Goal: Information Seeking & Learning: Learn about a topic

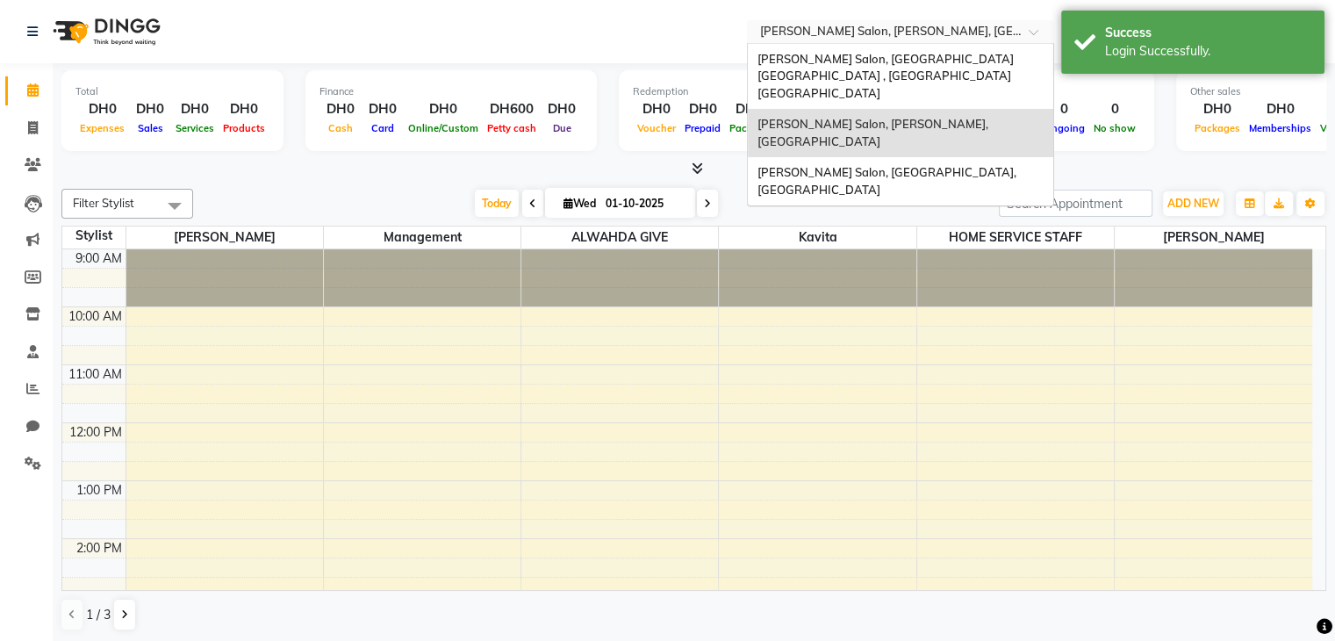
drag, startPoint x: 1039, startPoint y: 32, endPoint x: 1024, endPoint y: 41, distance: 17.3
click at [1039, 32] on span at bounding box center [1039, 37] width 22 height 18
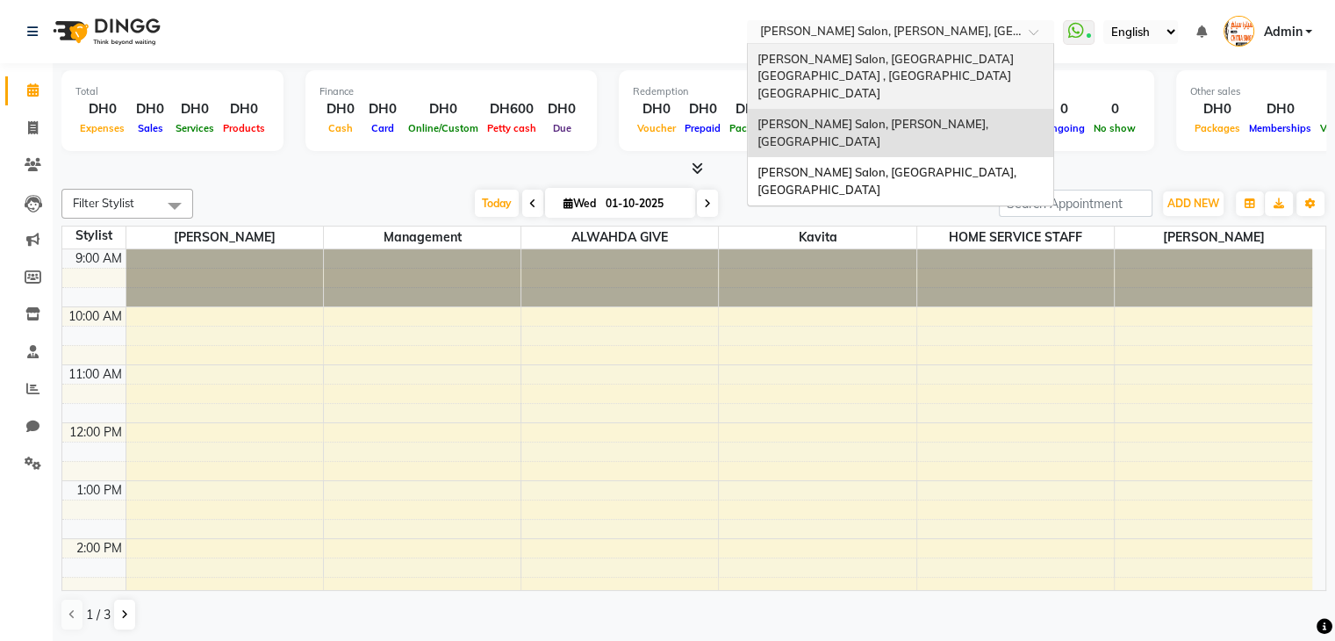
click at [1012, 50] on div "[PERSON_NAME] Salon, [GEOGRAPHIC_DATA] [GEOGRAPHIC_DATA] , [GEOGRAPHIC_DATA] [G…" at bounding box center [900, 77] width 305 height 66
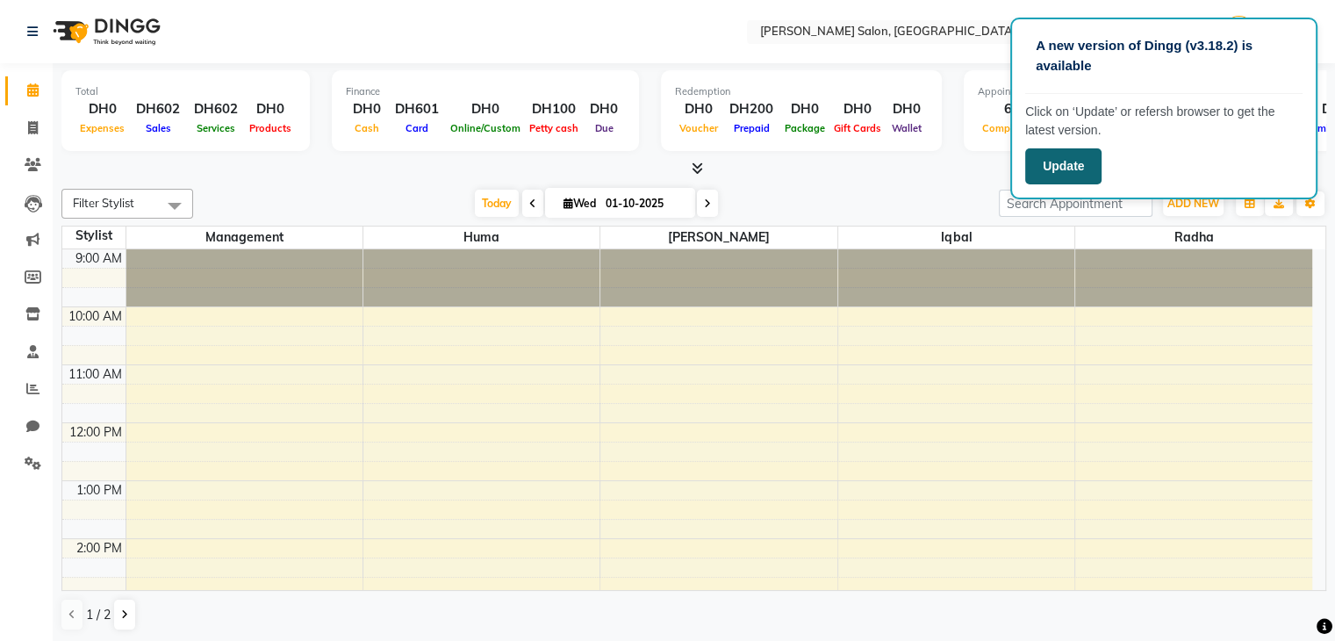
click at [1060, 168] on button "Update" at bounding box center [1063, 166] width 76 height 36
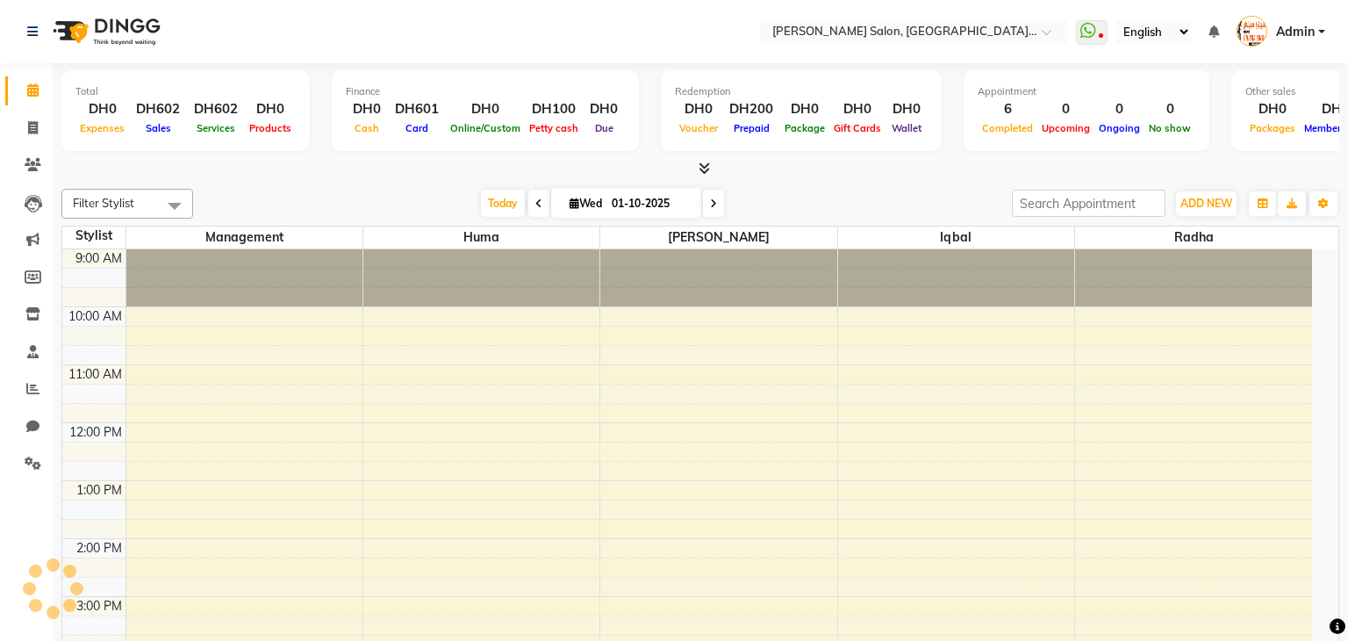
select select "en"
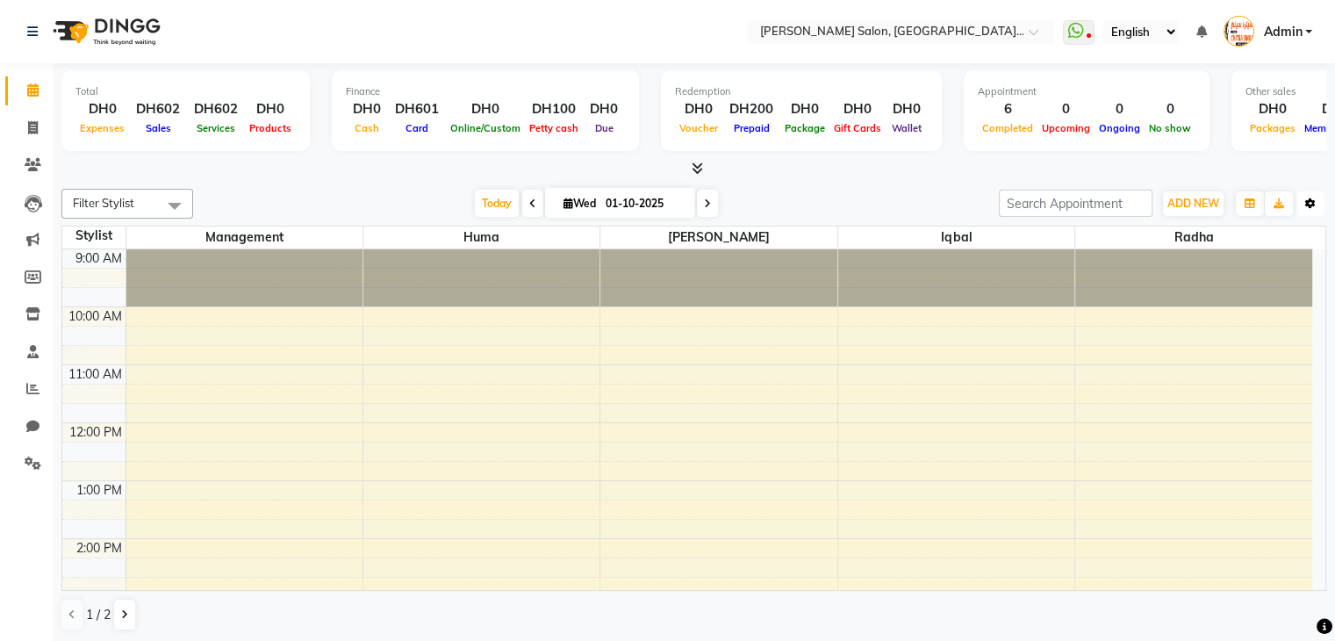
click at [1312, 203] on icon "button" at bounding box center [1310, 203] width 11 height 11
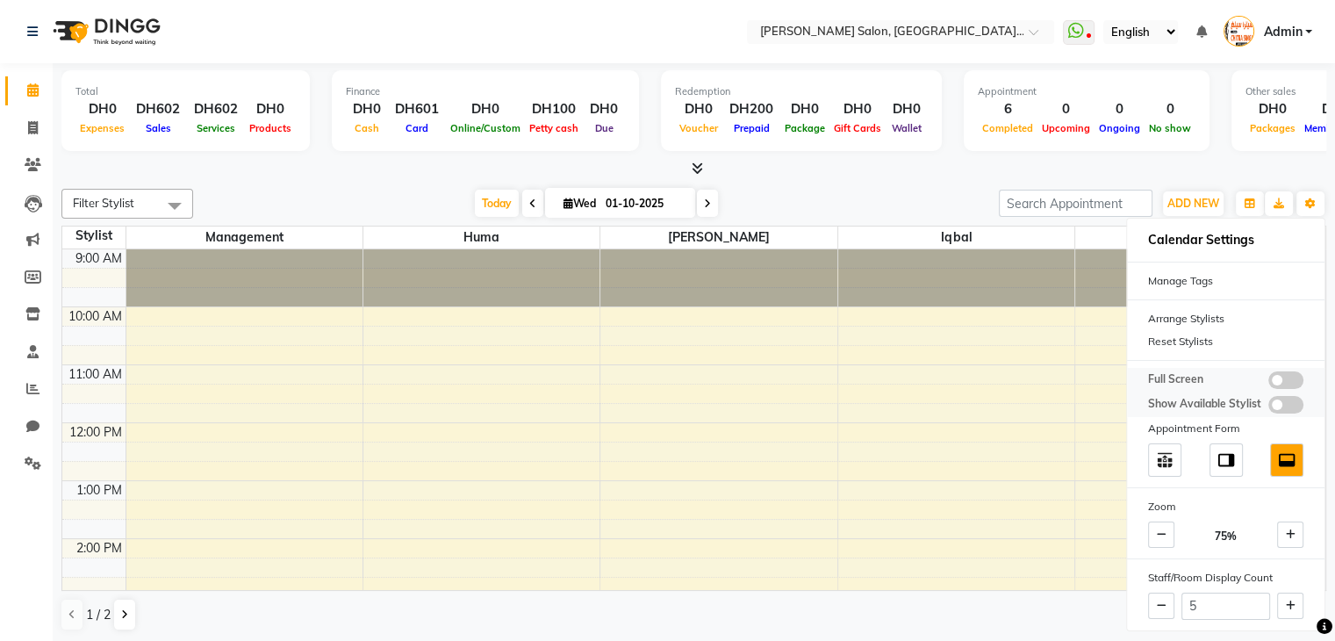
click at [1278, 403] on span at bounding box center [1285, 405] width 35 height 18
click at [1268, 407] on input "checkbox" at bounding box center [1268, 407] width 0 height 0
click at [1277, 401] on span at bounding box center [1285, 405] width 35 height 18
click at [1268, 407] on input "checkbox" at bounding box center [1268, 407] width 0 height 0
click at [1293, 600] on icon at bounding box center [1291, 605] width 10 height 11
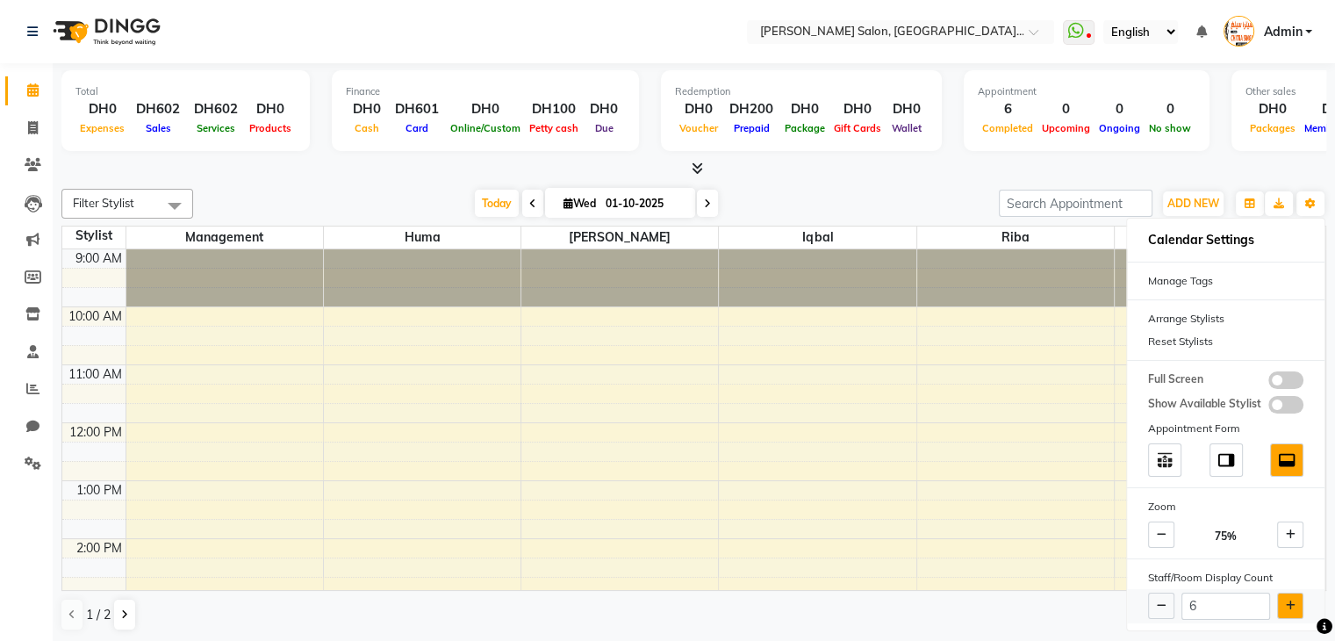
click at [1294, 598] on button at bounding box center [1290, 605] width 26 height 26
type input "7"
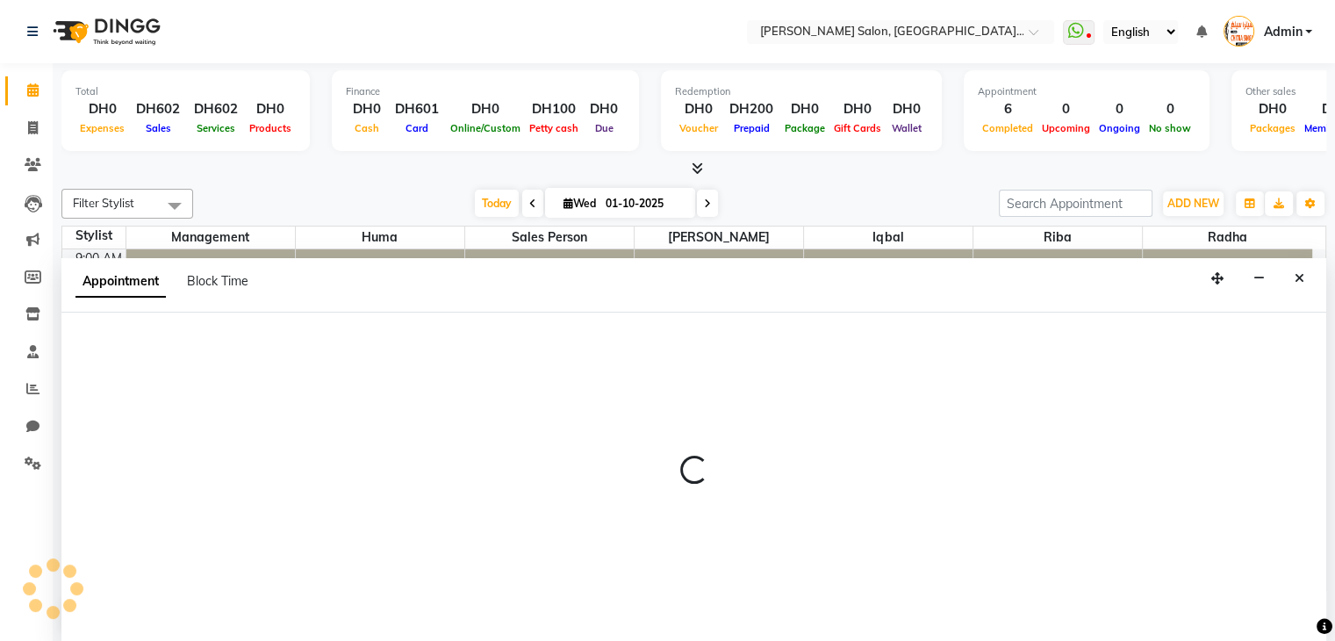
scroll to position [1, 0]
select select "86712"
select select "tentative"
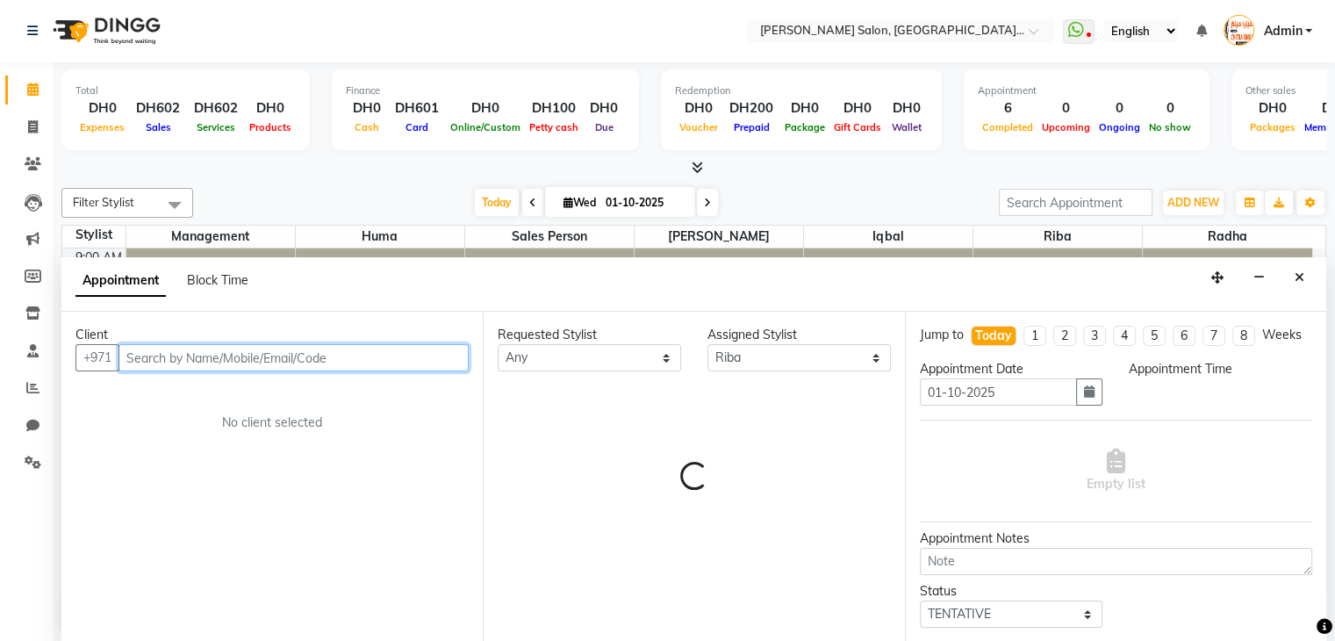
select select "795"
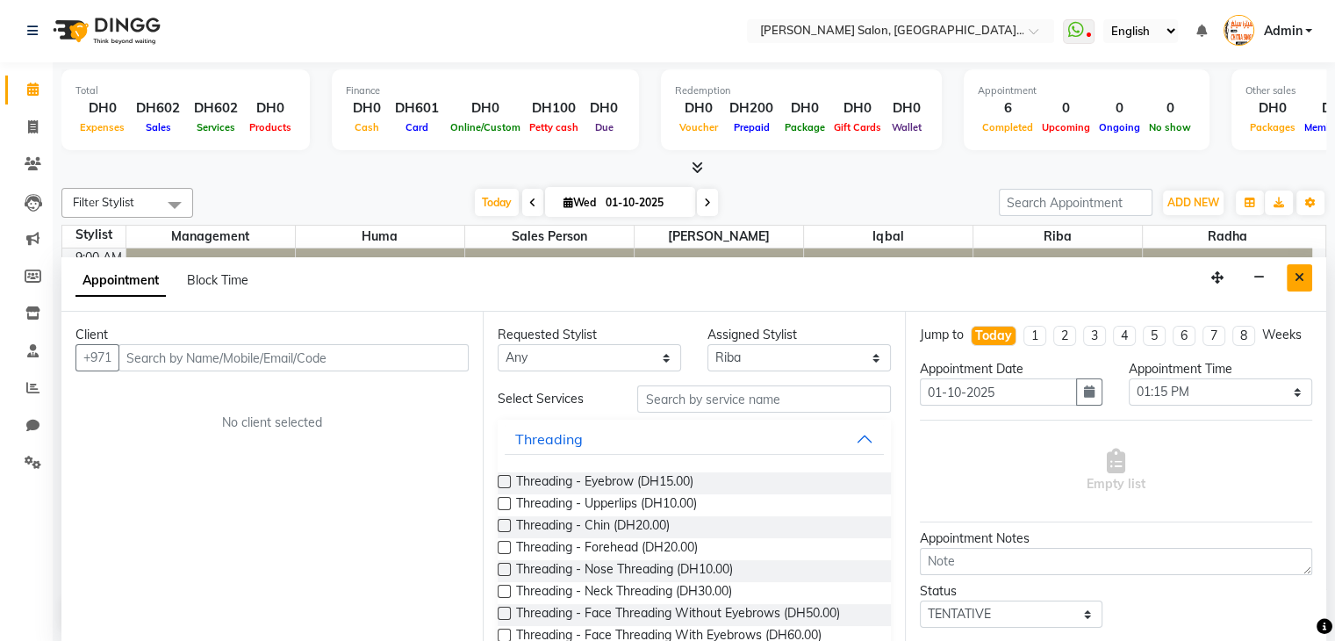
click at [1299, 276] on icon "Close" at bounding box center [1299, 277] width 10 height 12
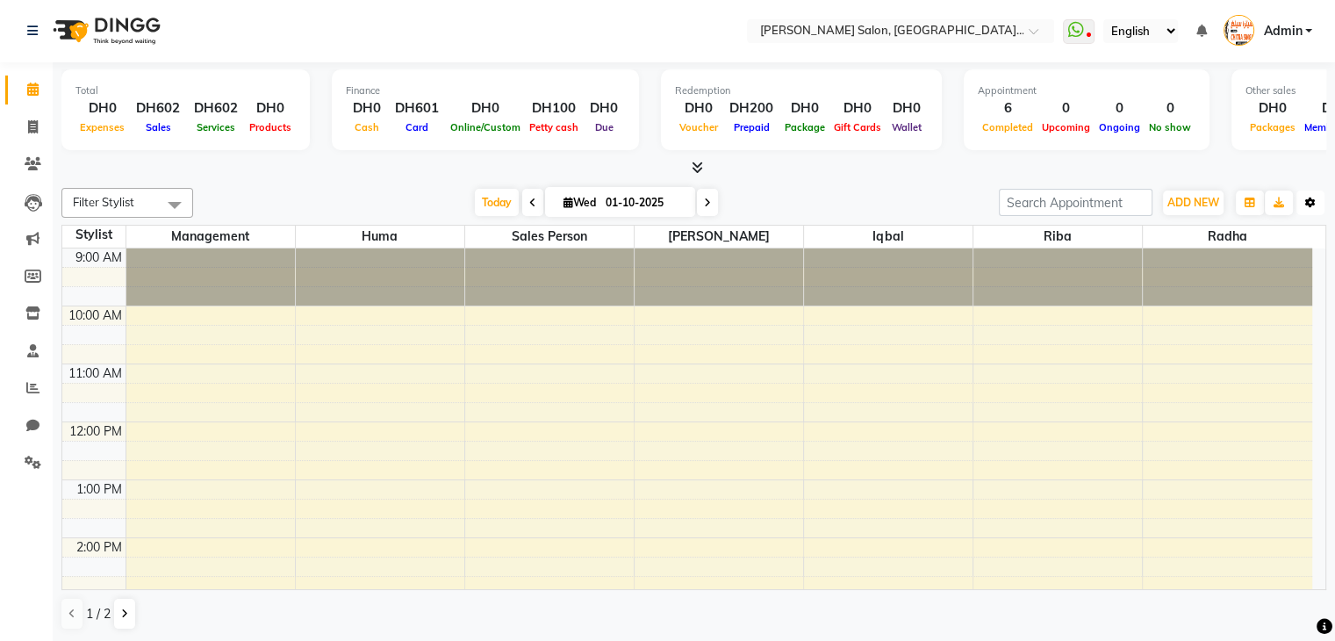
click at [1309, 197] on icon "button" at bounding box center [1310, 202] width 11 height 11
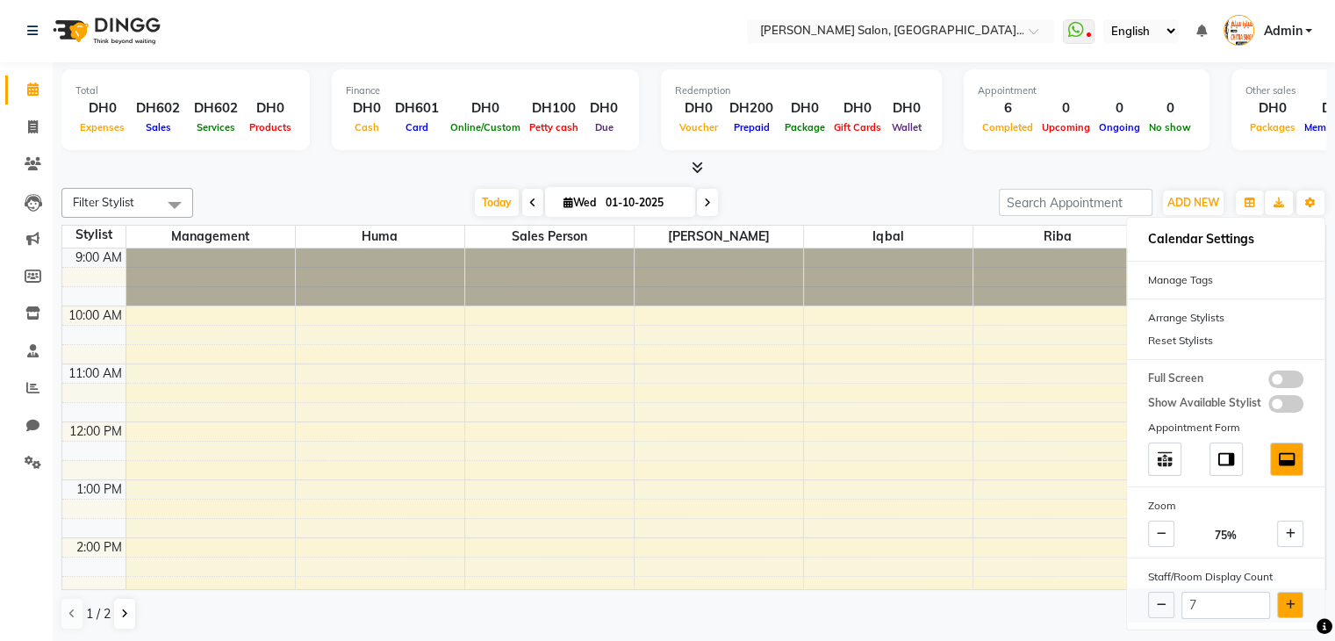
click at [1286, 599] on icon at bounding box center [1291, 604] width 10 height 11
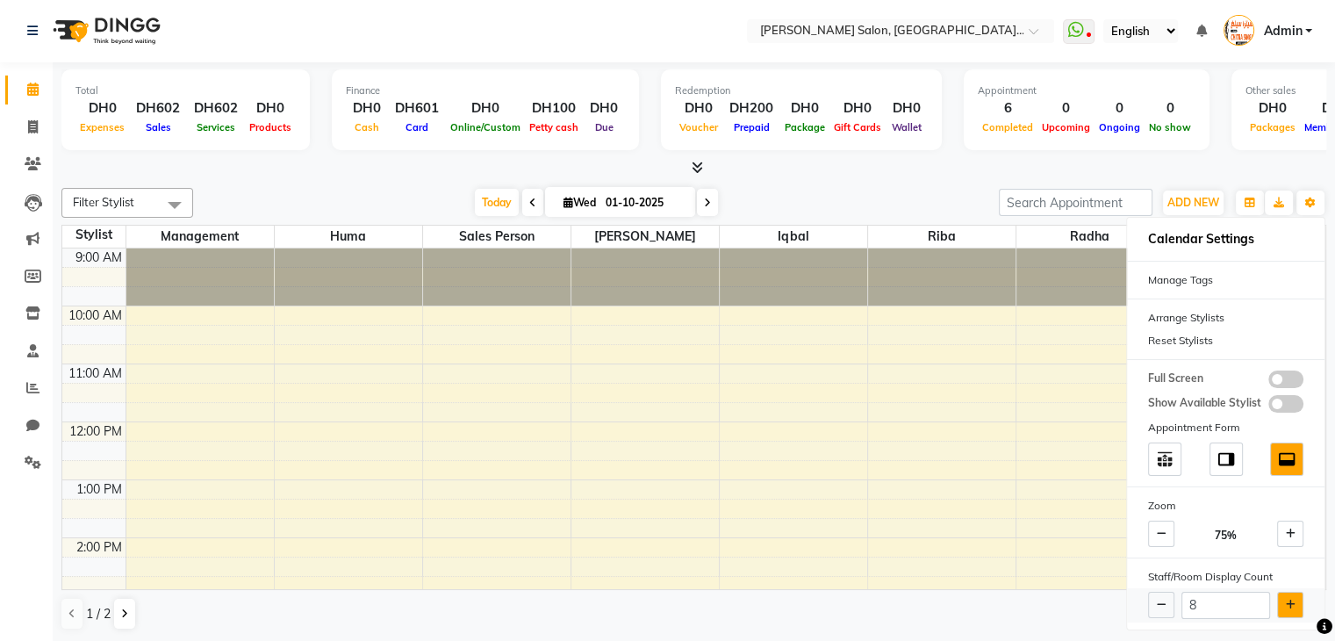
click at [1286, 599] on icon at bounding box center [1291, 604] width 10 height 11
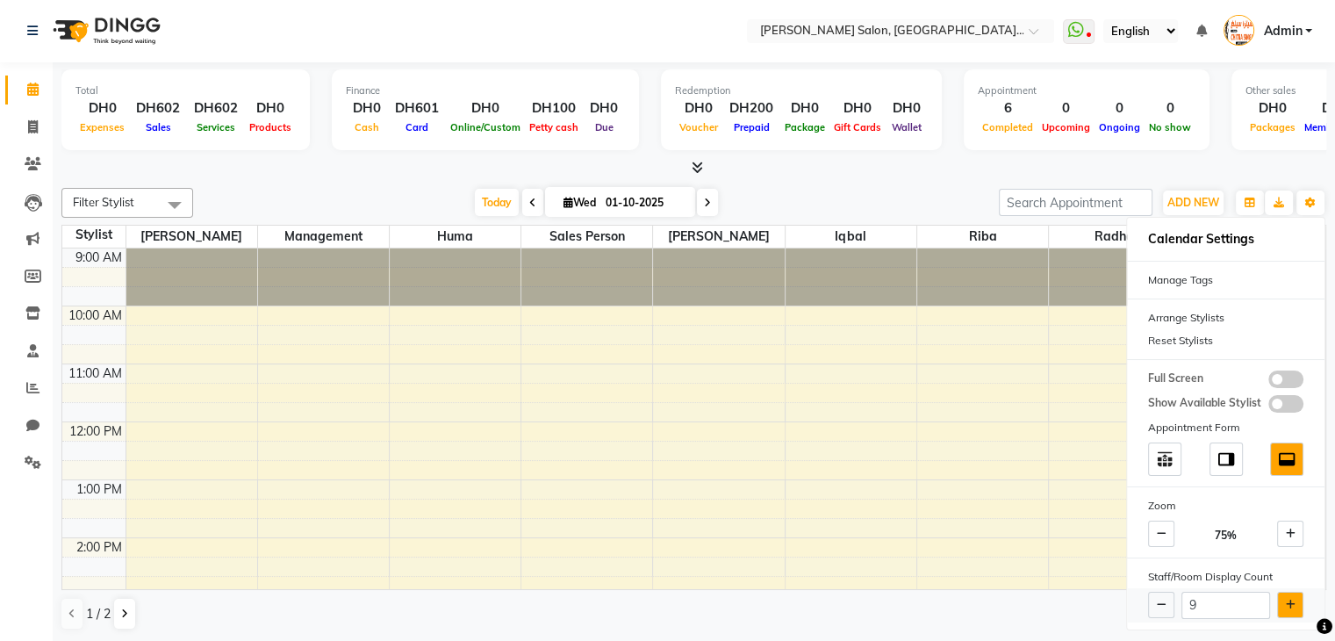
click at [1286, 599] on icon at bounding box center [1291, 604] width 10 height 11
type input "10"
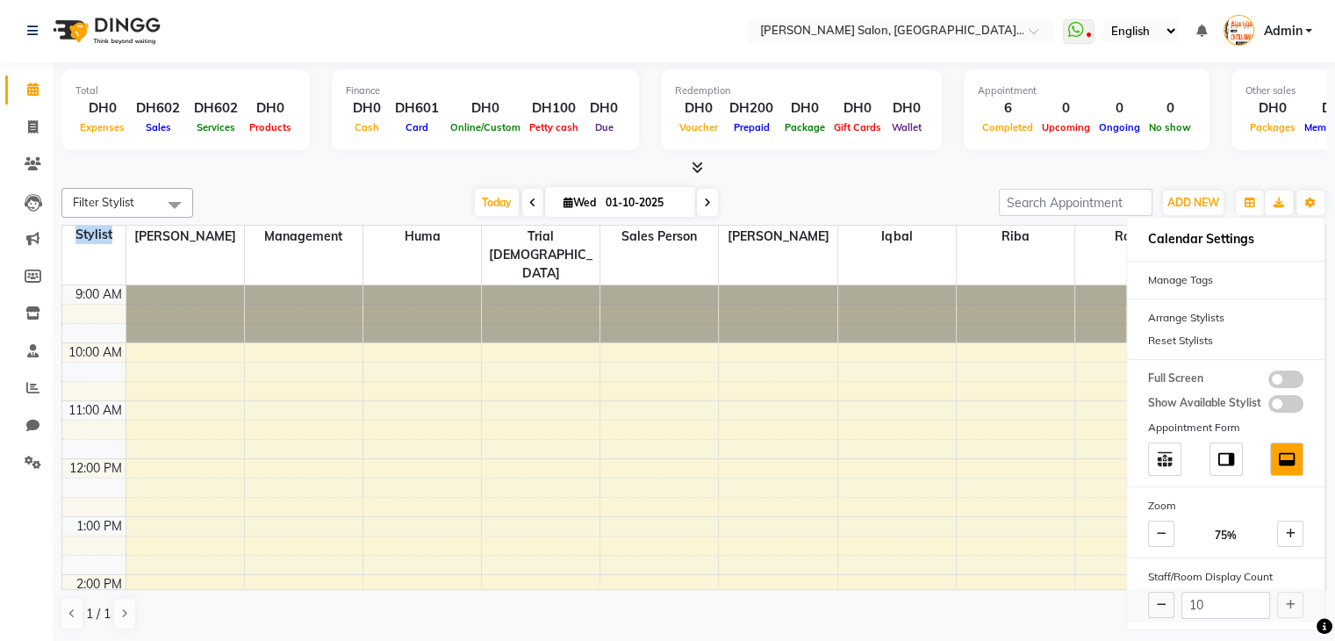
click at [1284, 598] on div "10" at bounding box center [1225, 605] width 197 height 34
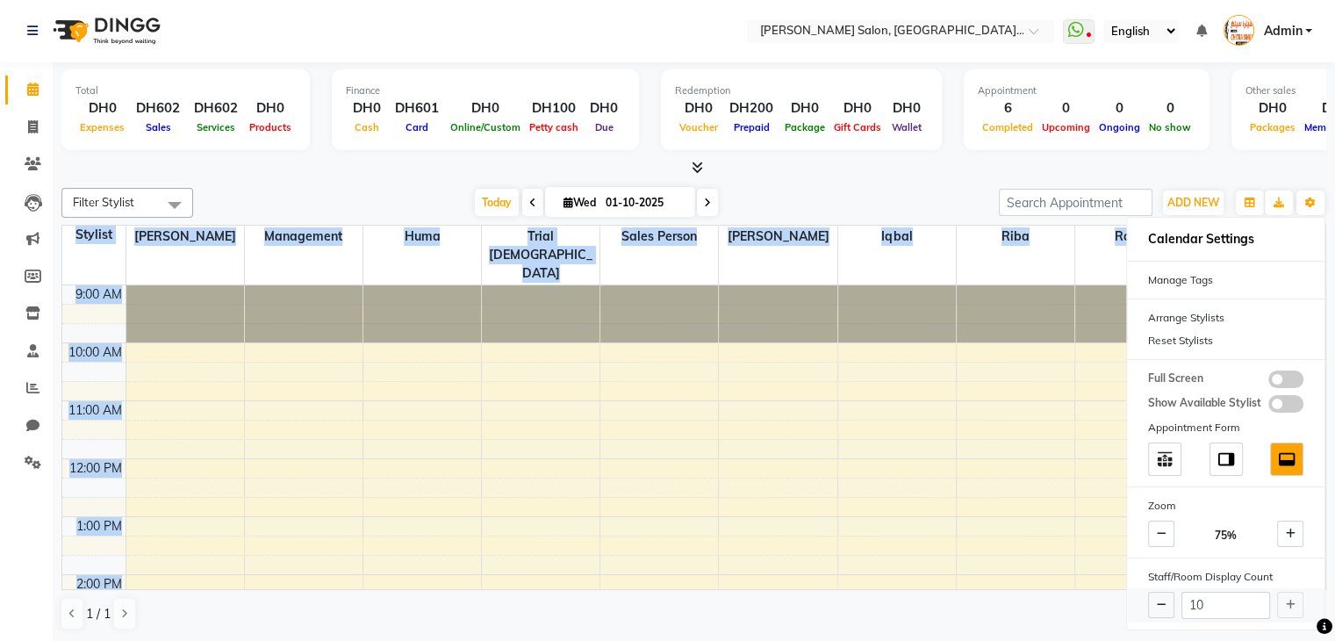
click at [1284, 598] on div "10" at bounding box center [1225, 605] width 197 height 34
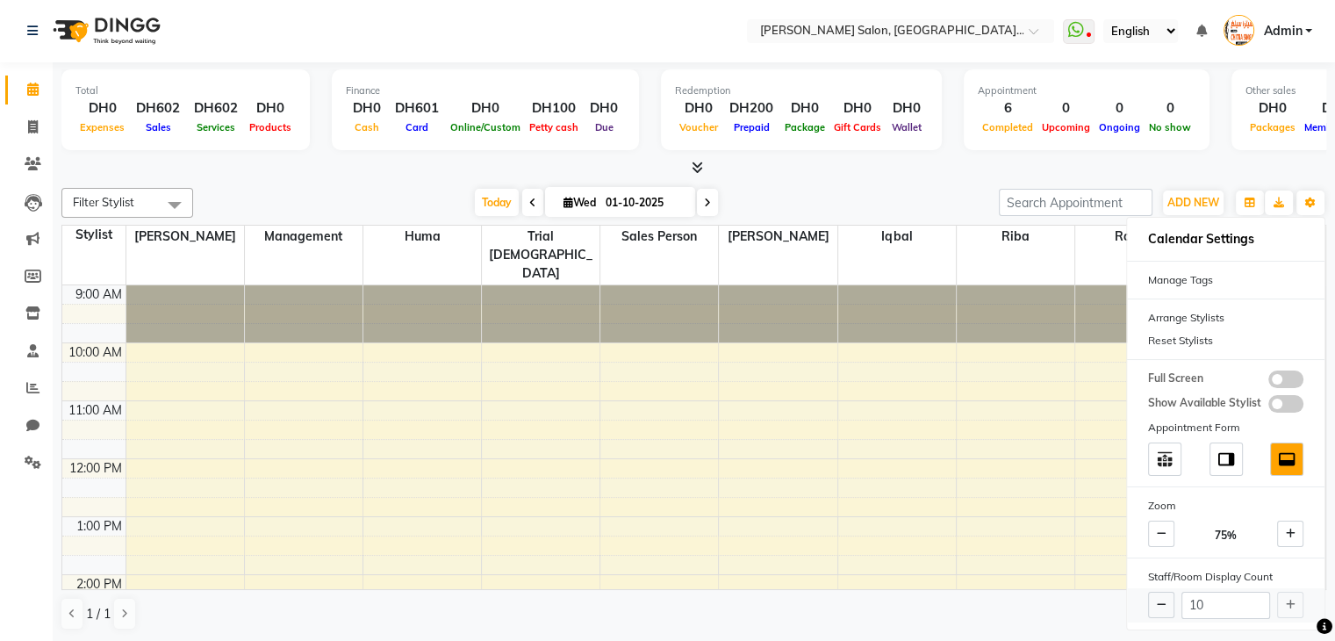
click at [1284, 598] on div "10" at bounding box center [1225, 605] width 197 height 34
select select "86710"
select select "780"
select select "tentative"
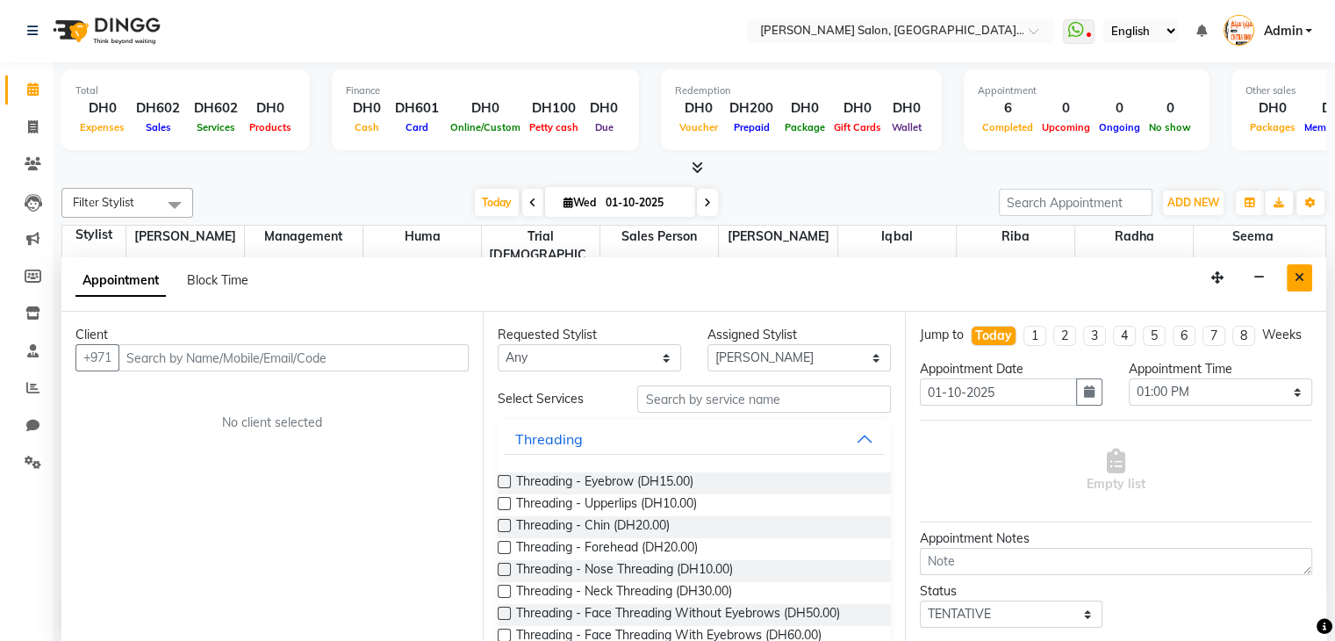
click at [1301, 280] on icon "Close" at bounding box center [1299, 277] width 10 height 12
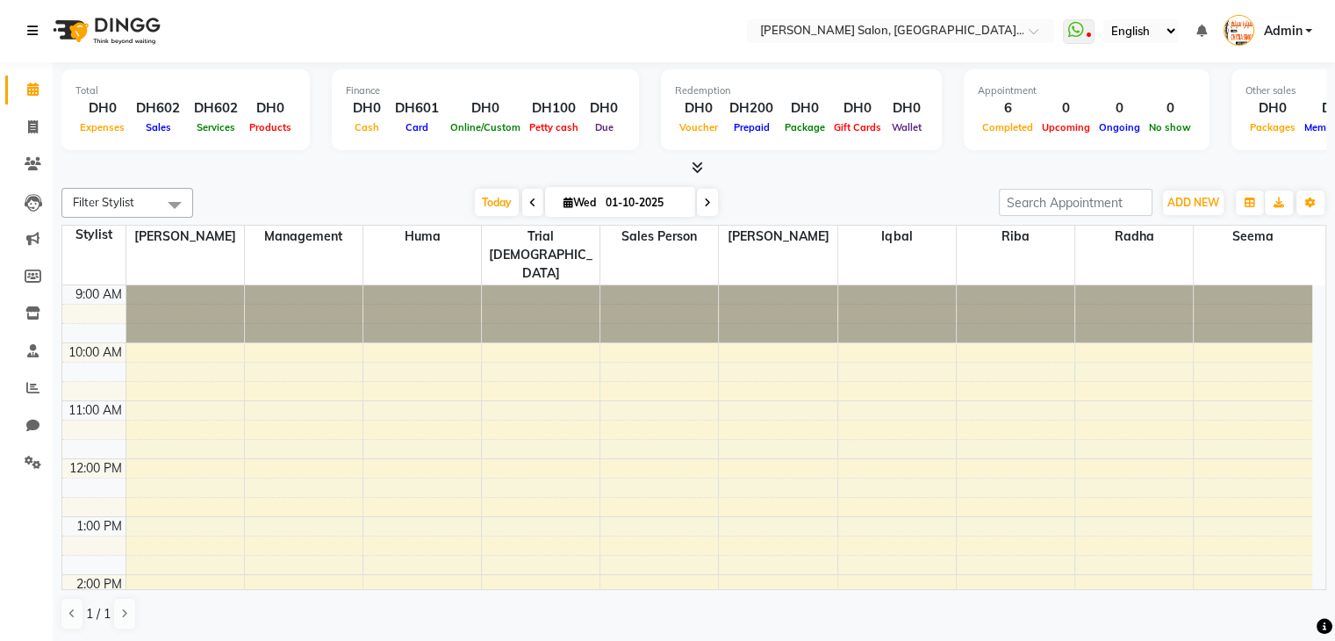
click at [32, 32] on icon at bounding box center [32, 31] width 11 height 12
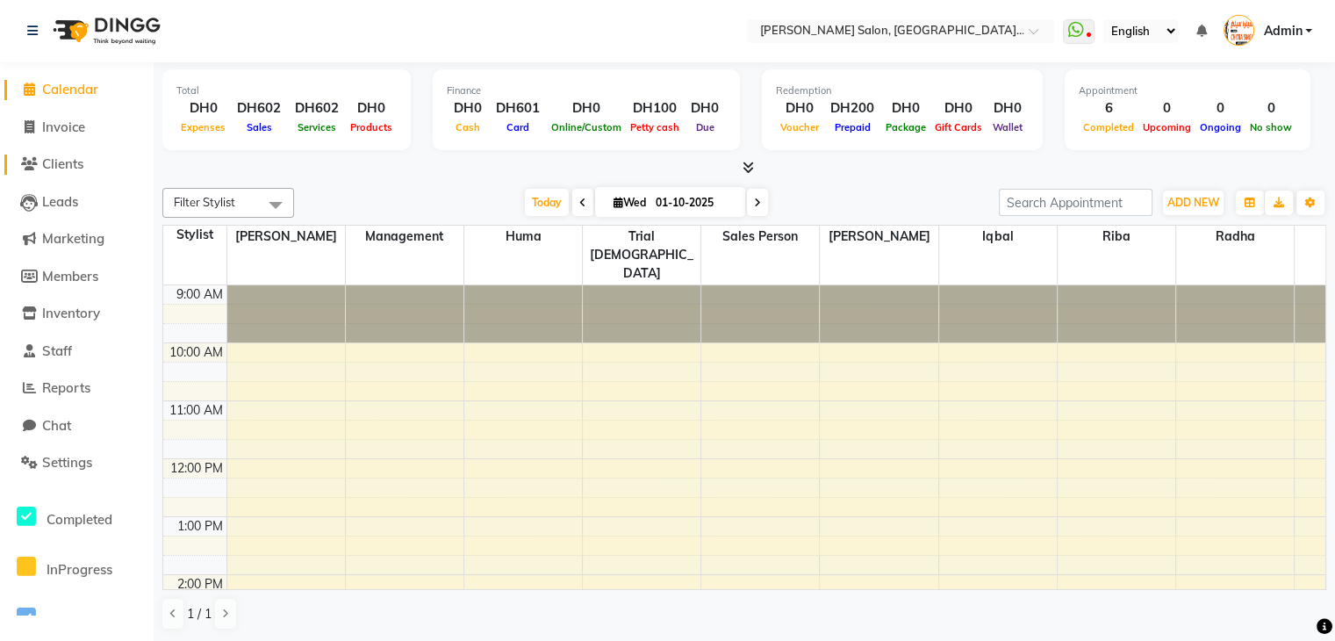
click at [60, 162] on span "Clients" at bounding box center [62, 163] width 41 height 17
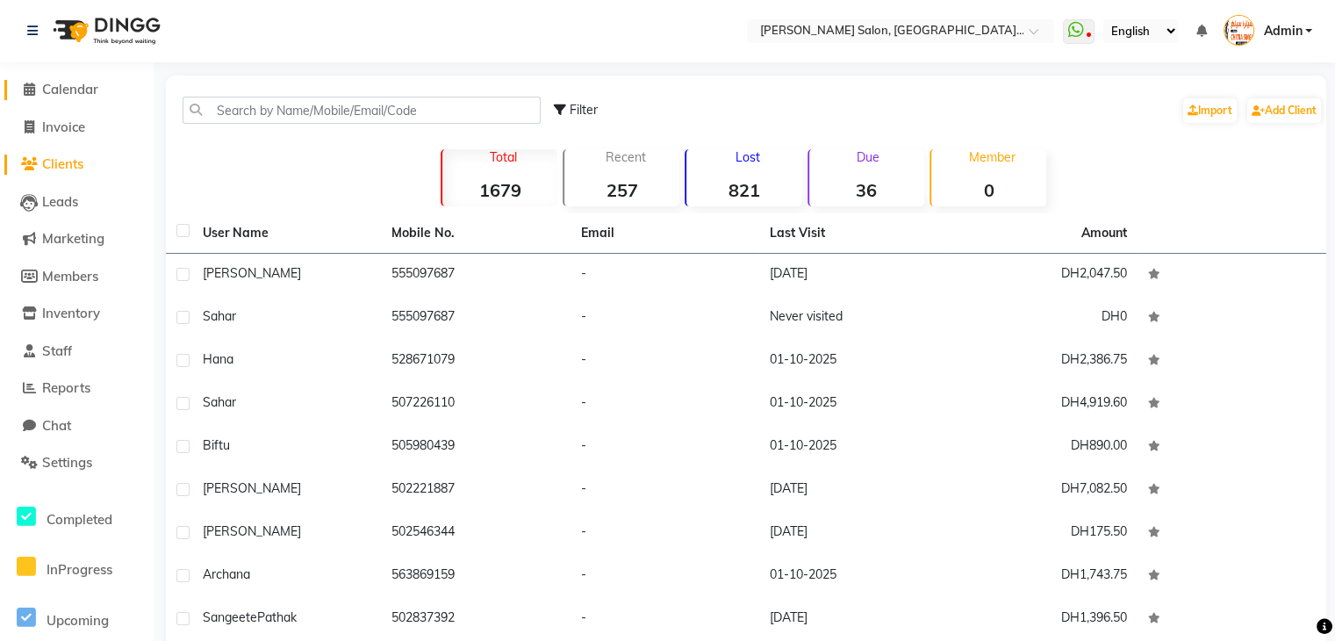
click at [28, 90] on icon at bounding box center [29, 88] width 11 height 13
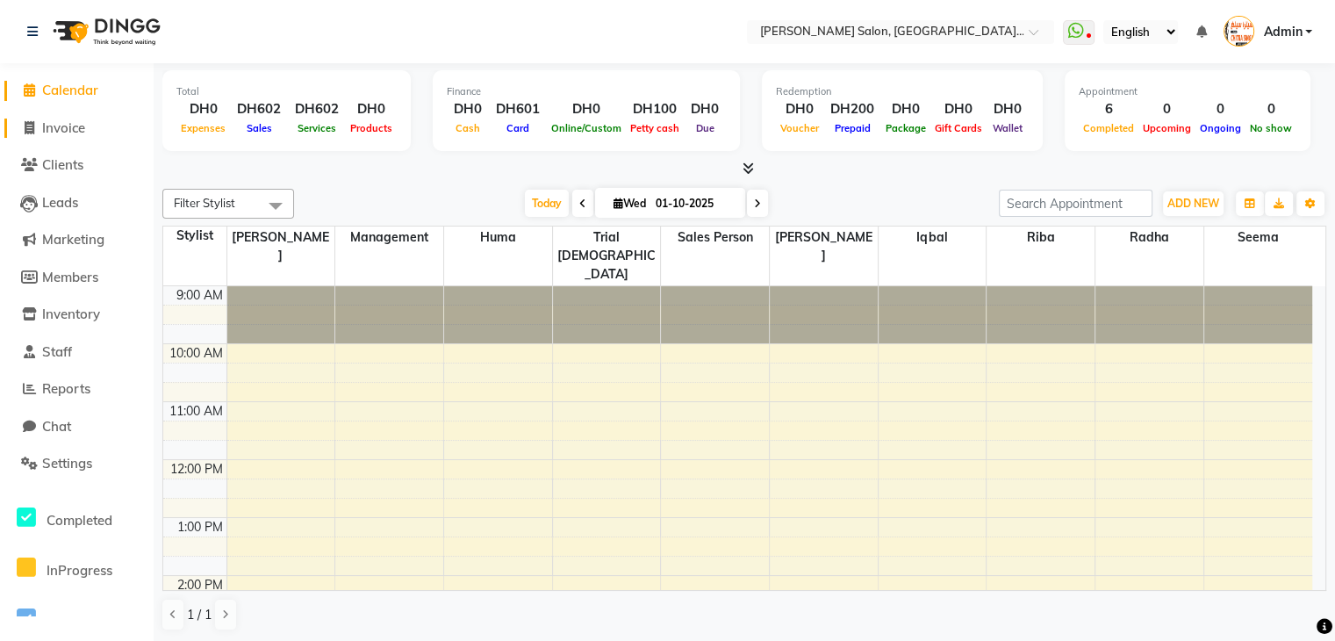
click at [63, 129] on span "Invoice" at bounding box center [63, 127] width 43 height 17
select select "service"
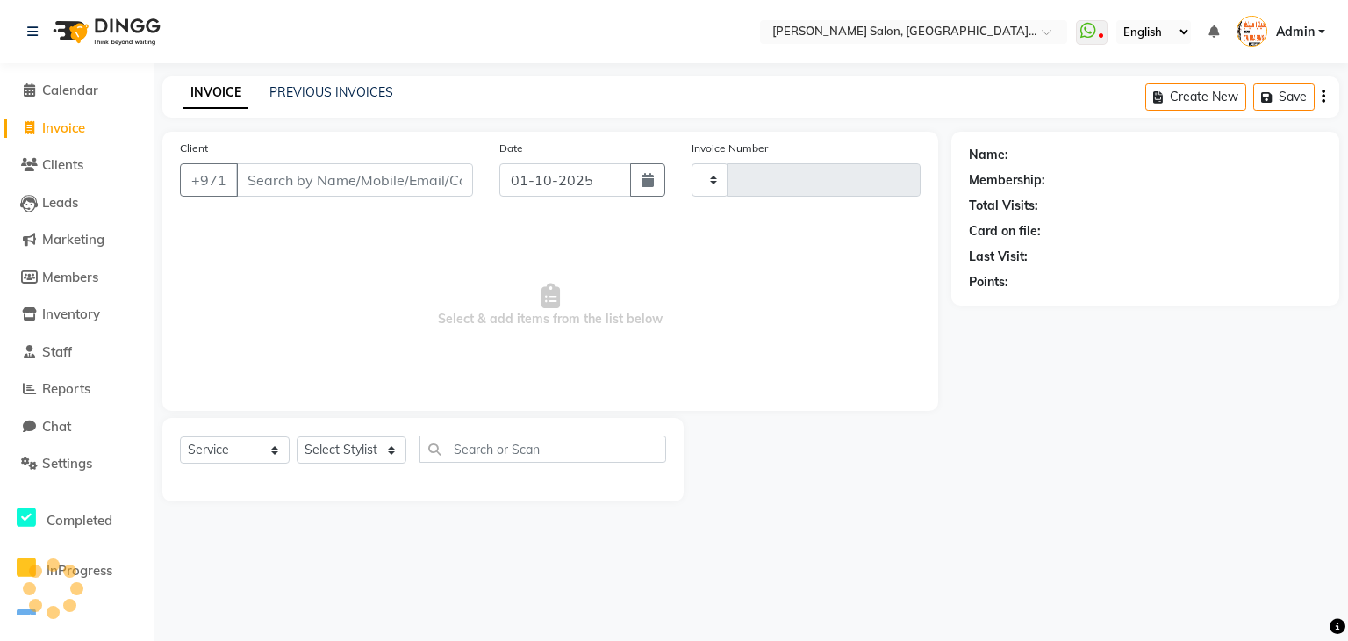
type input "1501"
select select "4069"
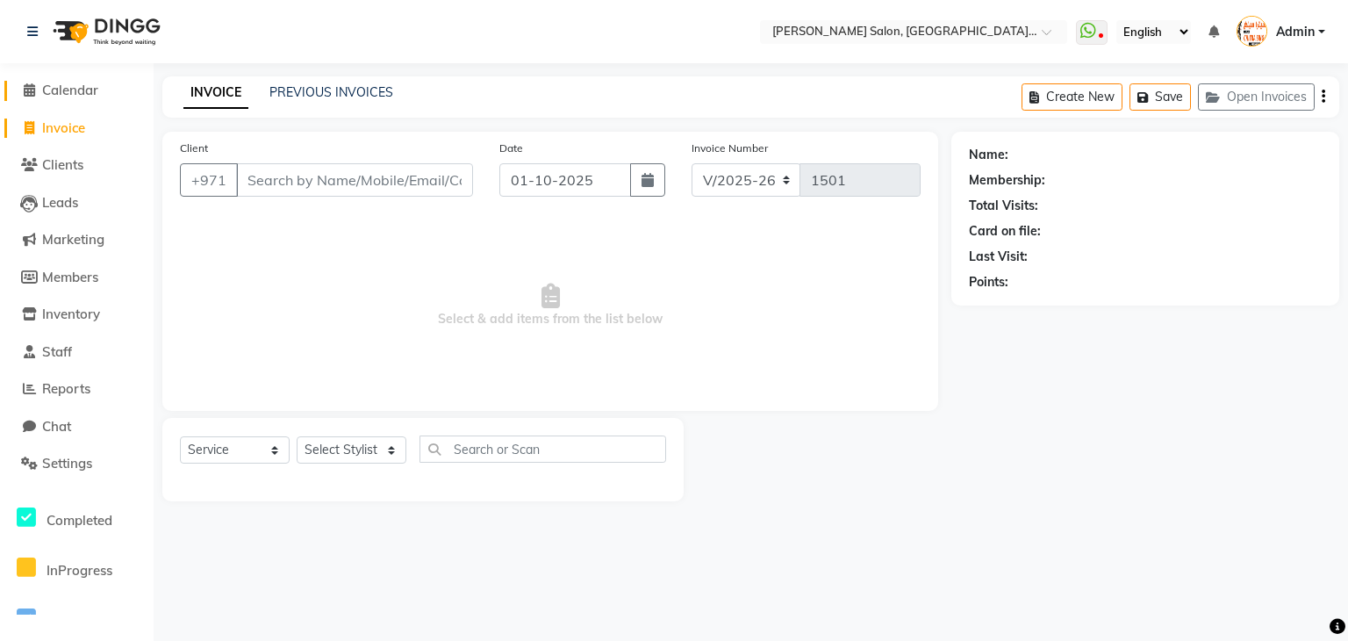
click at [28, 82] on span at bounding box center [29, 91] width 26 height 20
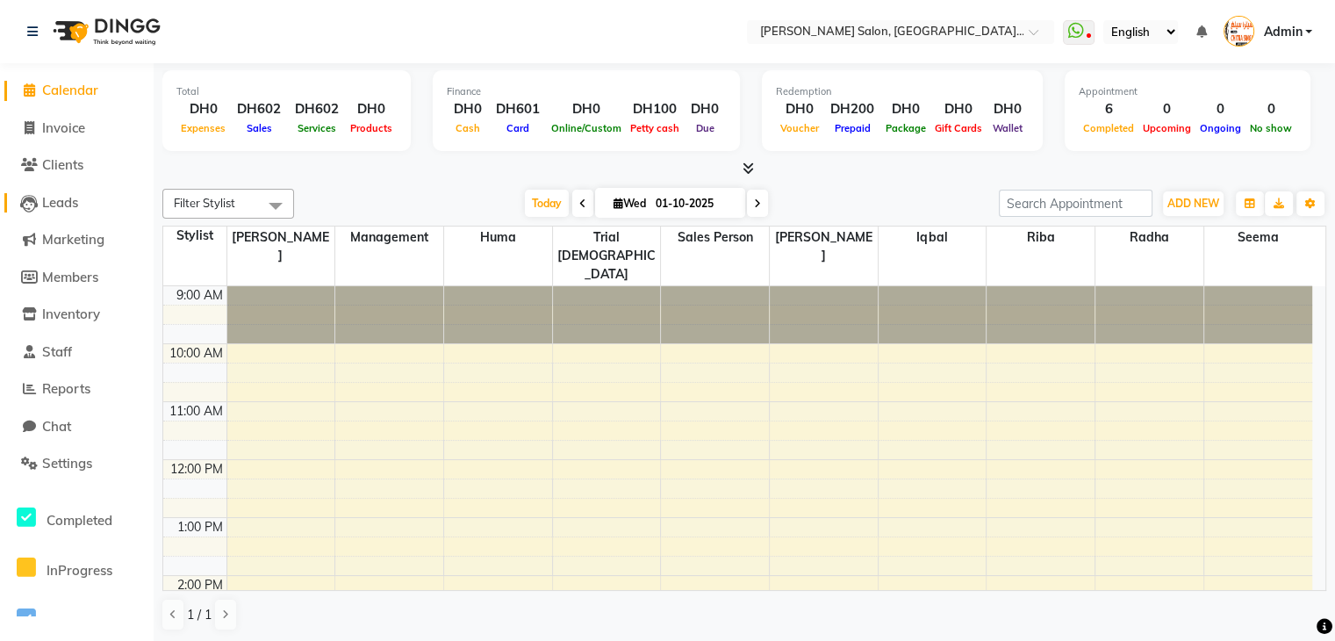
click at [61, 198] on span "Leads" at bounding box center [60, 202] width 36 height 17
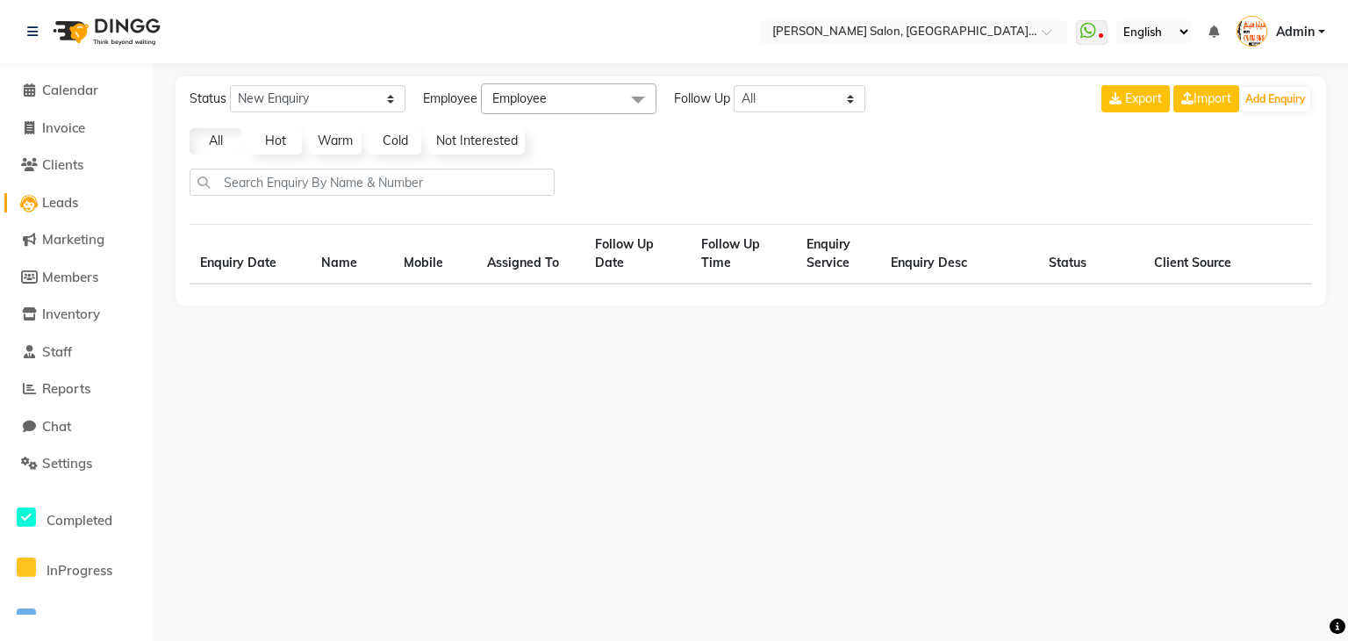
select select "10"
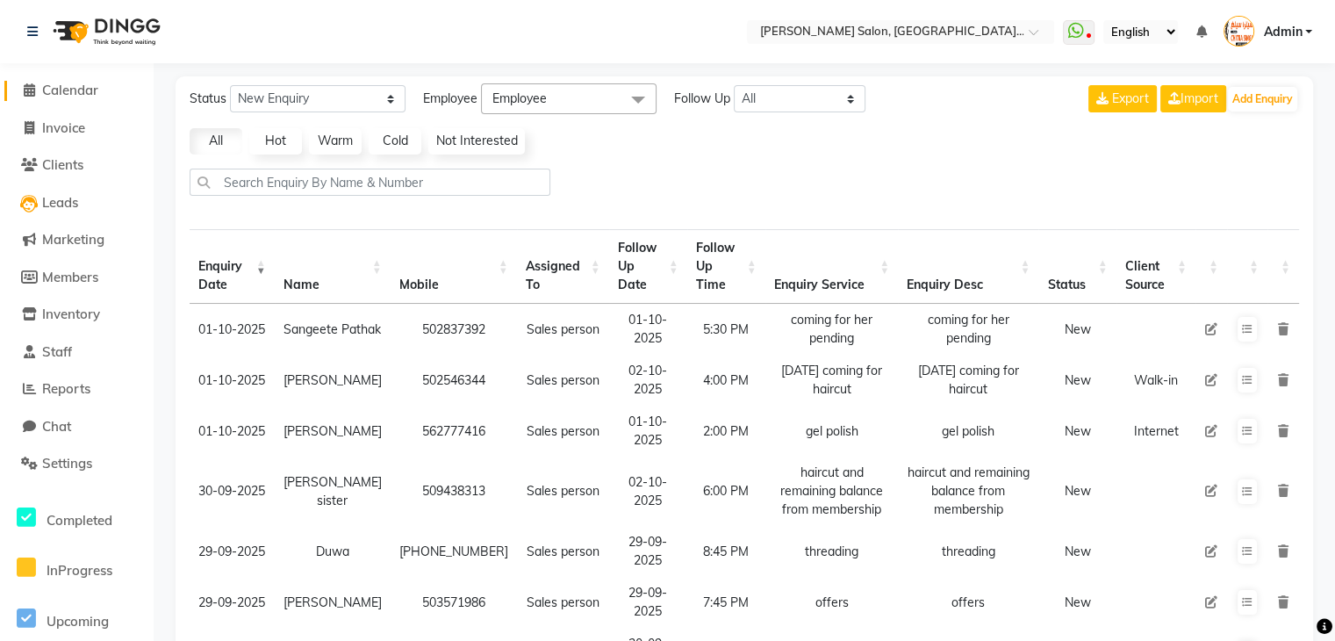
click at [26, 83] on icon at bounding box center [29, 89] width 11 height 13
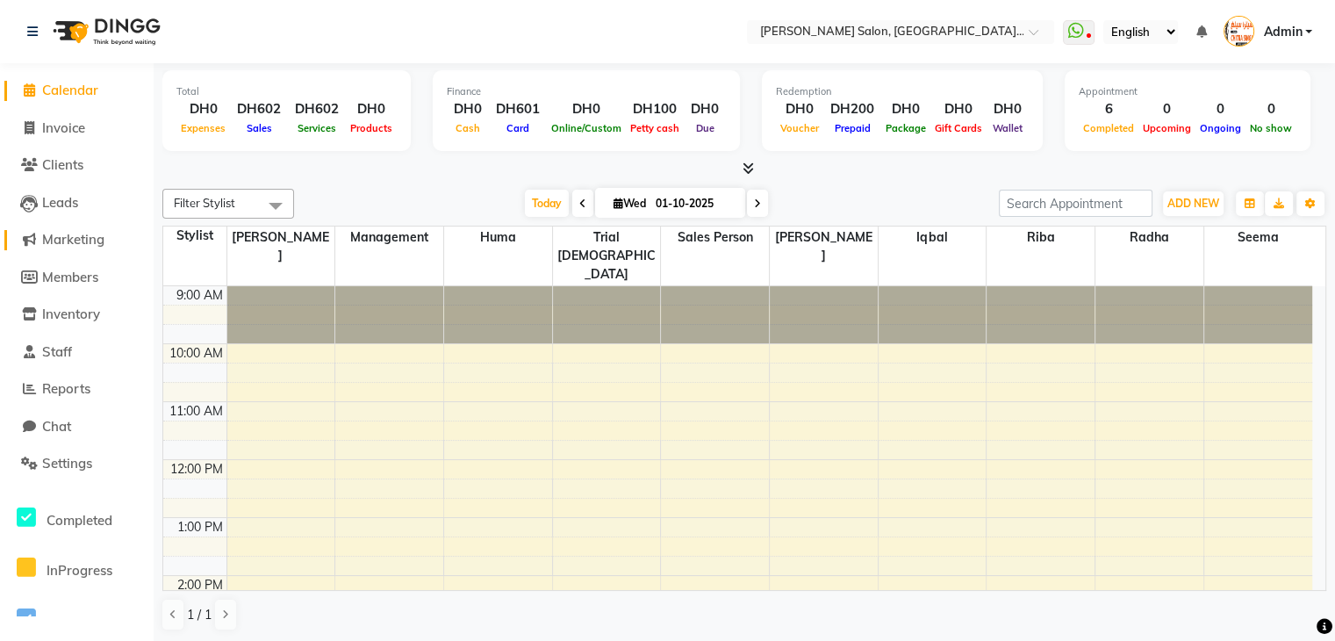
click at [95, 240] on span "Marketing" at bounding box center [73, 239] width 62 height 17
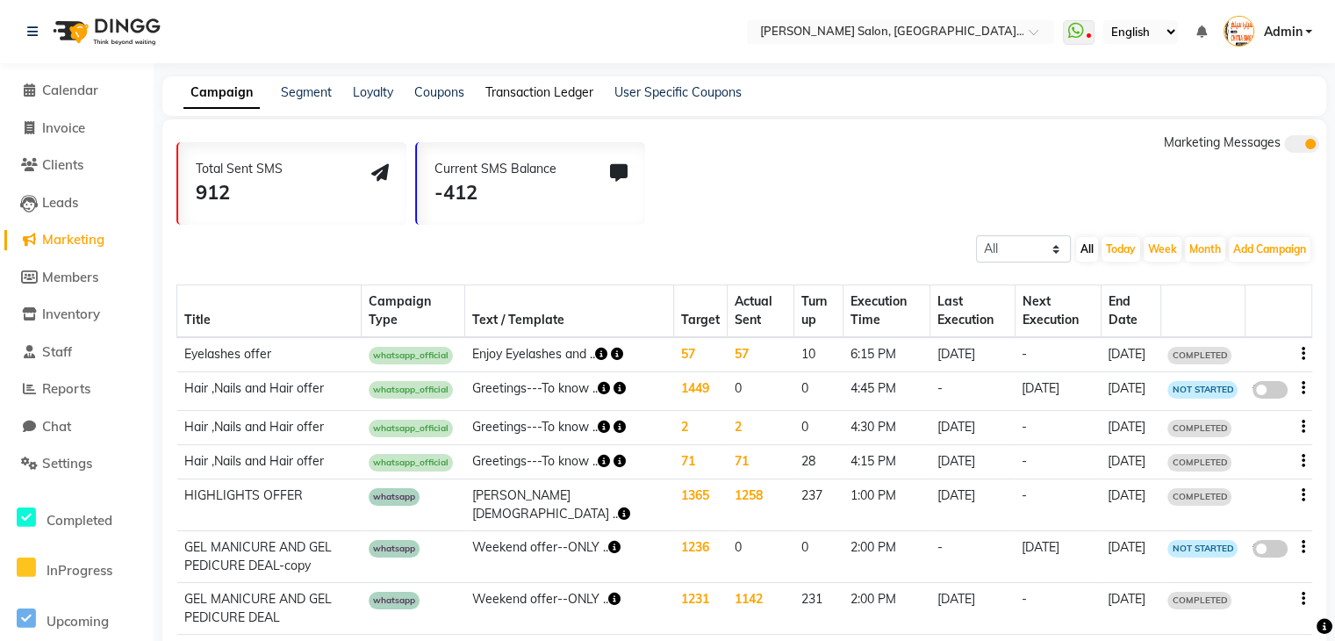
click at [534, 94] on link "Transaction Ledger" at bounding box center [539, 92] width 108 height 16
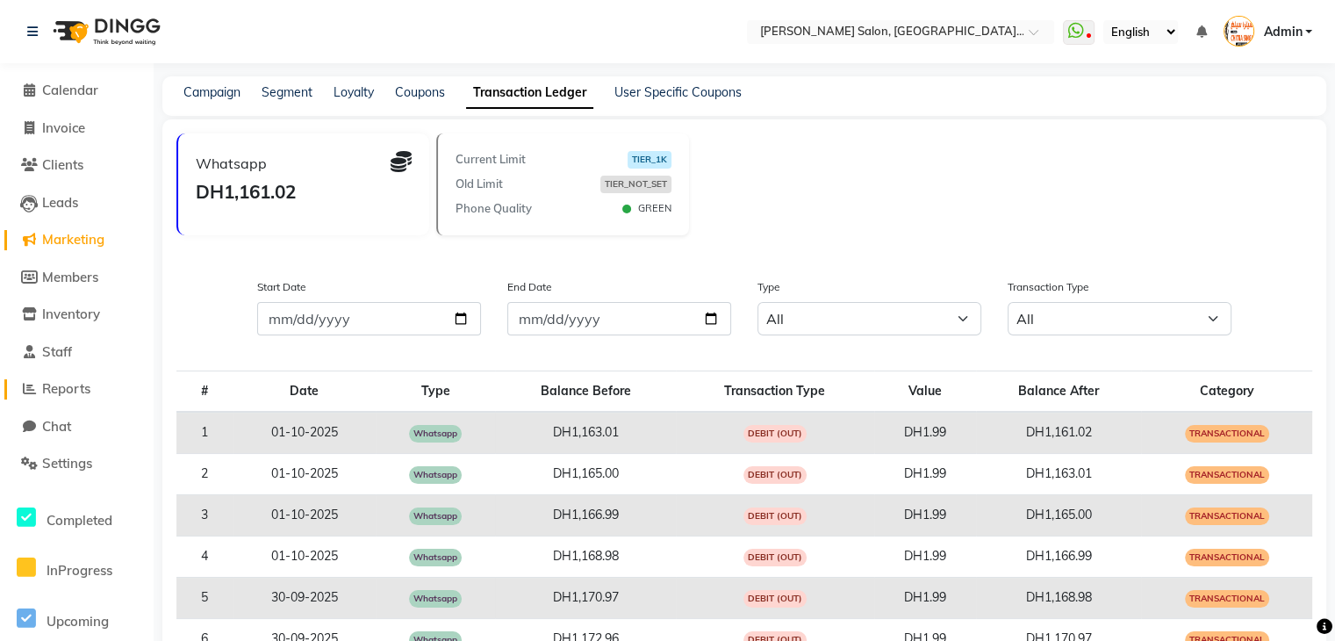
click at [69, 388] on span "Reports" at bounding box center [66, 388] width 48 height 17
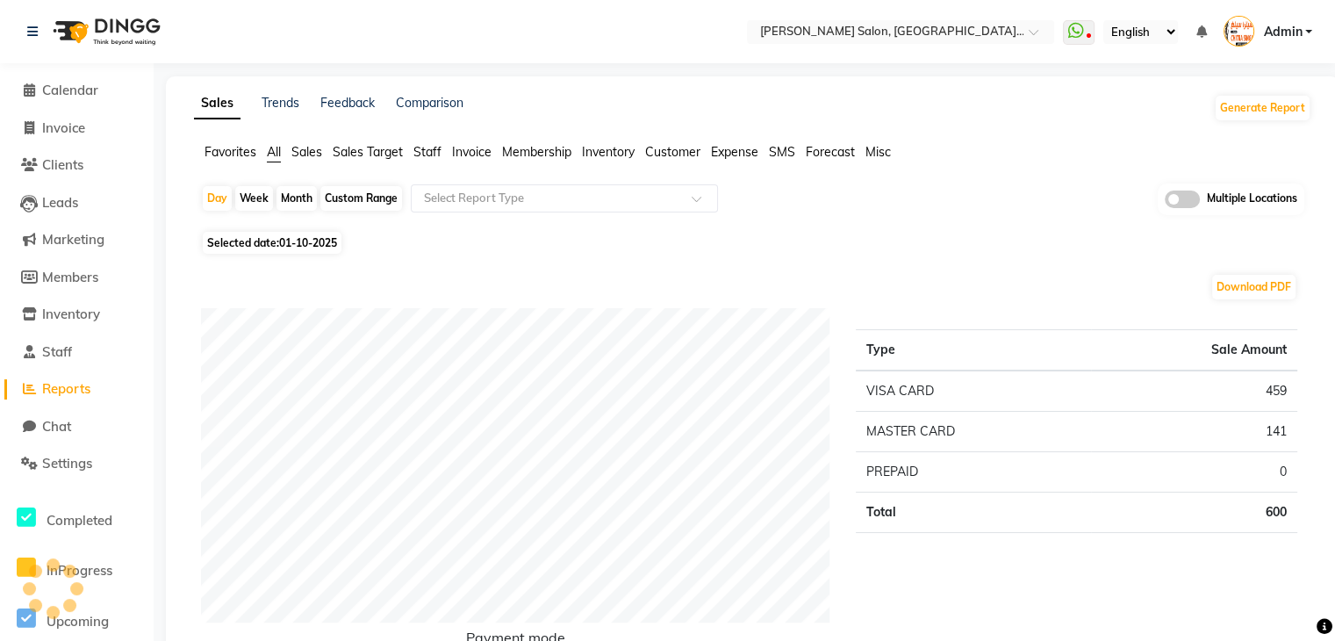
click at [670, 147] on span "Customer" at bounding box center [672, 152] width 55 height 16
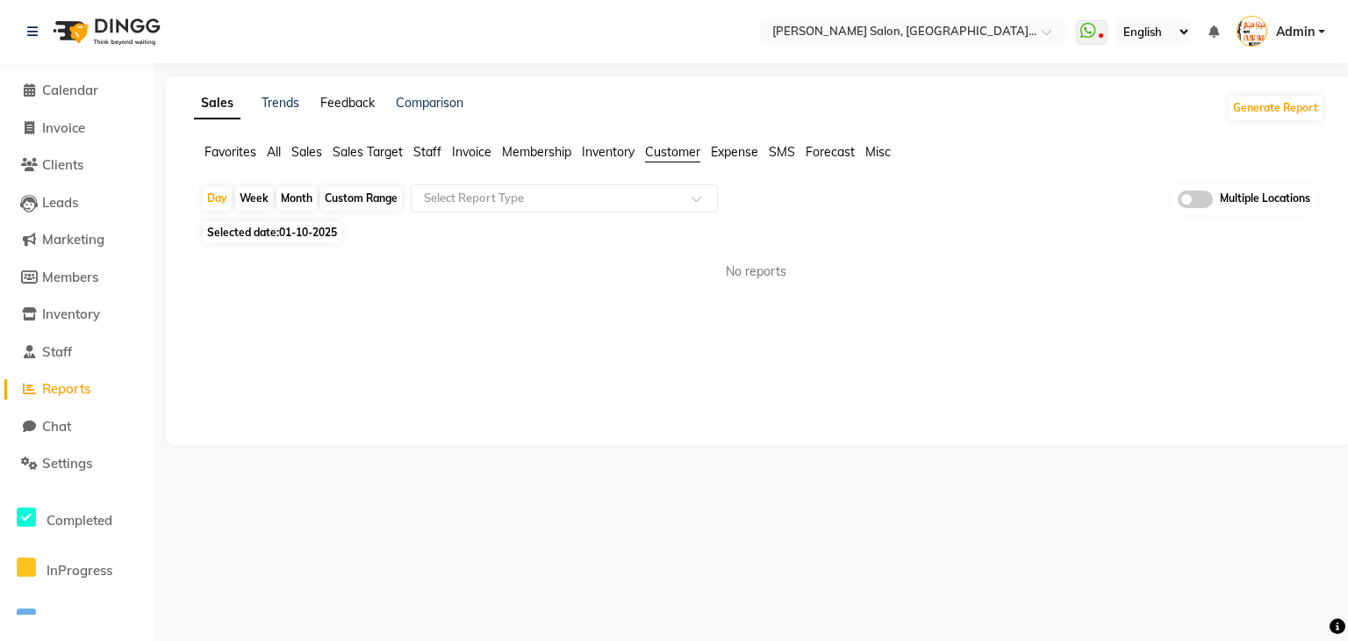
click at [347, 106] on link "Feedback" at bounding box center [347, 103] width 54 height 16
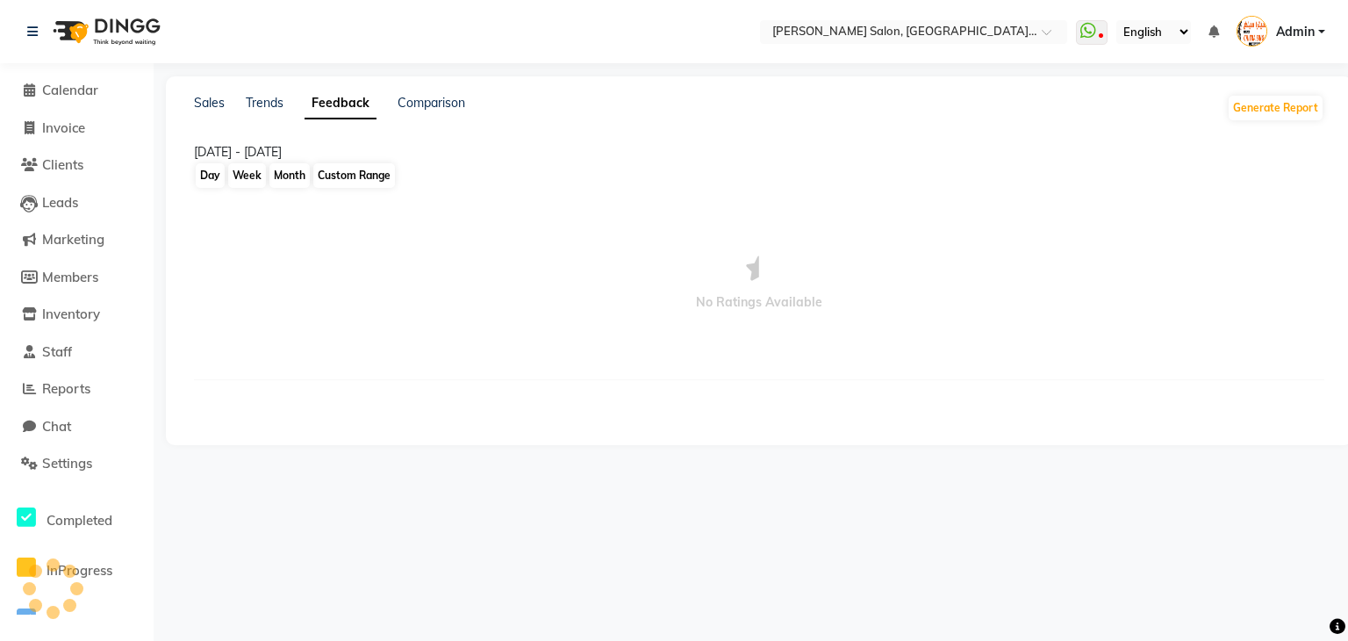
click at [355, 176] on div "Custom Range" at bounding box center [354, 175] width 82 height 25
select select "10"
select select "2025"
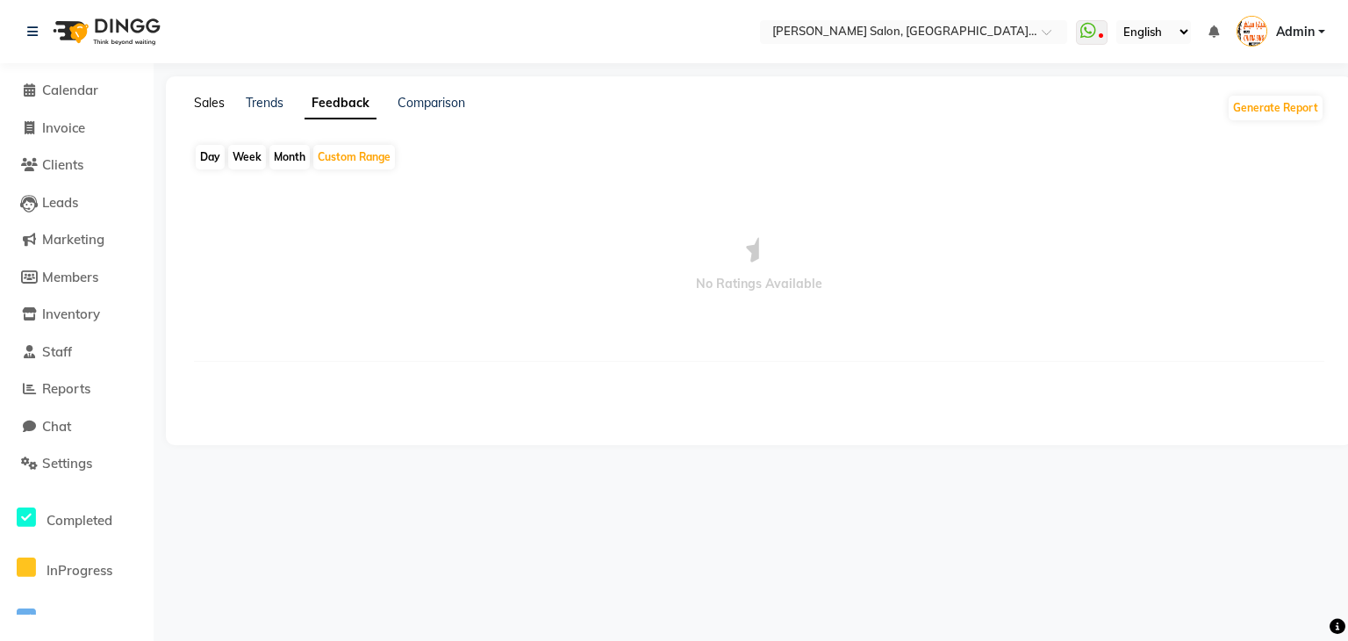
click at [211, 104] on link "Sales" at bounding box center [209, 103] width 31 height 16
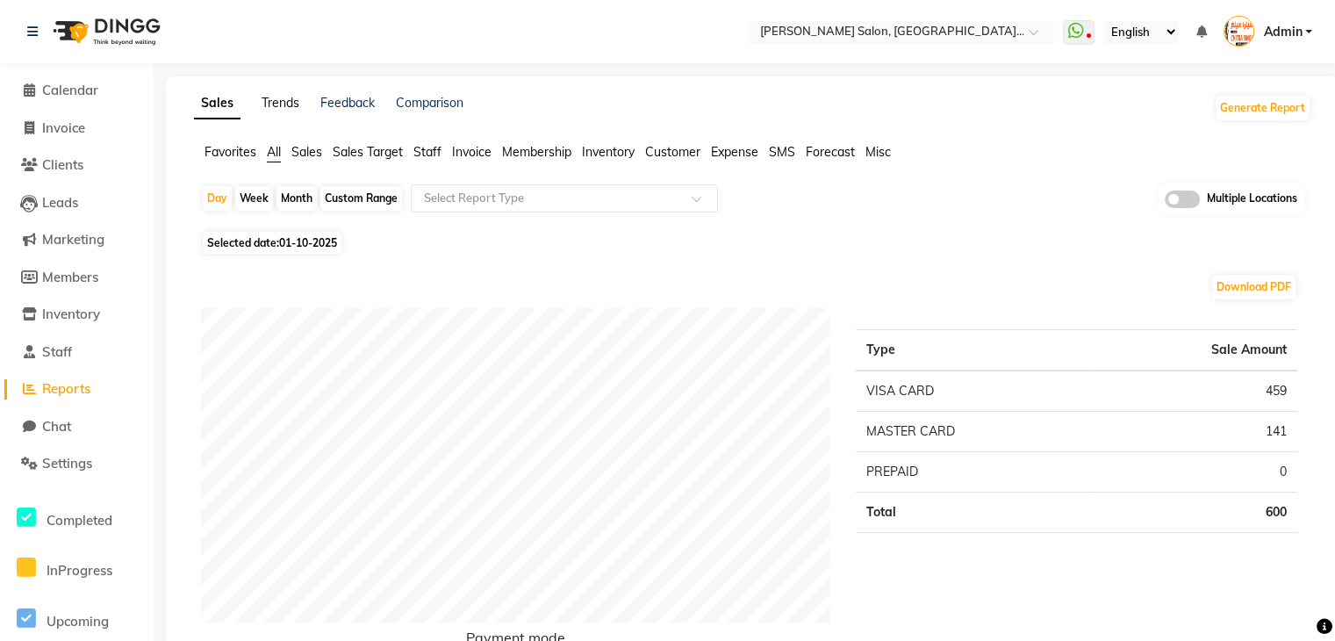
click at [293, 103] on link "Trends" at bounding box center [281, 103] width 38 height 16
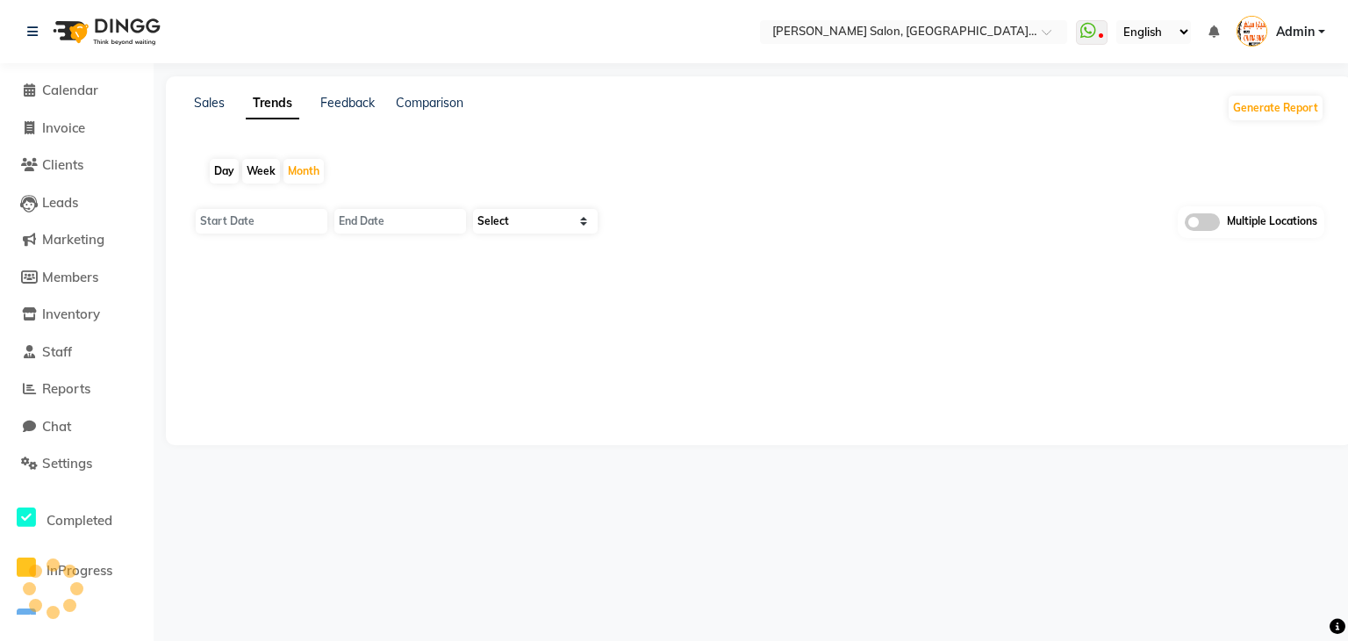
type input "01-10-2025"
type input "[DATE]"
select select "by_client"
click at [215, 109] on link "Sales" at bounding box center [209, 103] width 31 height 16
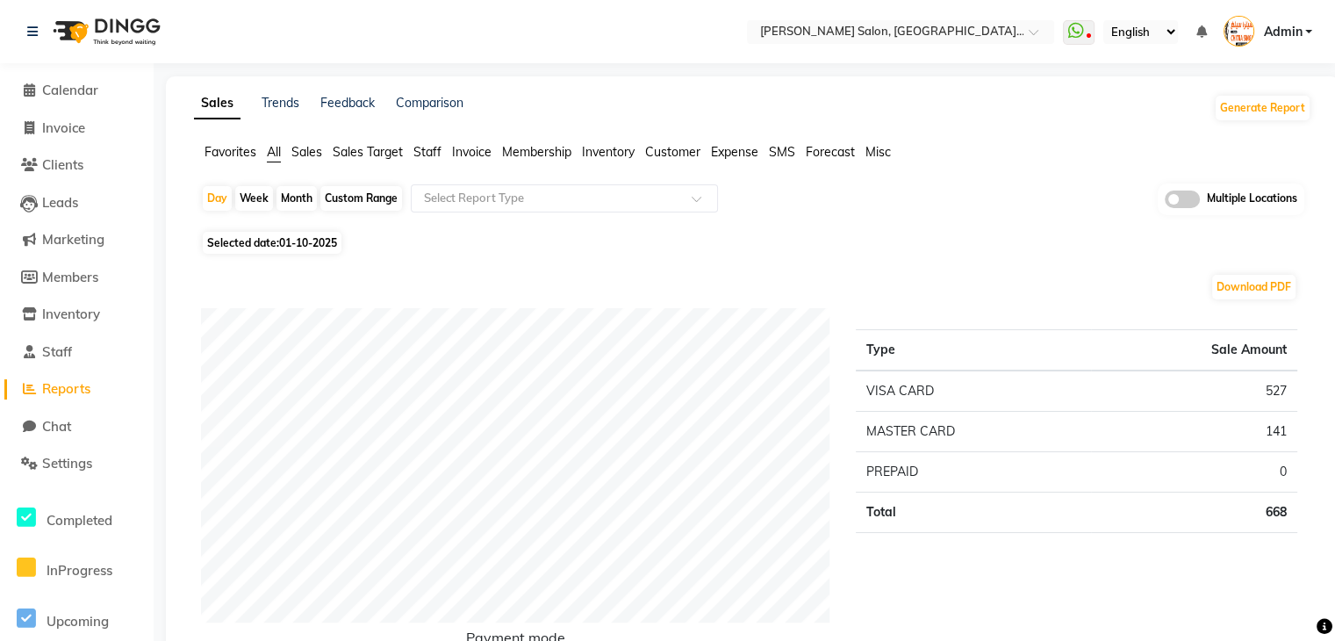
click at [390, 195] on div "Custom Range" at bounding box center [361, 198] width 82 height 25
select select "10"
select select "2025"
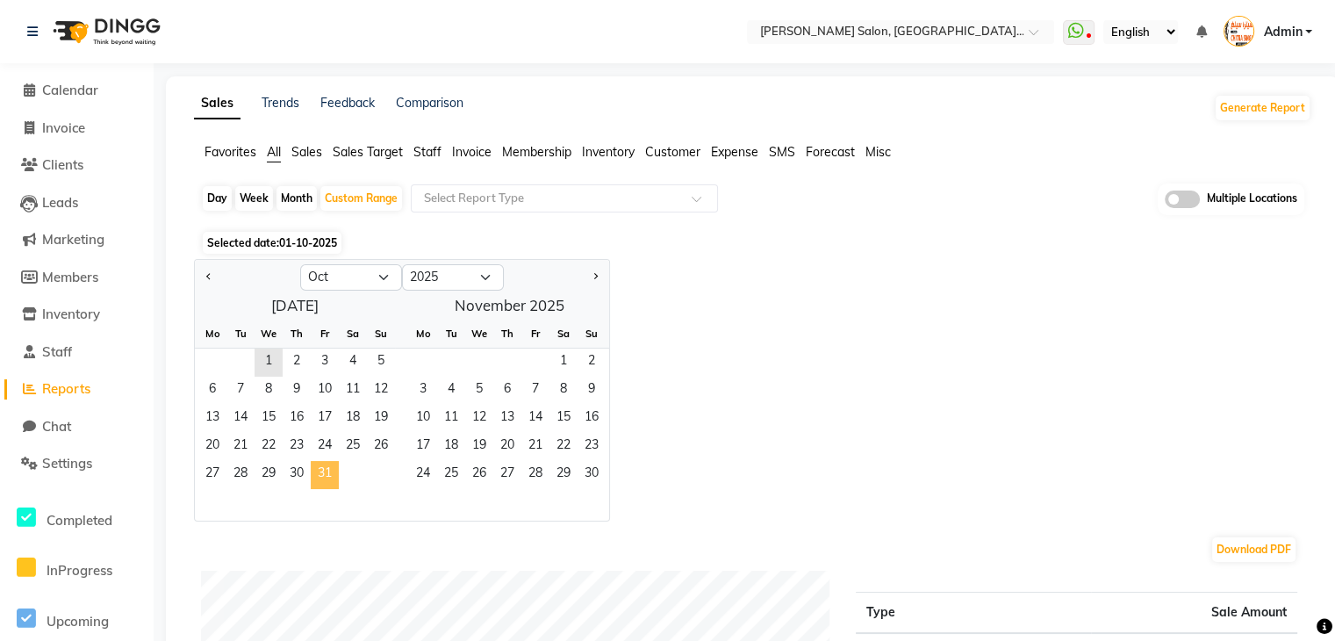
click at [334, 475] on span "31" at bounding box center [325, 475] width 28 height 28
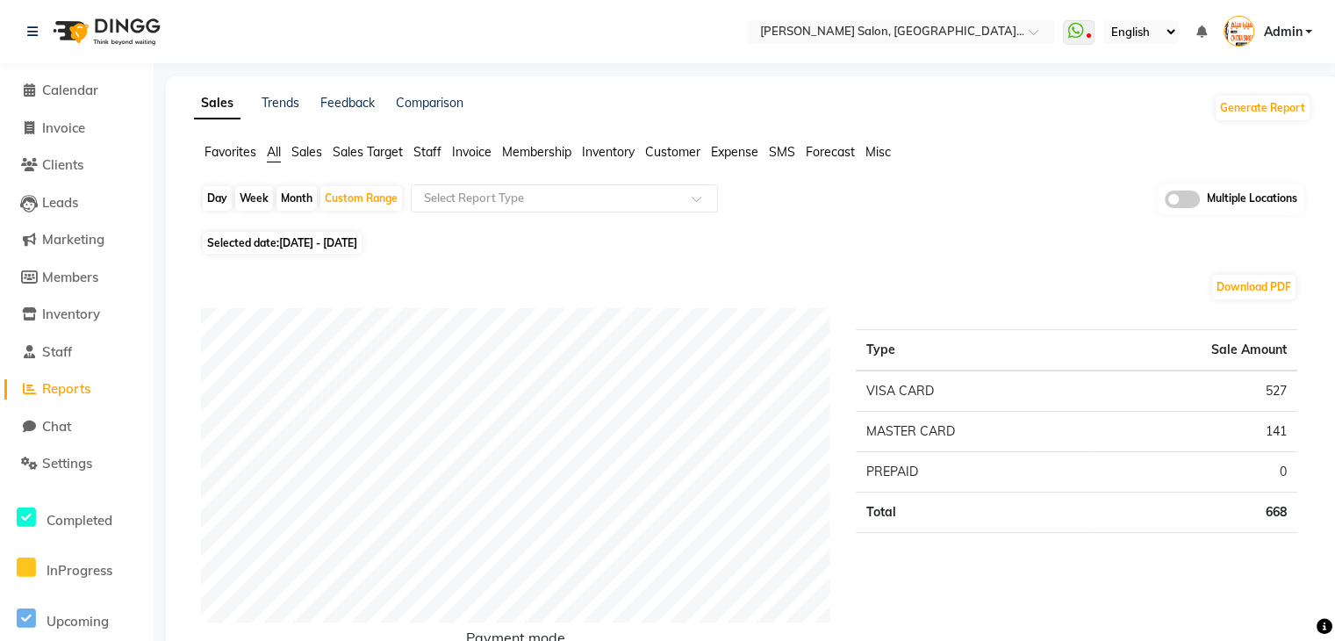
click at [215, 194] on div "Day" at bounding box center [217, 198] width 29 height 25
select select "10"
select select "2025"
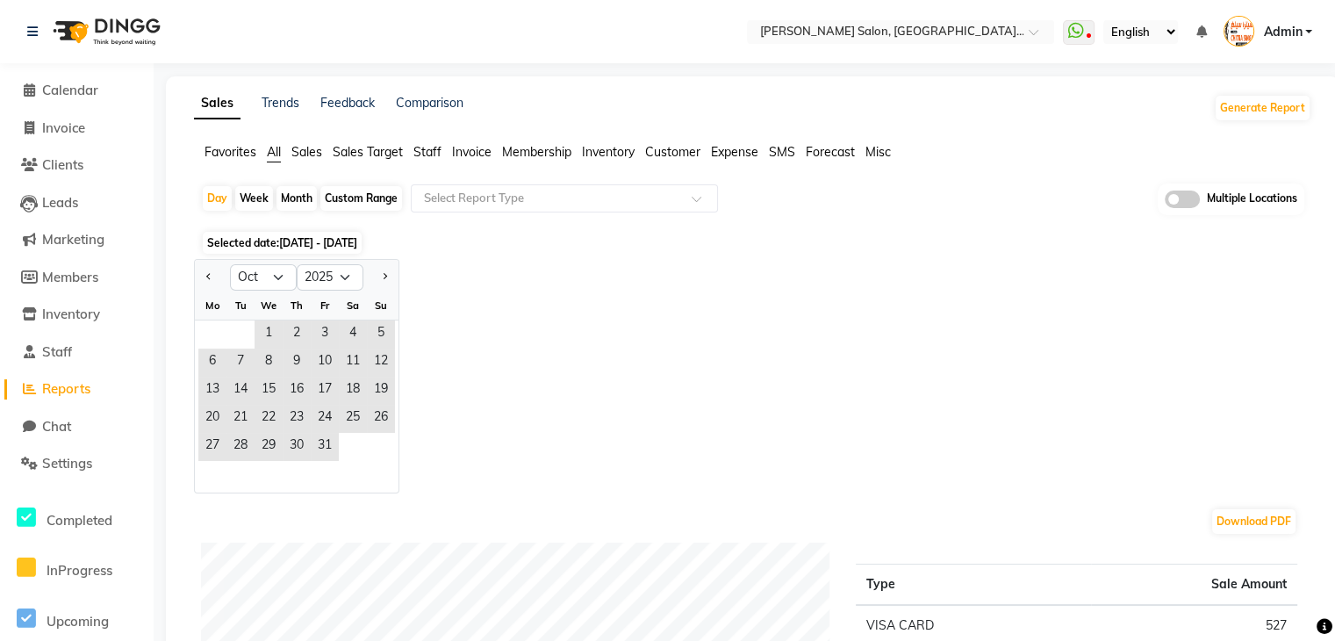
click at [365, 194] on div "Custom Range" at bounding box center [361, 198] width 82 height 25
select select "10"
select select "2025"
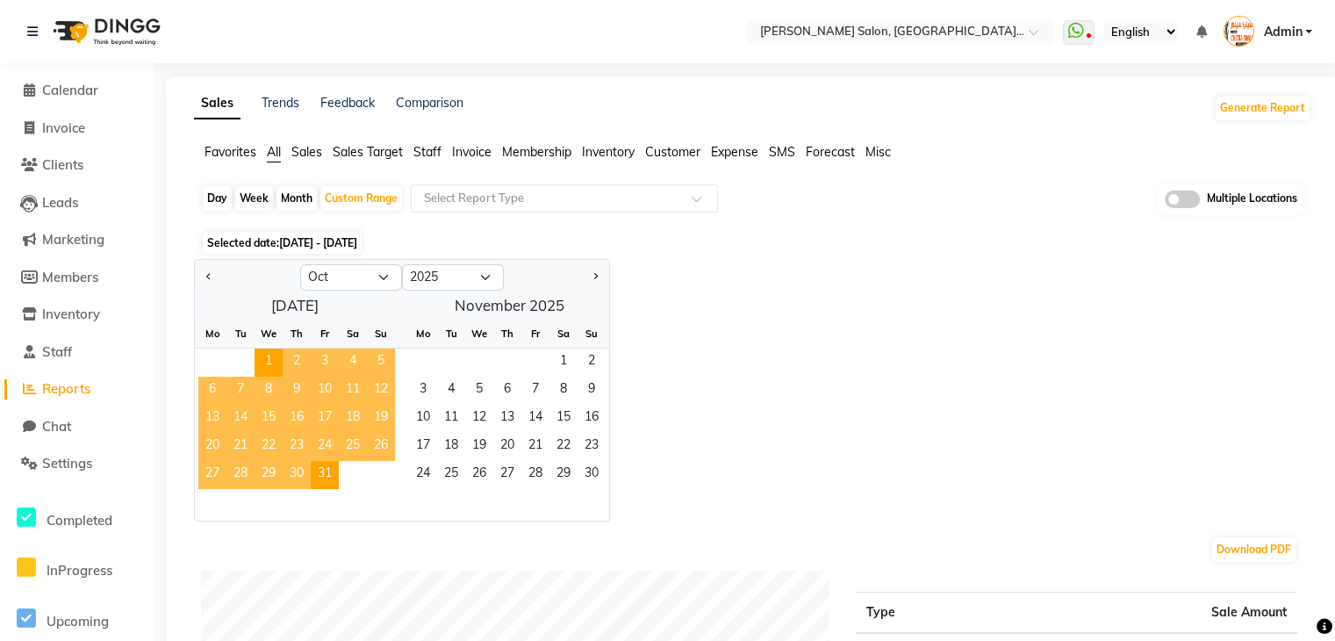
click at [262, 195] on div "Week" at bounding box center [254, 198] width 38 height 25
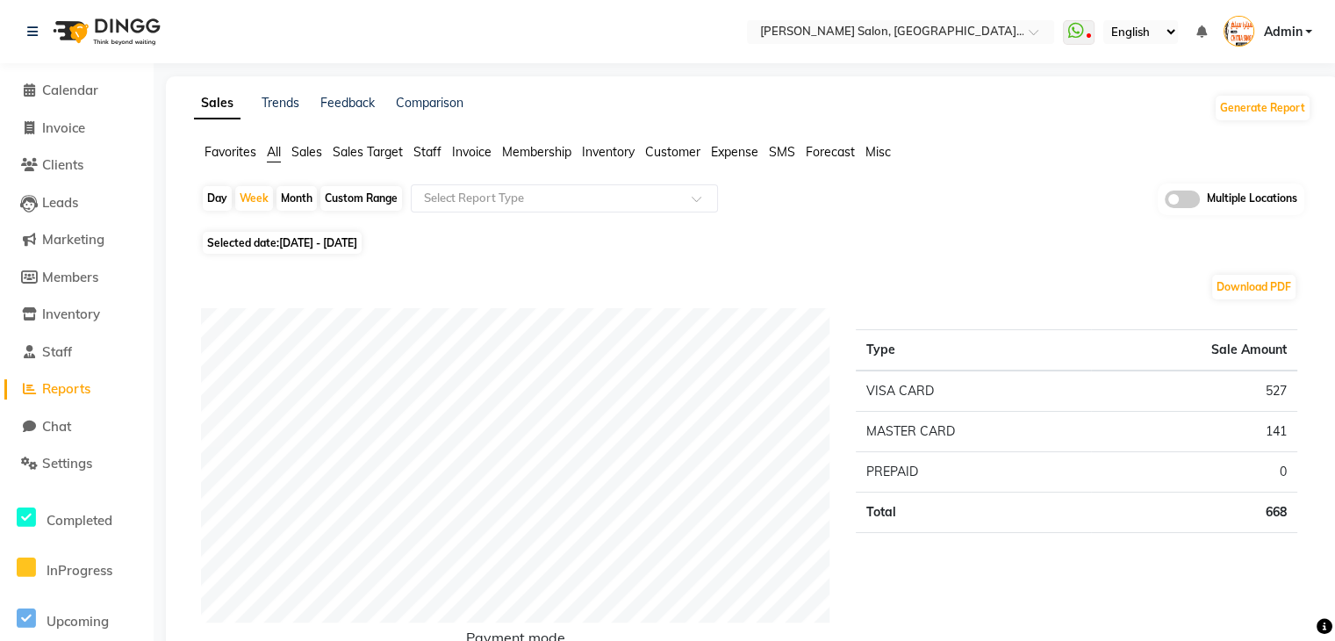
click at [211, 190] on div "Day" at bounding box center [217, 198] width 29 height 25
select select "10"
select select "2025"
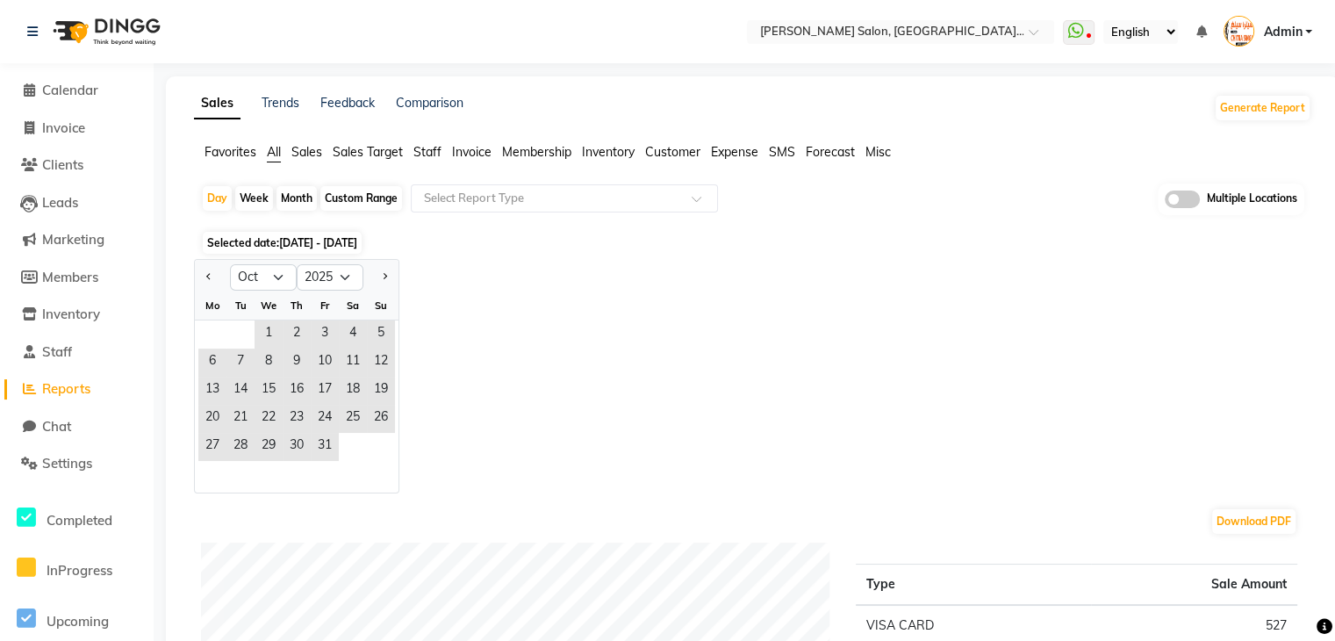
click at [372, 201] on div "Custom Range" at bounding box center [361, 198] width 82 height 25
select select "10"
select select "2025"
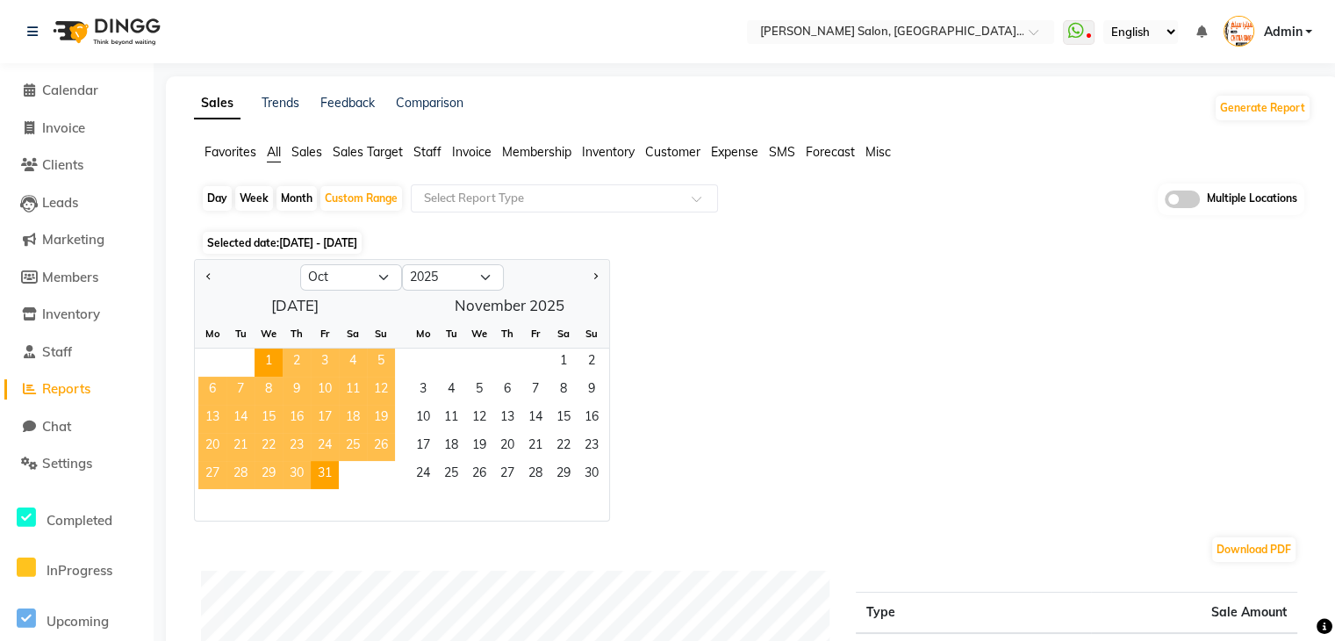
click at [316, 153] on span "Sales" at bounding box center [306, 152] width 31 height 16
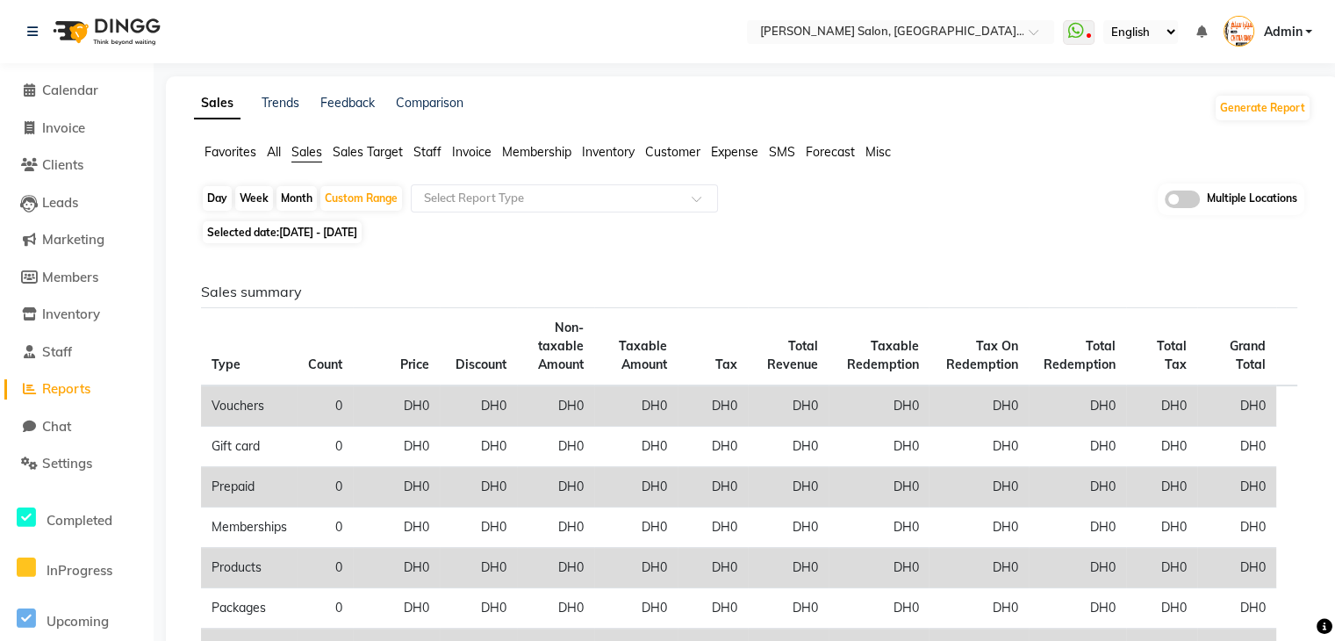
click at [295, 197] on div "Month" at bounding box center [296, 198] width 40 height 25
select select "10"
select select "2025"
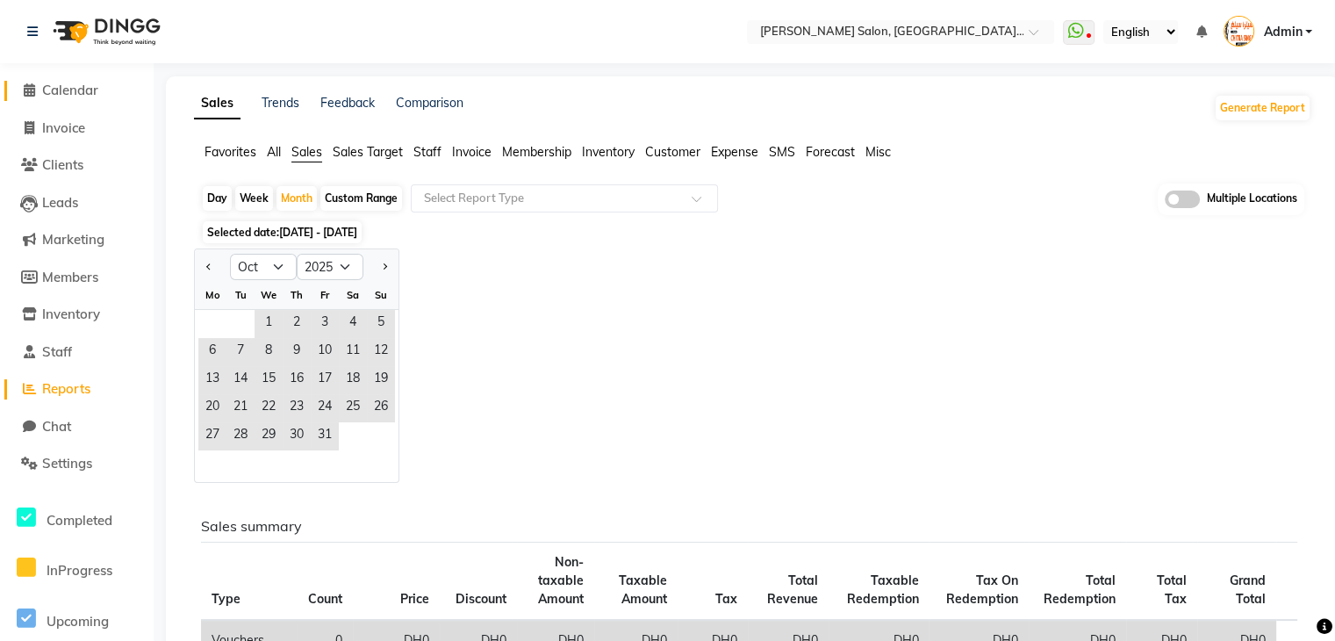
click at [28, 86] on icon at bounding box center [29, 89] width 11 height 13
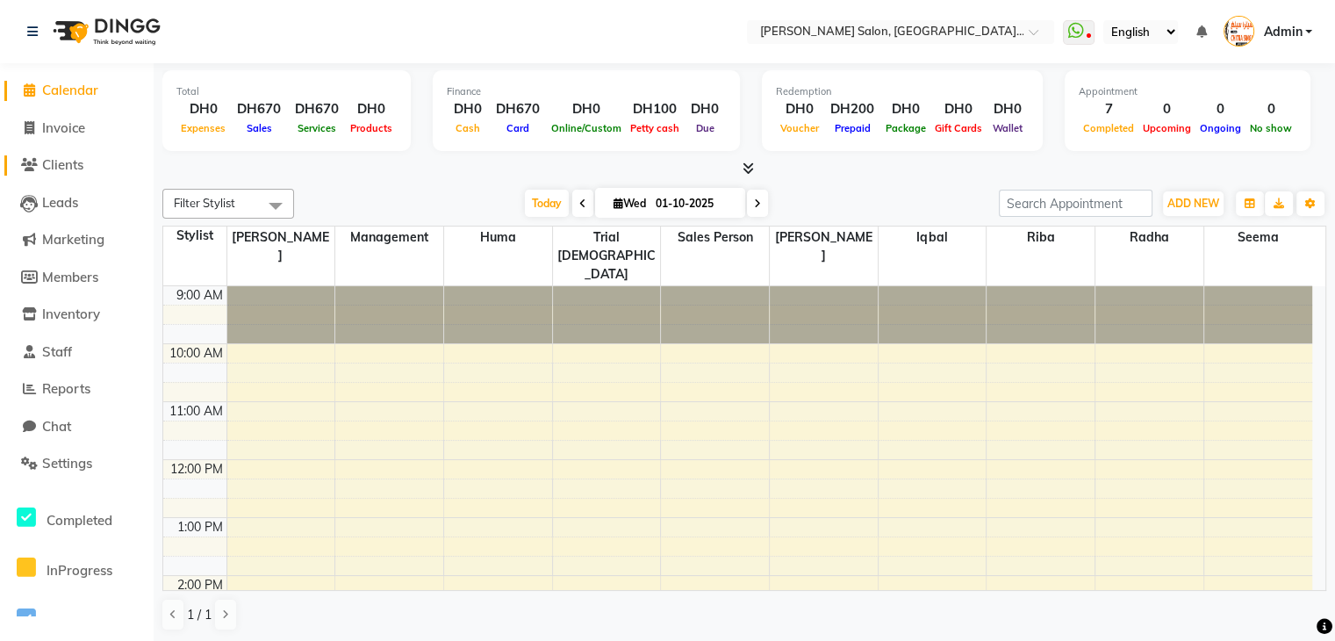
click at [75, 162] on span "Clients" at bounding box center [62, 164] width 41 height 17
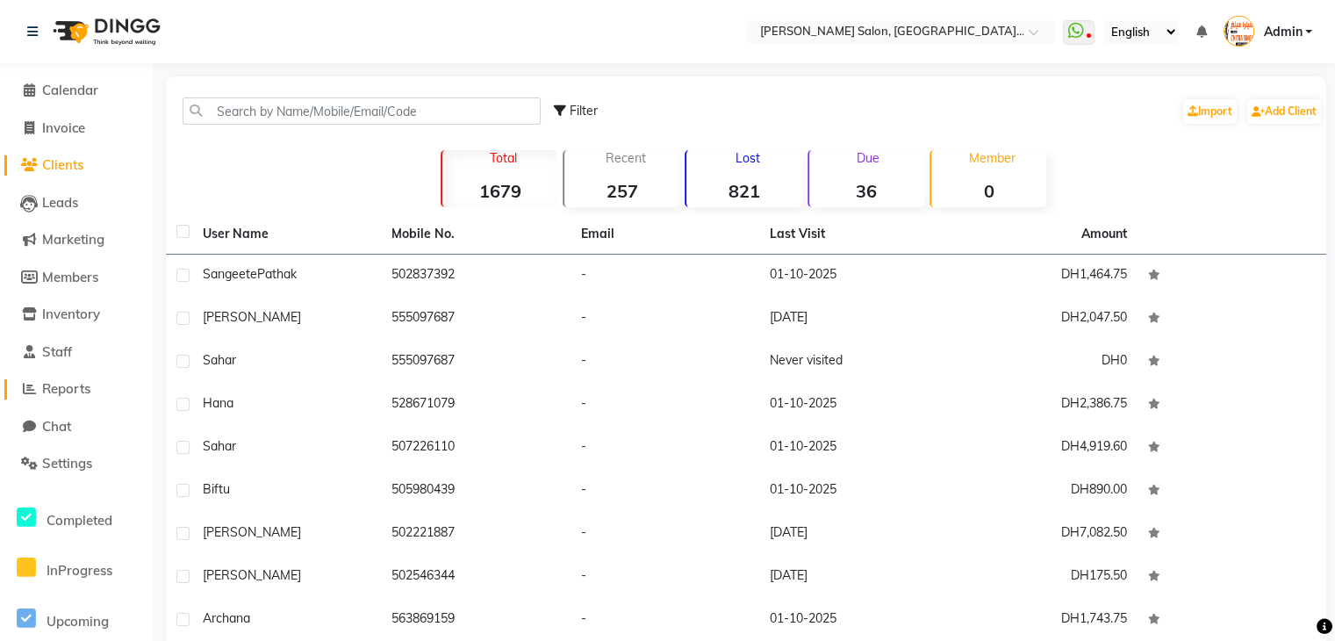
click at [67, 383] on span "Reports" at bounding box center [66, 388] width 48 height 17
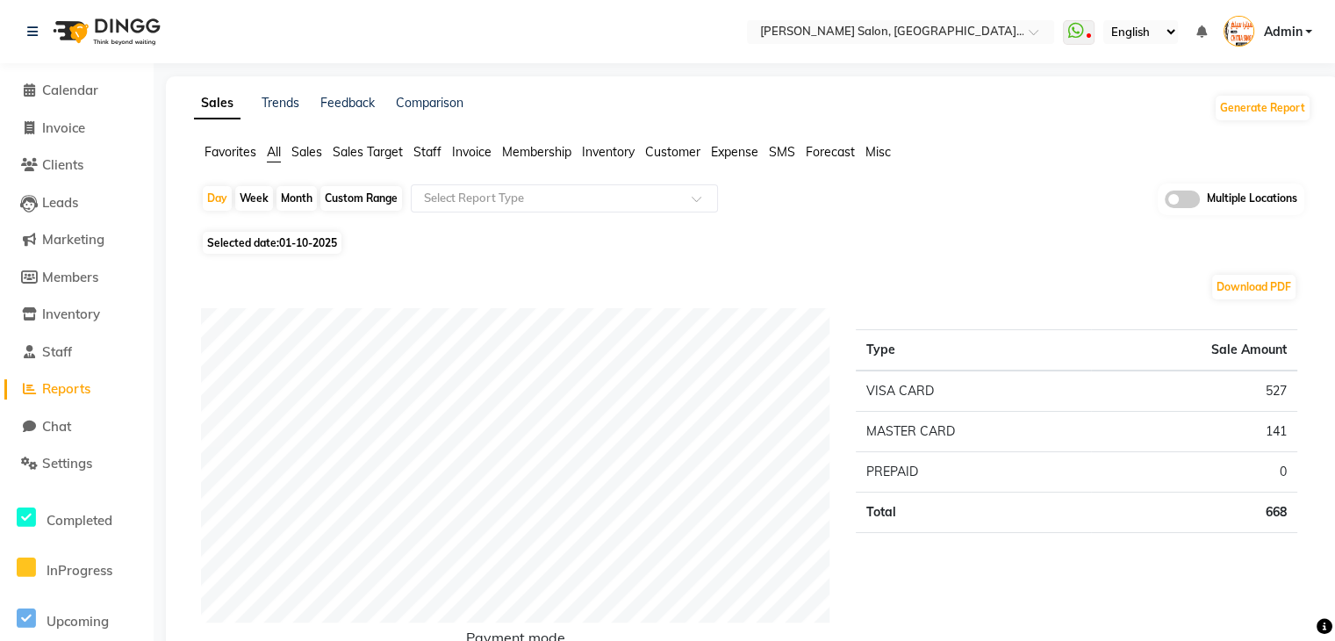
click at [1172, 201] on span at bounding box center [1182, 199] width 35 height 18
click at [1165, 202] on input "checkbox" at bounding box center [1165, 202] width 0 height 0
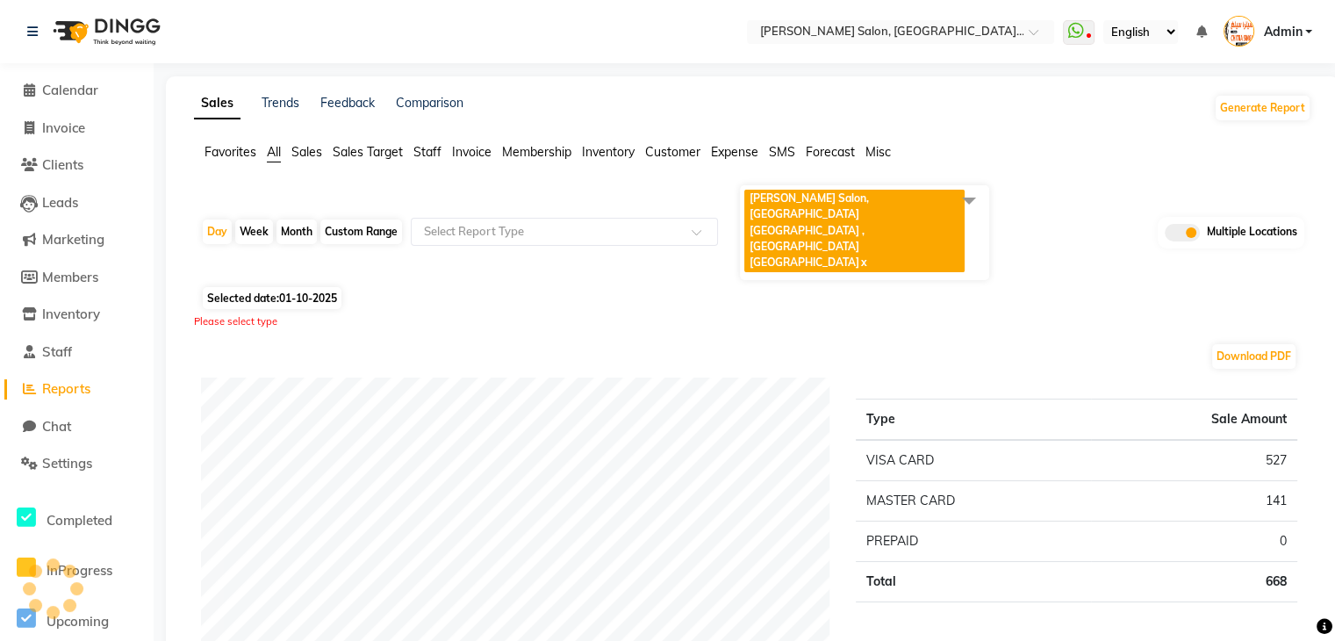
click at [235, 152] on span "Favorites" at bounding box center [230, 152] width 52 height 16
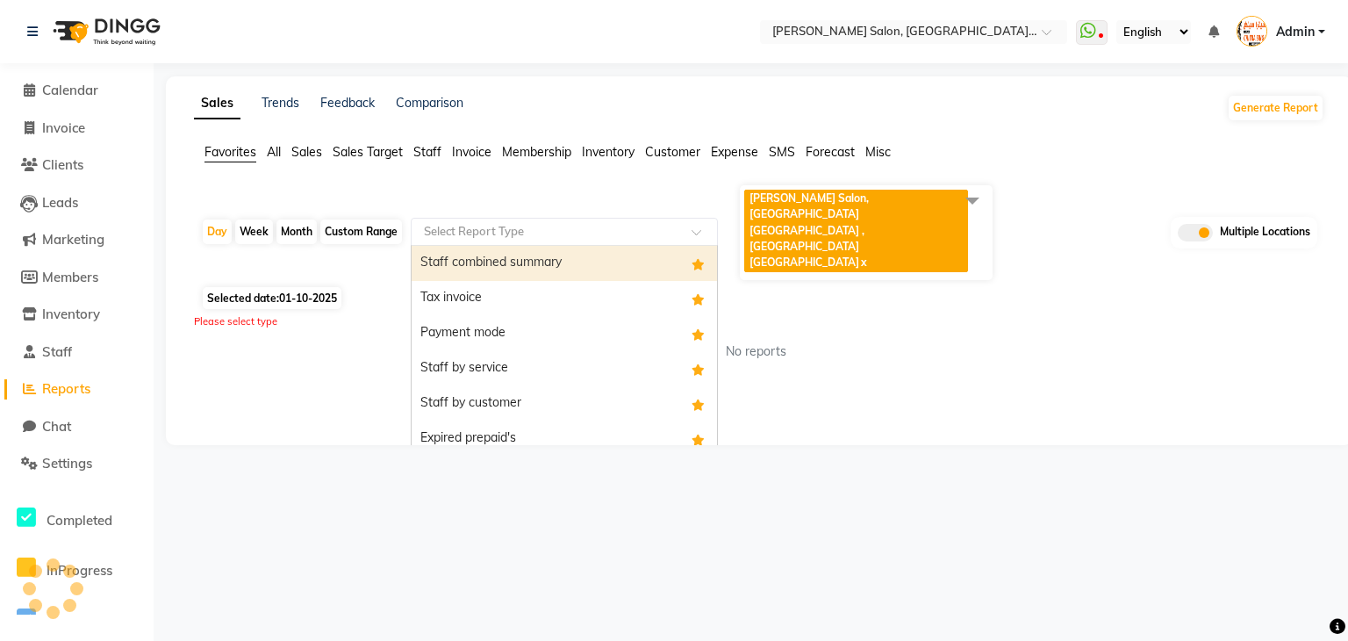
click at [445, 223] on input "text" at bounding box center [546, 232] width 253 height 18
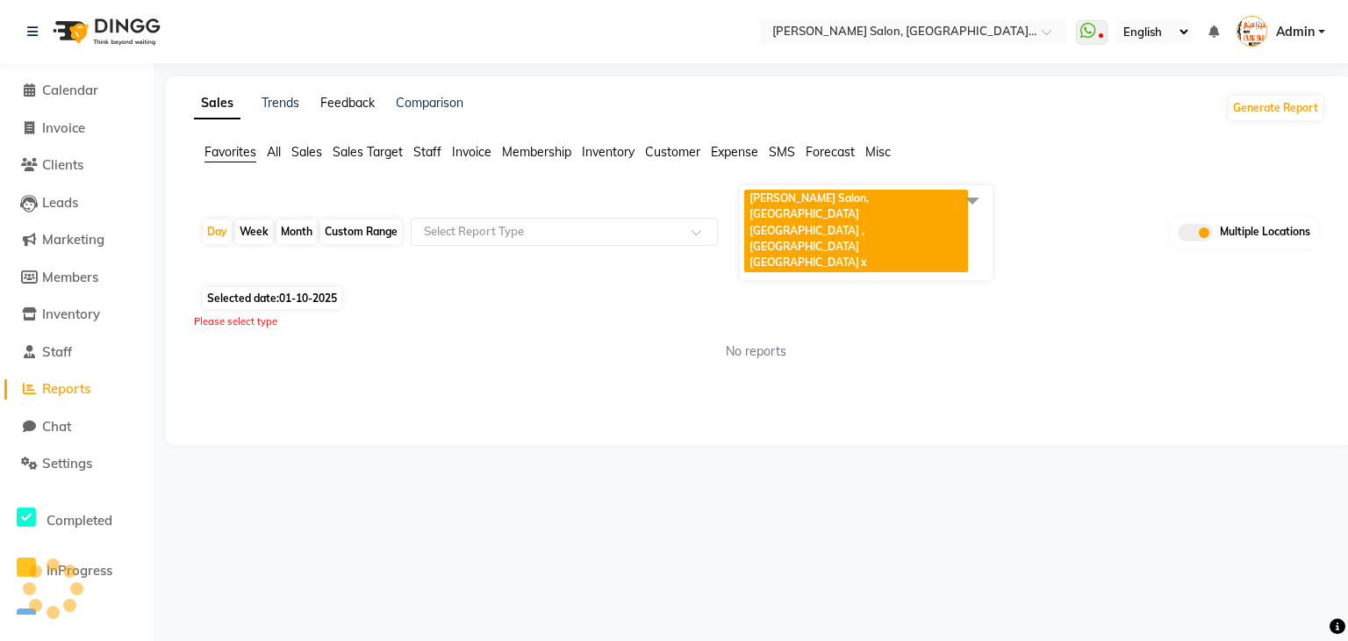
click at [361, 101] on link "Feedback" at bounding box center [347, 103] width 54 height 16
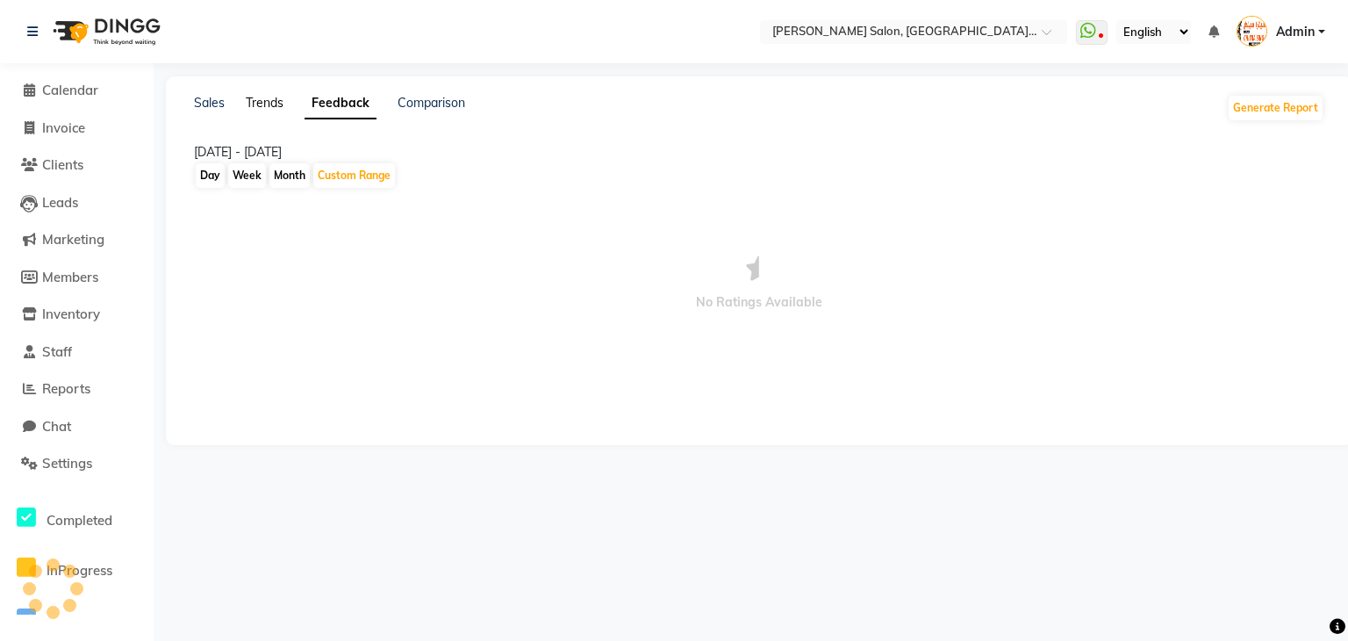
click at [277, 100] on link "Trends" at bounding box center [265, 103] width 38 height 16
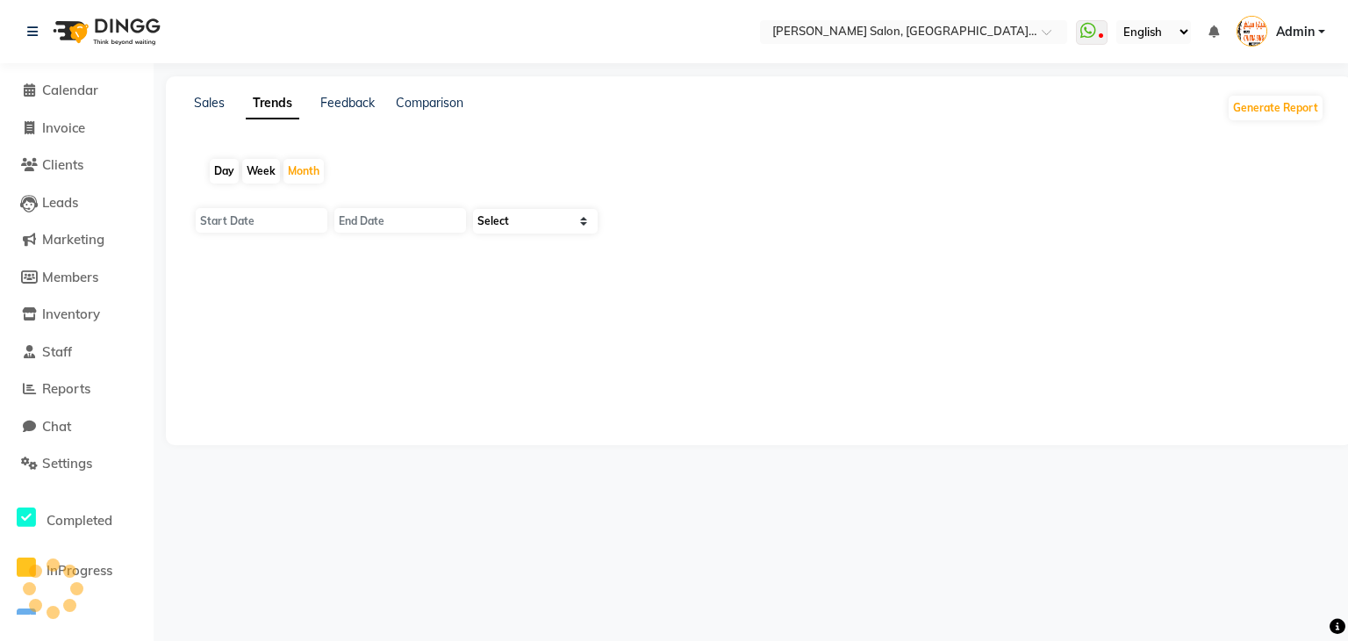
type input "01-10-2025"
type input "[DATE]"
select select "by_client"
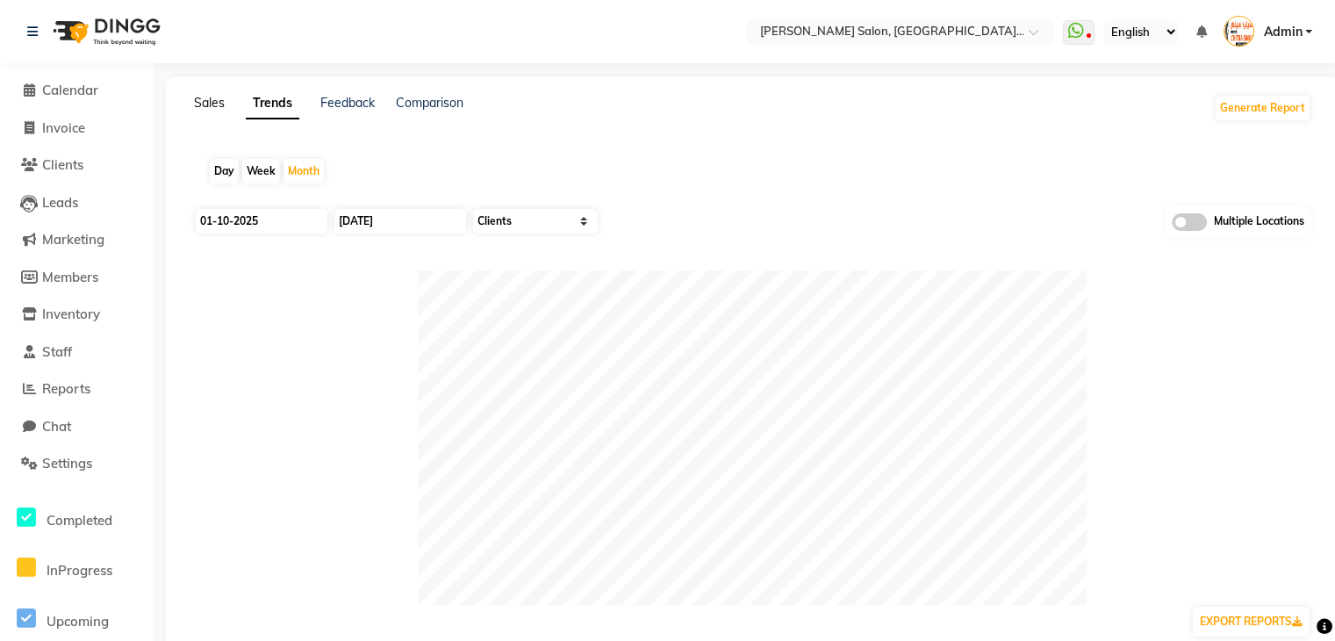
click at [214, 99] on link "Sales" at bounding box center [209, 103] width 31 height 16
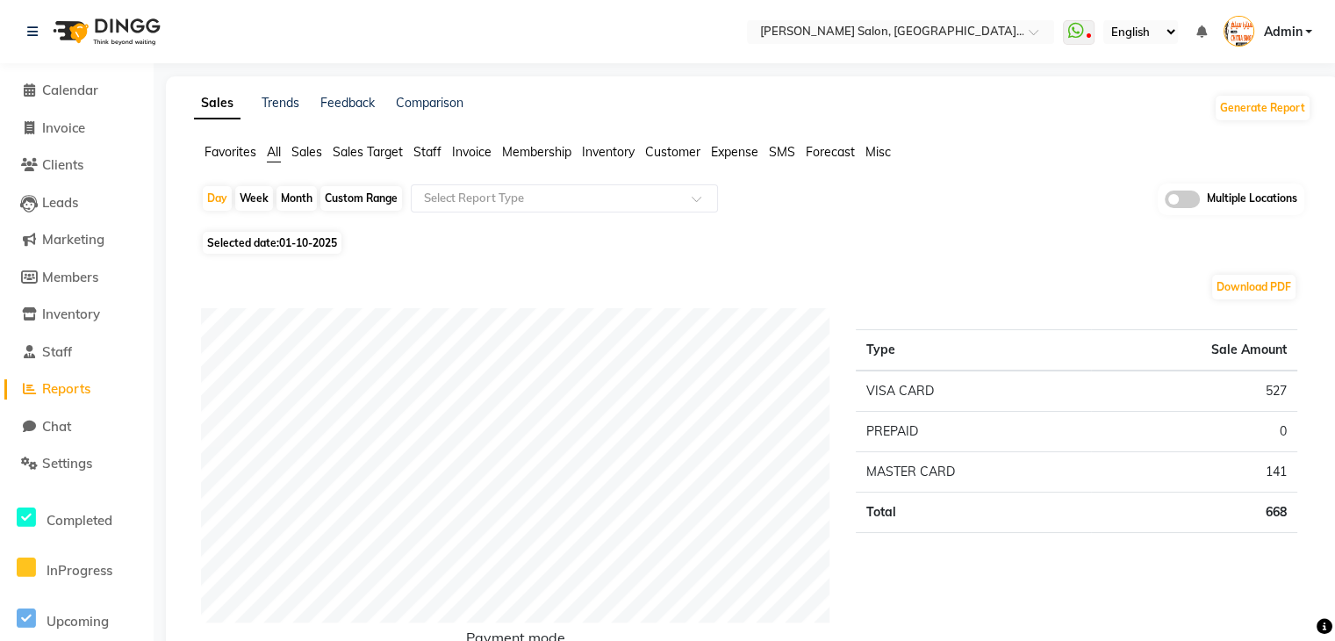
click at [365, 197] on div "Custom Range" at bounding box center [361, 198] width 82 height 25
select select "10"
select select "2025"
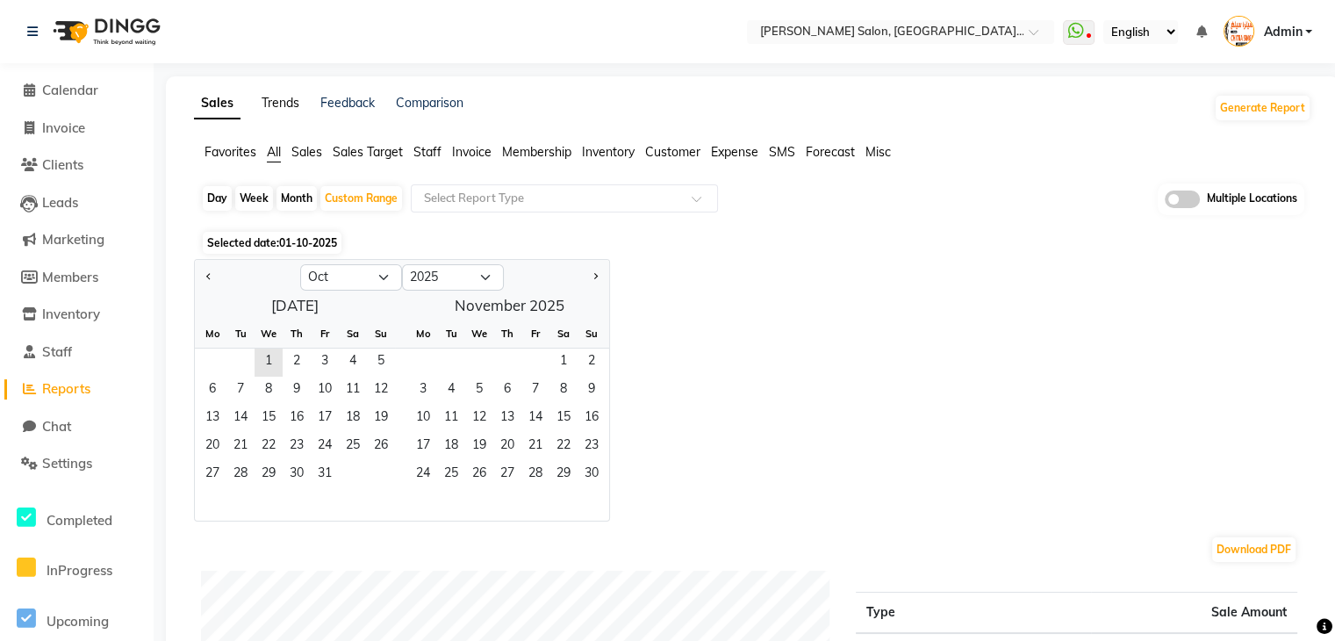
click at [289, 105] on link "Trends" at bounding box center [281, 103] width 38 height 16
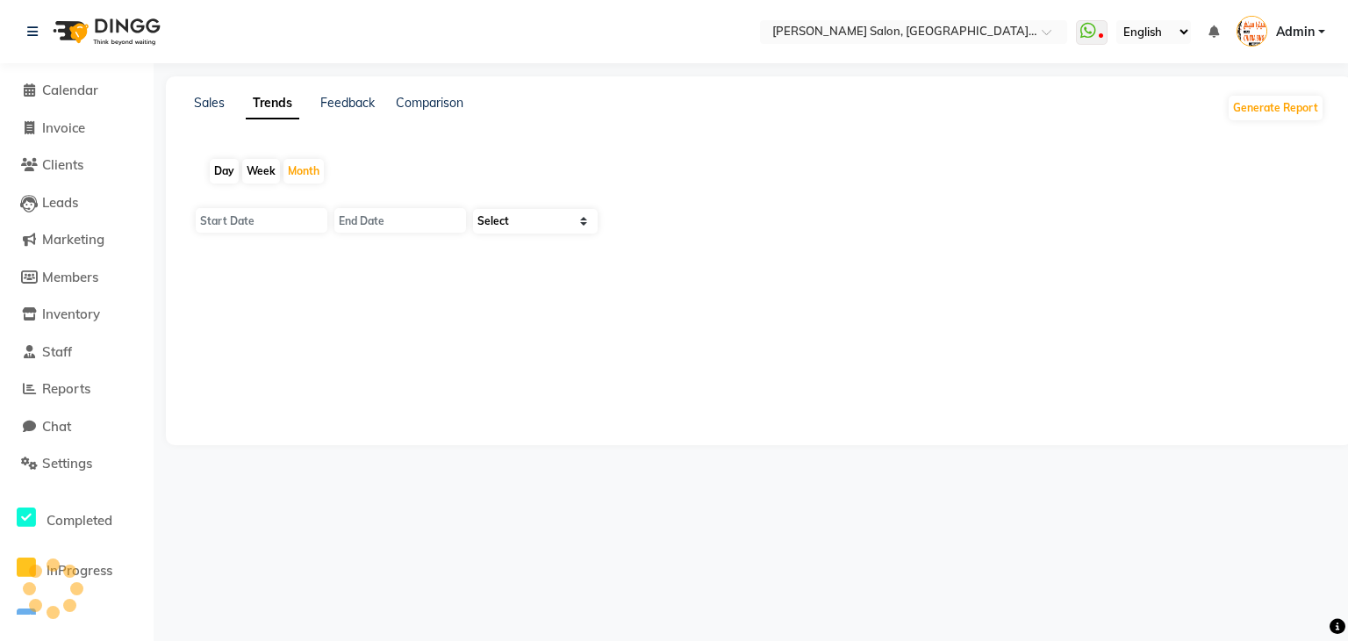
type input "01-10-2025"
type input "[DATE]"
select select "by_client"
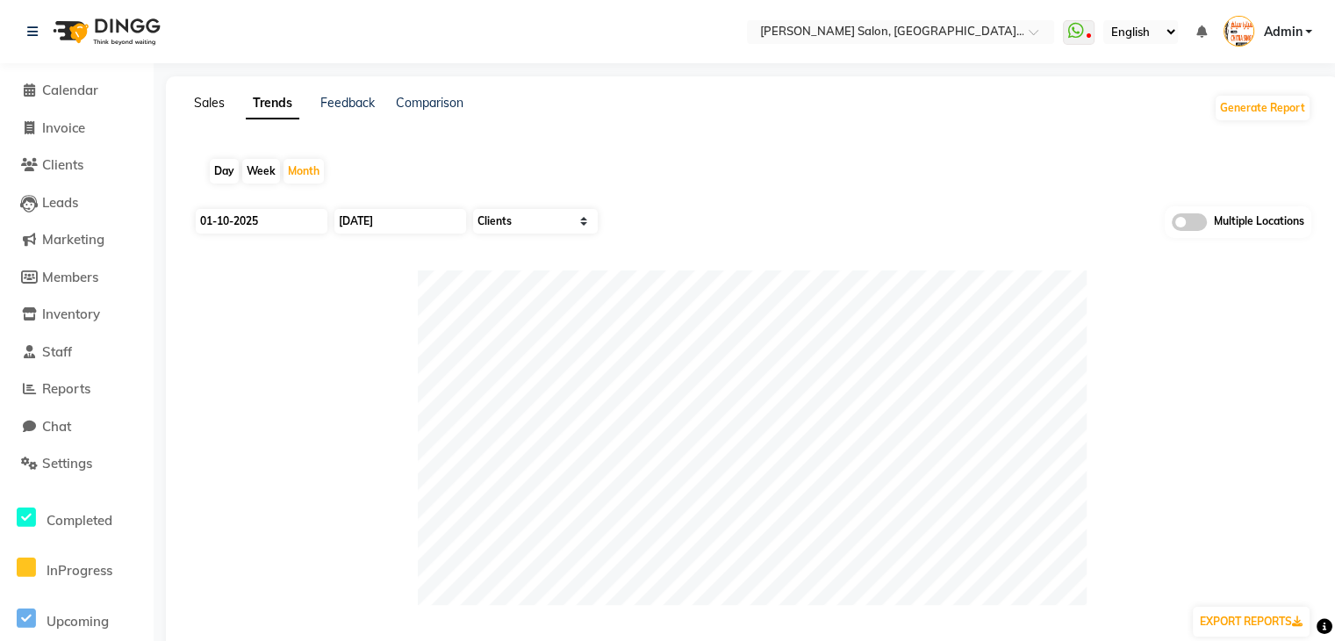
click at [216, 104] on link "Sales" at bounding box center [209, 103] width 31 height 16
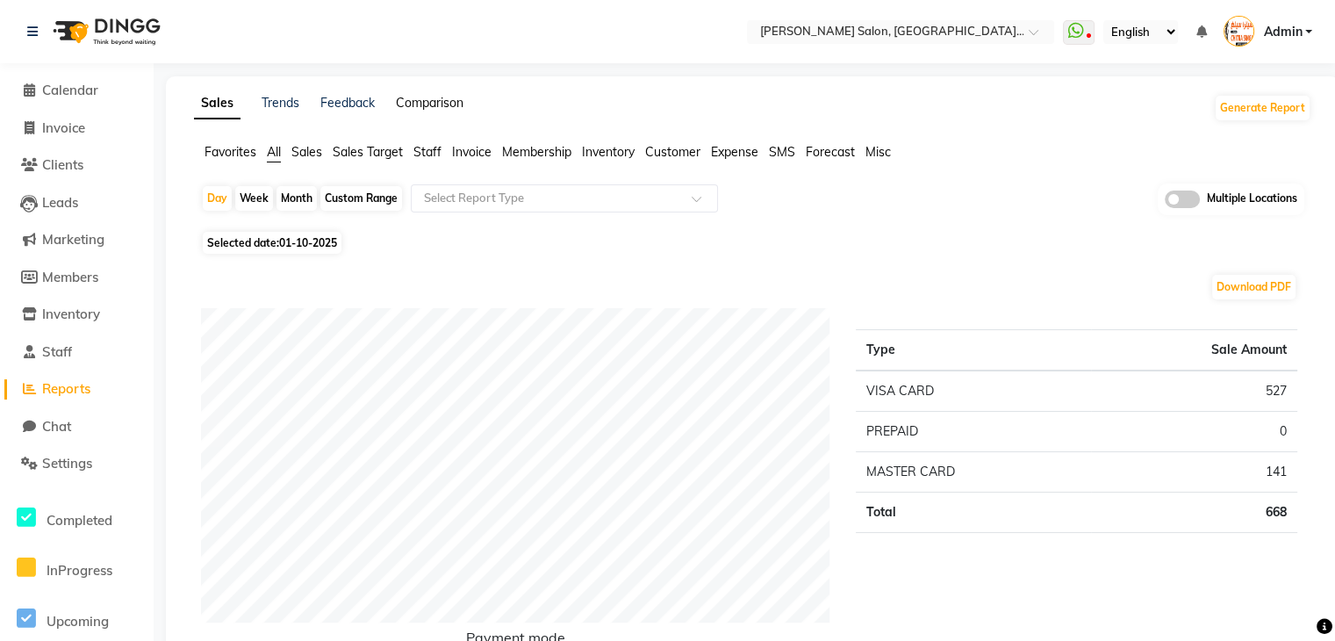
click at [434, 103] on link "Comparison" at bounding box center [430, 103] width 68 height 16
select select "single_date"
select select "single_date_dash"
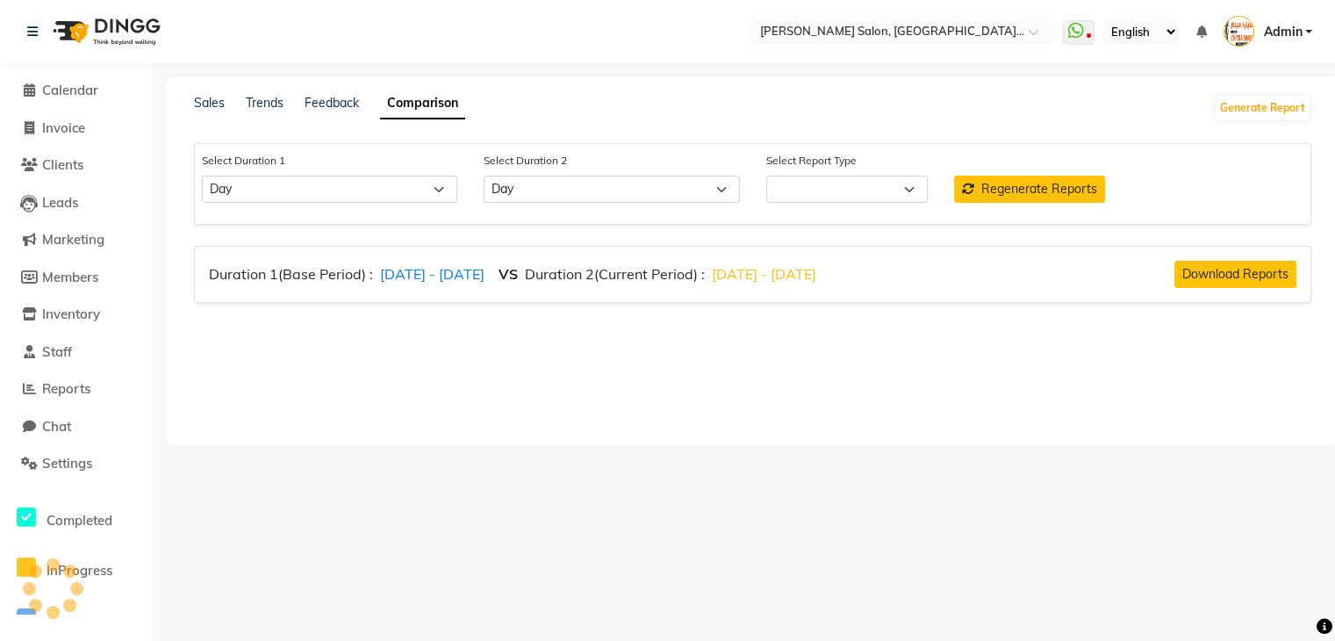
select select "comparison_report"
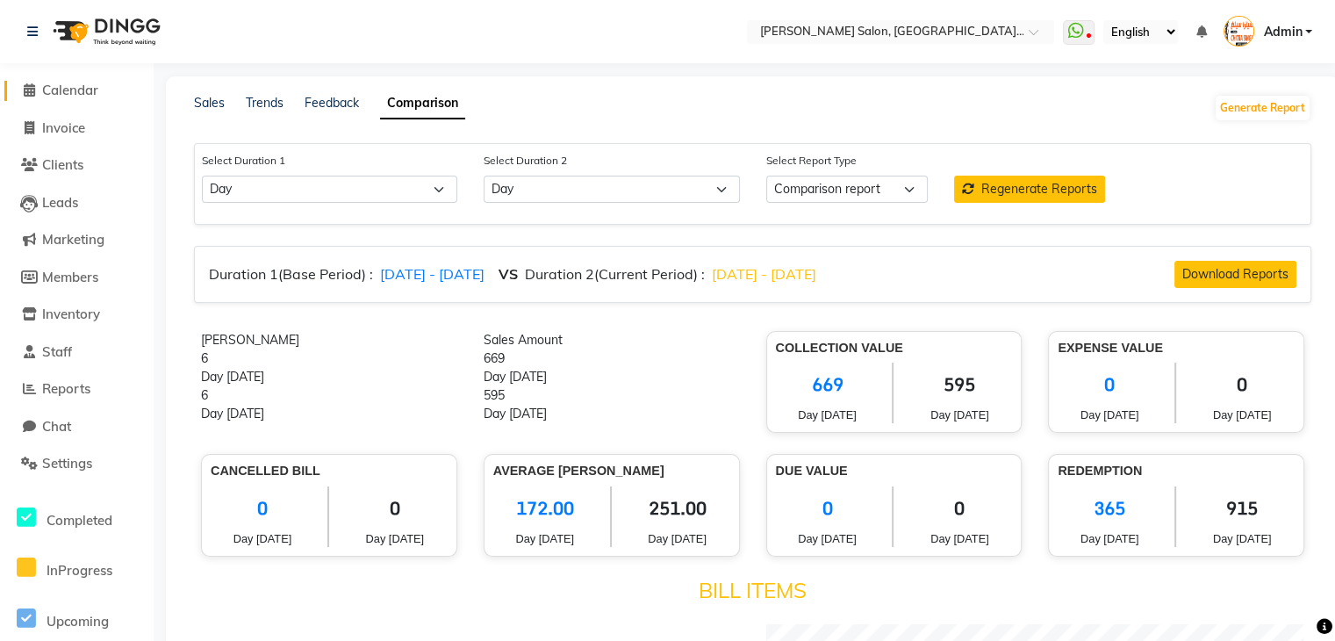
click at [28, 86] on icon at bounding box center [29, 89] width 11 height 13
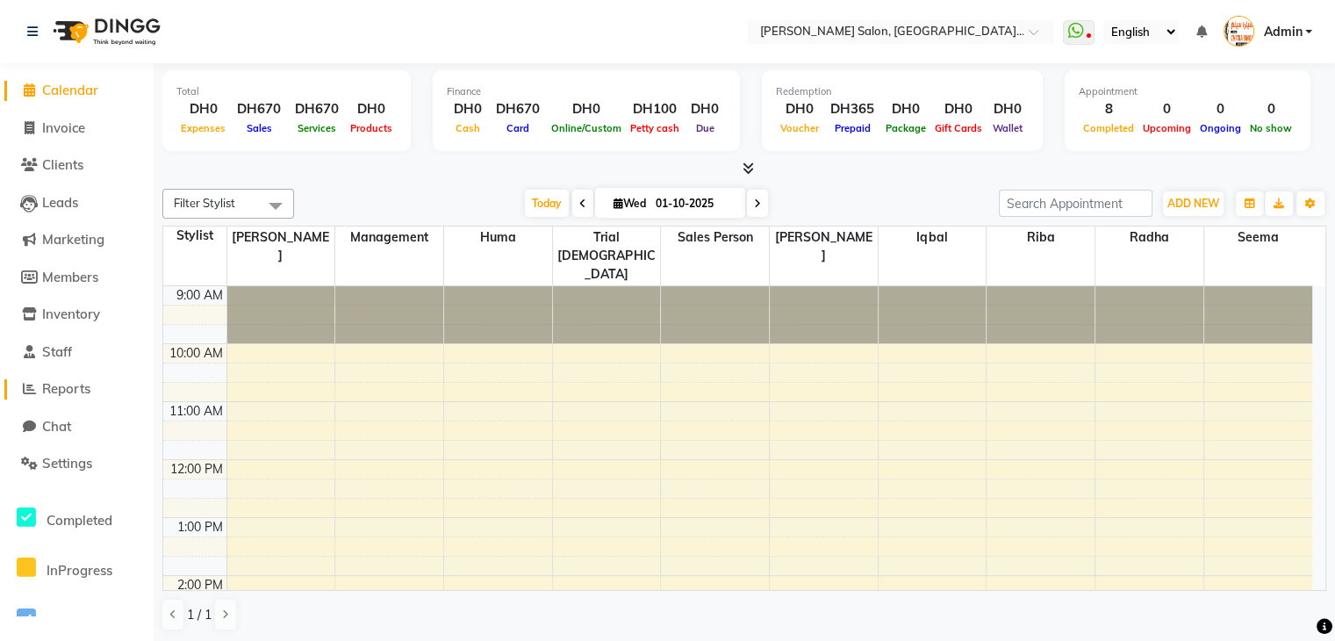
click at [74, 385] on span "Reports" at bounding box center [66, 388] width 48 height 17
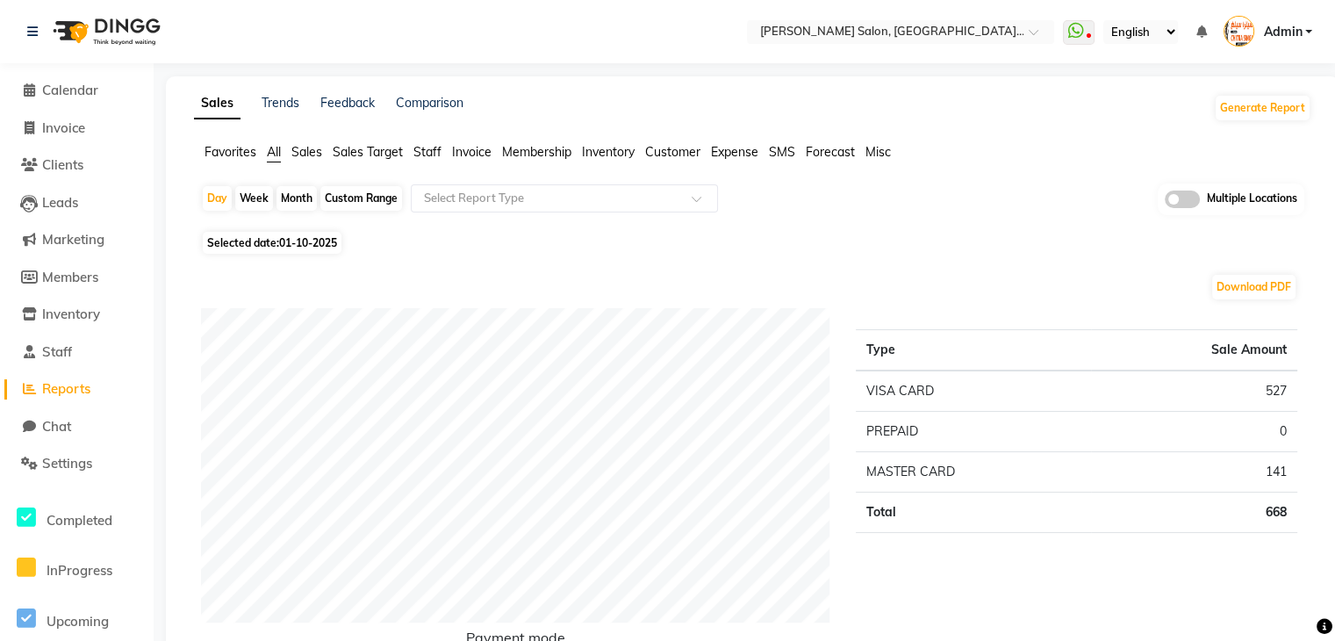
click at [364, 196] on div "Custom Range" at bounding box center [361, 198] width 82 height 25
select select "10"
select select "2025"
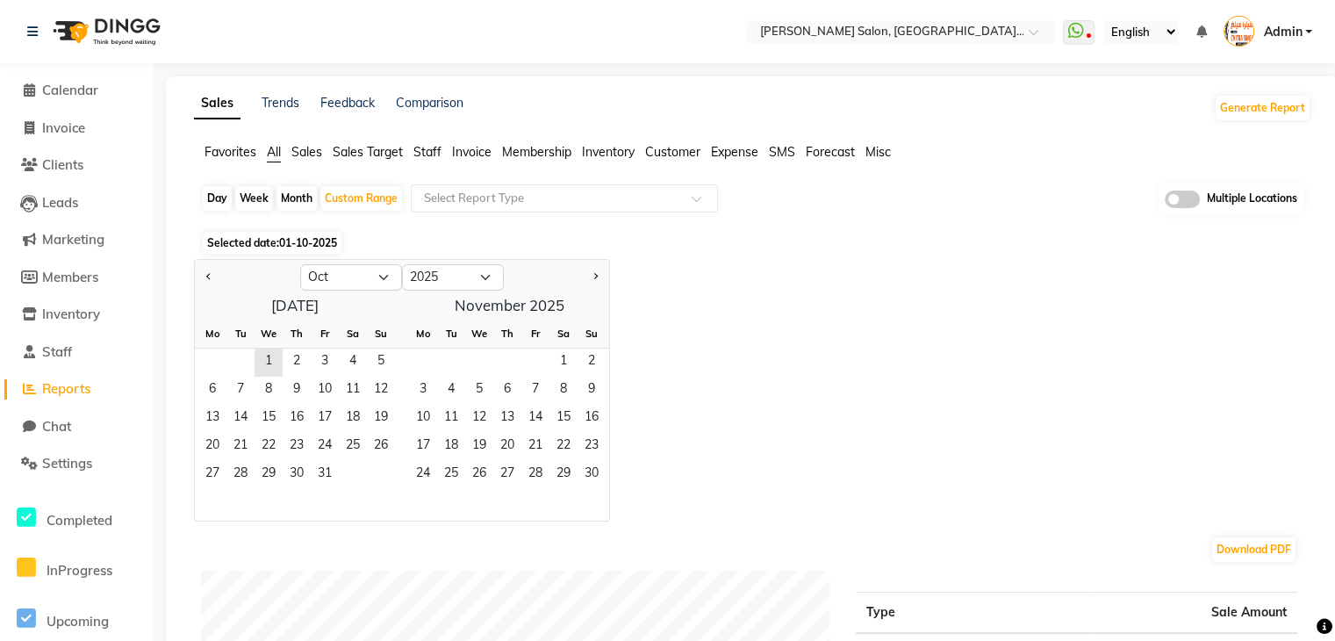
click at [431, 154] on span "Staff" at bounding box center [427, 152] width 28 height 16
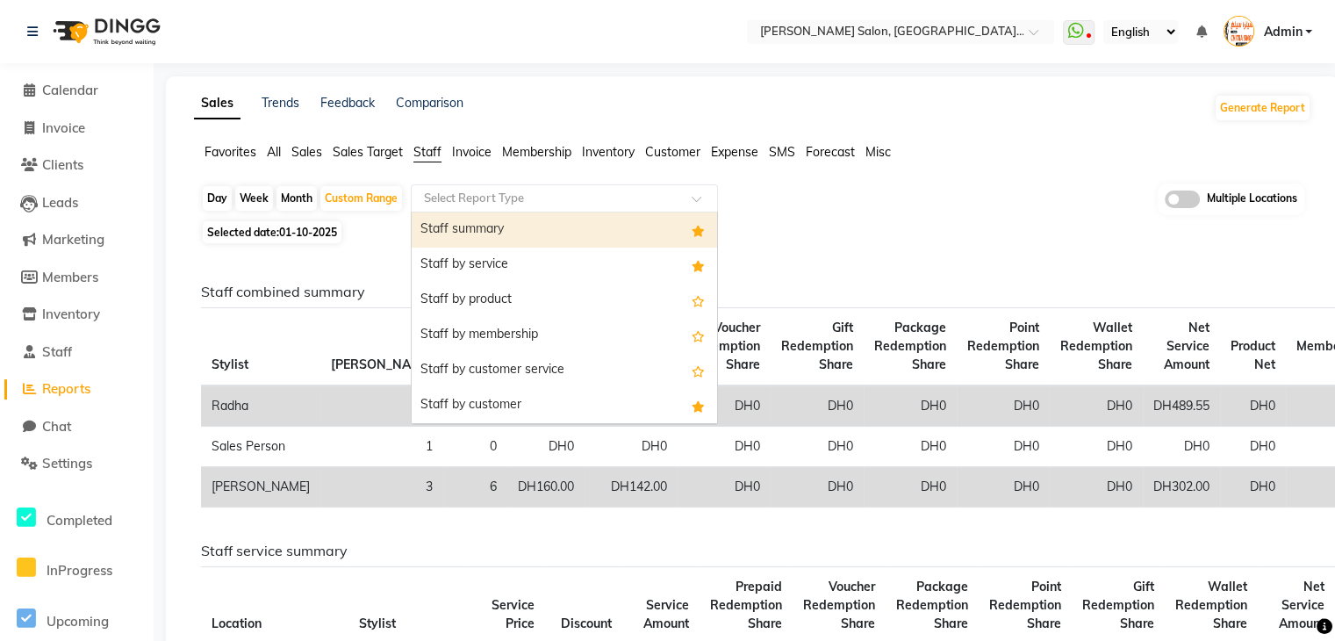
click at [540, 206] on div "Select Report Type" at bounding box center [564, 198] width 307 height 28
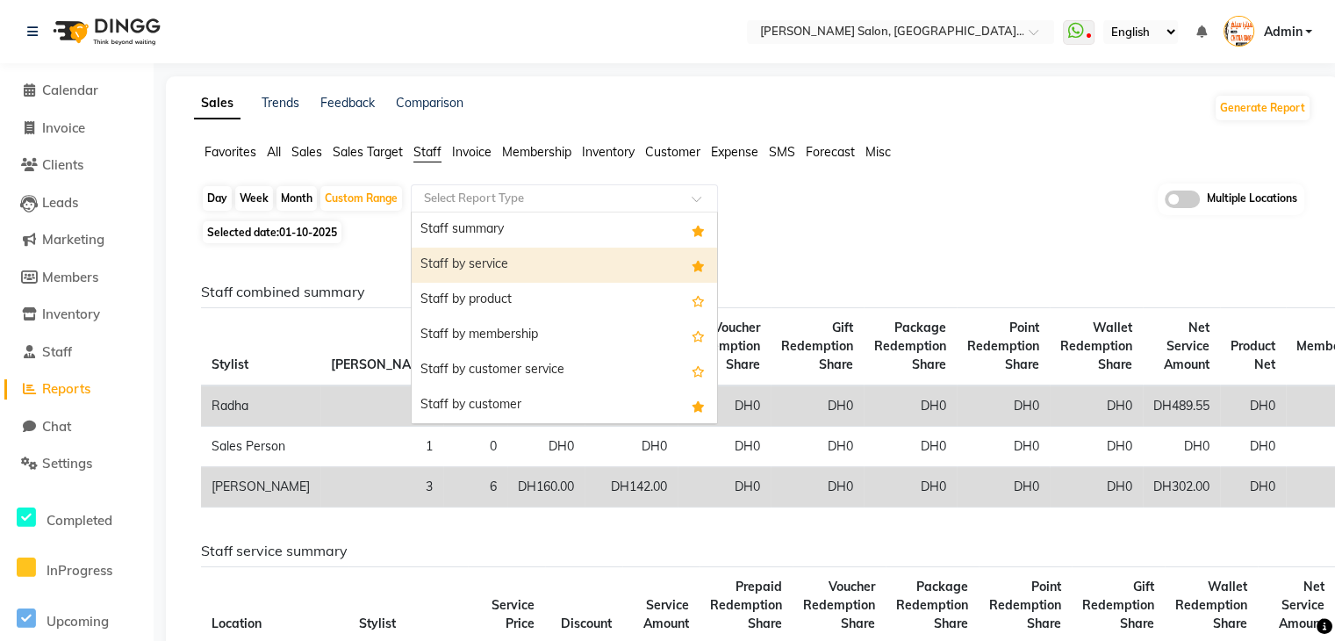
click at [512, 254] on div "Staff by service" at bounding box center [564, 264] width 305 height 35
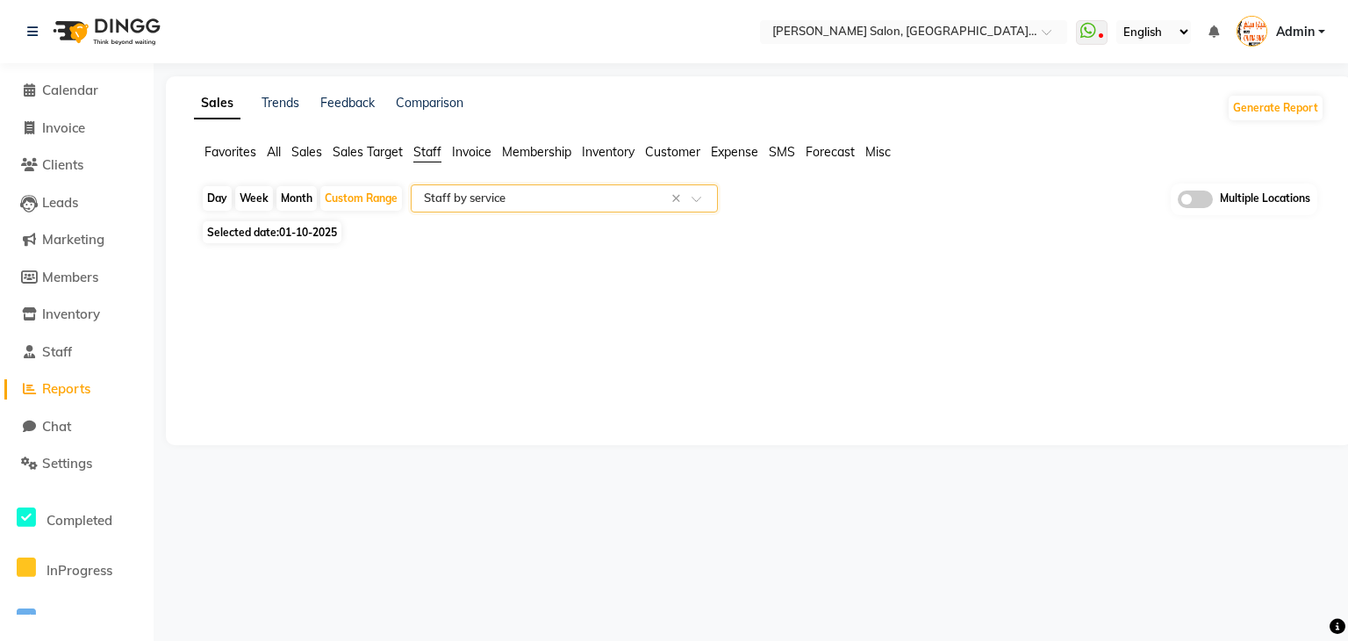
select select "filtered_report"
select select "csv"
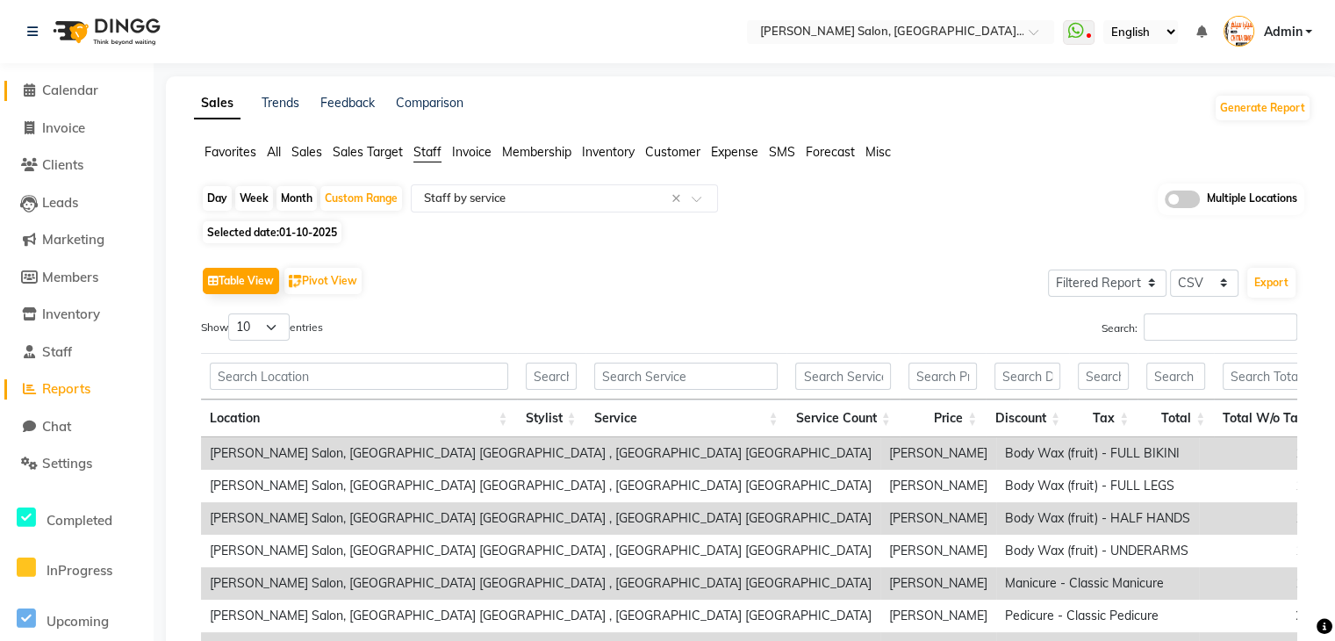
click at [31, 89] on icon at bounding box center [29, 89] width 11 height 13
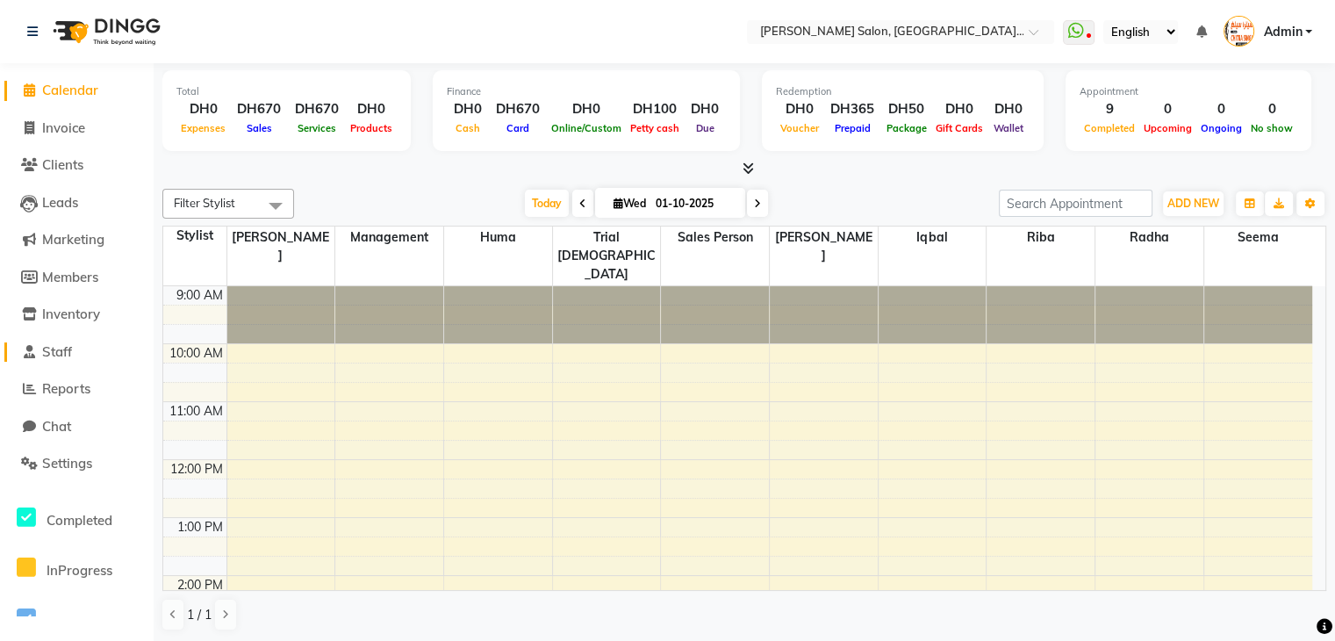
click at [60, 351] on span "Staff" at bounding box center [57, 351] width 30 height 17
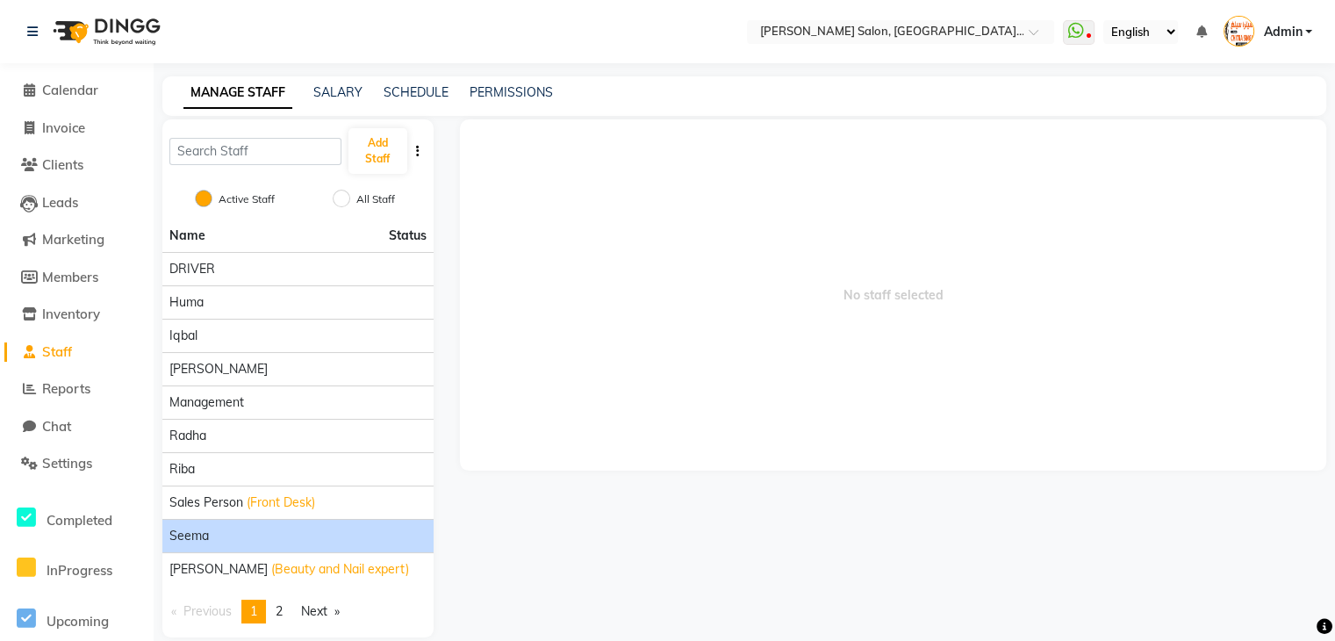
click at [184, 529] on span "Seema" at bounding box center [188, 536] width 39 height 18
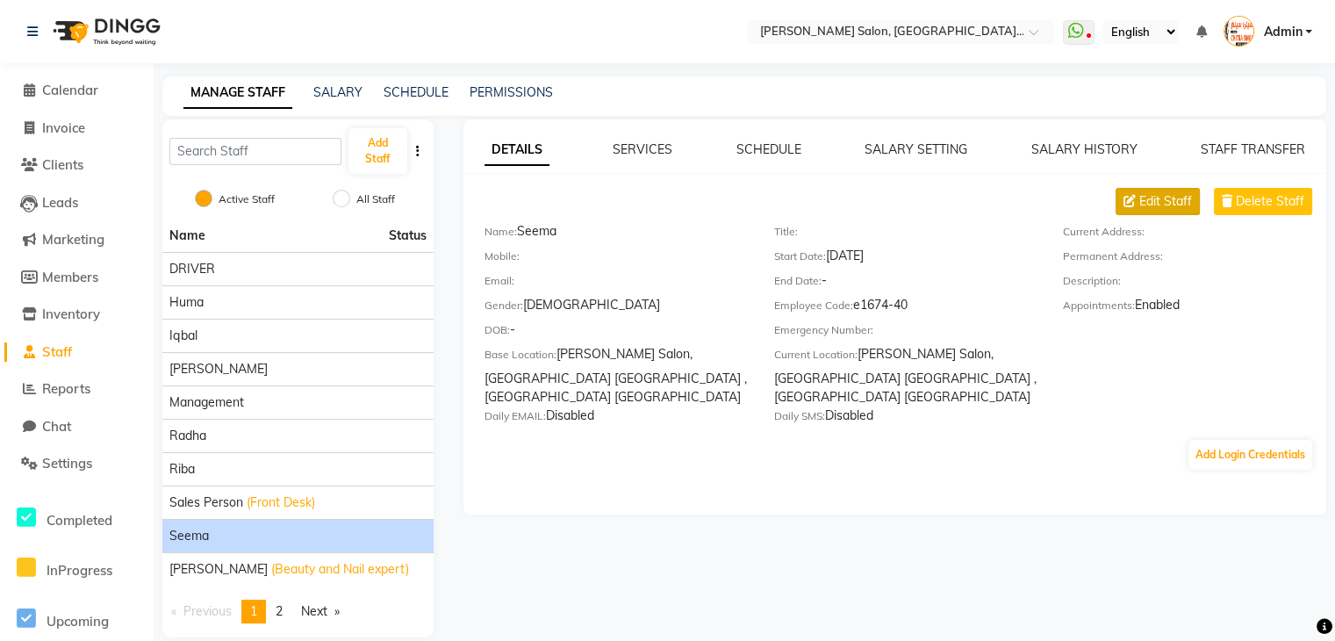
click at [1181, 197] on span "Edit Staff" at bounding box center [1165, 201] width 53 height 18
select select "[DEMOGRAPHIC_DATA]"
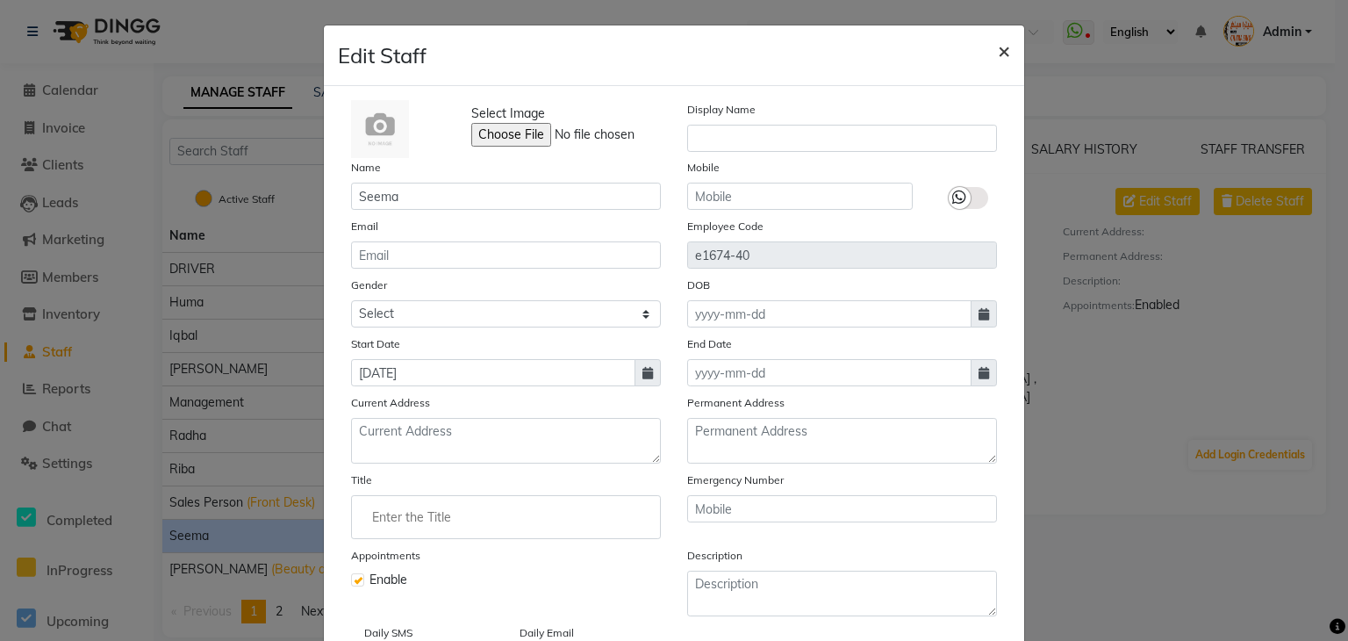
click at [1000, 45] on span "×" at bounding box center [1004, 50] width 12 height 26
select select
checkbox input "false"
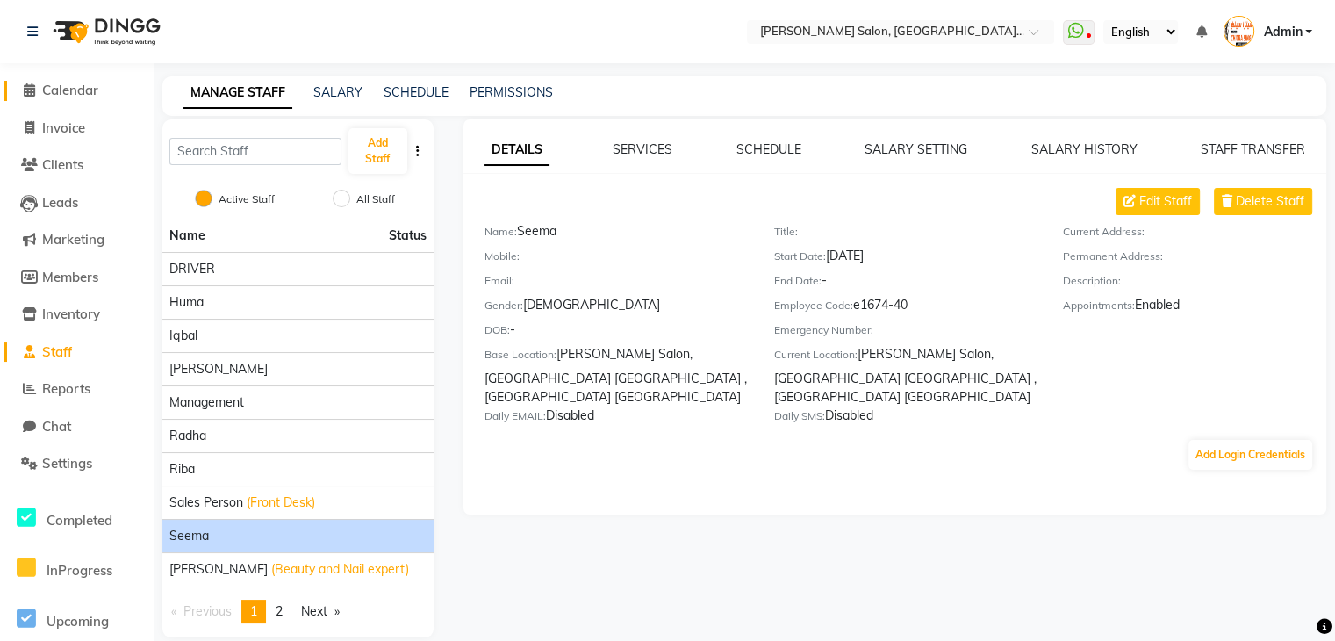
click at [32, 88] on icon at bounding box center [29, 89] width 11 height 13
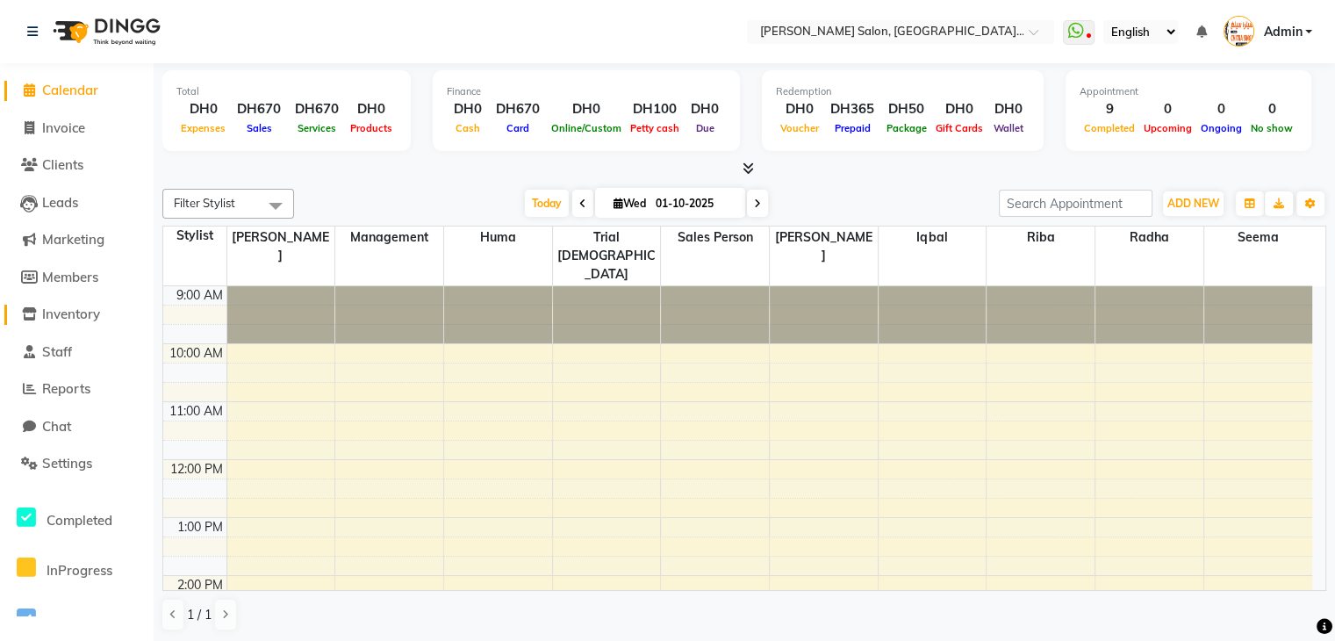
click at [84, 316] on span "Inventory" at bounding box center [71, 313] width 58 height 17
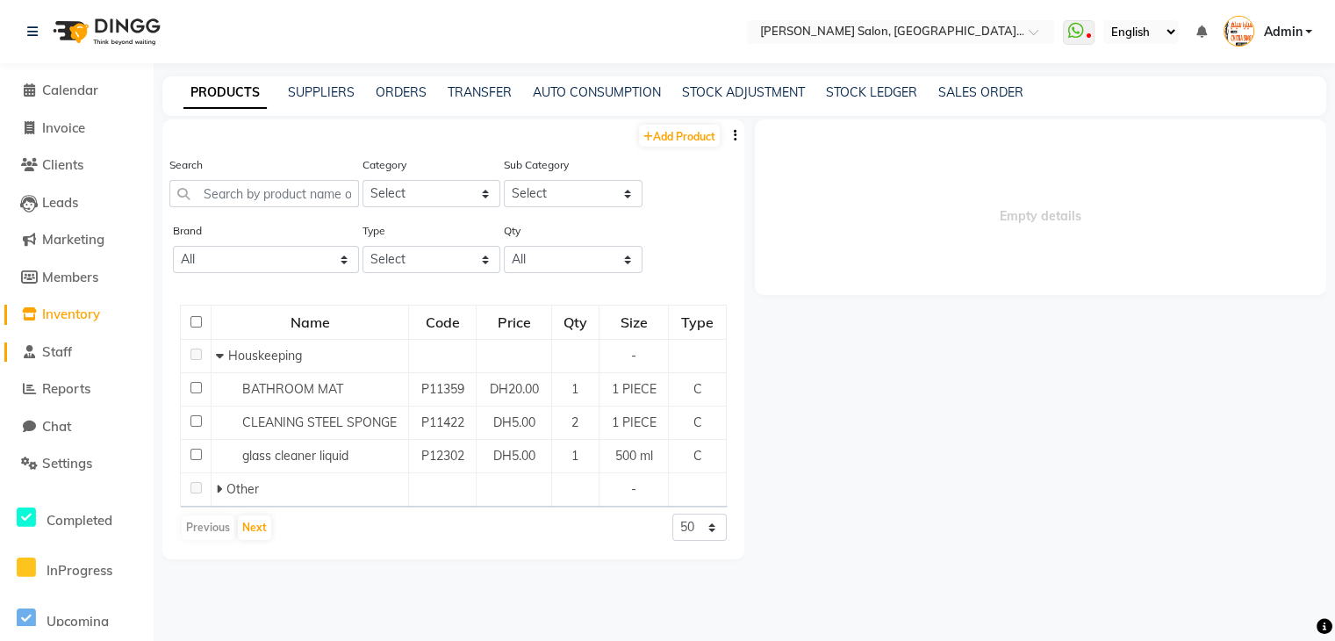
click at [60, 348] on span "Staff" at bounding box center [57, 351] width 30 height 17
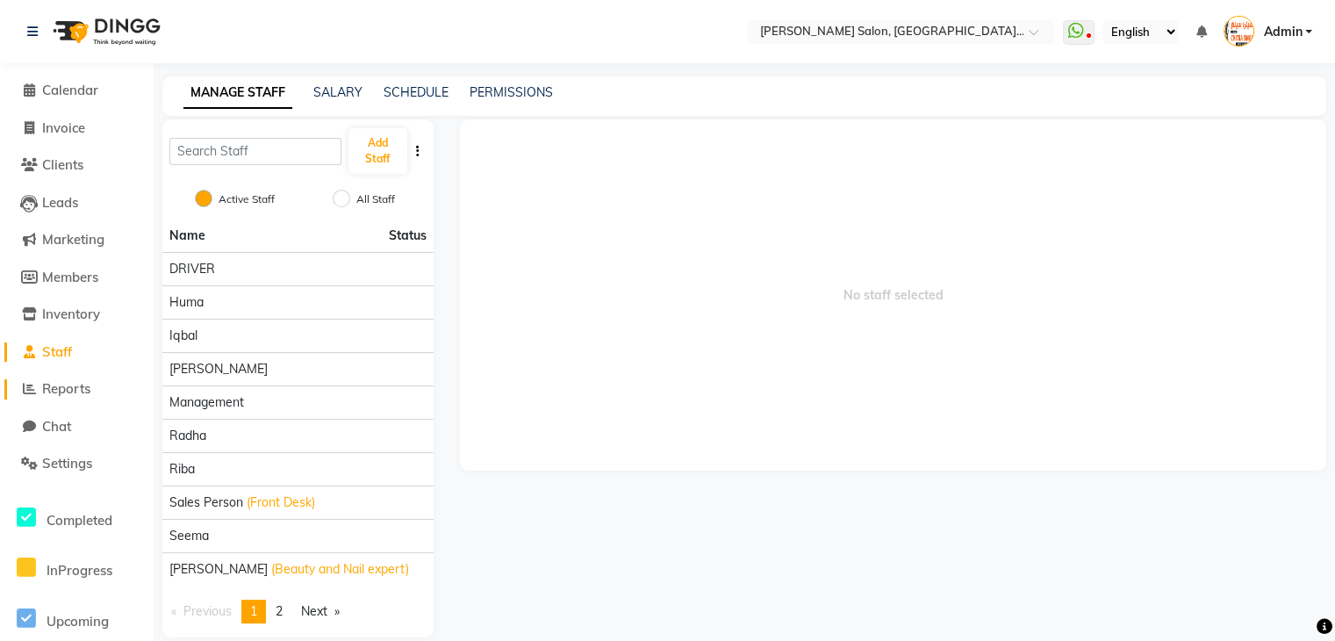
click at [76, 387] on span "Reports" at bounding box center [66, 388] width 48 height 17
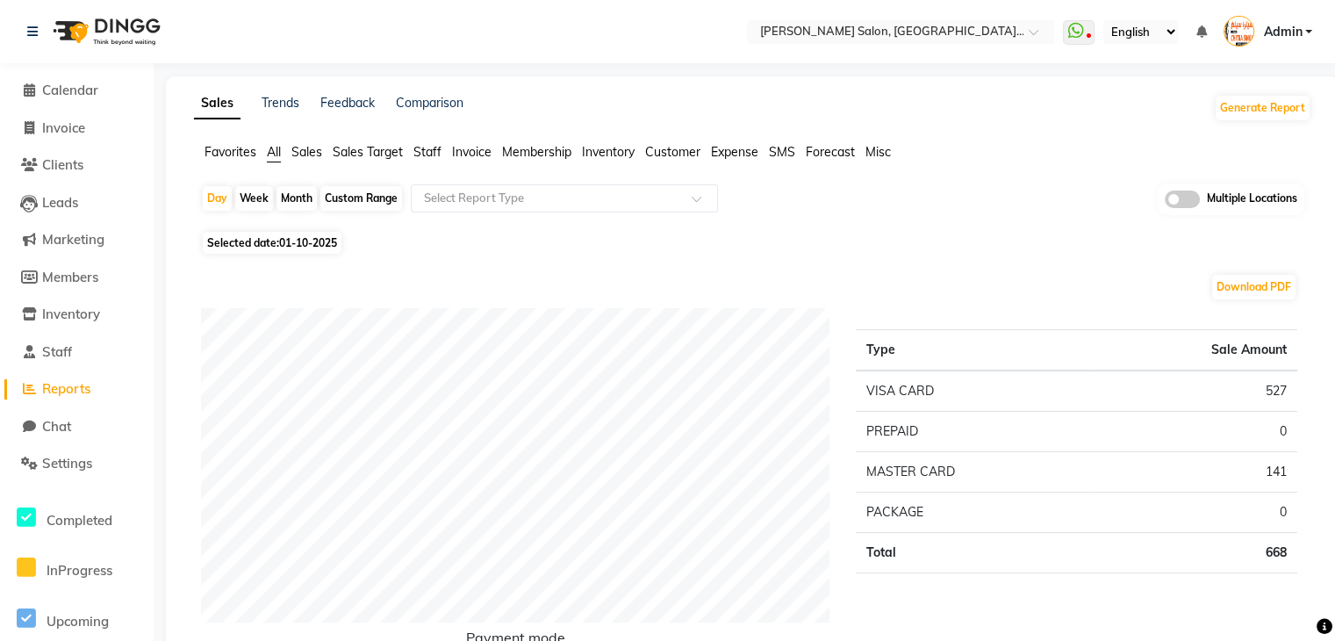
click at [437, 153] on span "Staff" at bounding box center [427, 152] width 28 height 16
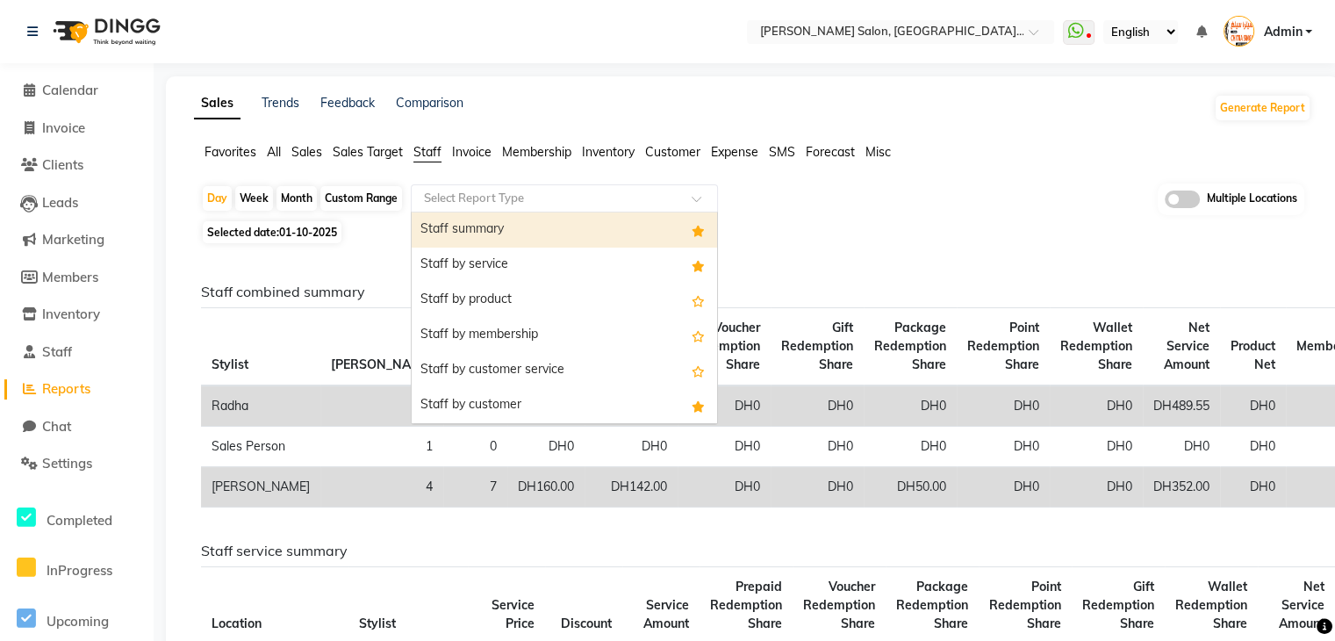
click at [505, 201] on input "text" at bounding box center [546, 199] width 253 height 18
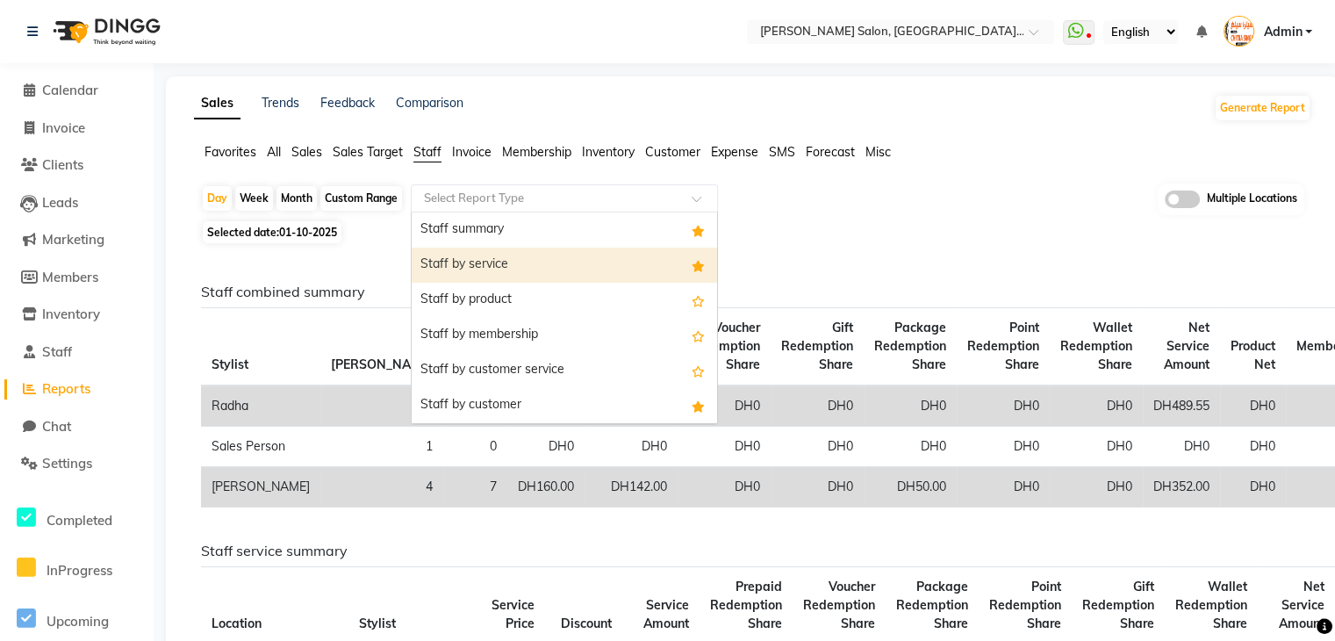
click at [489, 259] on div "Staff by service" at bounding box center [564, 264] width 305 height 35
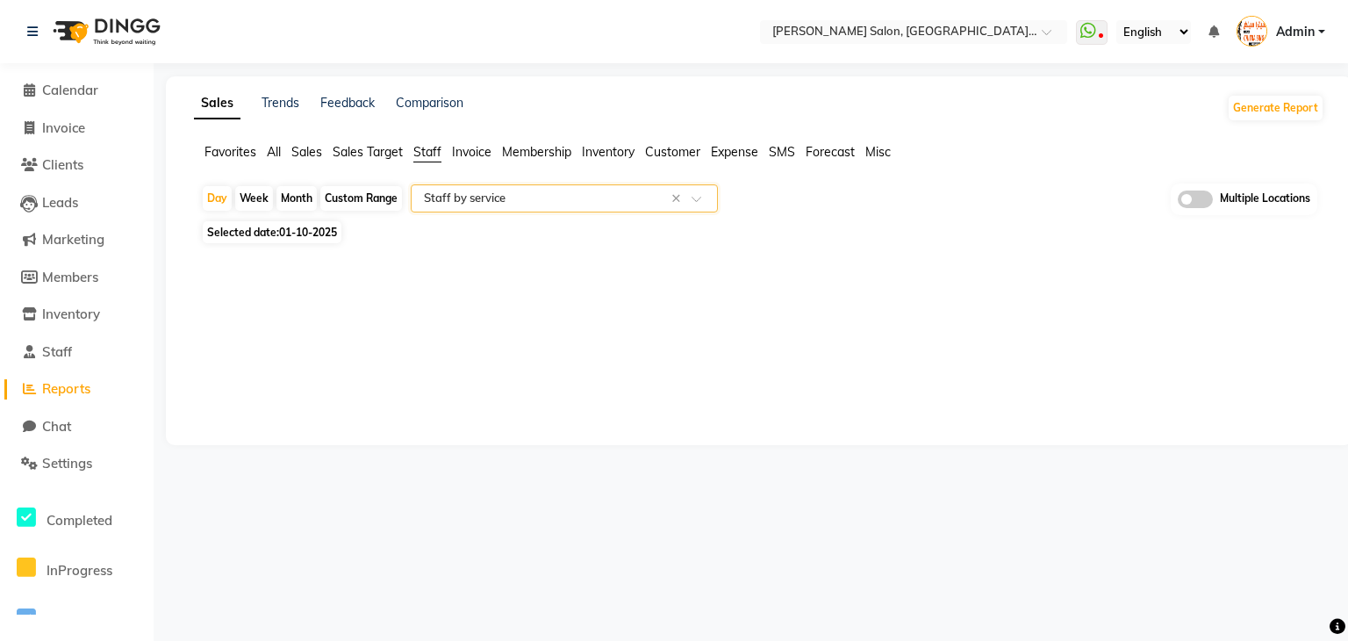
select select "filtered_report"
select select "csv"
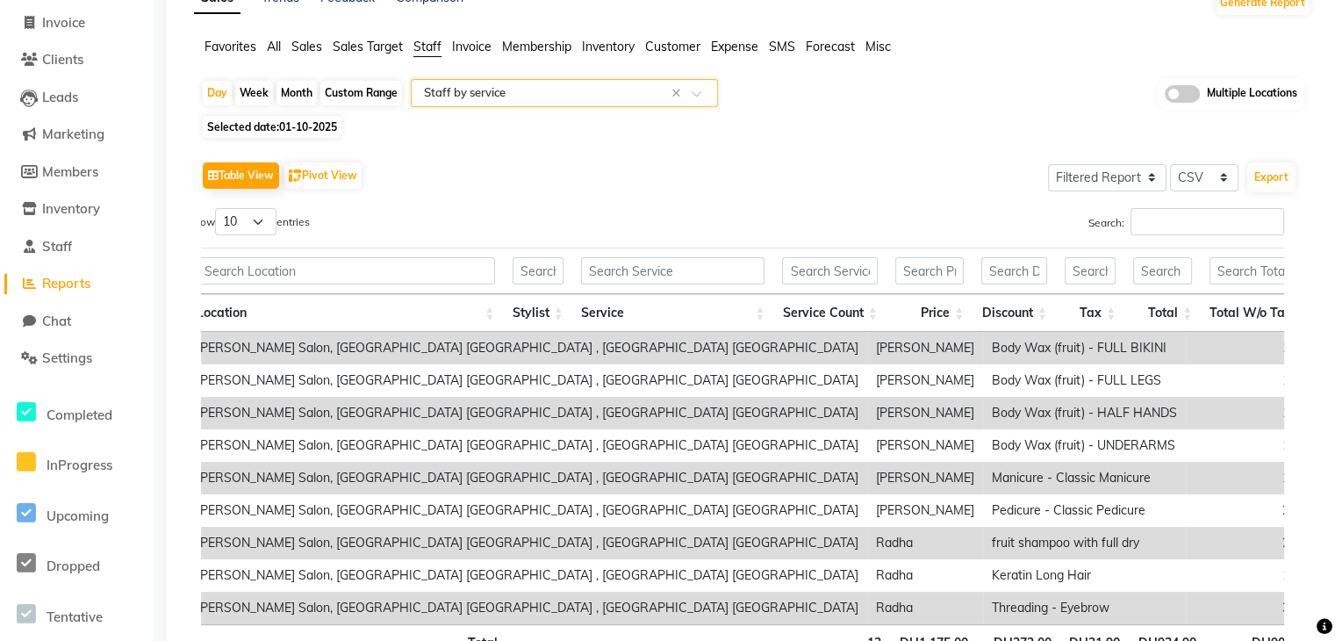
scroll to position [70, 0]
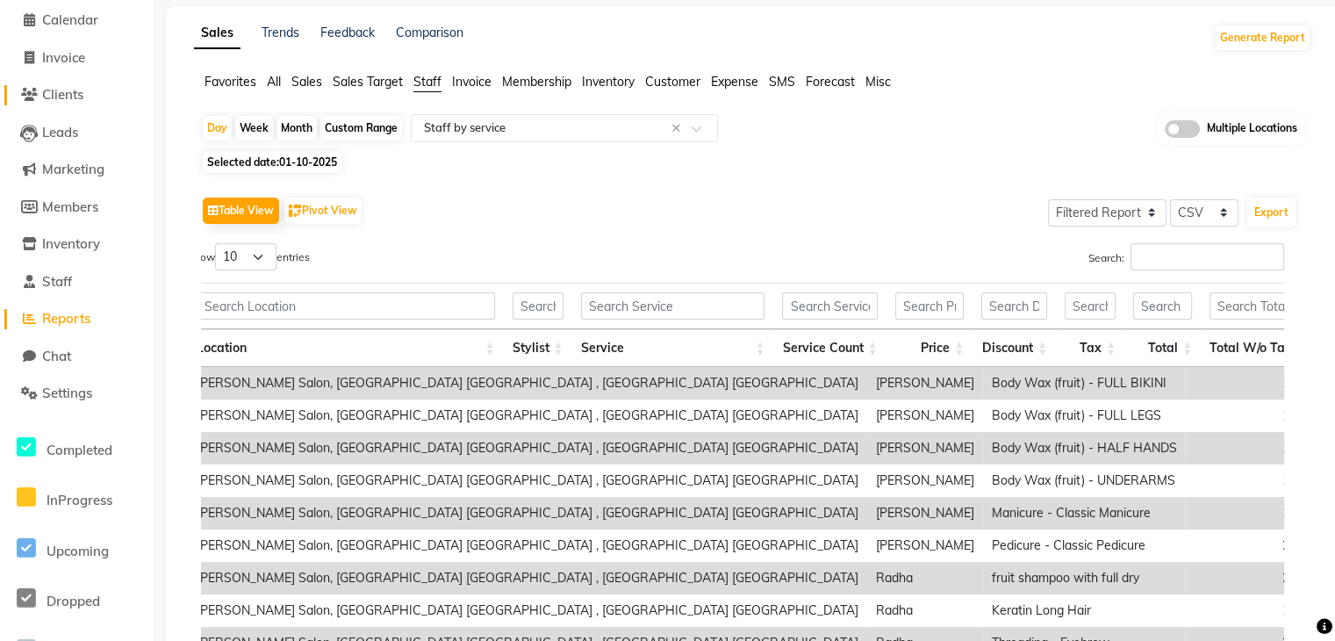
click at [77, 96] on span "Clients" at bounding box center [62, 94] width 41 height 17
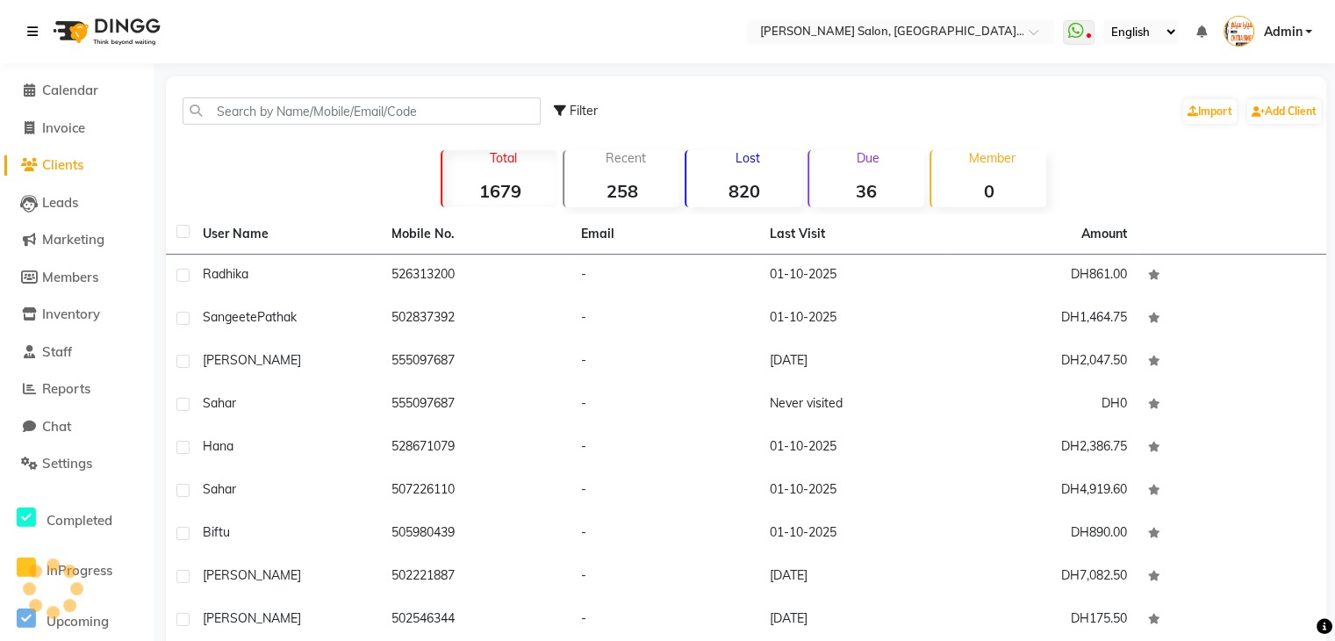
click at [35, 26] on icon at bounding box center [32, 31] width 11 height 12
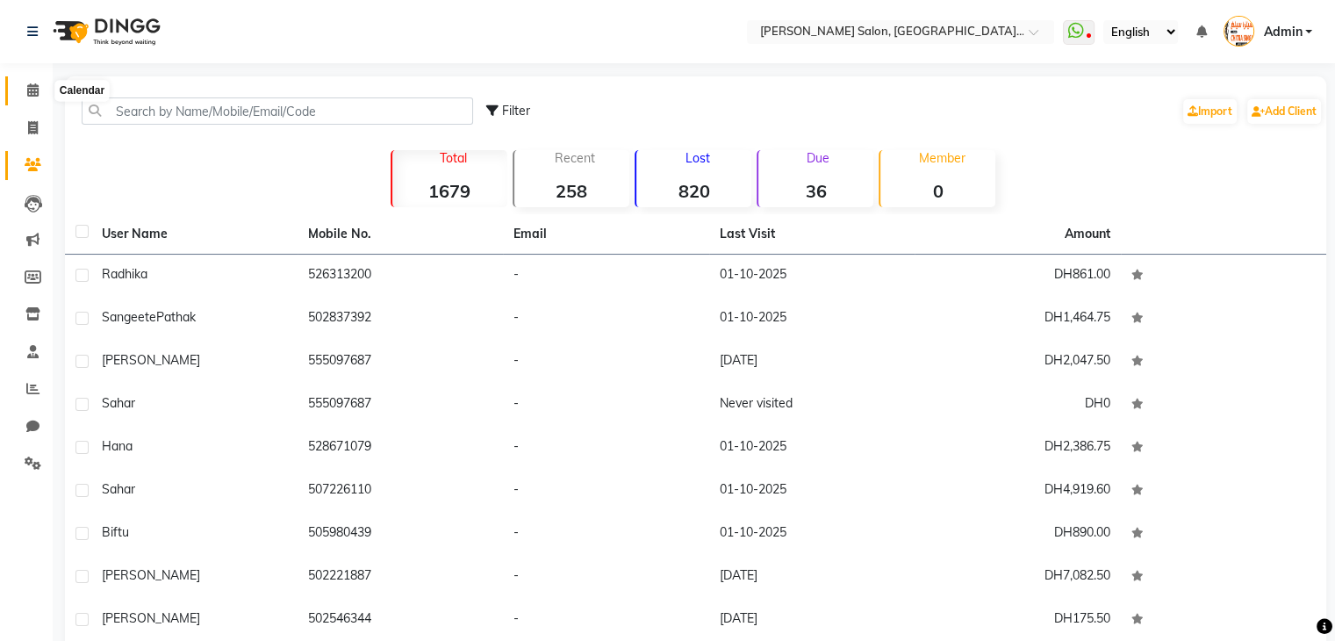
click at [32, 96] on icon at bounding box center [32, 89] width 11 height 13
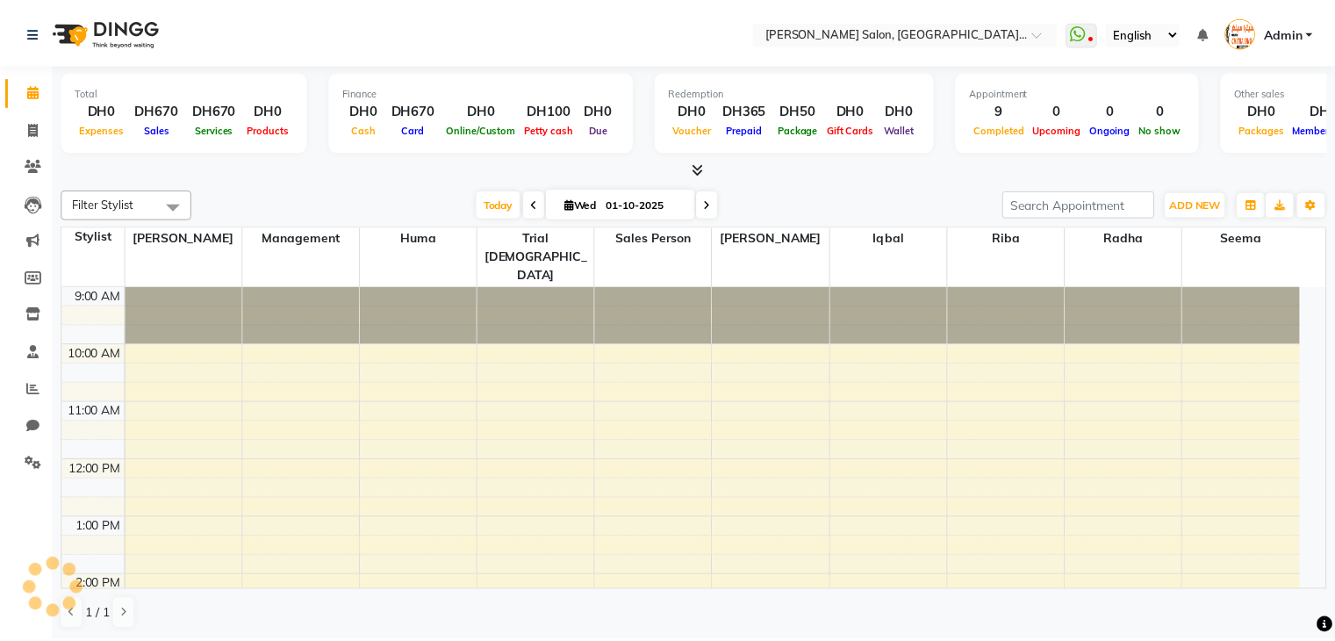
scroll to position [428, 0]
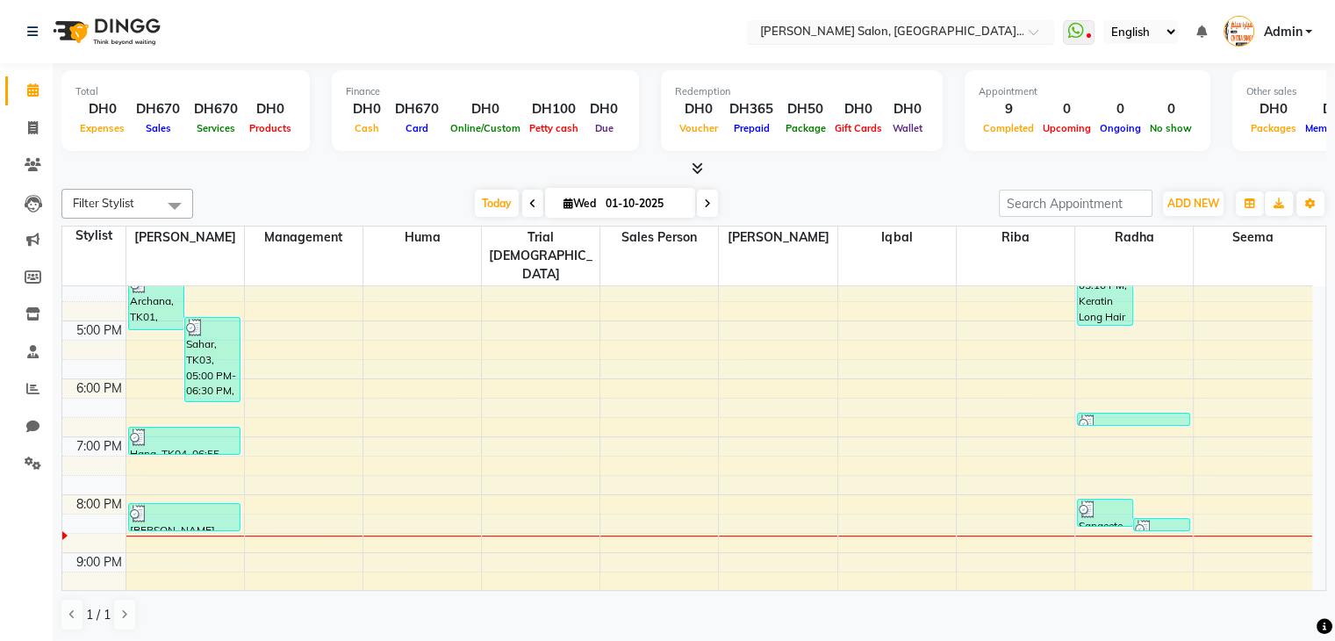
click at [1033, 36] on span at bounding box center [1039, 37] width 22 height 18
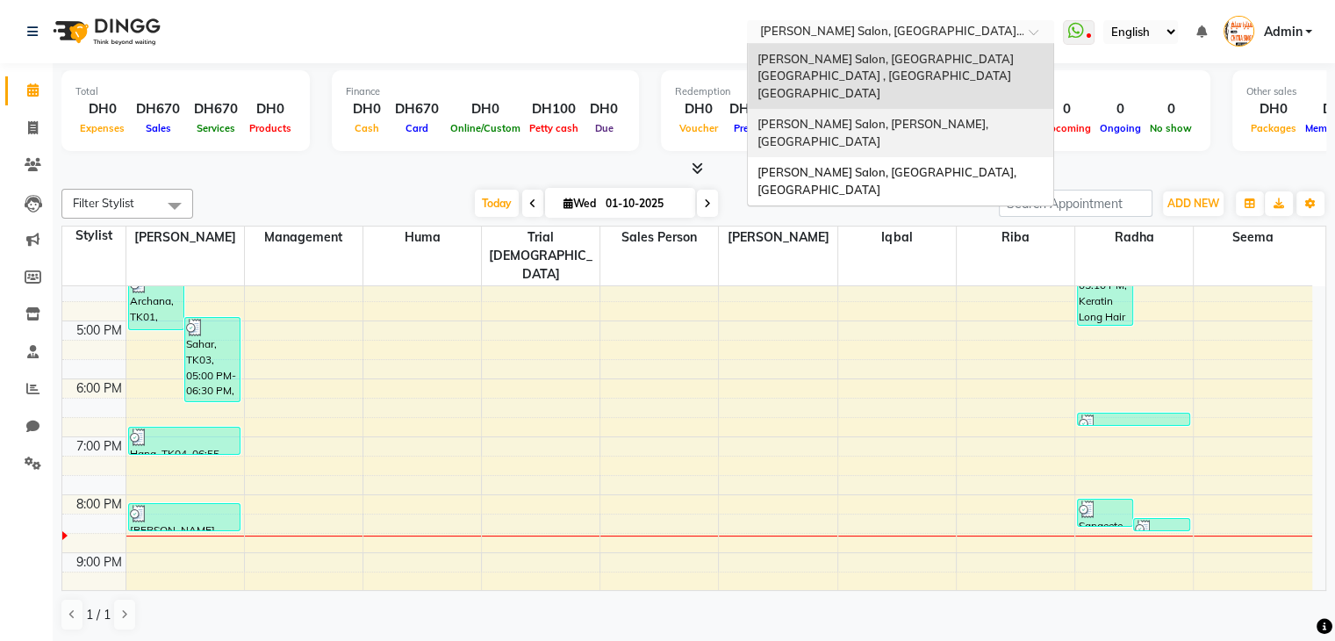
click at [1011, 109] on div "[PERSON_NAME] Salon, [PERSON_NAME], [GEOGRAPHIC_DATA]" at bounding box center [900, 133] width 305 height 48
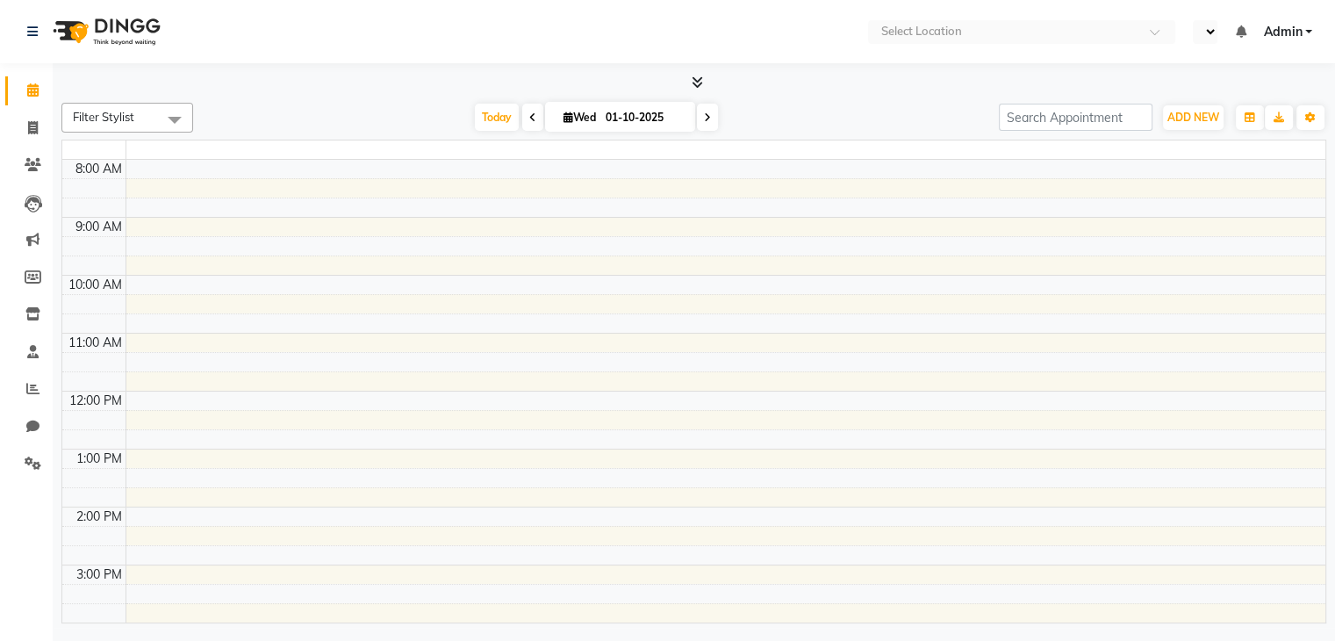
select select "en"
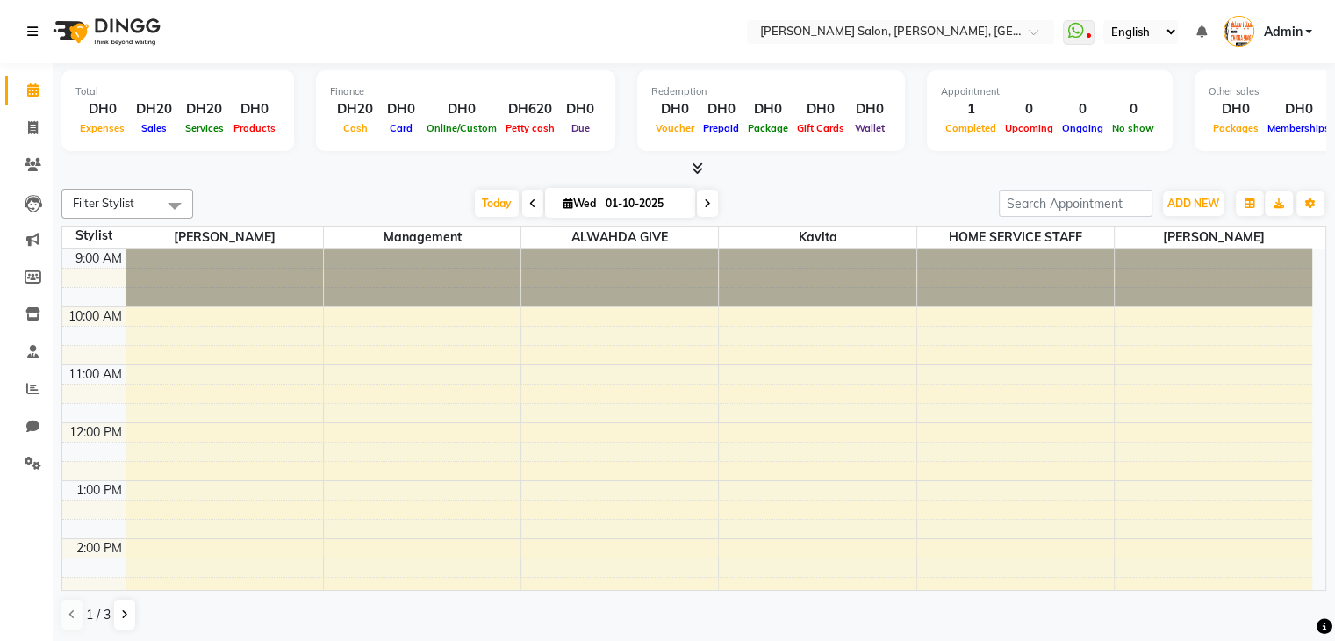
click at [35, 32] on icon at bounding box center [32, 31] width 11 height 12
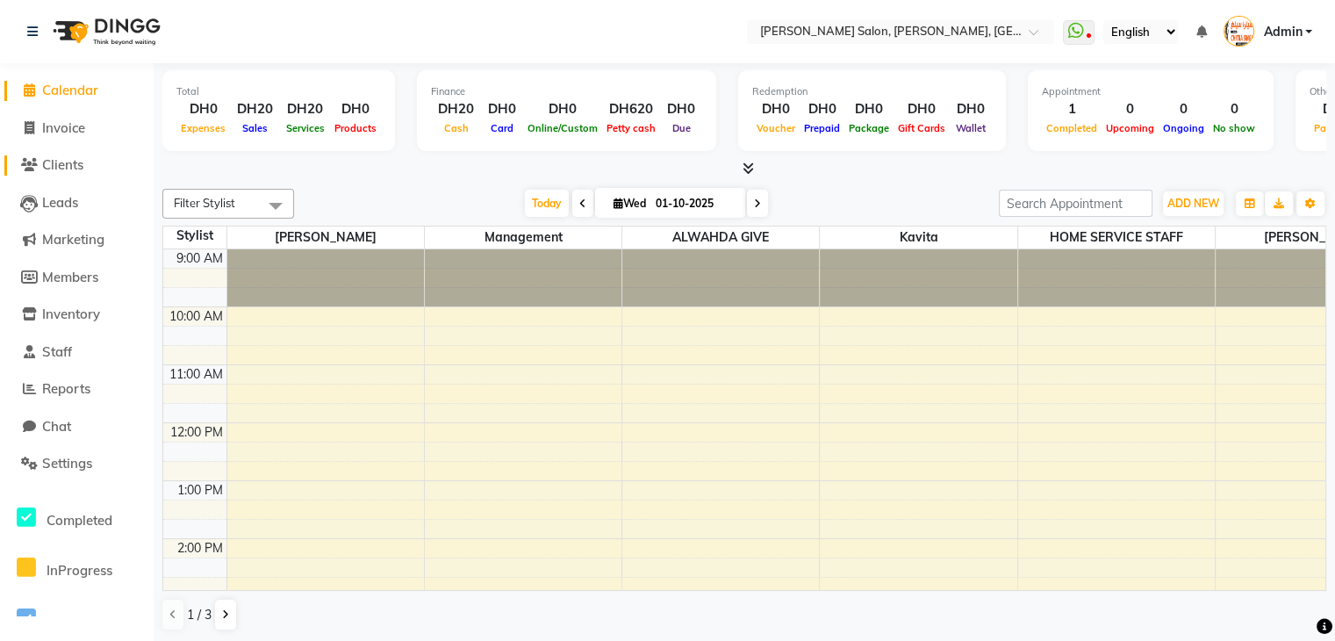
click at [75, 159] on span "Clients" at bounding box center [62, 164] width 41 height 17
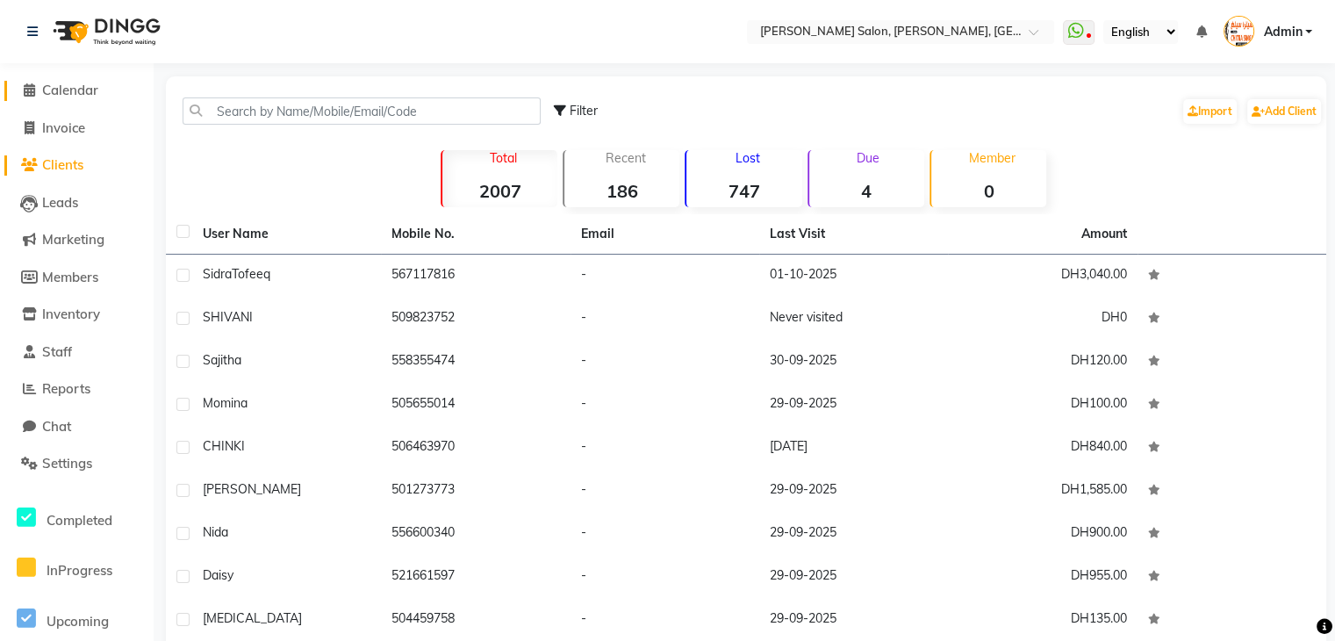
click at [27, 83] on icon at bounding box center [29, 89] width 11 height 13
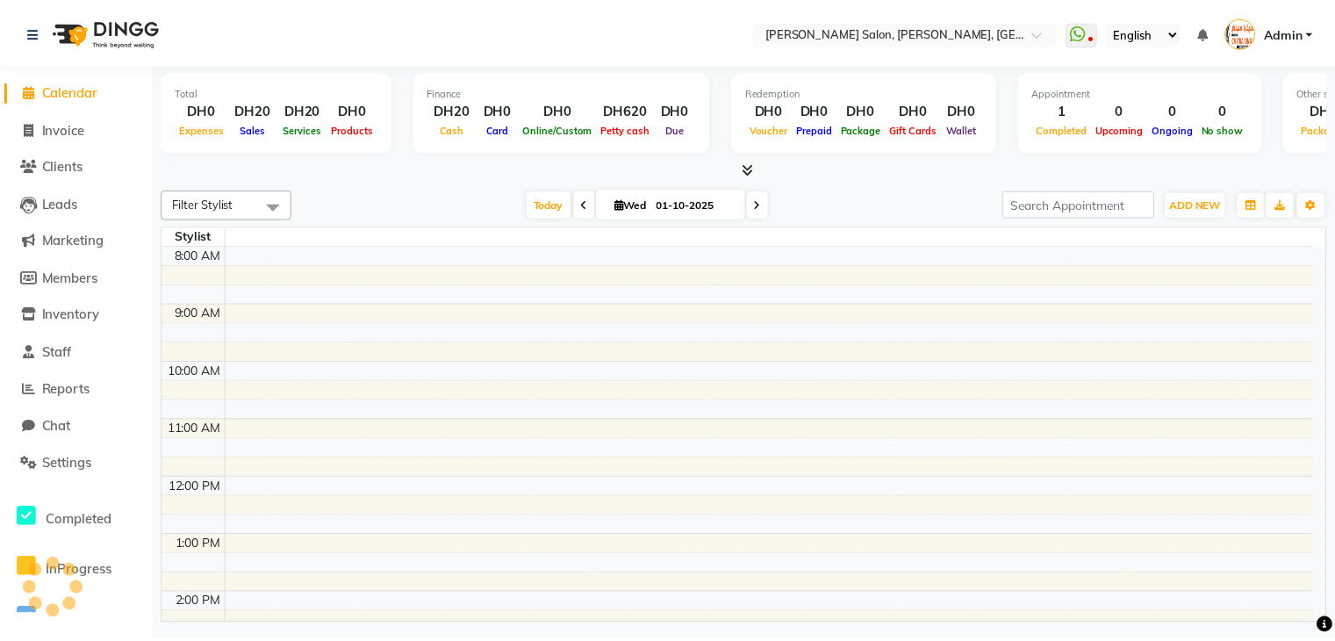
scroll to position [428, 0]
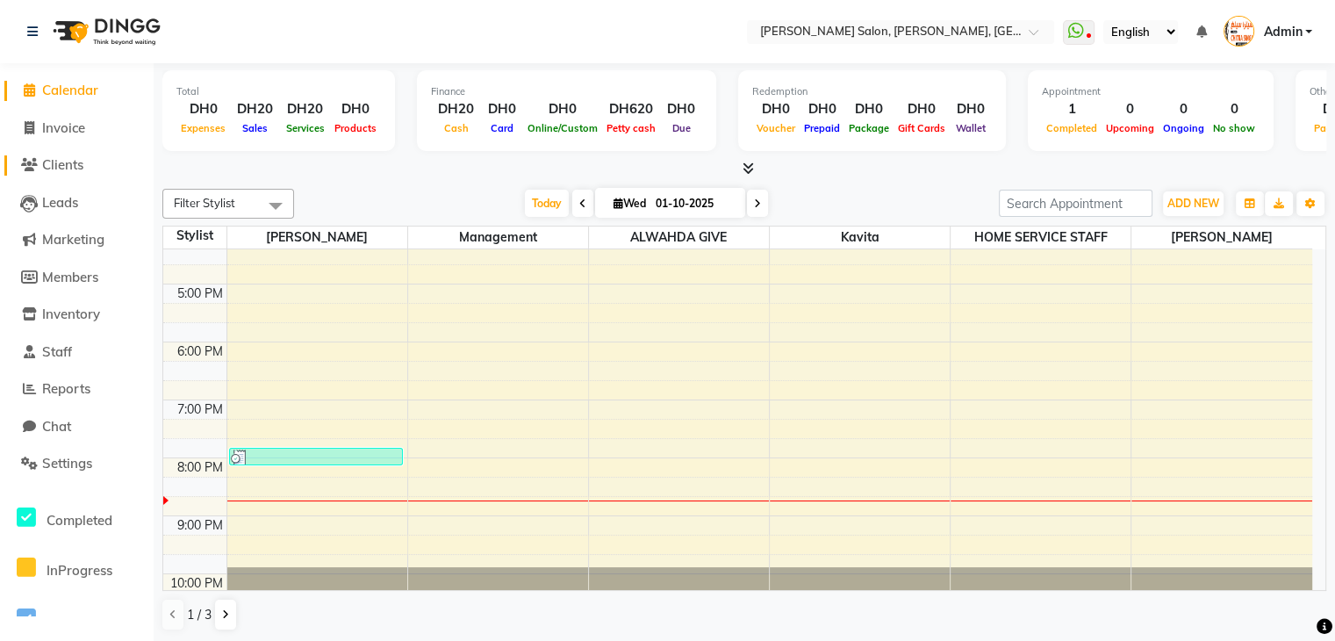
click at [68, 166] on span "Clients" at bounding box center [62, 164] width 41 height 17
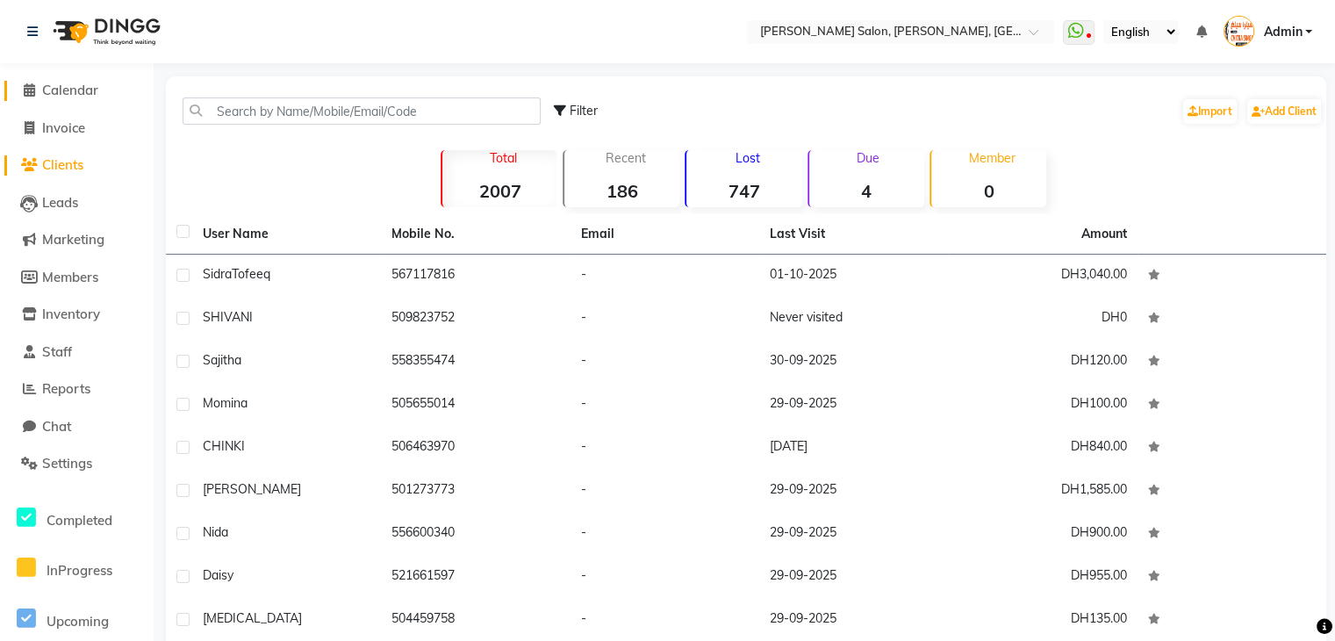
click at [25, 92] on icon at bounding box center [29, 89] width 11 height 13
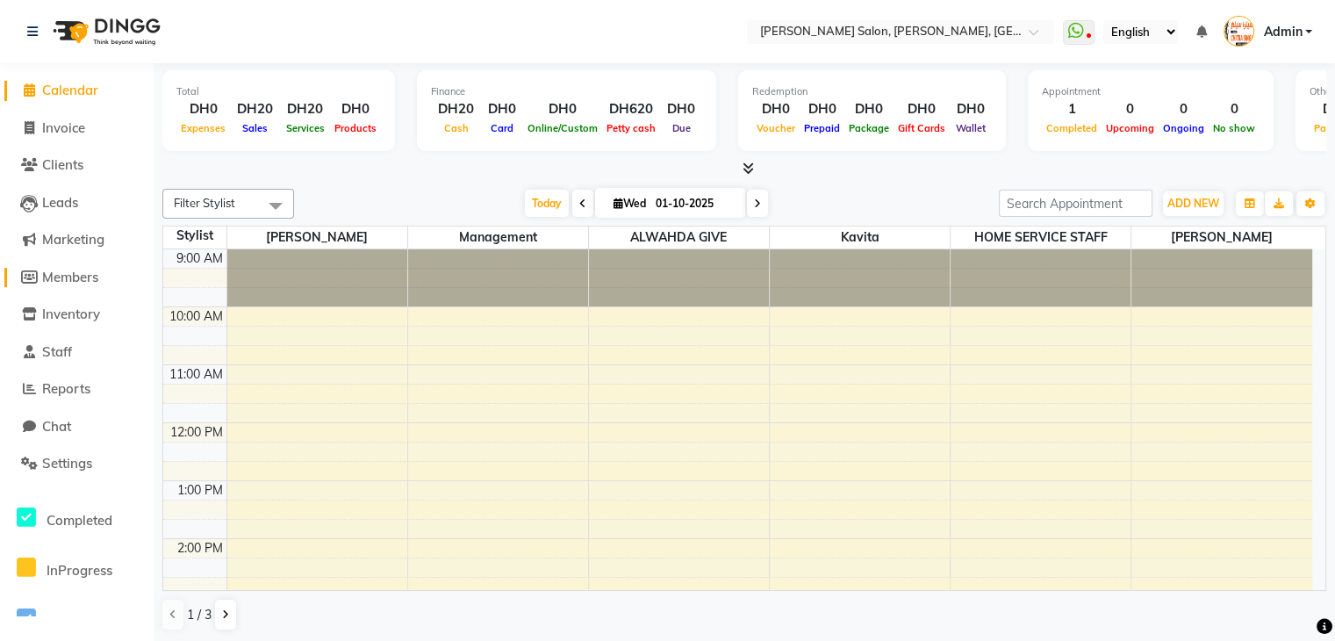
click at [90, 277] on span "Members" at bounding box center [70, 277] width 56 height 17
select select
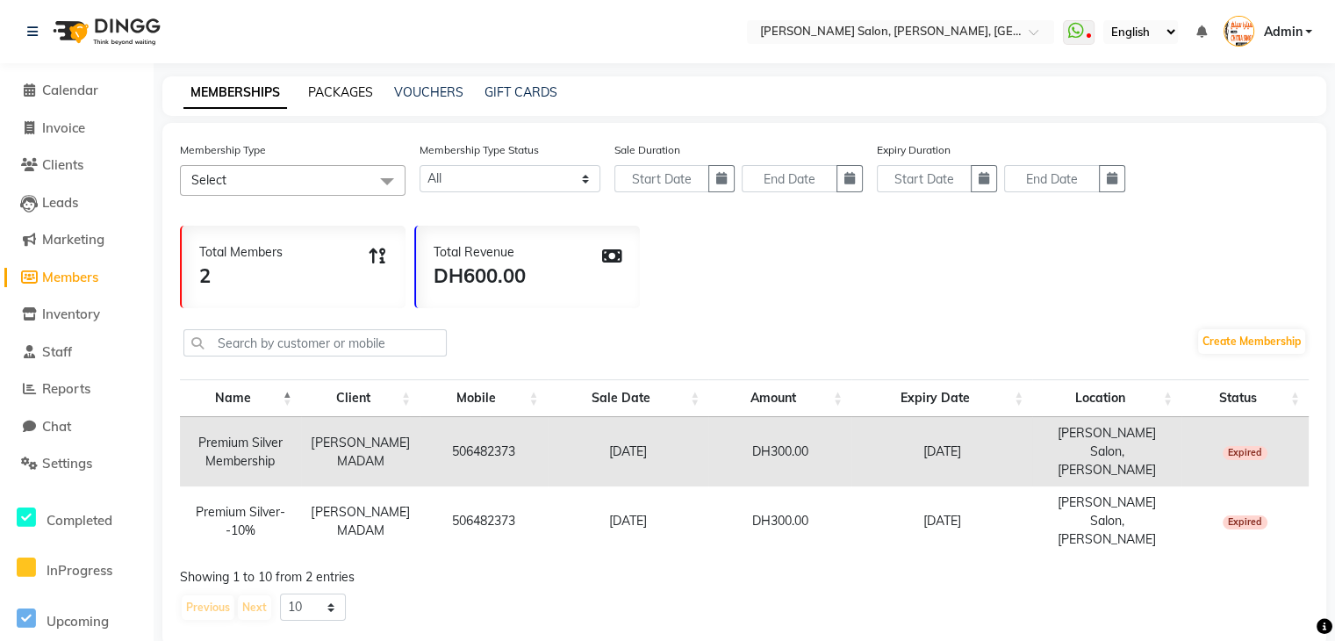
click at [353, 95] on link "PACKAGES" at bounding box center [340, 92] width 65 height 16
select select
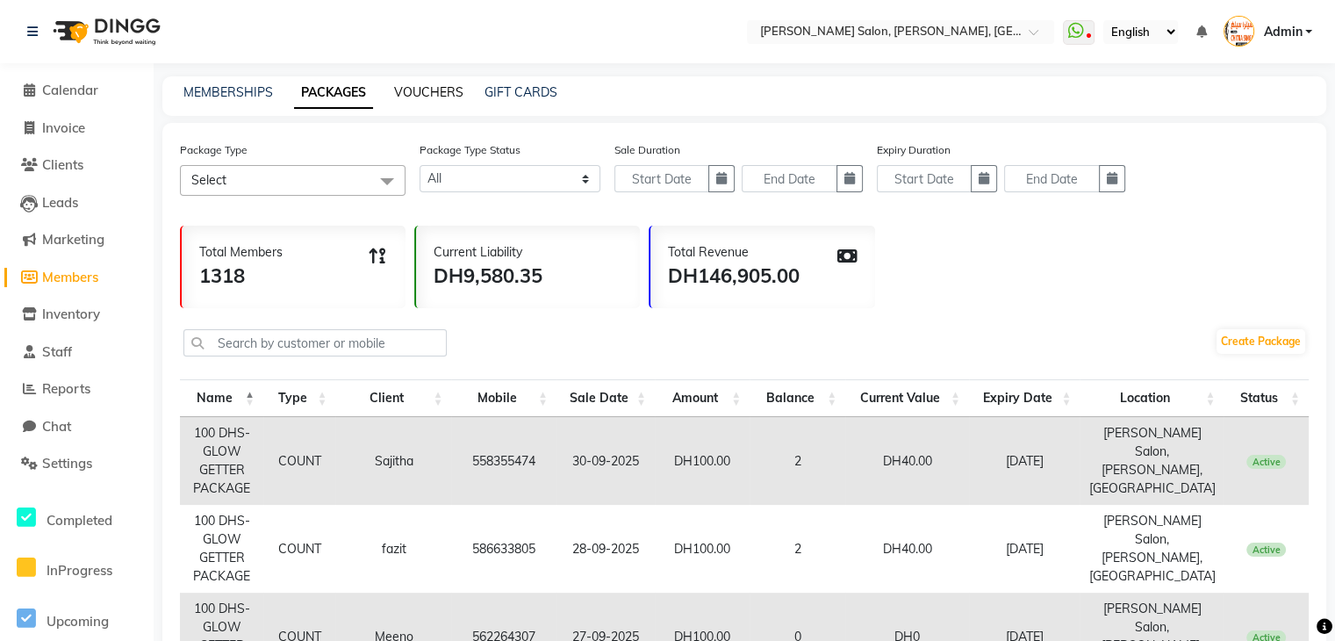
click at [420, 84] on link "VOUCHERS" at bounding box center [428, 92] width 69 height 16
select select
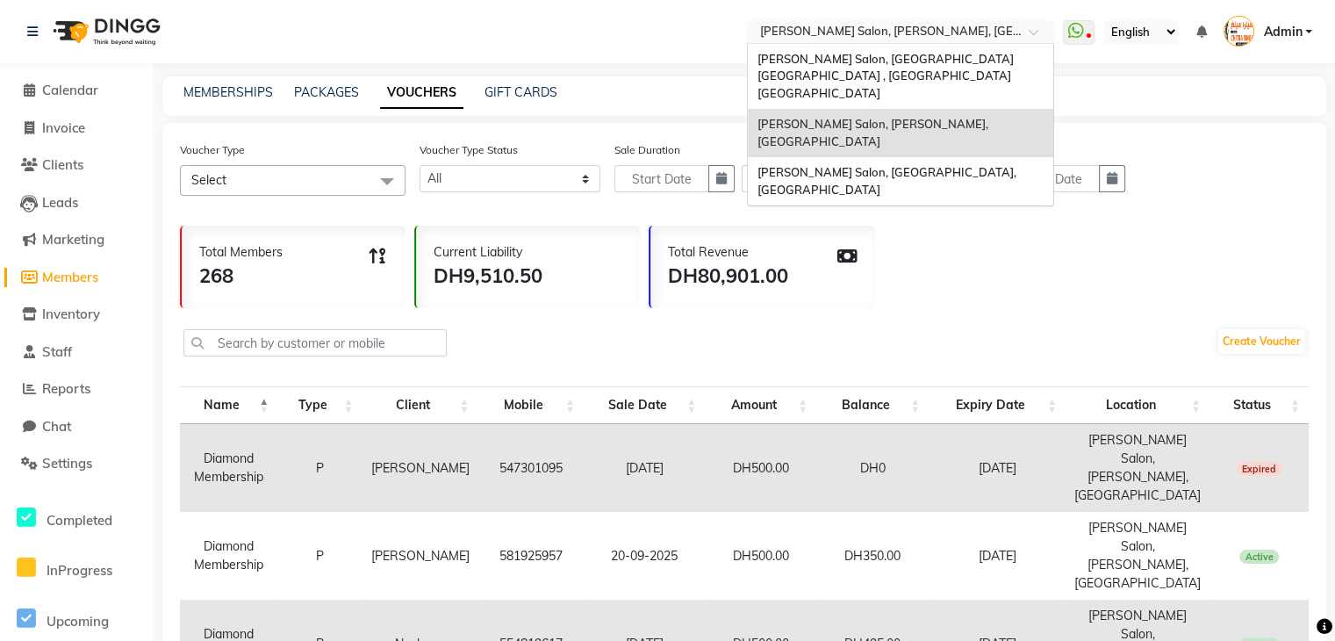
click at [1035, 32] on span at bounding box center [1039, 37] width 22 height 18
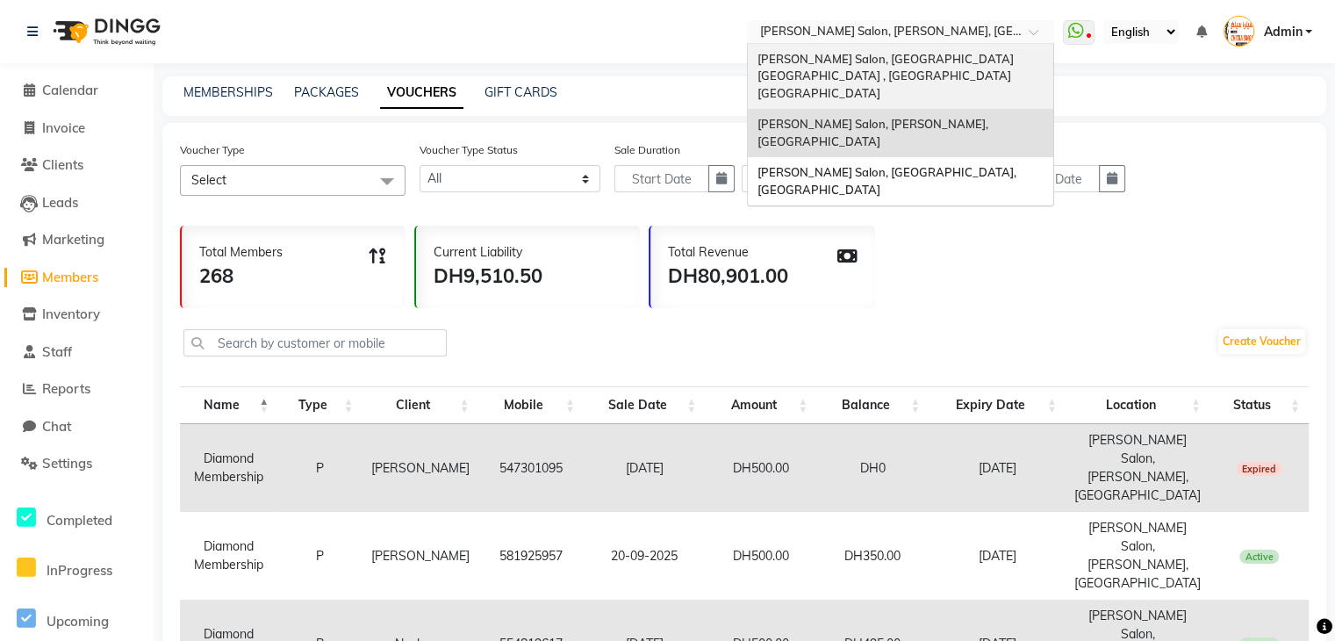
click at [1015, 53] on span "[PERSON_NAME] Salon, [GEOGRAPHIC_DATA] [GEOGRAPHIC_DATA] , [GEOGRAPHIC_DATA] [G…" at bounding box center [885, 76] width 259 height 48
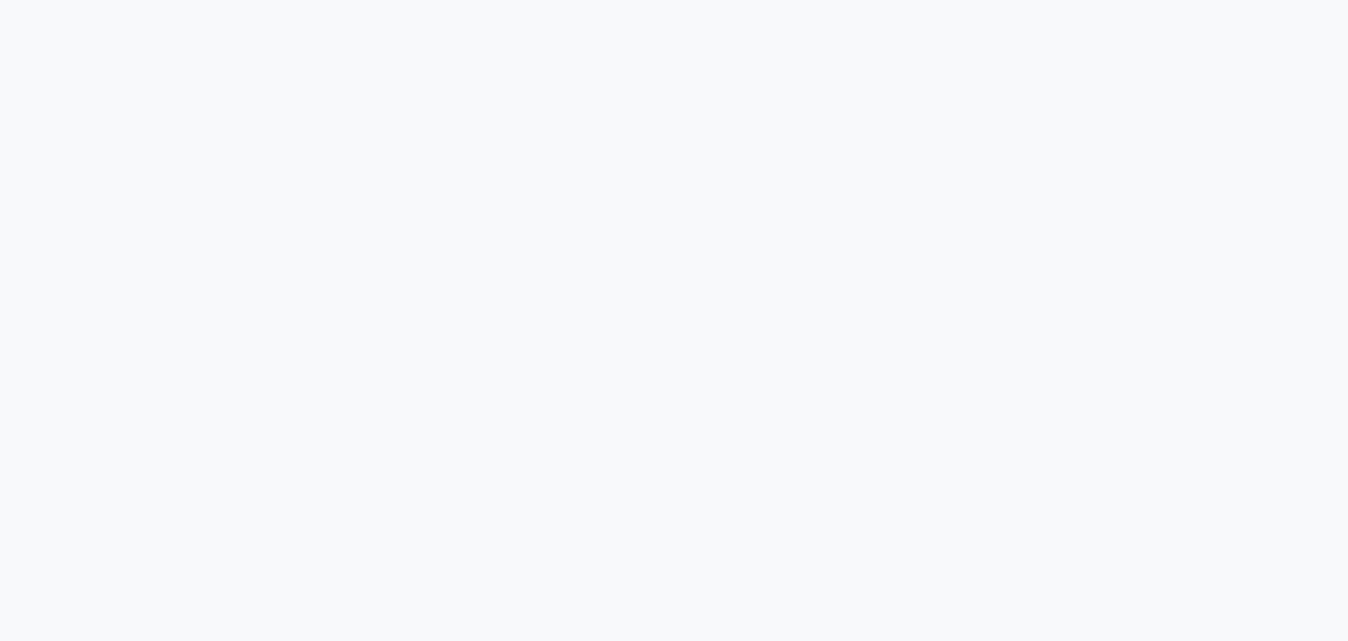
select select
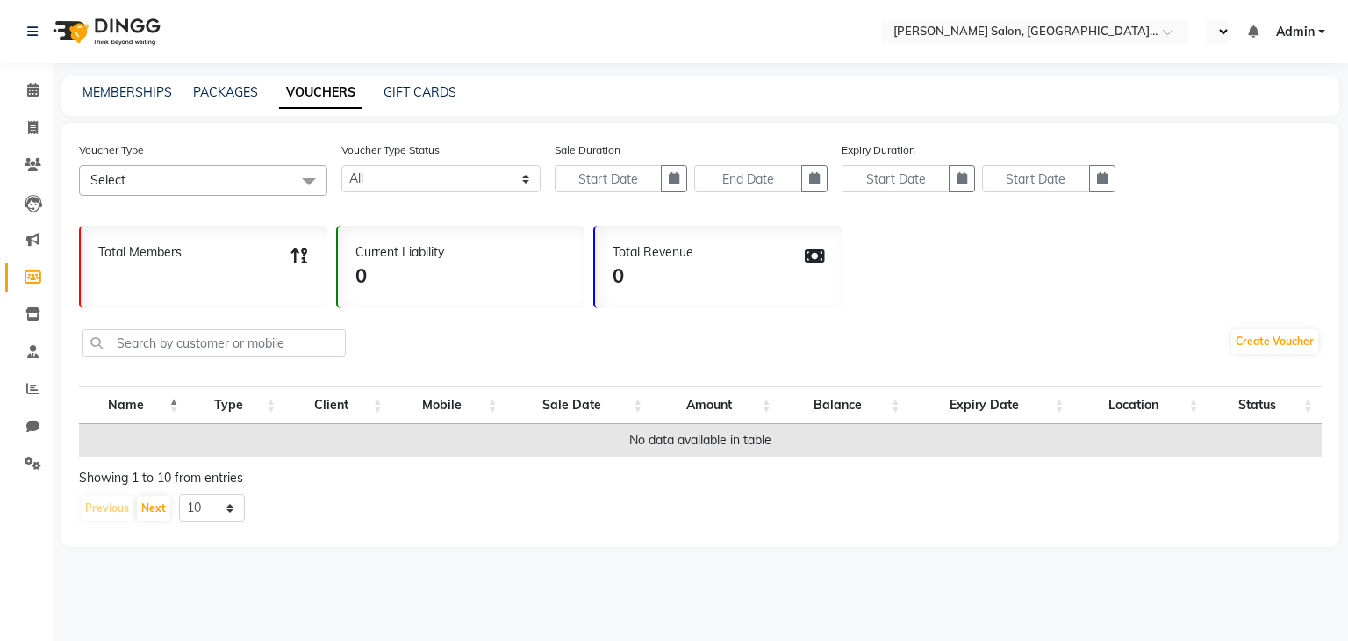
select select "en"
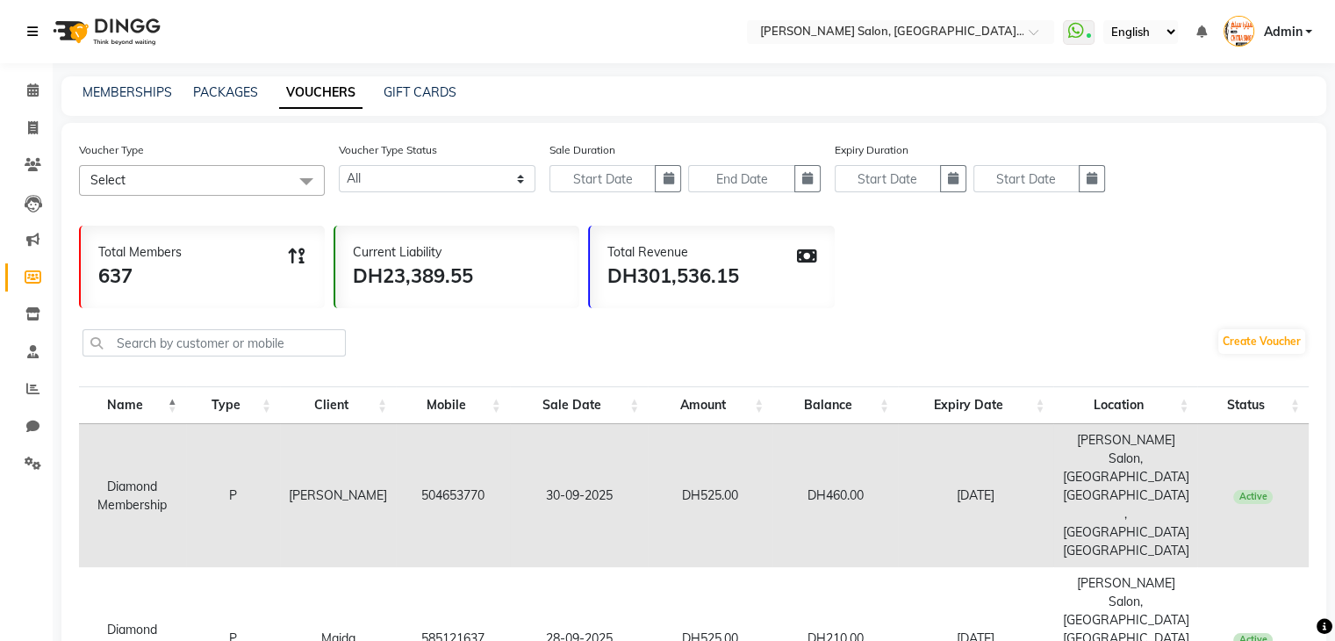
click at [34, 26] on icon at bounding box center [32, 31] width 11 height 12
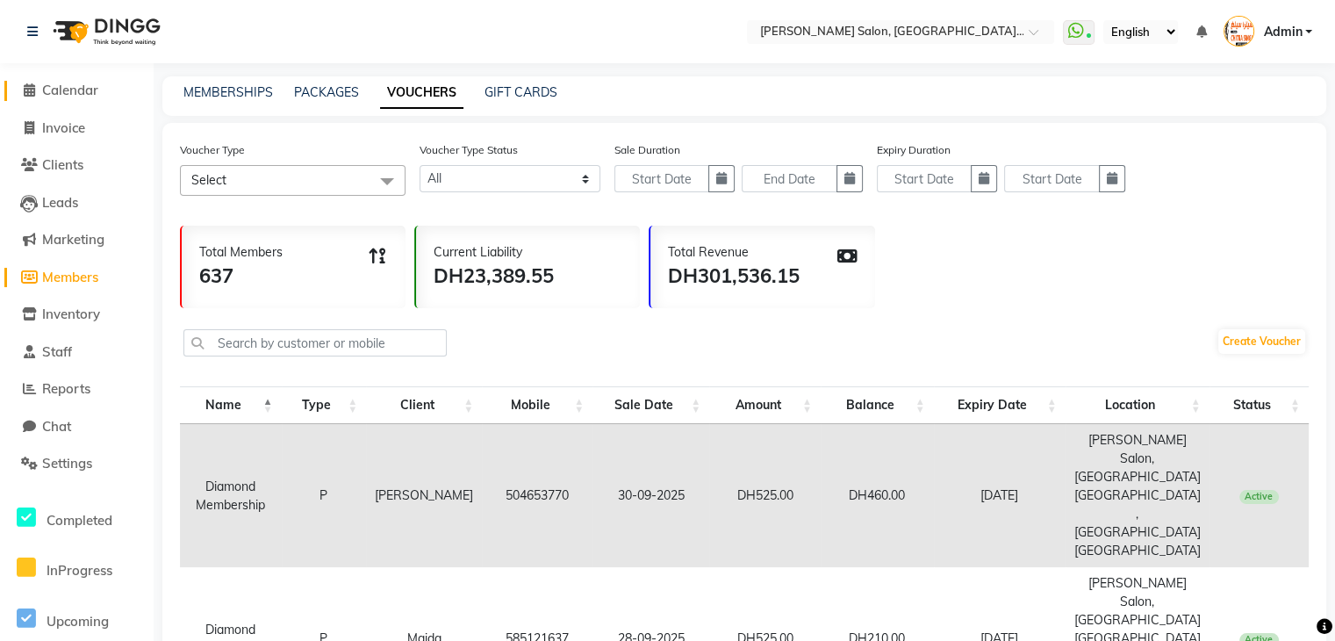
click at [28, 89] on icon at bounding box center [29, 89] width 11 height 13
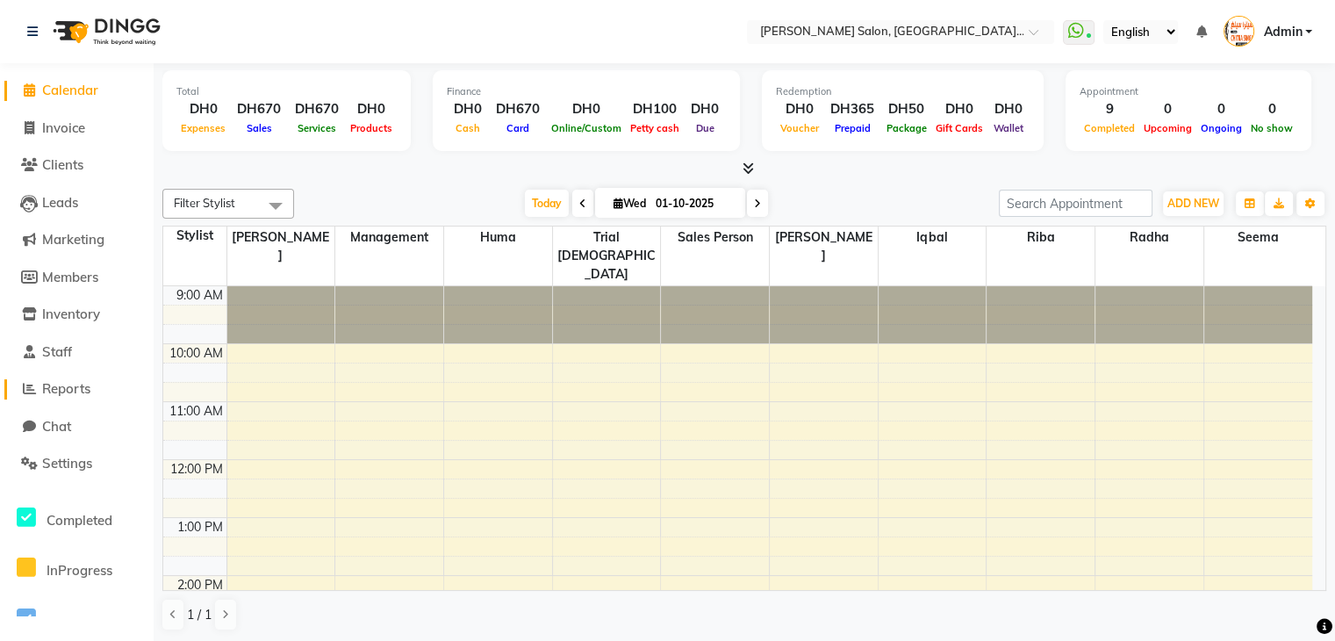
click at [77, 395] on span "Reports" at bounding box center [66, 388] width 48 height 17
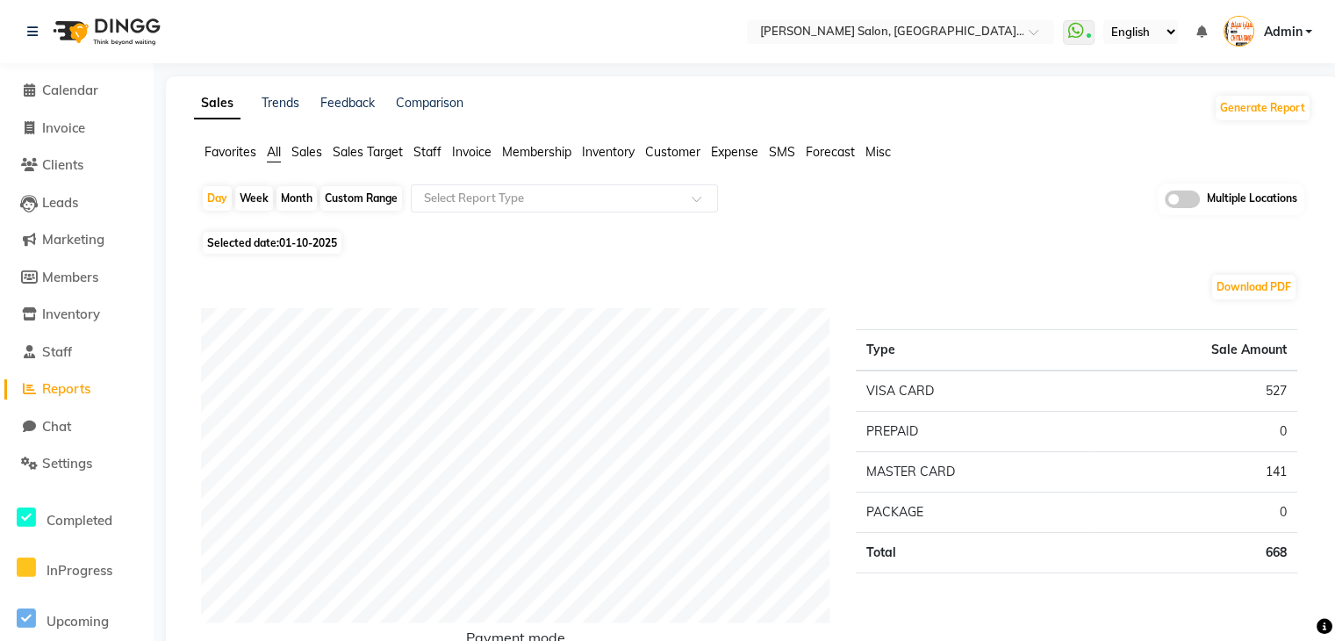
click at [428, 146] on span "Staff" at bounding box center [427, 152] width 28 height 16
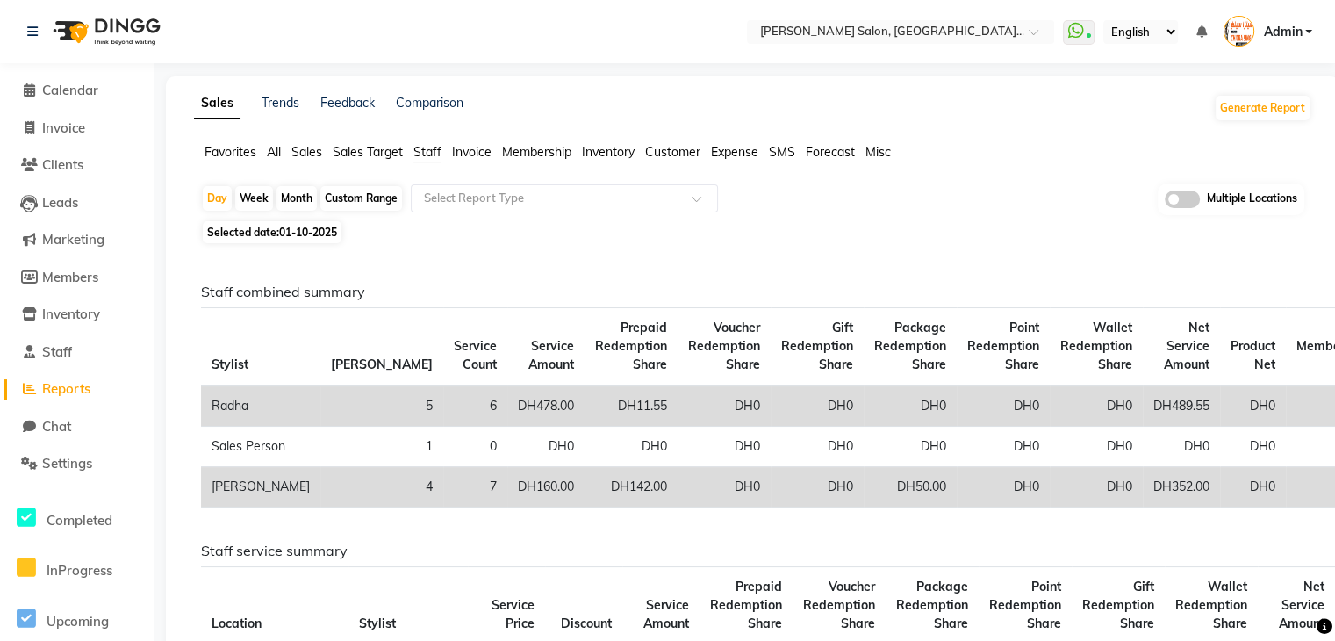
click at [685, 158] on span "Customer" at bounding box center [672, 152] width 55 height 16
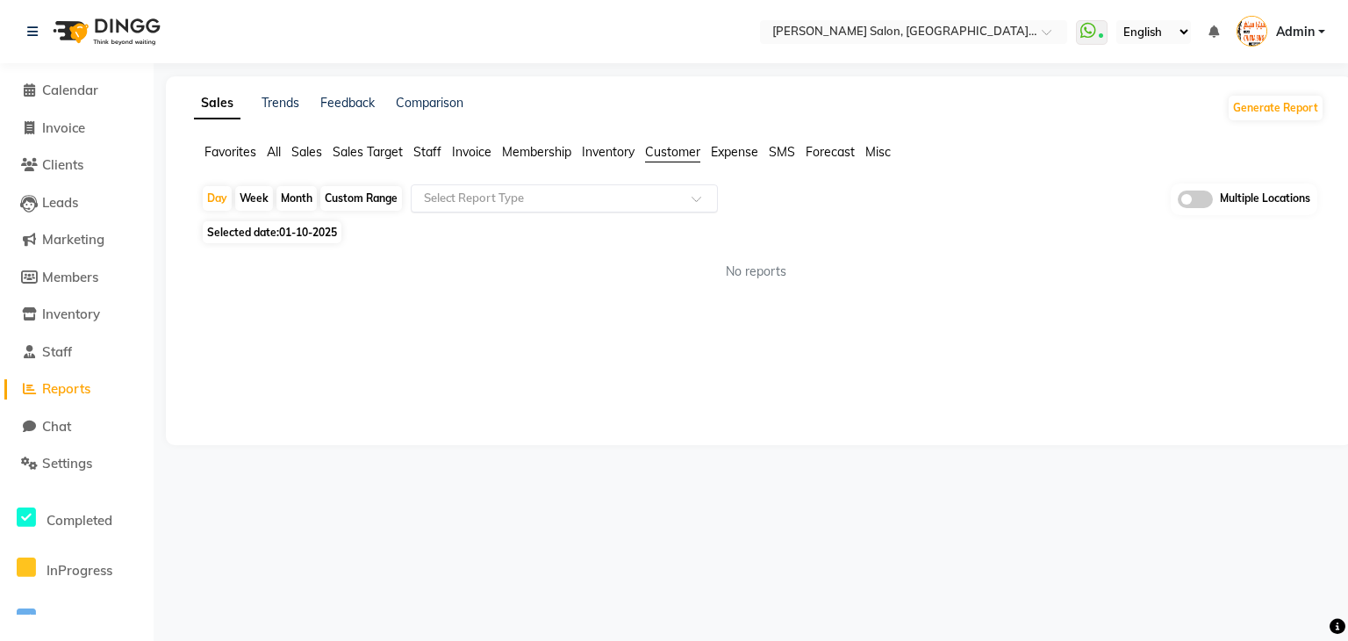
click at [606, 204] on input "text" at bounding box center [546, 199] width 253 height 18
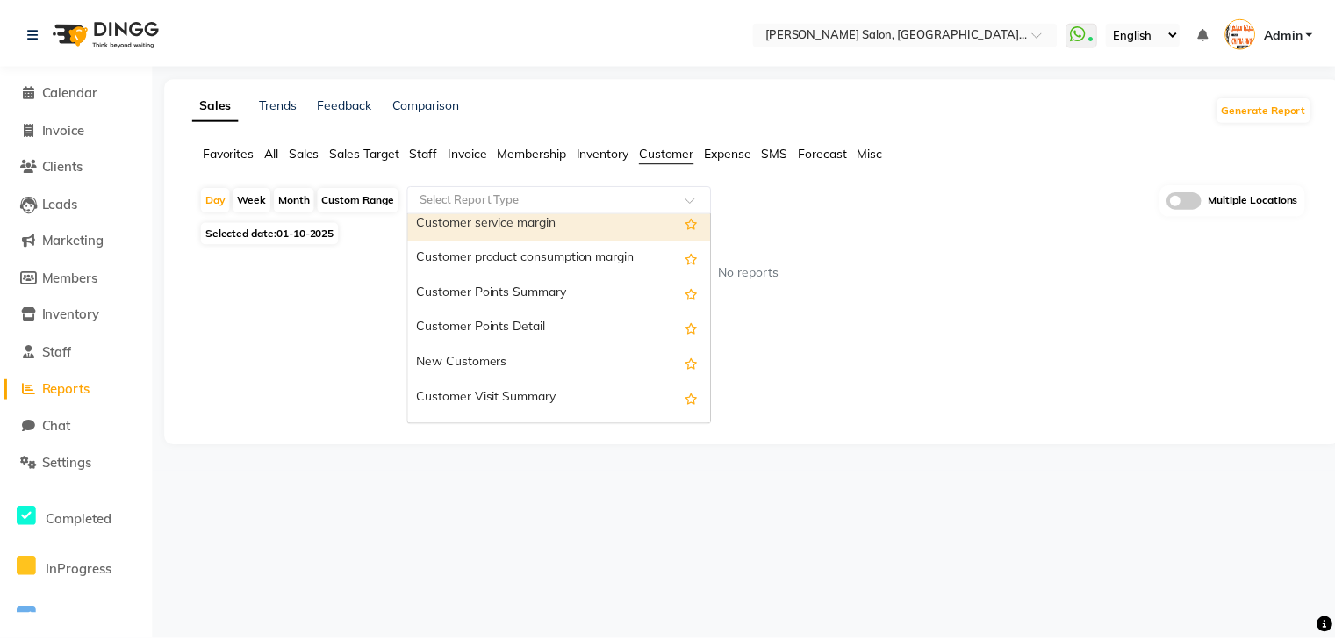
scroll to position [211, 0]
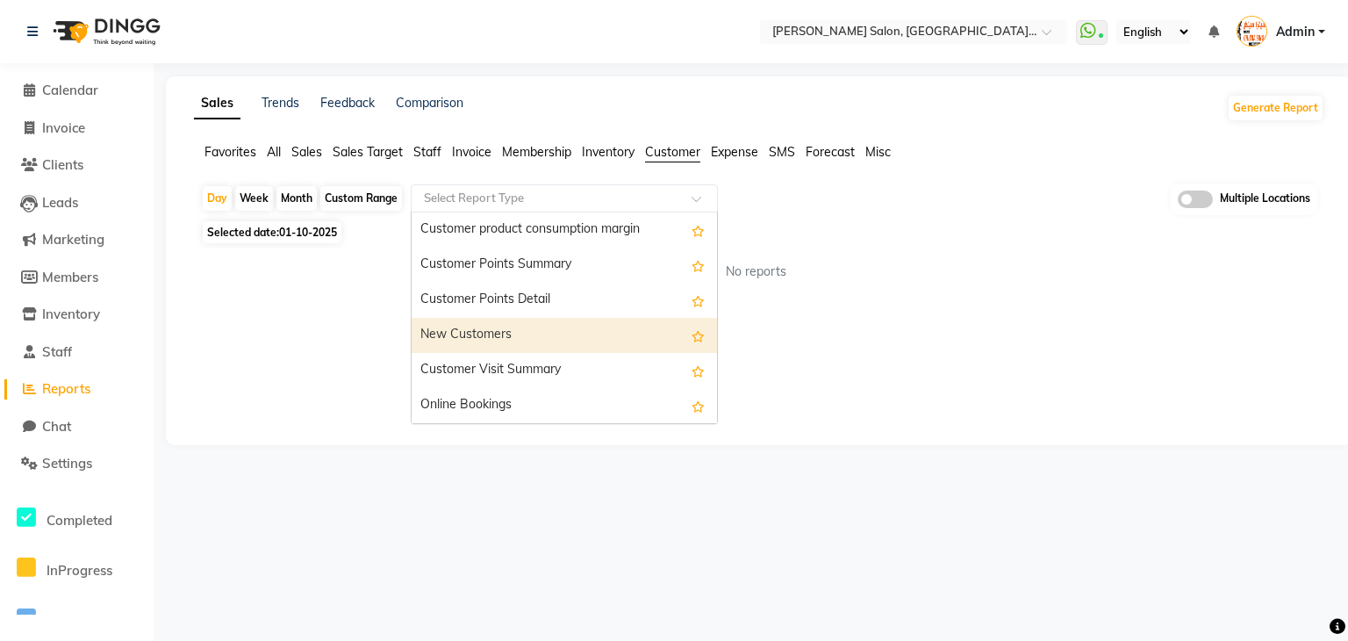
click at [542, 333] on div "New Customers" at bounding box center [564, 335] width 305 height 35
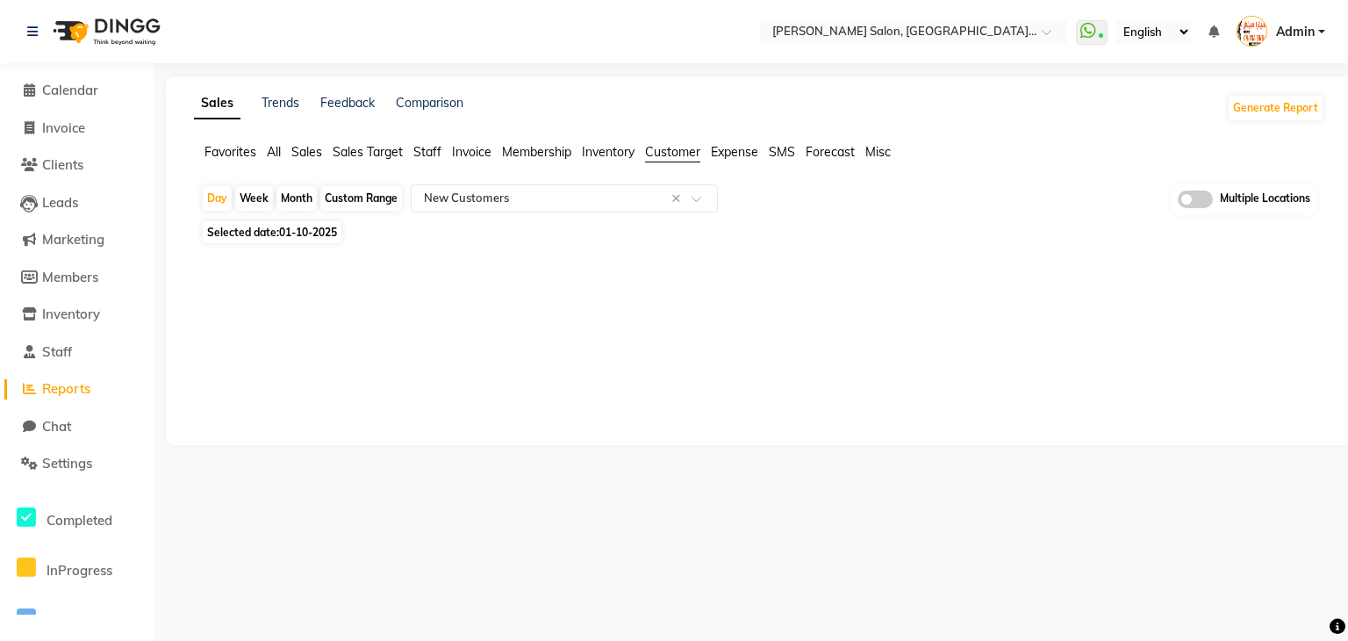
click at [375, 194] on div "Custom Range" at bounding box center [361, 198] width 82 height 25
select select "10"
select select "2025"
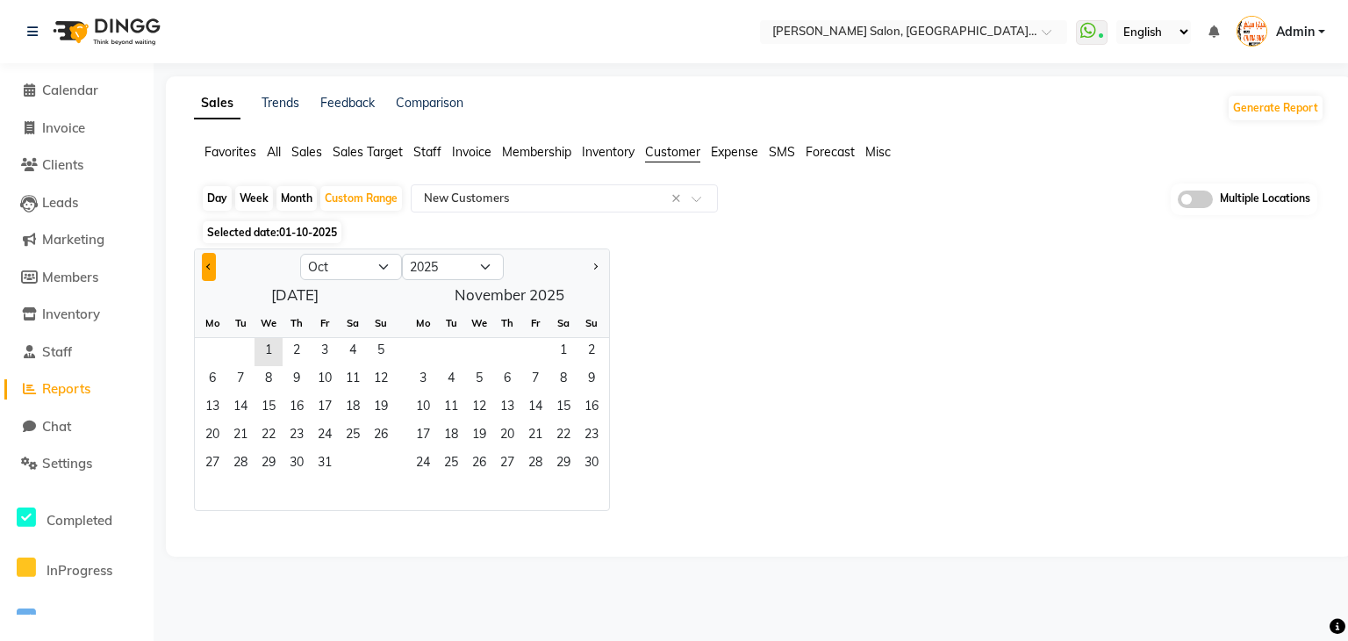
click at [207, 263] on span "Previous month" at bounding box center [209, 265] width 6 height 6
select select "9"
click at [218, 348] on span "1" at bounding box center [212, 352] width 28 height 28
click at [242, 454] on span "30" at bounding box center [240, 464] width 28 height 28
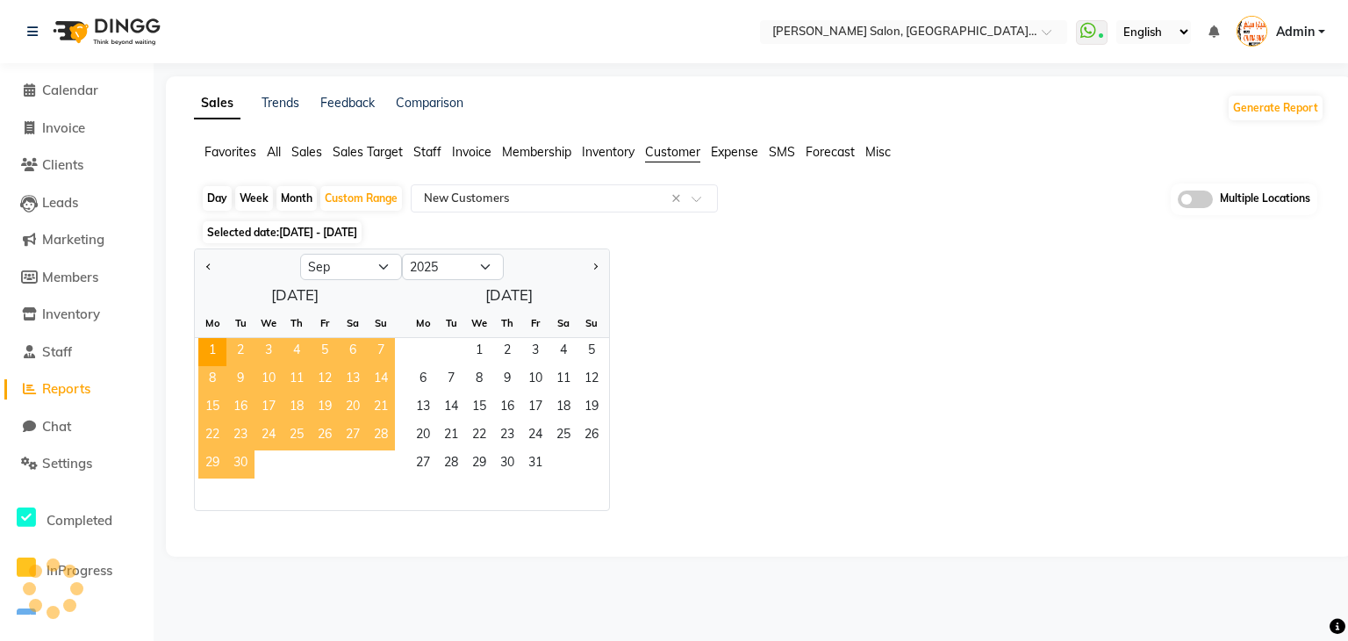
select select "filtered_report"
select select "csv"
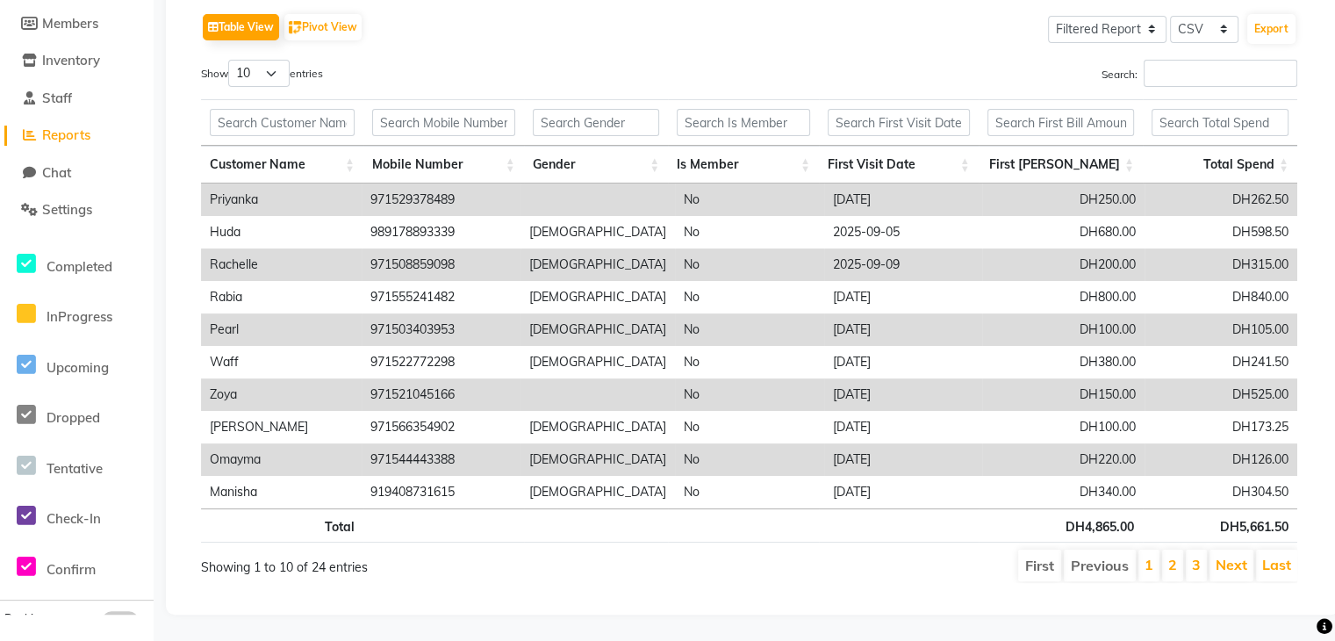
scroll to position [265, 0]
click at [1176, 555] on link "2" at bounding box center [1172, 564] width 9 height 18
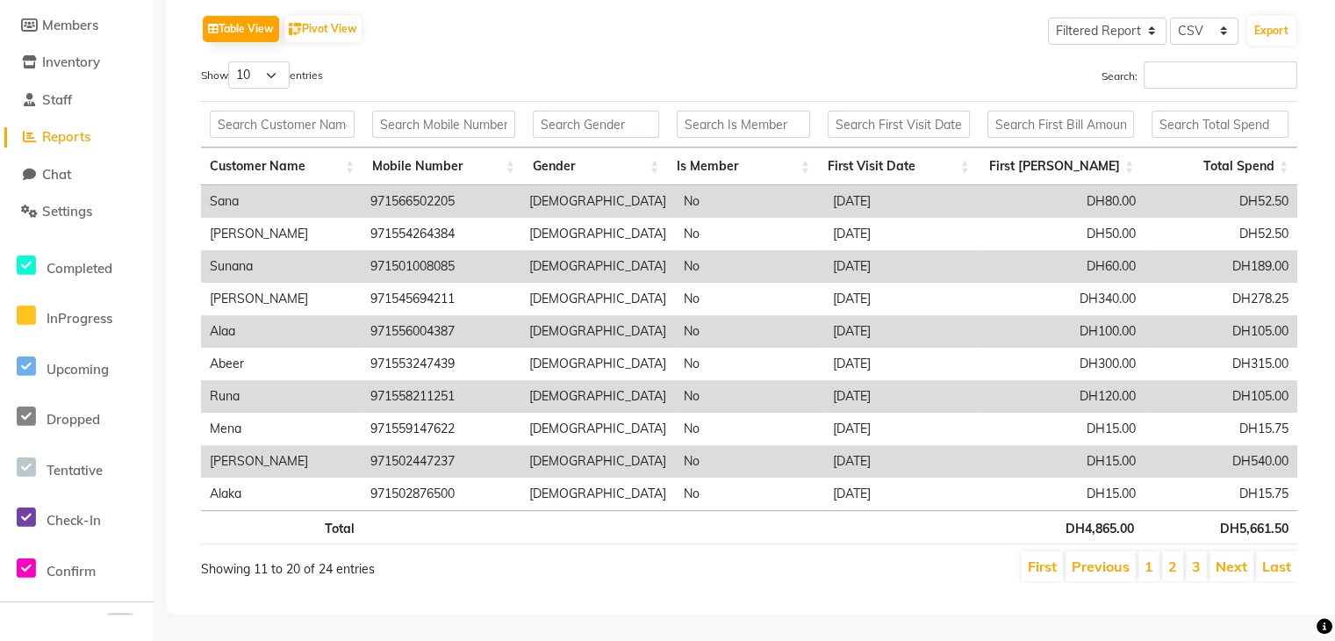
scroll to position [263, 0]
click at [1201, 557] on link "3" at bounding box center [1196, 566] width 9 height 18
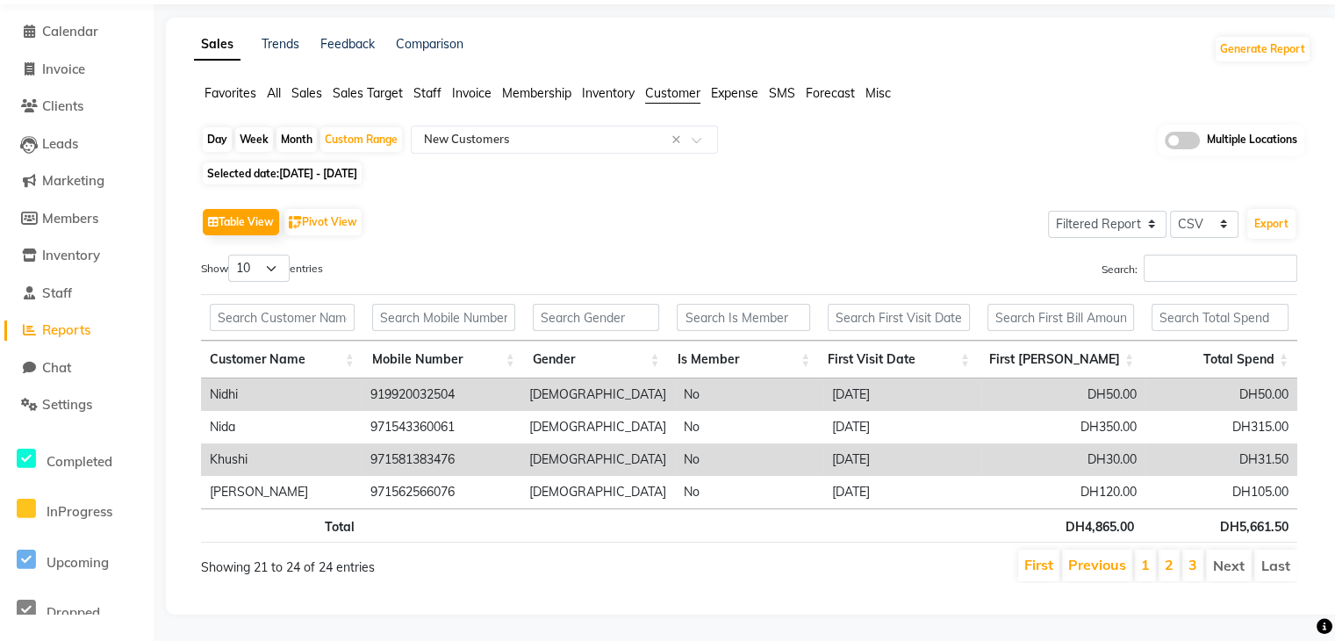
scroll to position [70, 0]
click at [1165, 551] on li "2" at bounding box center [1168, 565] width 21 height 32
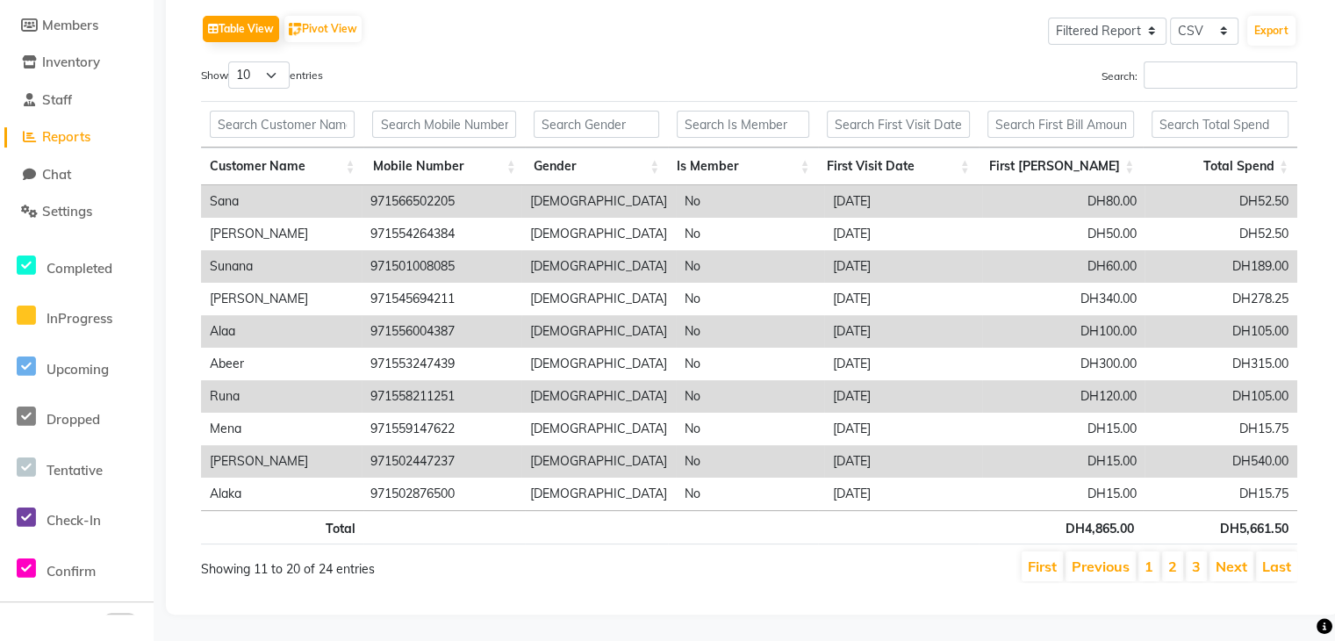
scroll to position [263, 0]
click at [1146, 551] on li "1" at bounding box center [1148, 566] width 21 height 30
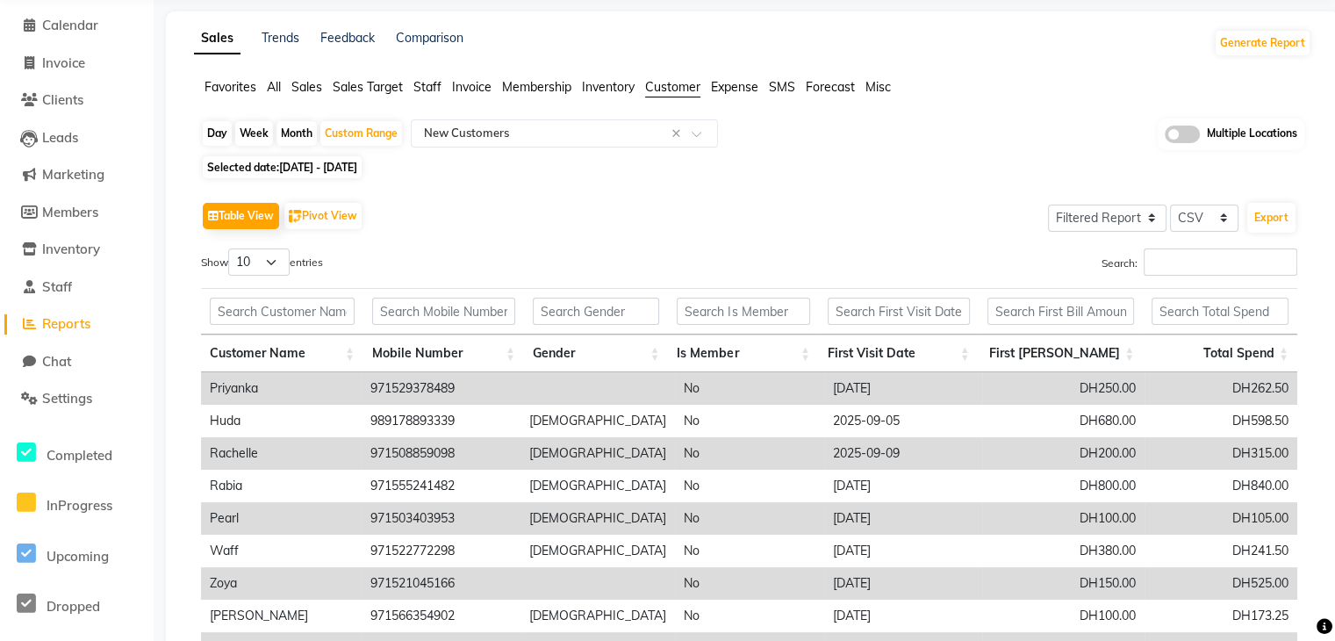
scroll to position [0, 0]
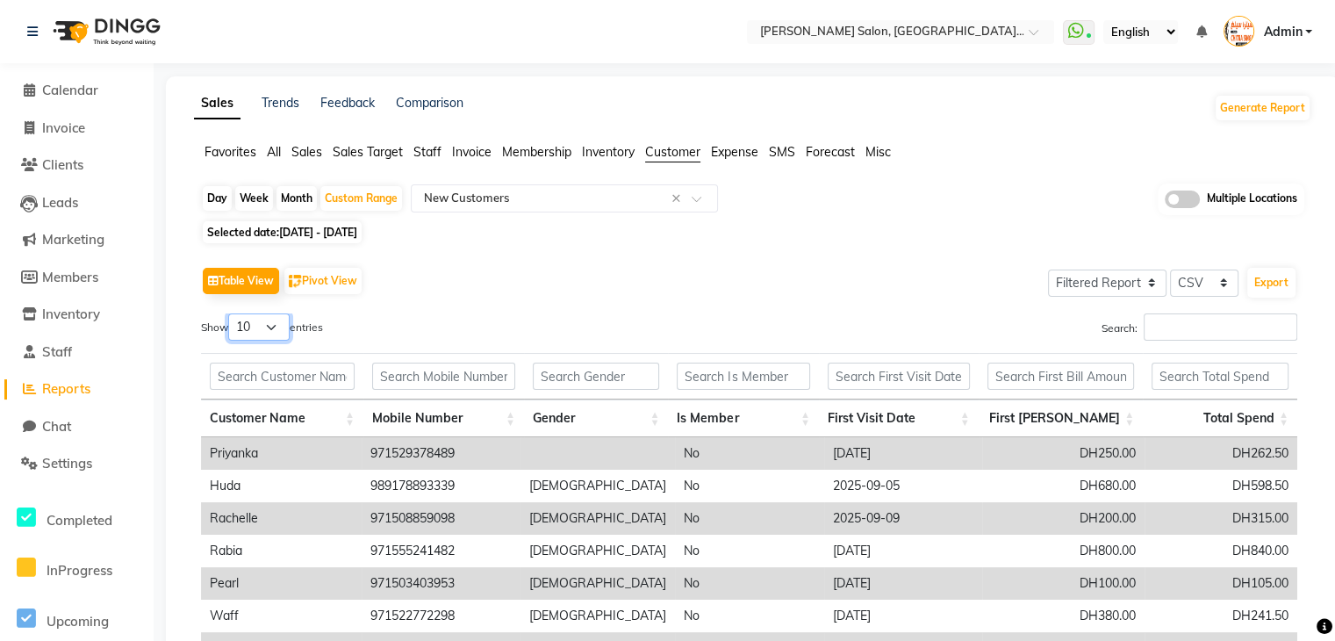
click at [272, 315] on select "10 25 50 100" at bounding box center [258, 326] width 61 height 27
select select "50"
click at [231, 313] on select "10 25 50 100" at bounding box center [258, 326] width 61 height 27
click at [833, 99] on div "Sales Trends Feedback Comparison Generate Report" at bounding box center [752, 108] width 1138 height 28
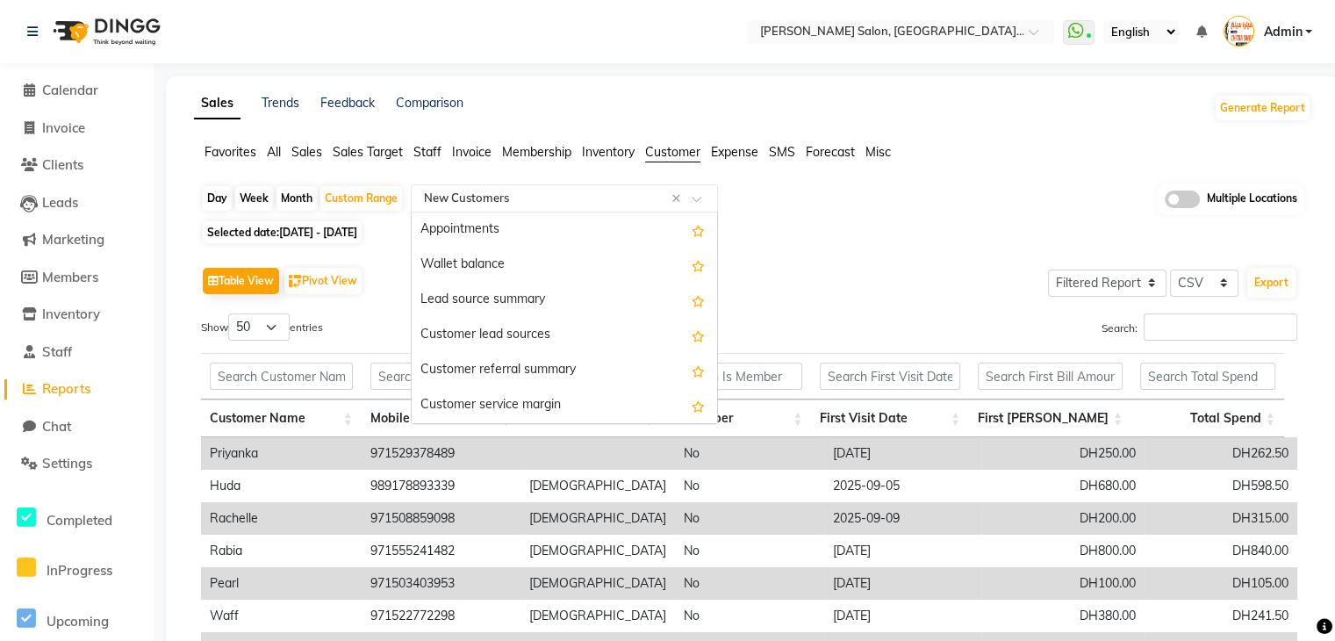
click at [702, 198] on span at bounding box center [703, 204] width 22 height 18
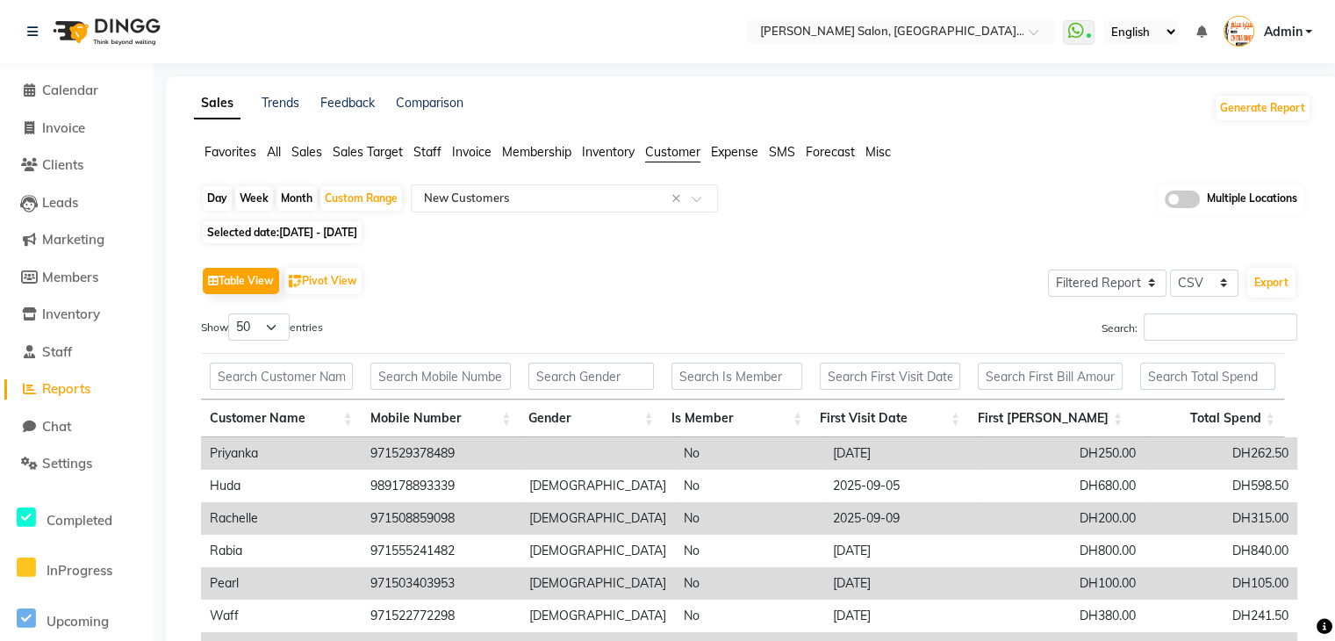
click at [239, 152] on span "Favorites" at bounding box center [230, 152] width 52 height 16
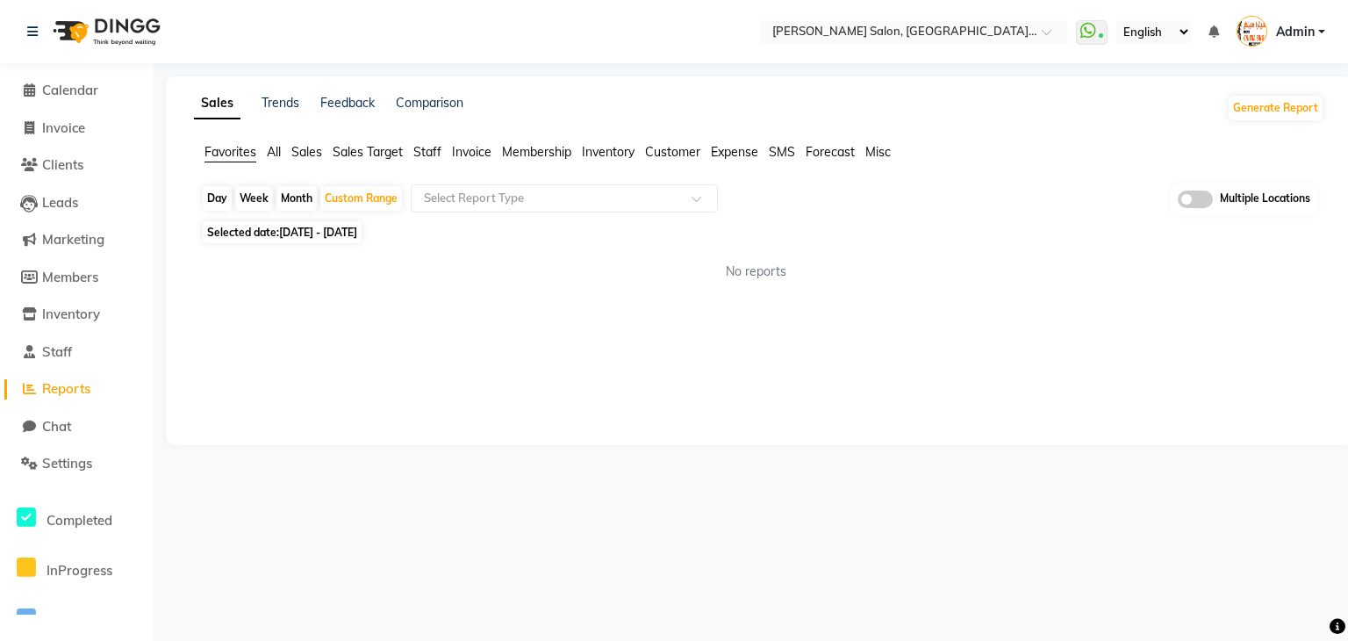
click at [277, 147] on span "All" at bounding box center [274, 152] width 14 height 16
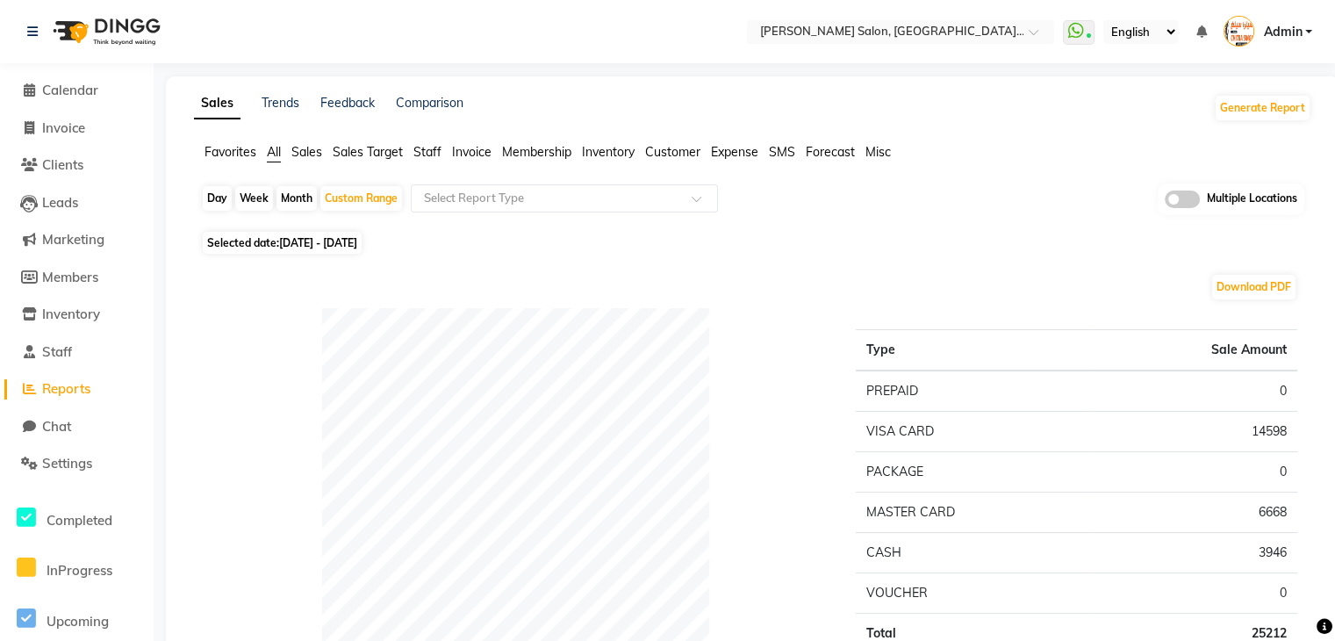
click at [312, 147] on span "Sales" at bounding box center [306, 152] width 31 height 16
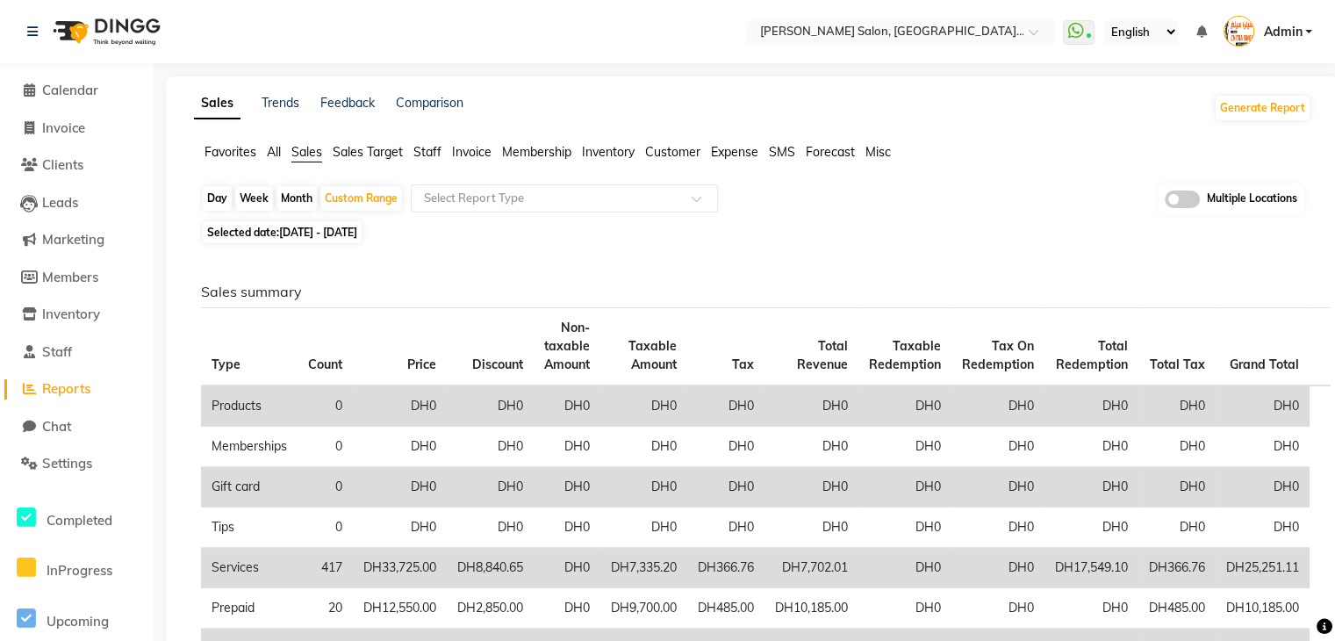
click at [432, 151] on span "Staff" at bounding box center [427, 152] width 28 height 16
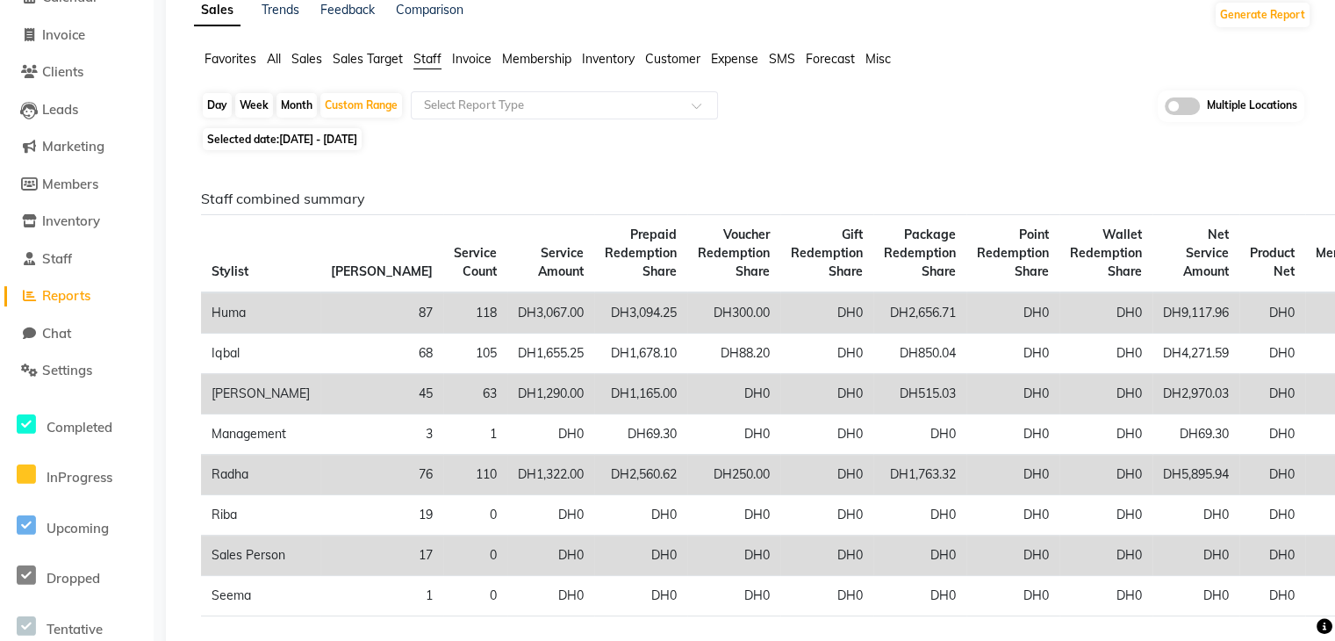
scroll to position [105, 0]
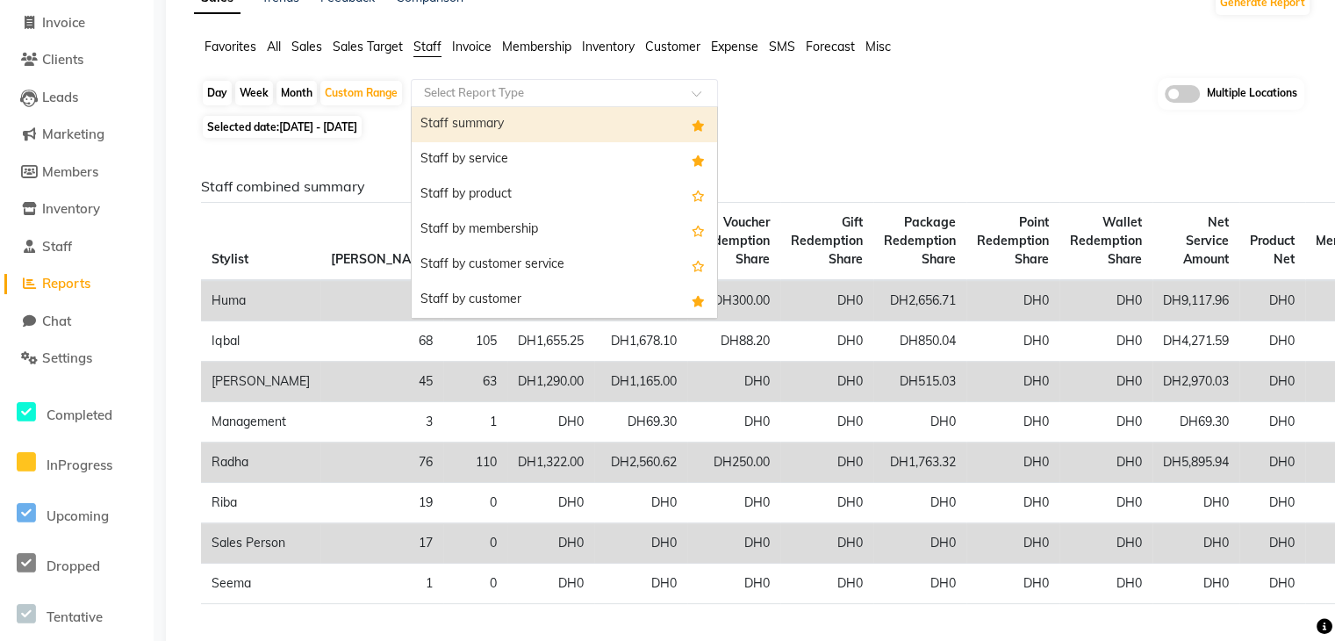
click at [617, 96] on input "text" at bounding box center [546, 93] width 253 height 18
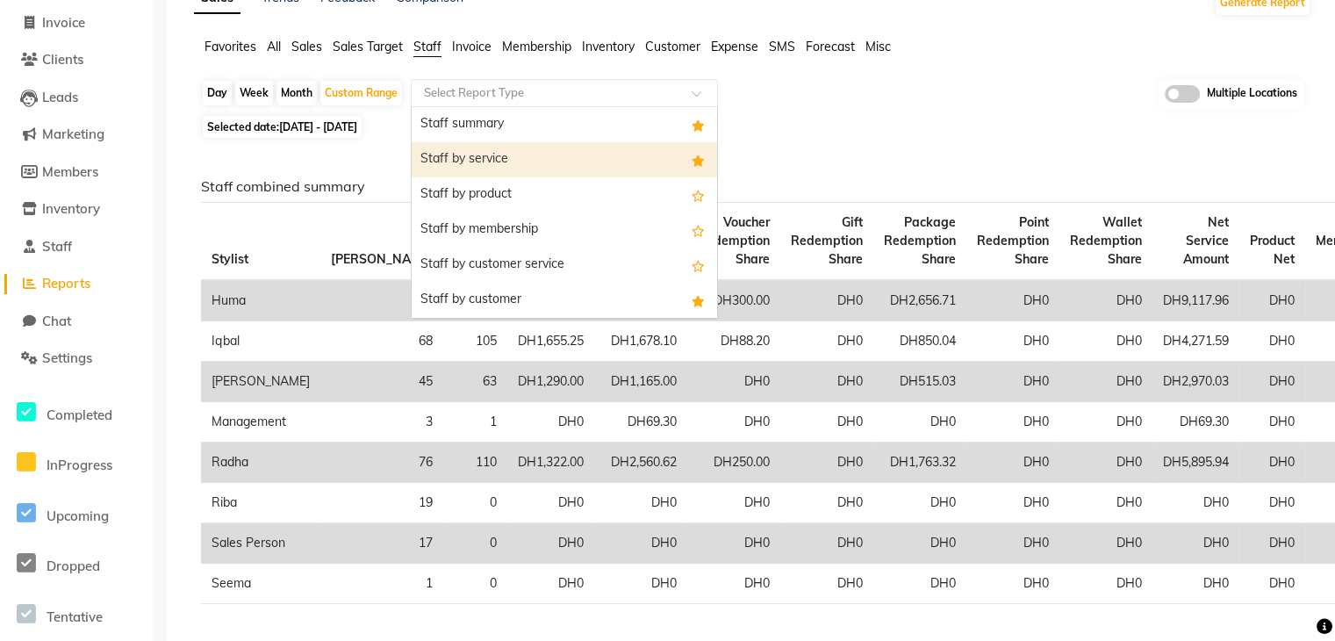
click at [552, 154] on div "Staff by service" at bounding box center [564, 159] width 305 height 35
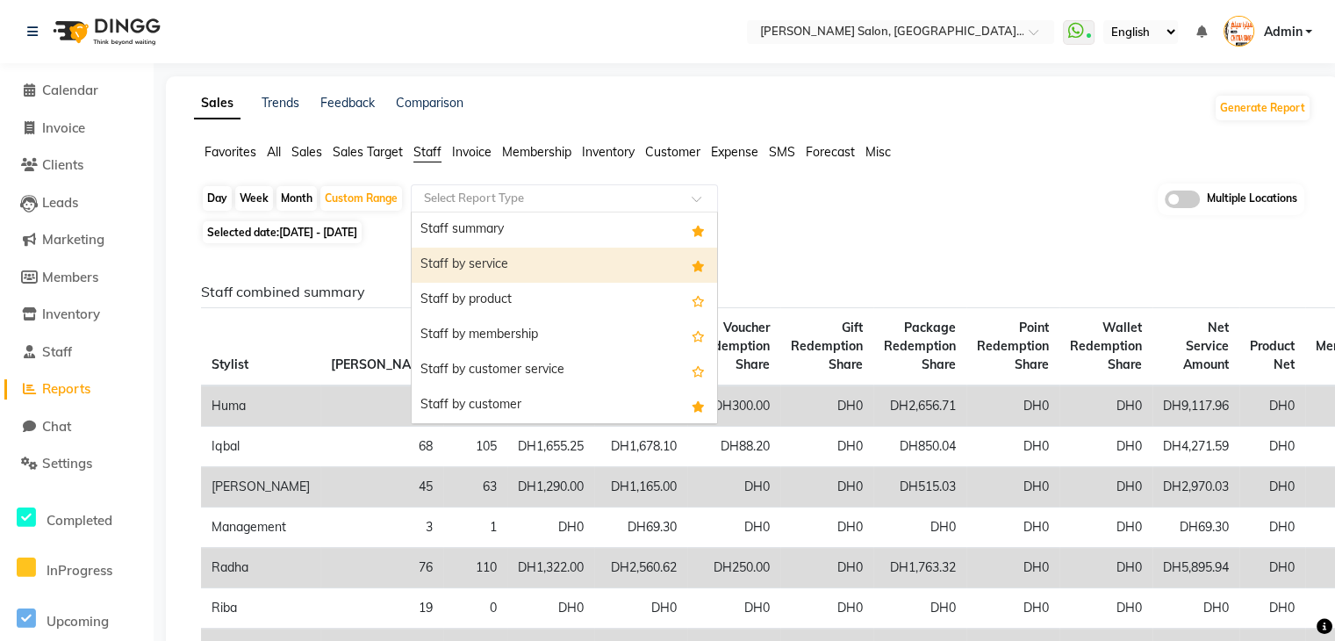
select select "filtered_report"
select select "csv"
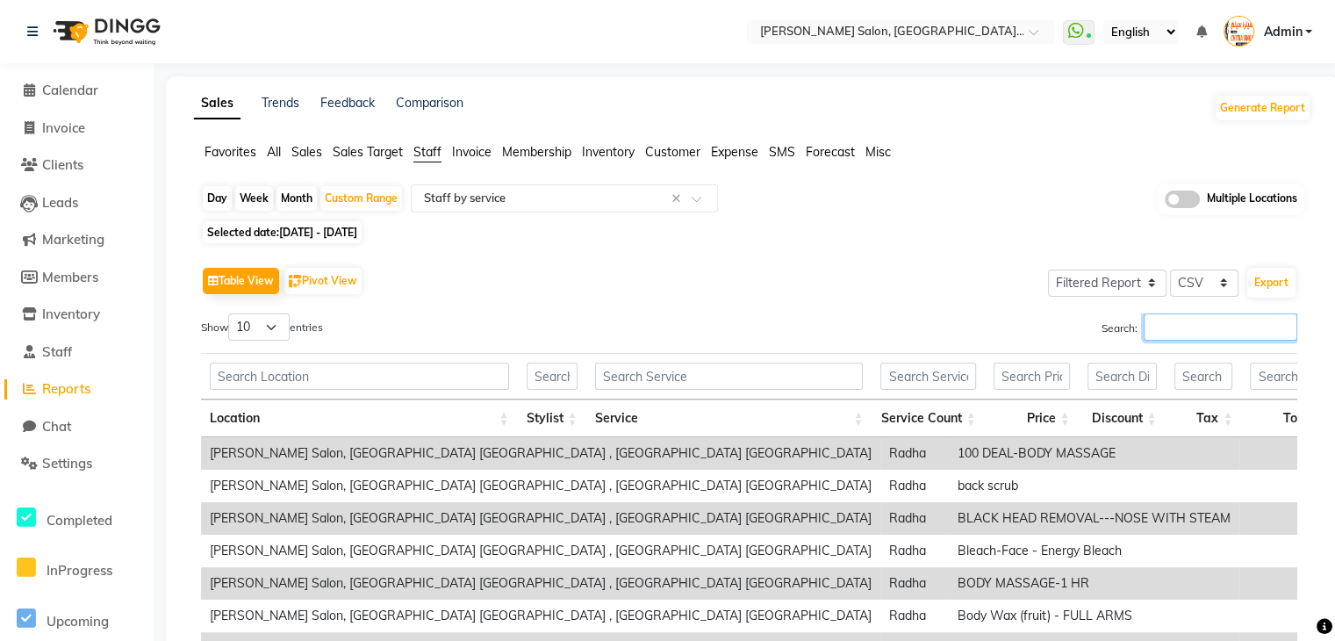
click at [1190, 322] on input "Search:" at bounding box center [1220, 326] width 154 height 27
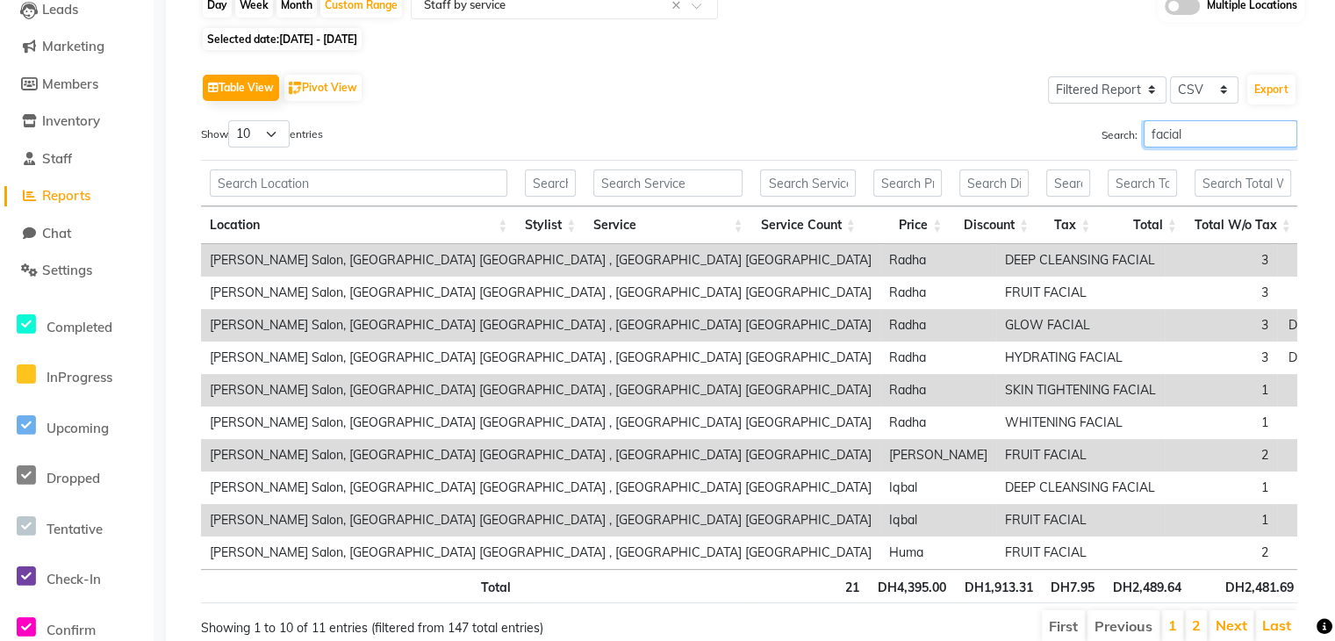
scroll to position [211, 0]
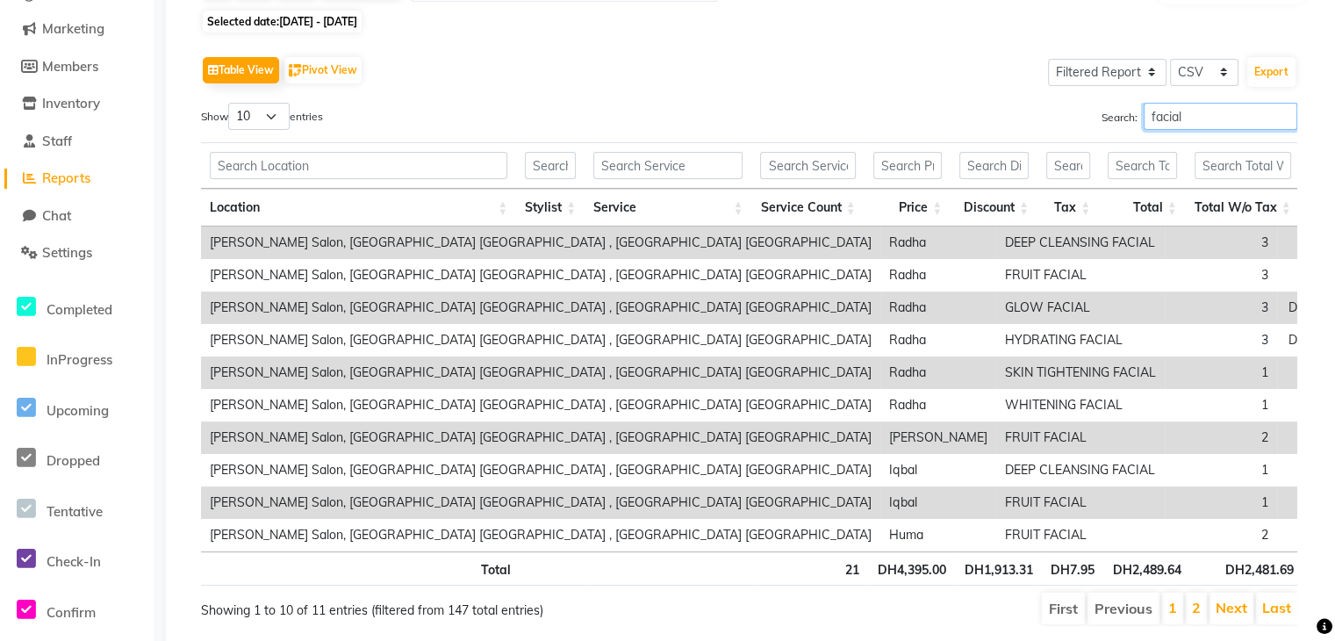
type input "facial"
click at [1202, 614] on li "2" at bounding box center [1196, 608] width 21 height 32
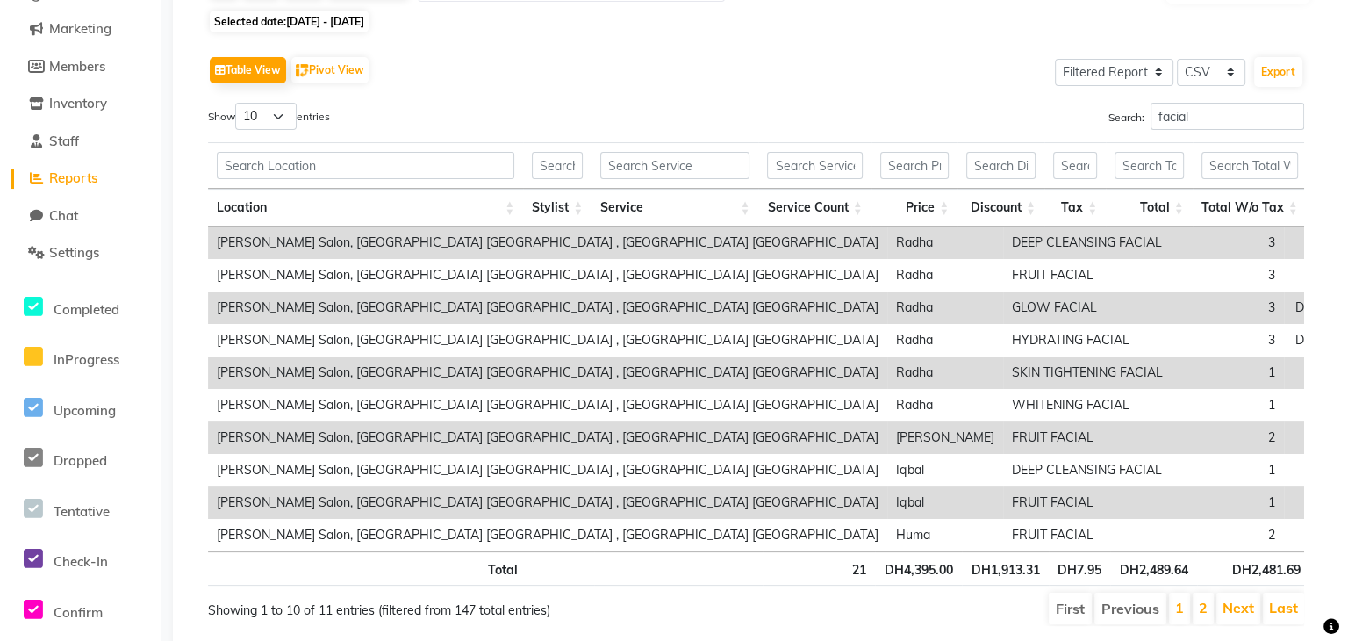
scroll to position [0, 0]
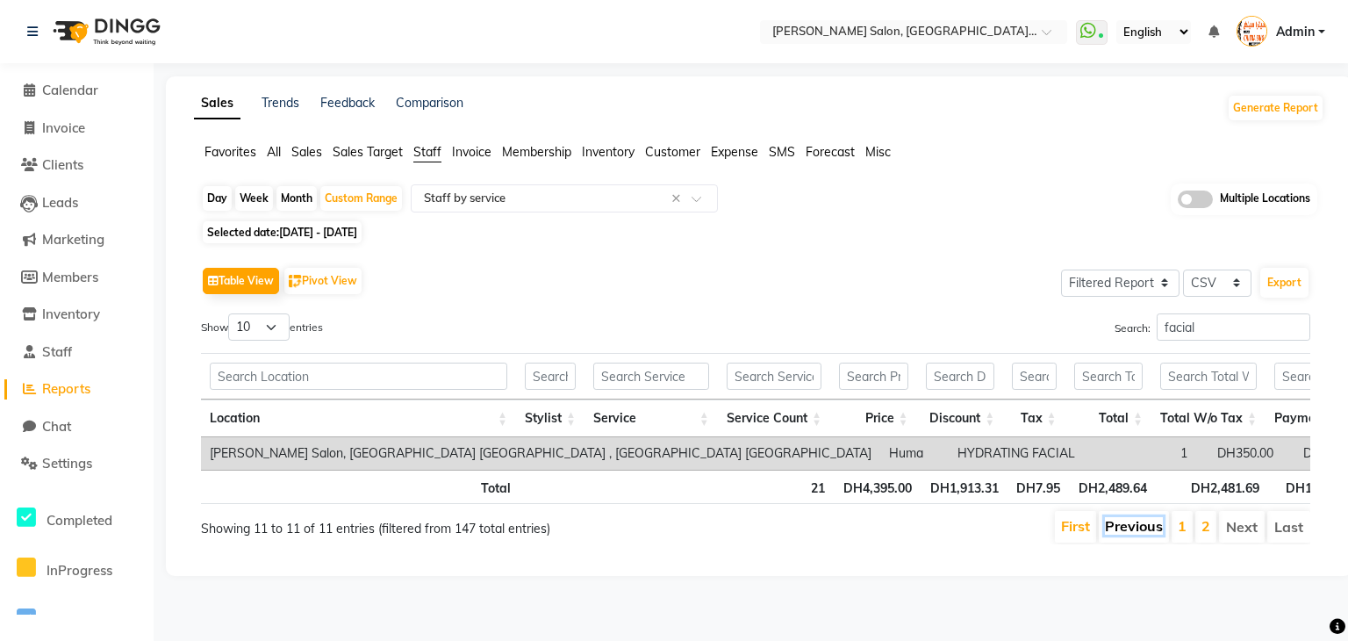
click at [1123, 530] on link "Previous" at bounding box center [1134, 526] width 58 height 18
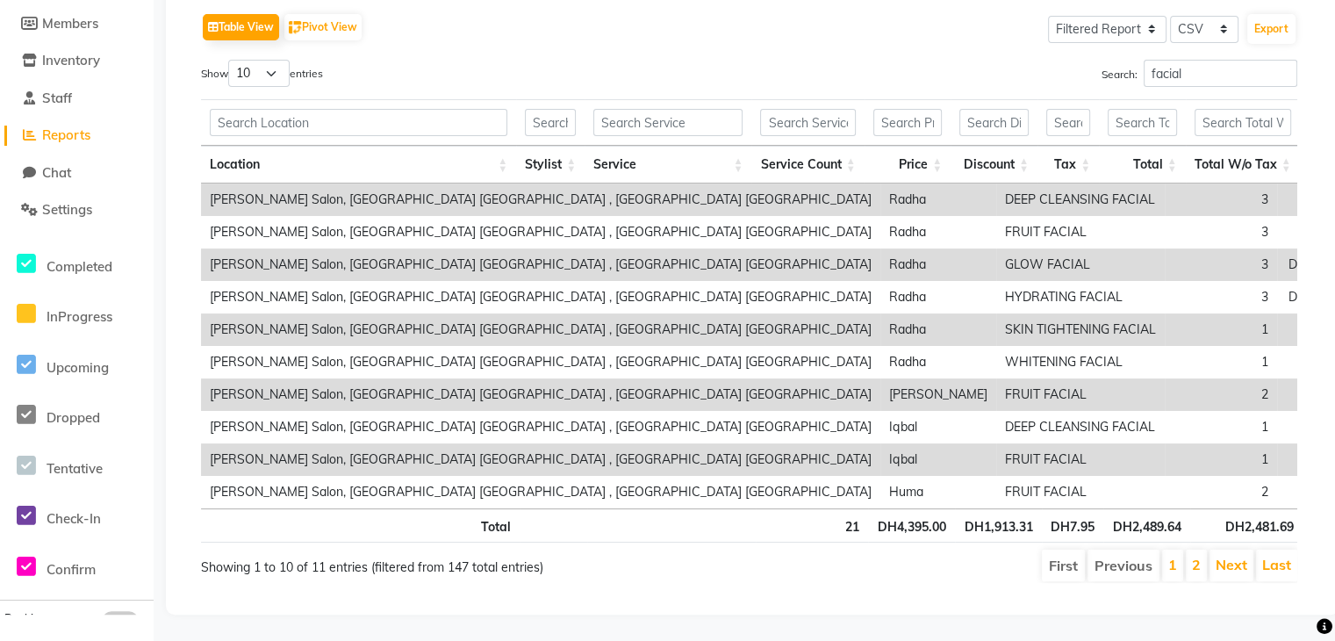
scroll to position [278, 0]
click at [1192, 549] on li "2" at bounding box center [1196, 565] width 21 height 32
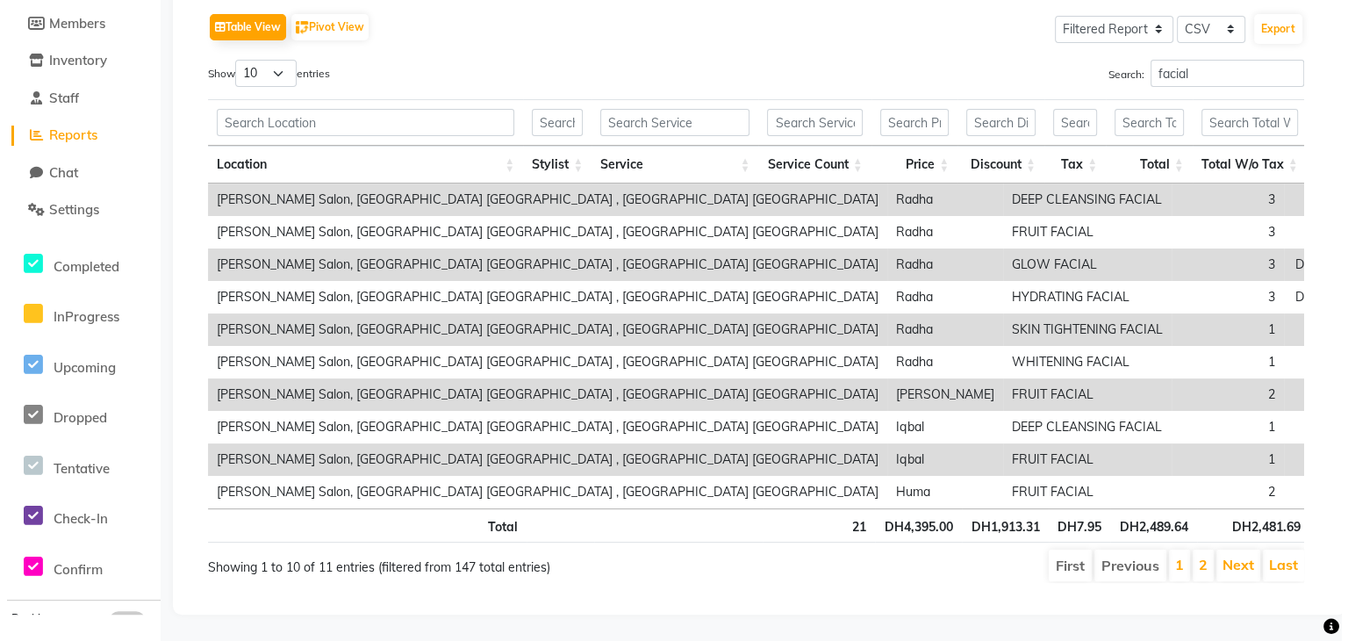
scroll to position [0, 0]
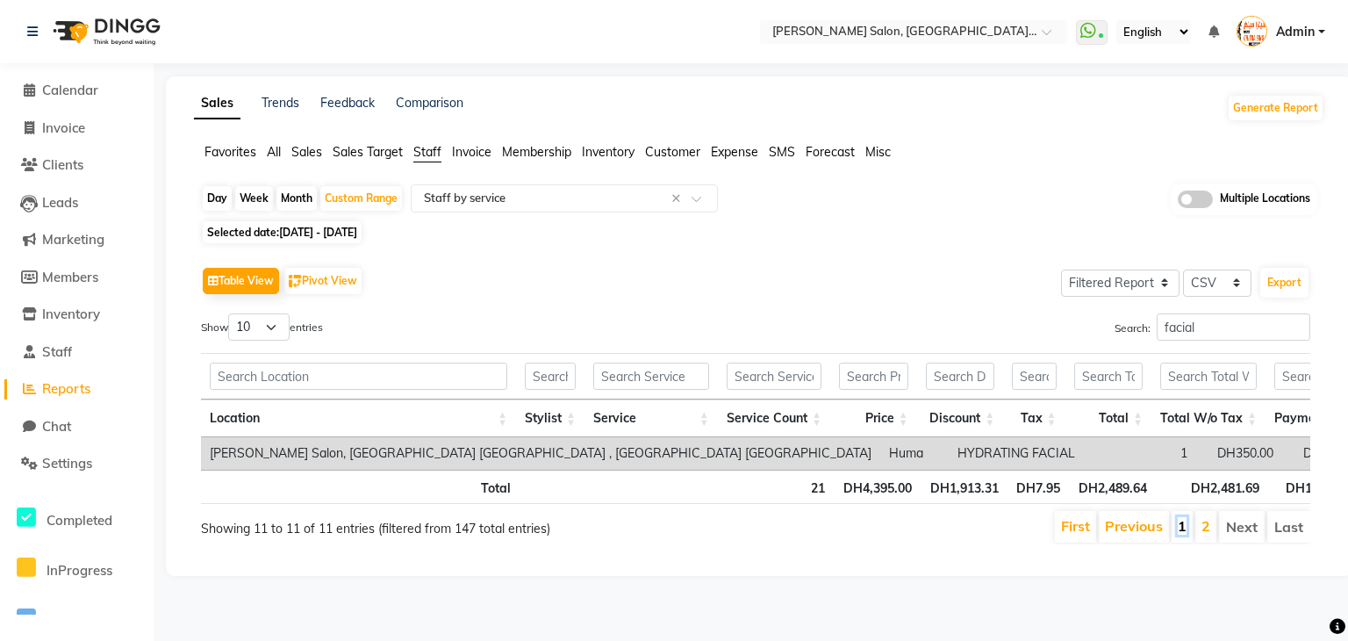
click at [1186, 533] on link "1" at bounding box center [1182, 526] width 9 height 18
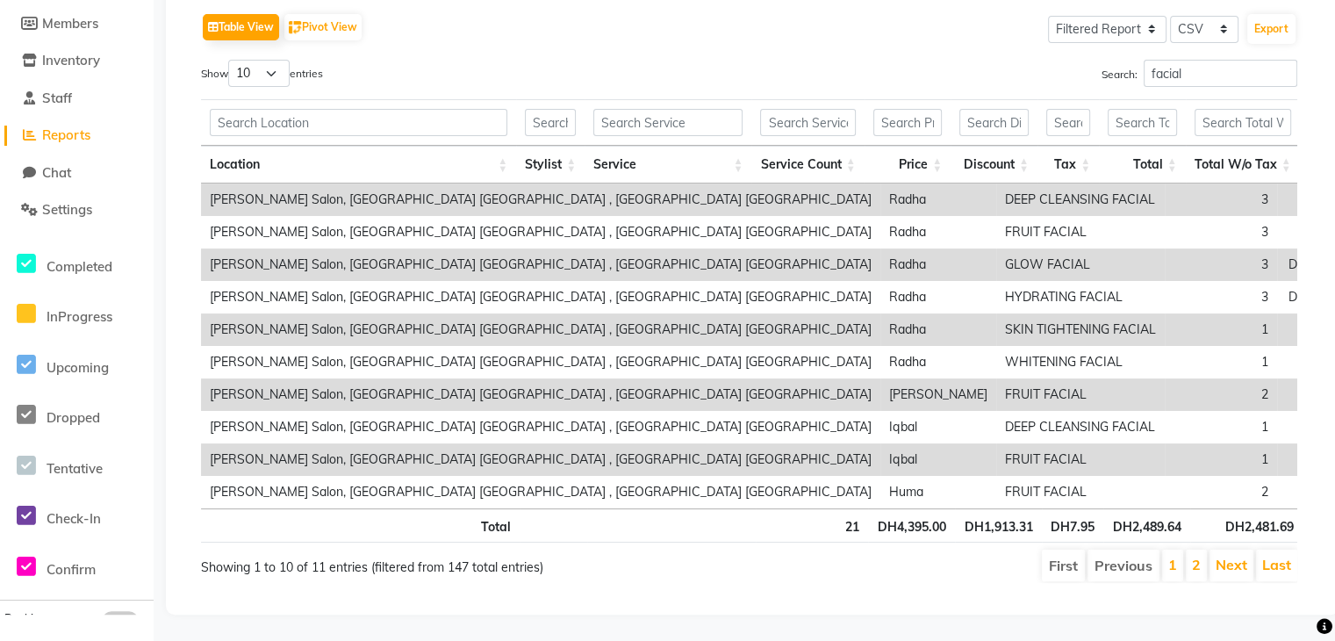
scroll to position [278, 0]
click at [1197, 555] on link "2" at bounding box center [1196, 564] width 9 height 18
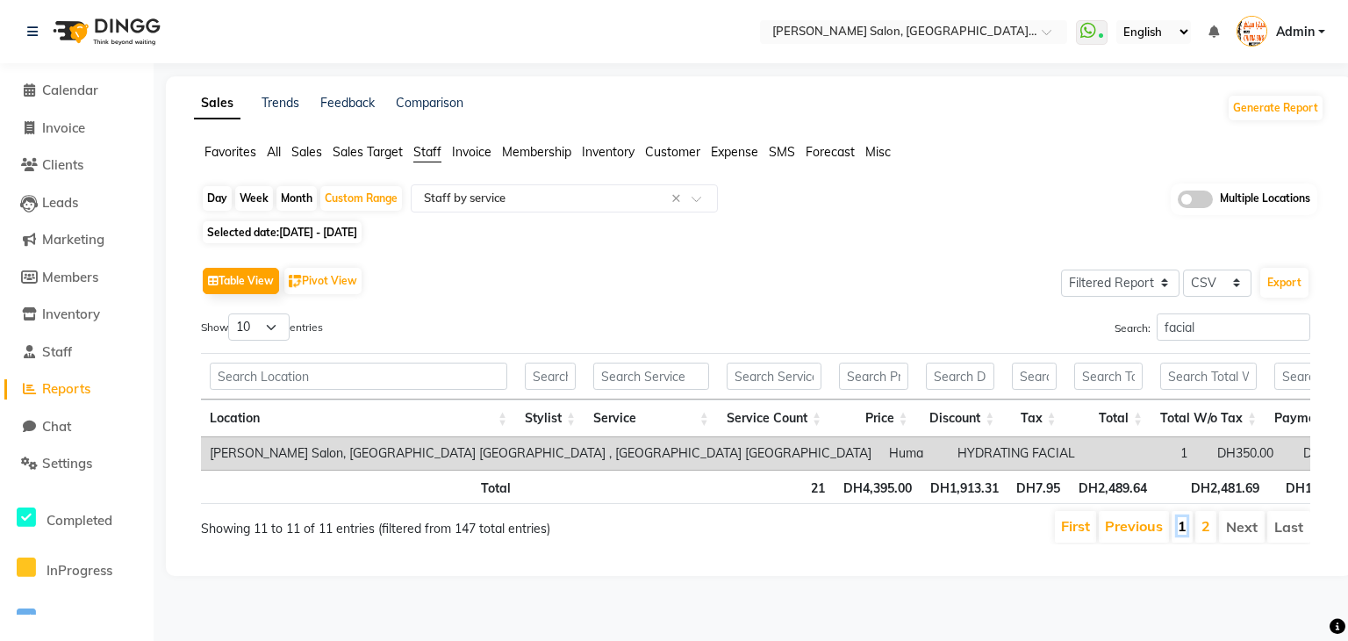
click at [1185, 534] on link "1" at bounding box center [1182, 526] width 9 height 18
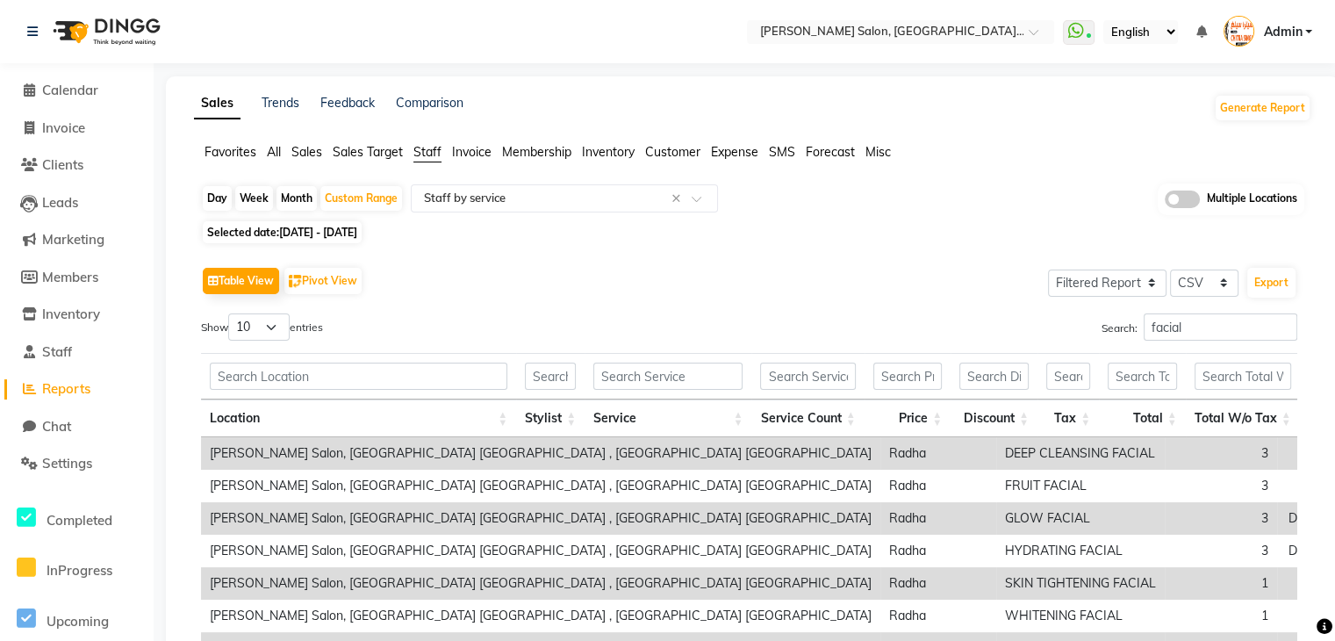
click at [276, 152] on span "All" at bounding box center [274, 152] width 14 height 16
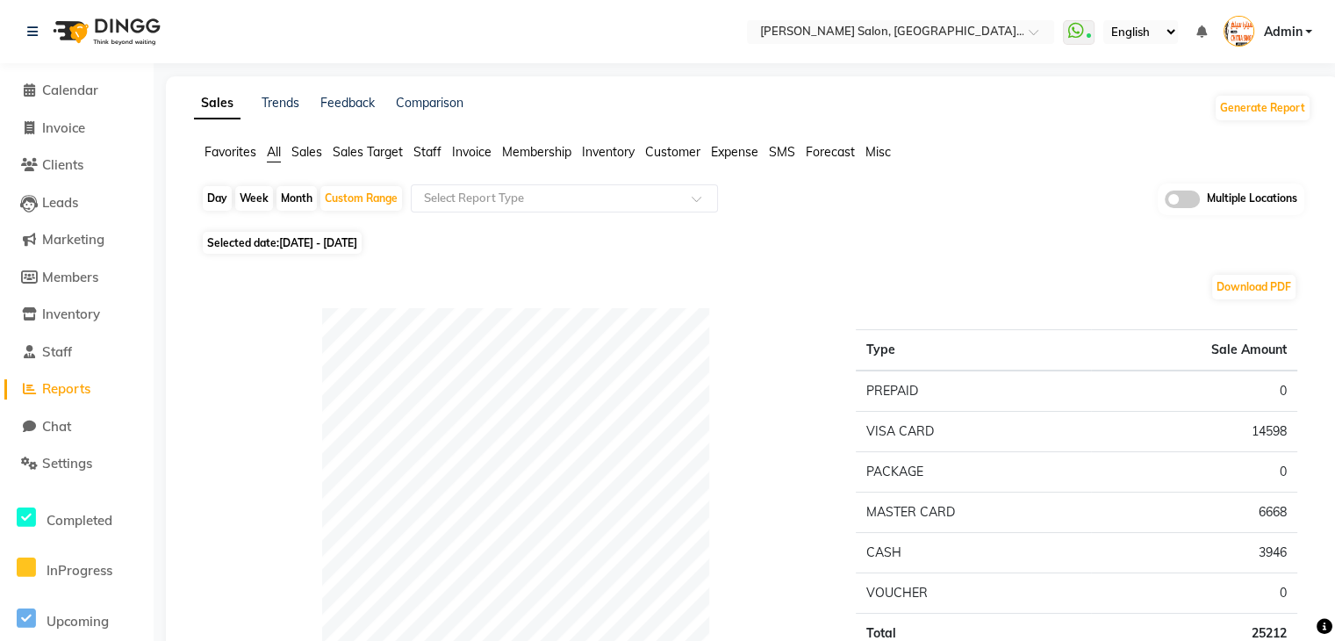
click at [319, 155] on span "Sales" at bounding box center [306, 152] width 31 height 16
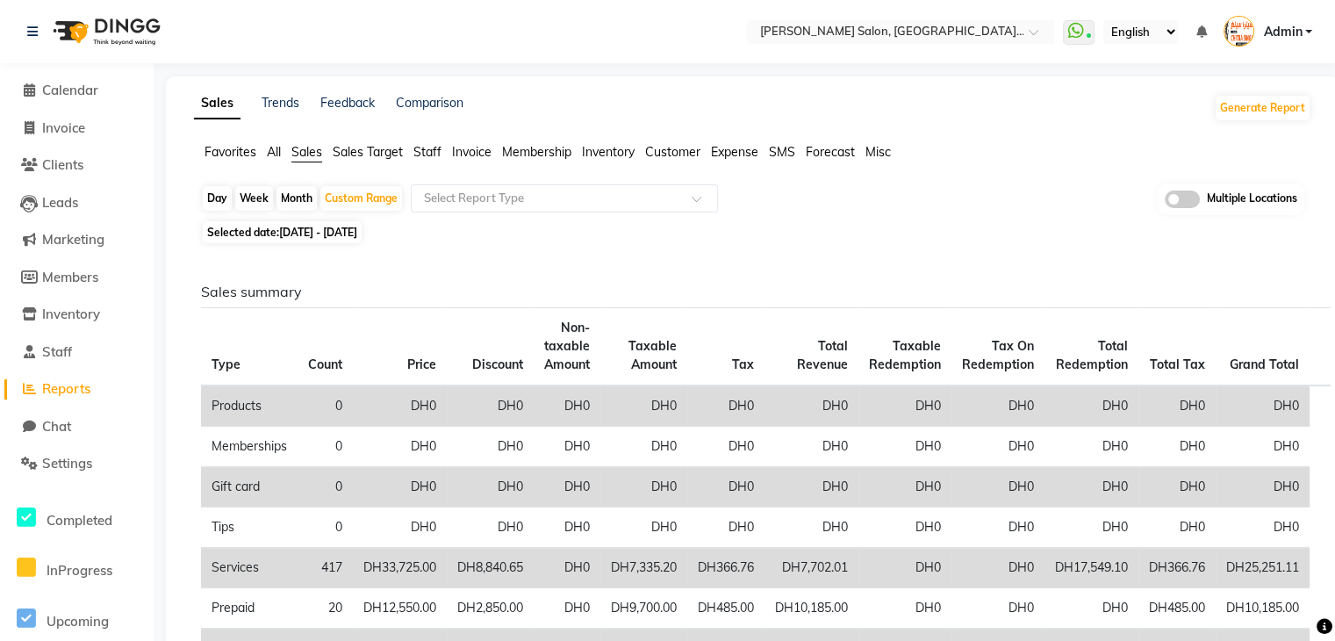
click at [432, 158] on span "Staff" at bounding box center [427, 152] width 28 height 16
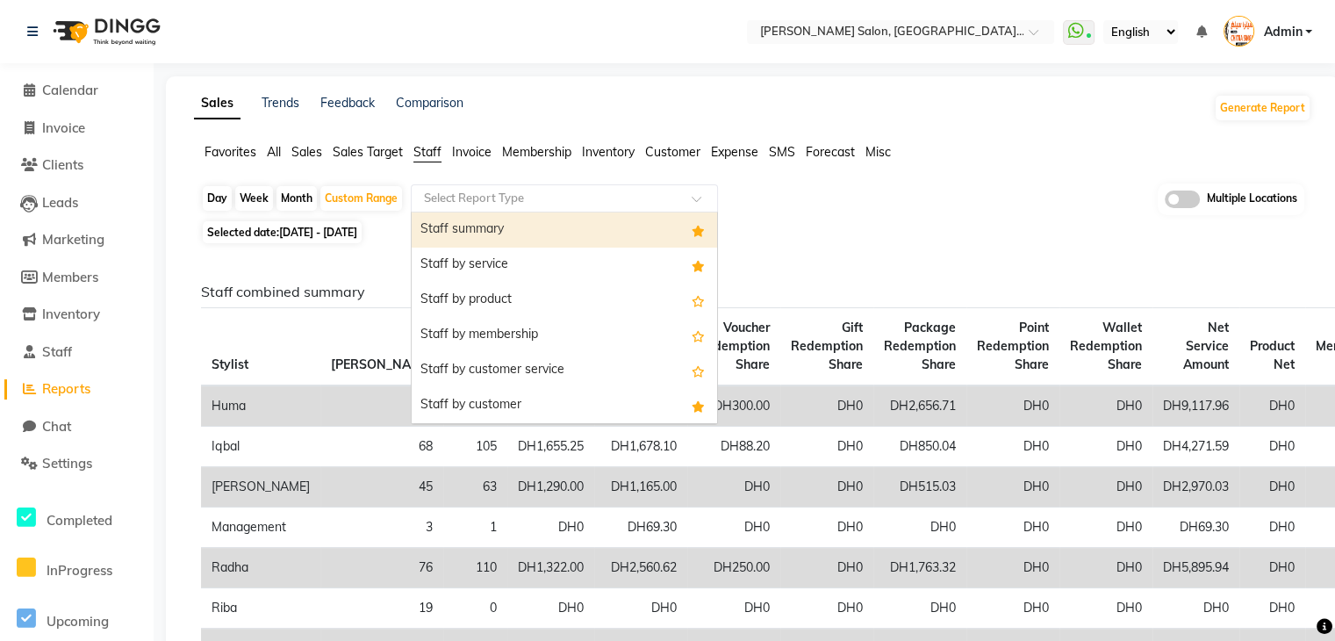
click at [509, 204] on input "text" at bounding box center [546, 199] width 253 height 18
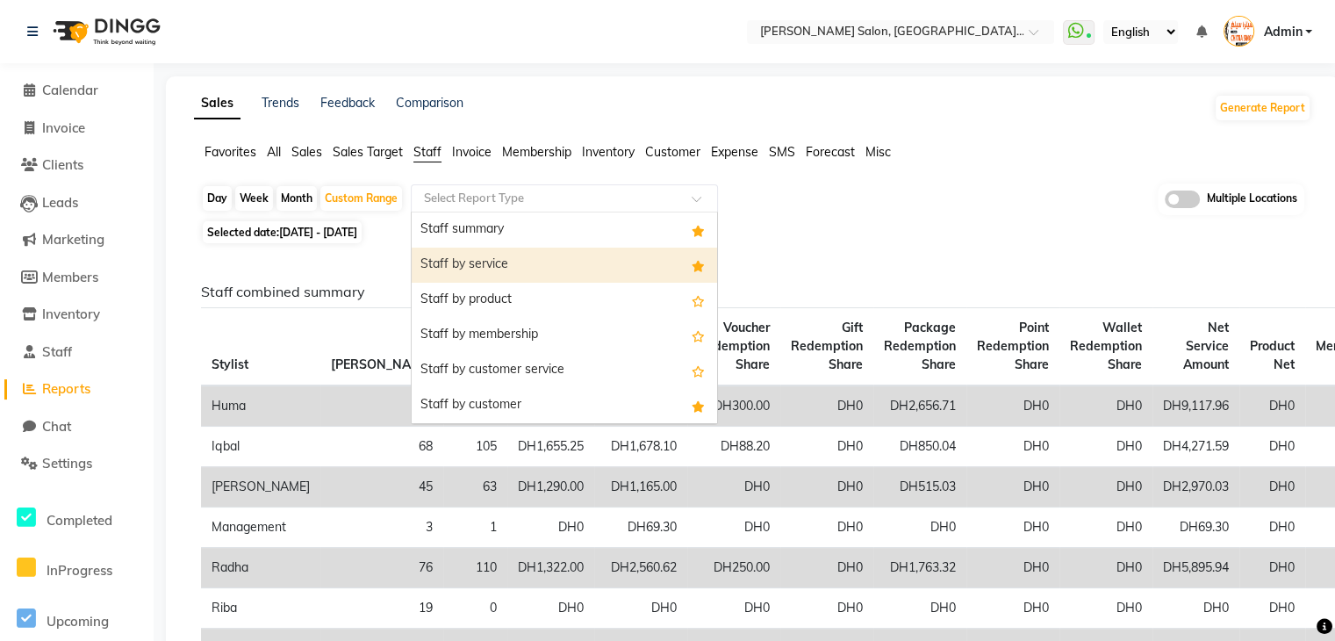
click at [491, 269] on div "Staff by service" at bounding box center [564, 264] width 305 height 35
select select "filtered_report"
select select "csv"
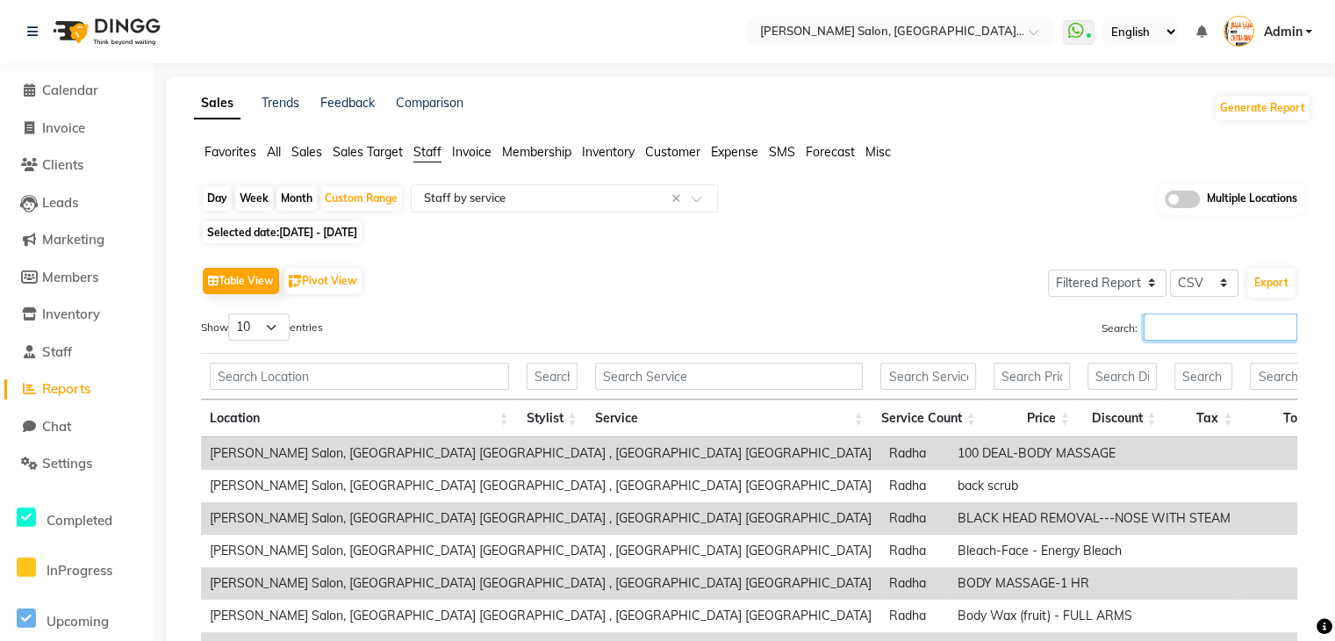
click at [1162, 334] on input "Search:" at bounding box center [1220, 326] width 154 height 27
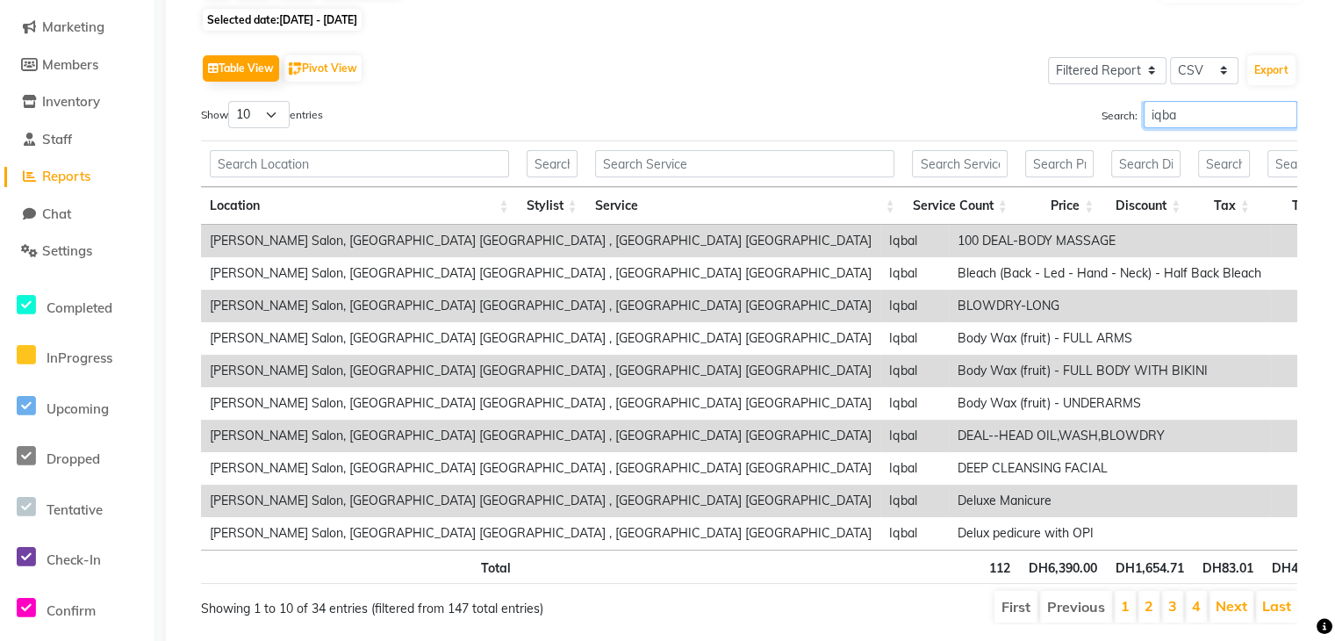
scroll to position [214, 0]
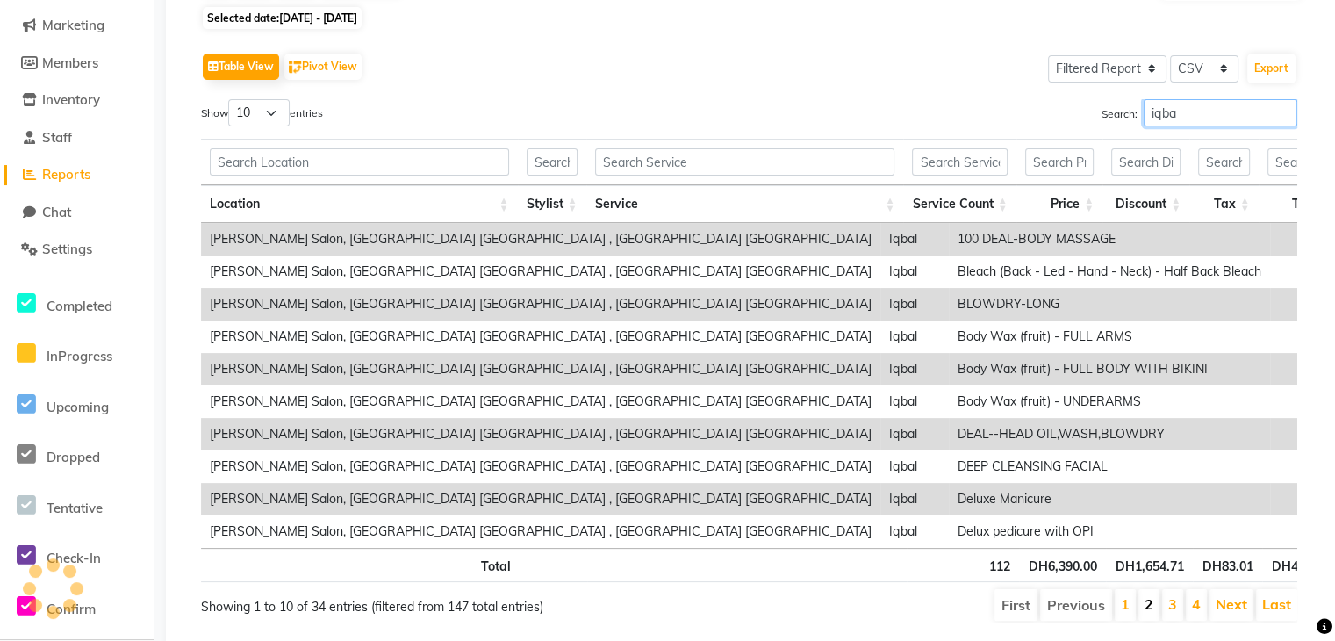
type input "iqba"
click at [1148, 613] on link "2" at bounding box center [1148, 604] width 9 height 18
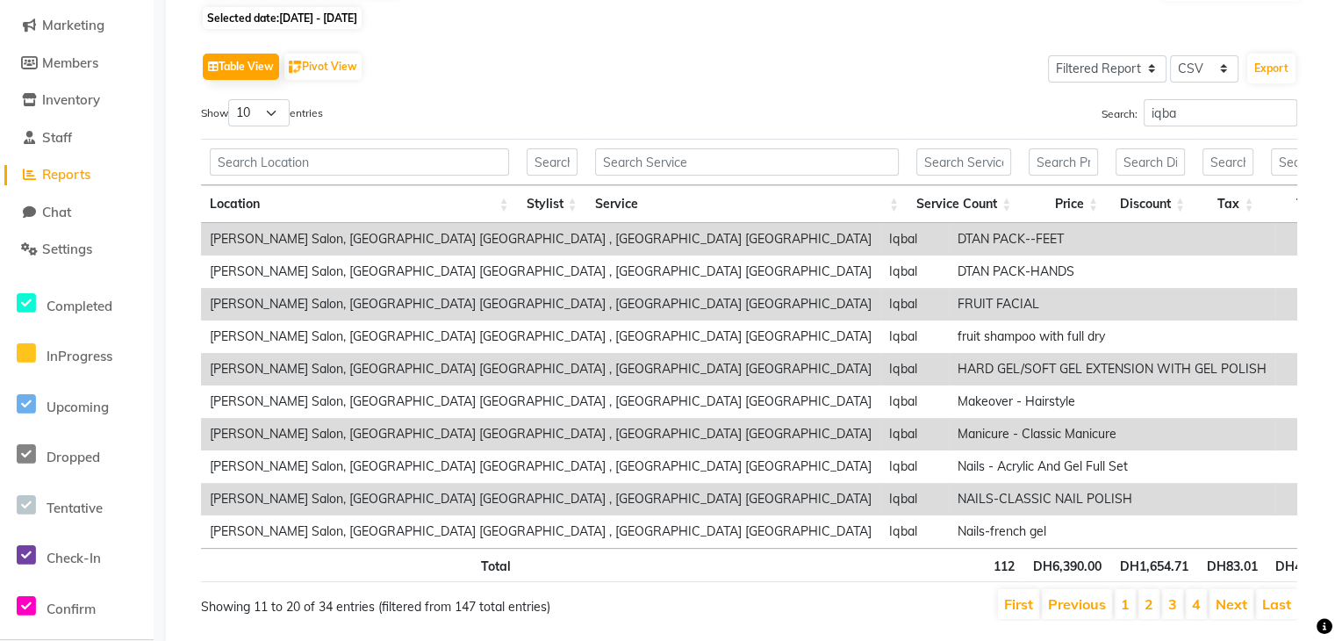
click at [1179, 610] on li "3" at bounding box center [1172, 604] width 21 height 30
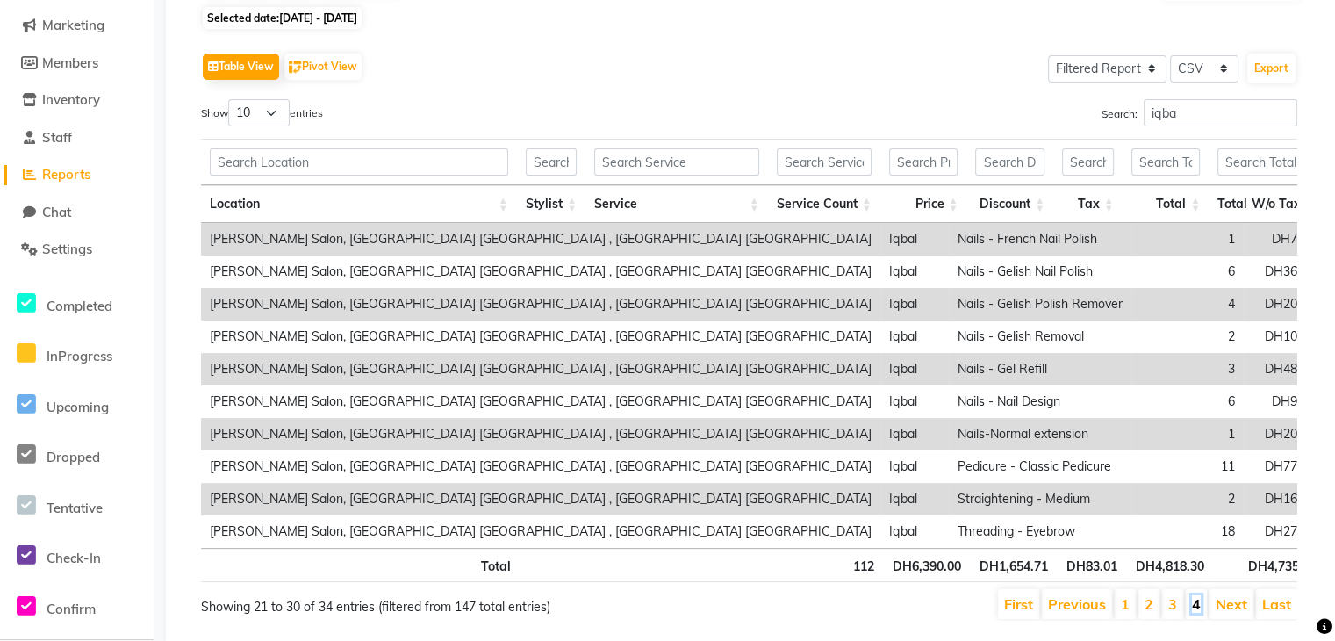
click at [1196, 612] on link "4" at bounding box center [1196, 604] width 9 height 18
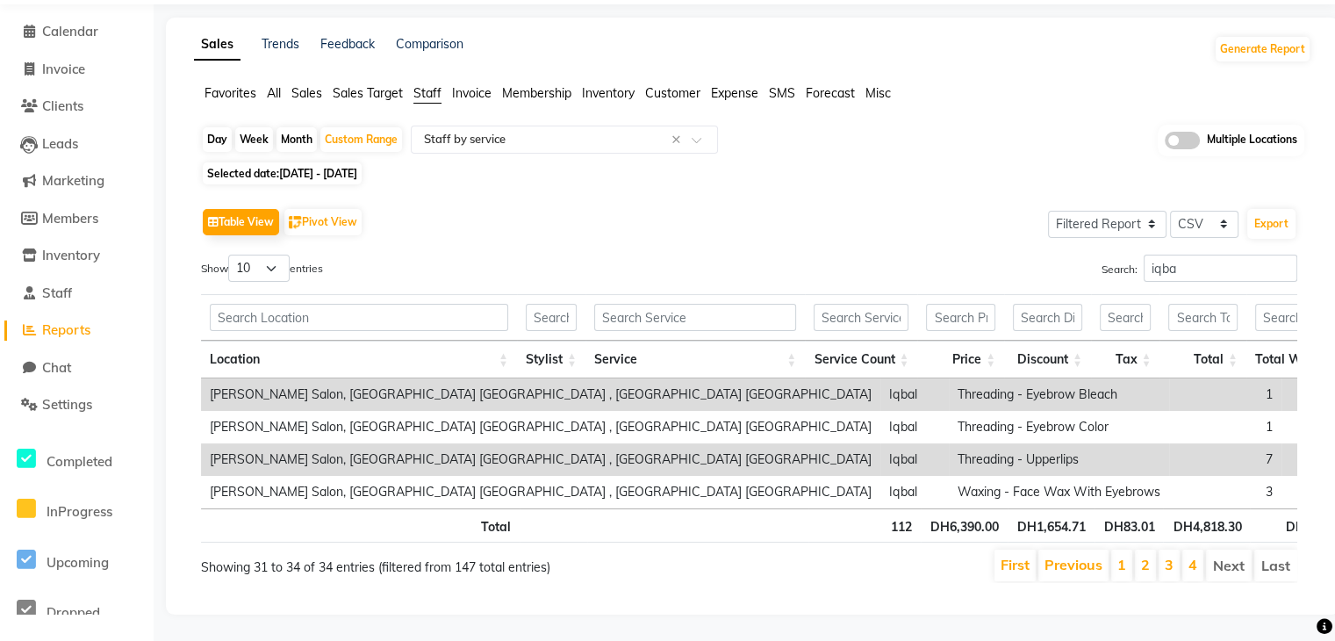
scroll to position [84, 0]
click at [1173, 555] on link "3" at bounding box center [1169, 564] width 9 height 18
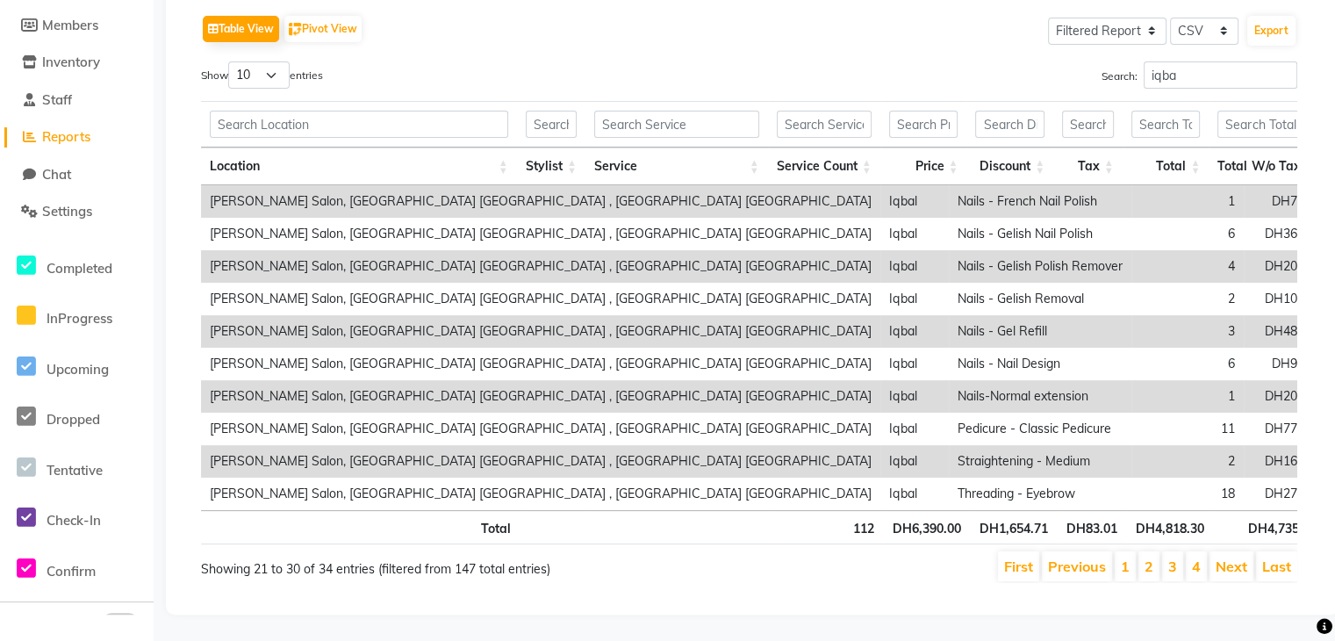
scroll to position [277, 0]
click at [1146, 551] on li "2" at bounding box center [1148, 566] width 21 height 30
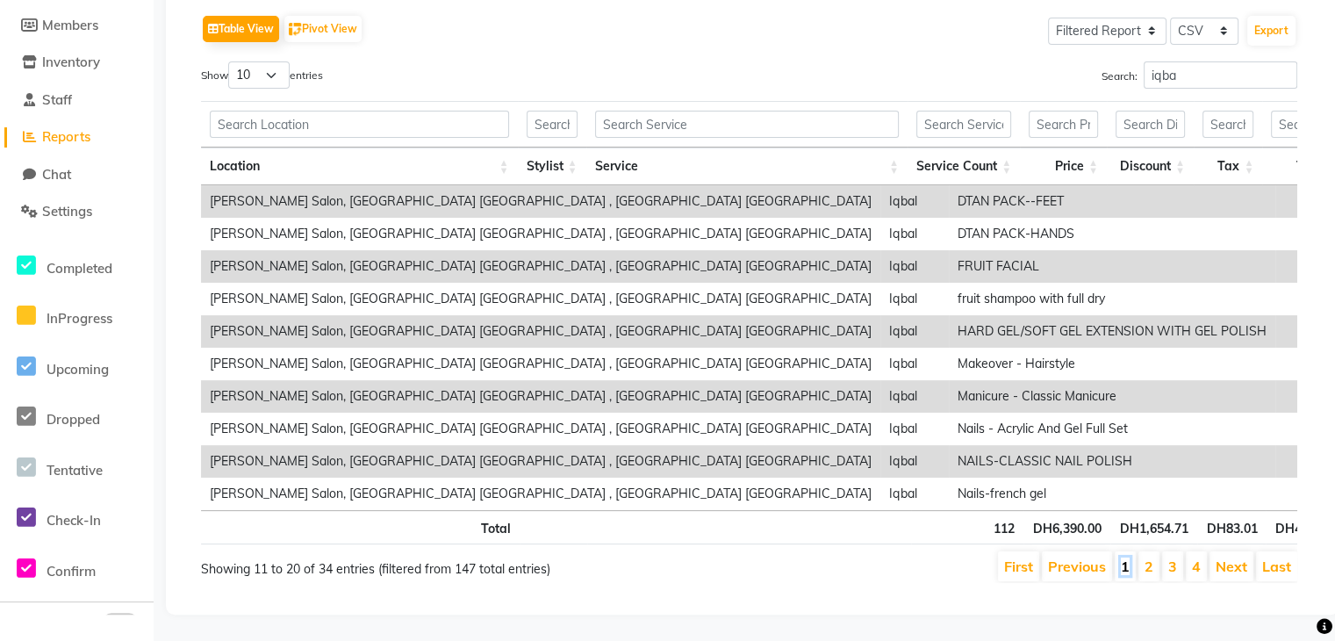
click at [1129, 557] on link "1" at bounding box center [1125, 566] width 9 height 18
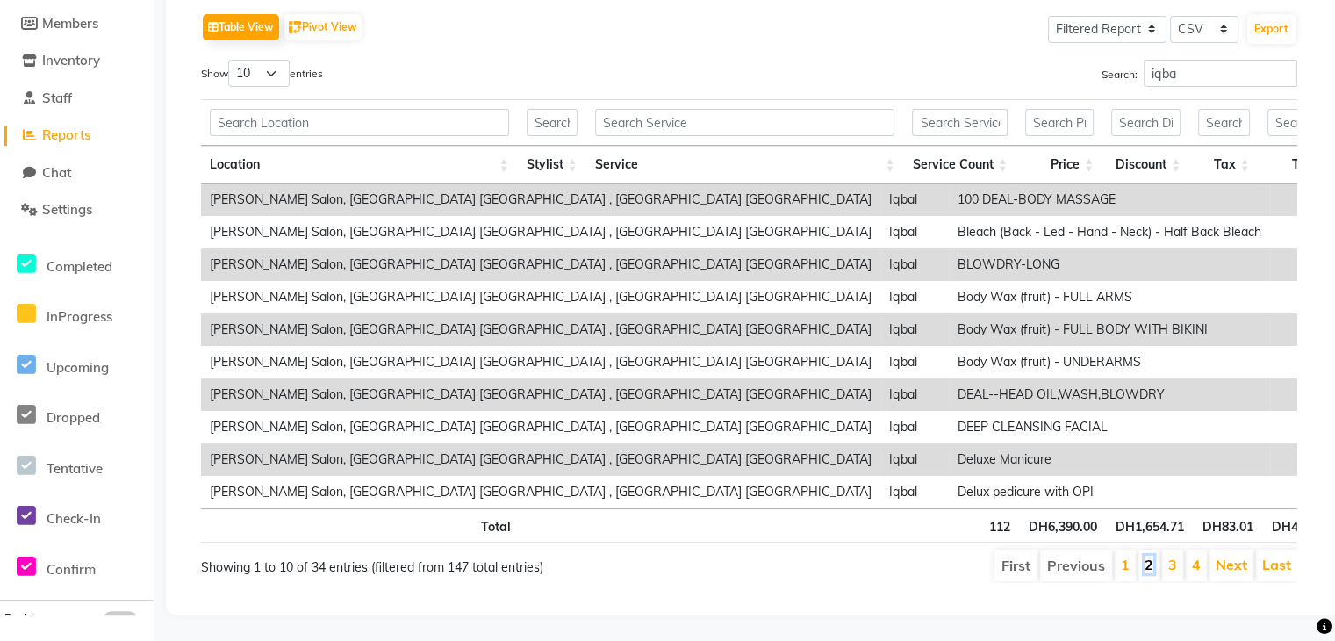
click at [1147, 555] on link "2" at bounding box center [1148, 564] width 9 height 18
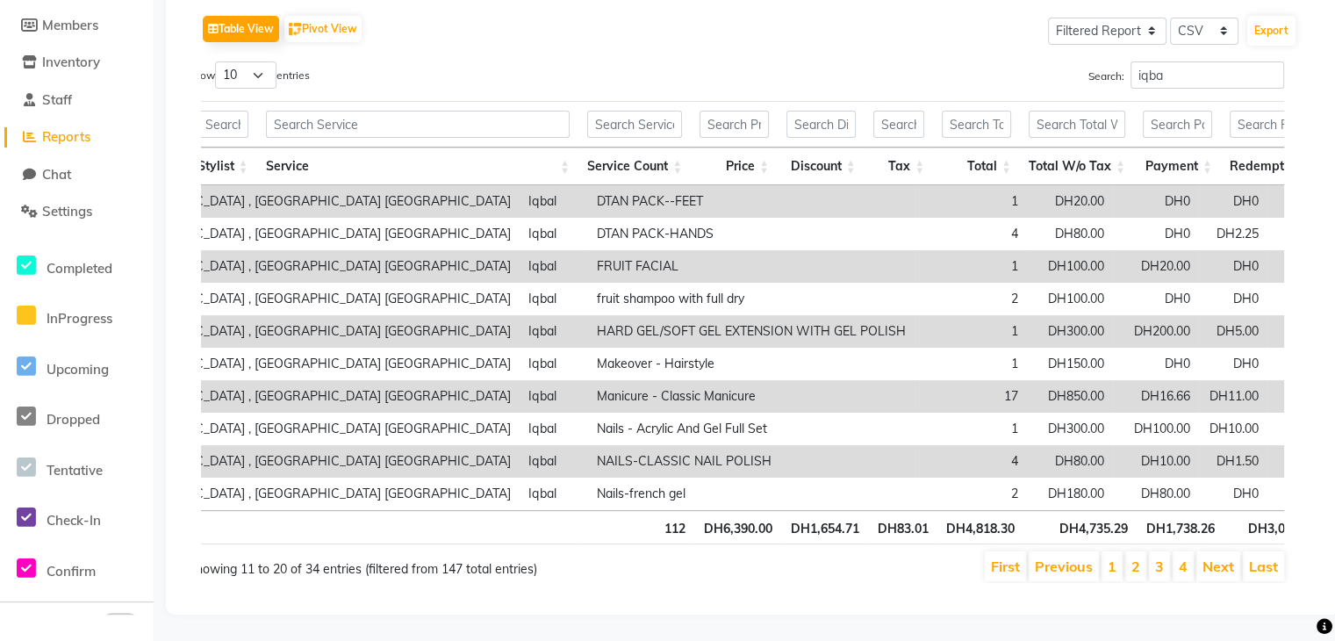
scroll to position [0, 0]
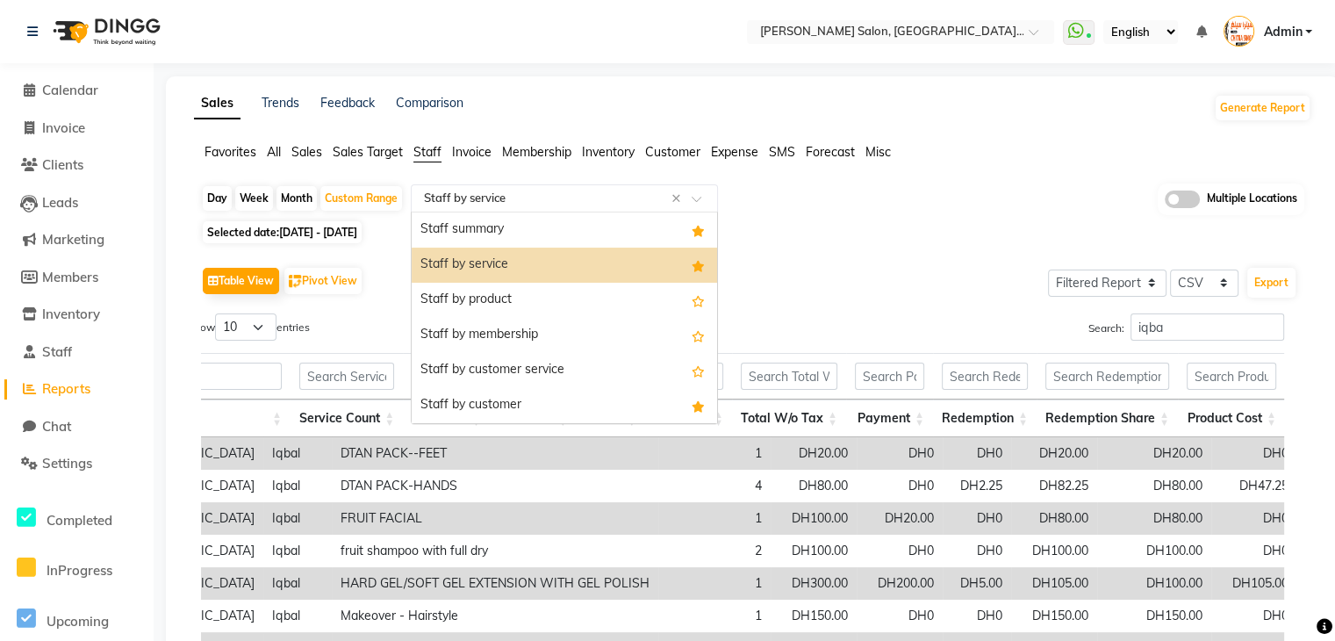
click at [489, 194] on input "text" at bounding box center [546, 199] width 253 height 18
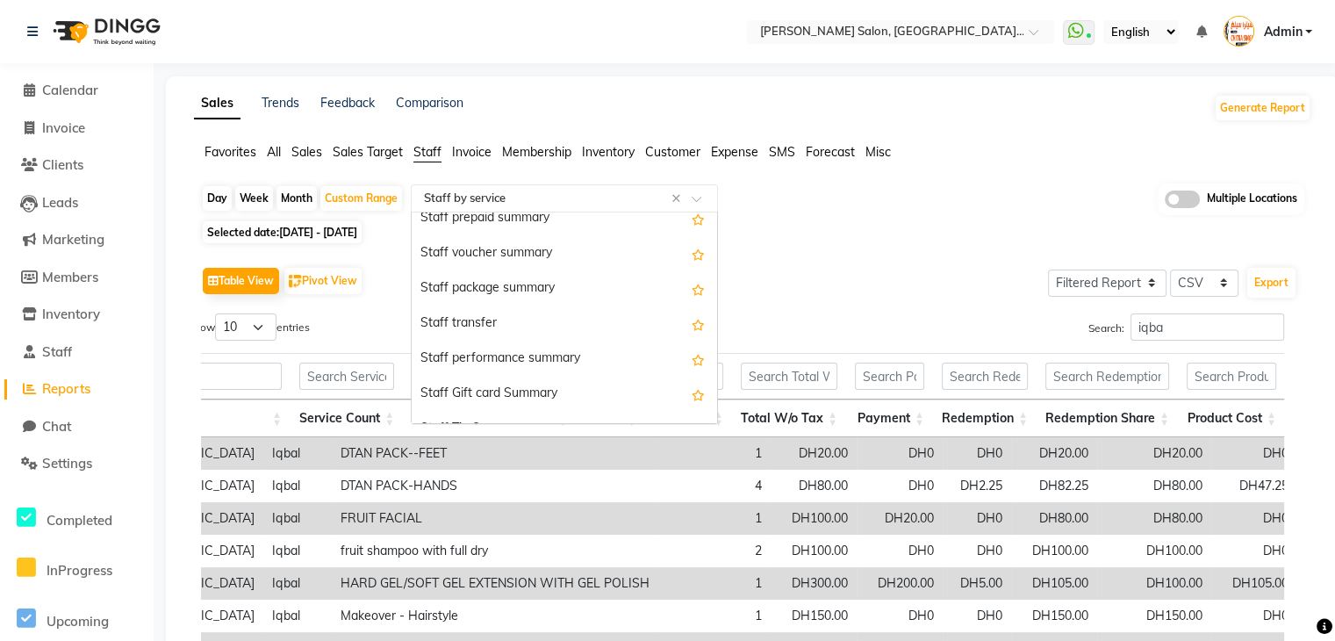
click at [719, 413] on th "Total" at bounding box center [688, 418] width 87 height 38
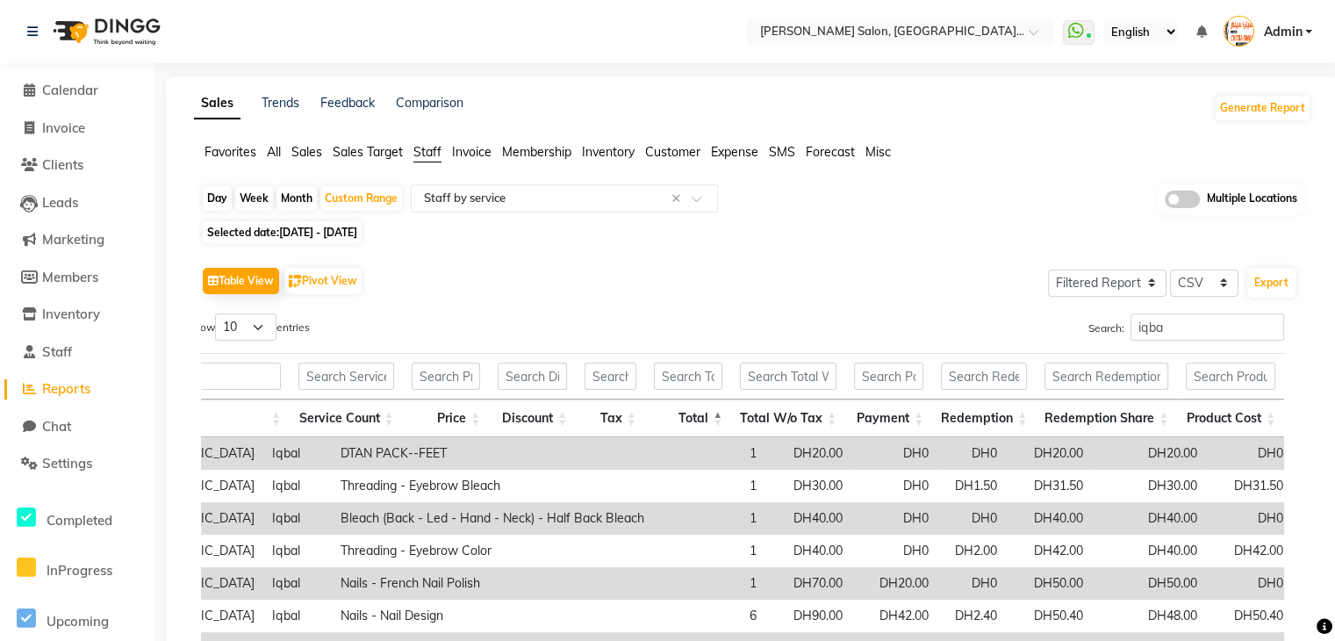
click at [720, 412] on th "Total" at bounding box center [688, 418] width 87 height 38
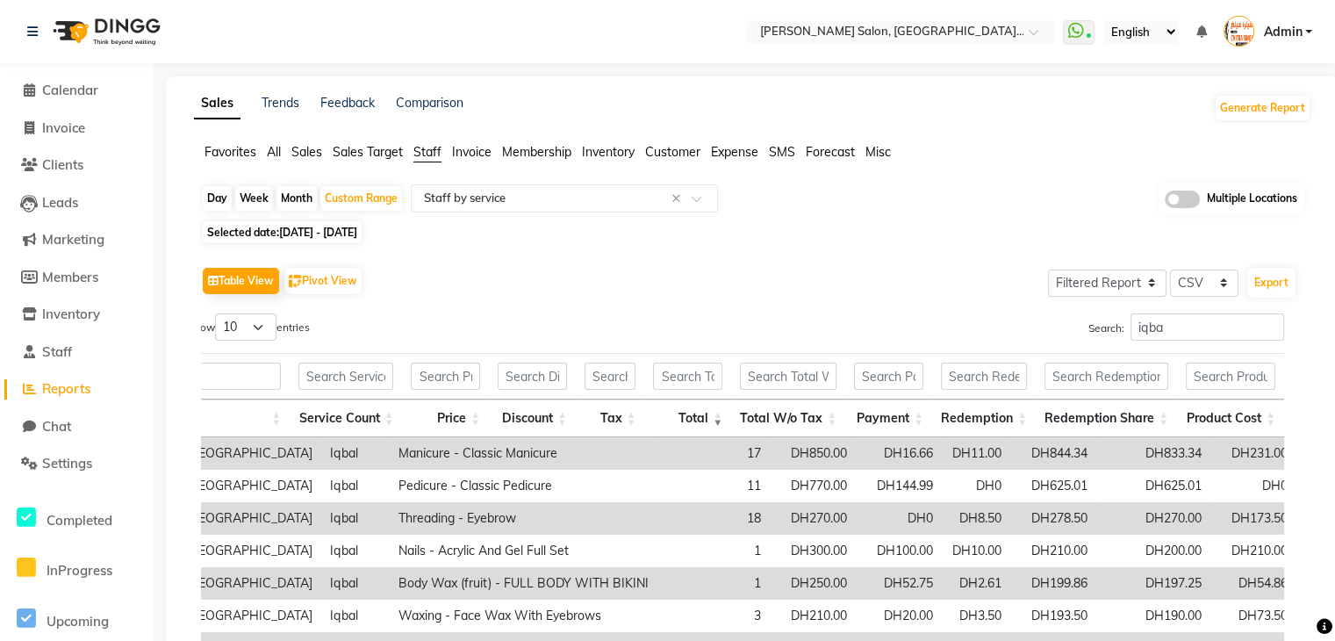
click at [720, 412] on th "Total" at bounding box center [687, 418] width 87 height 38
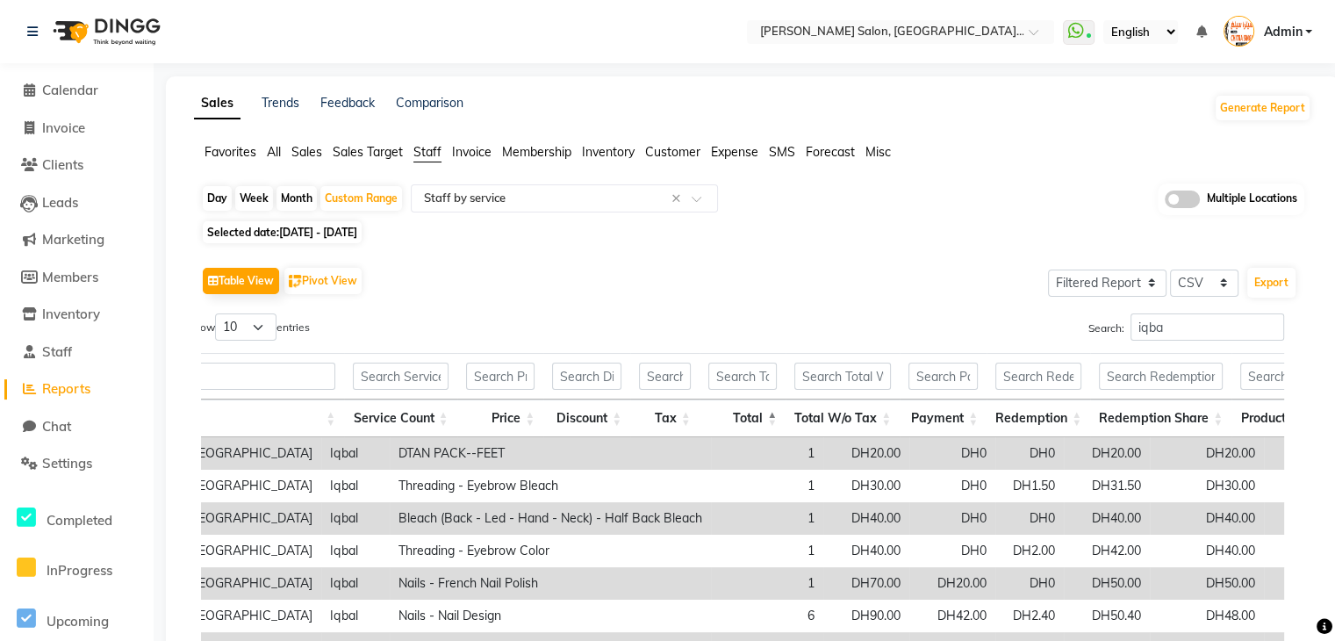
click at [672, 153] on span "Customer" at bounding box center [672, 152] width 55 height 16
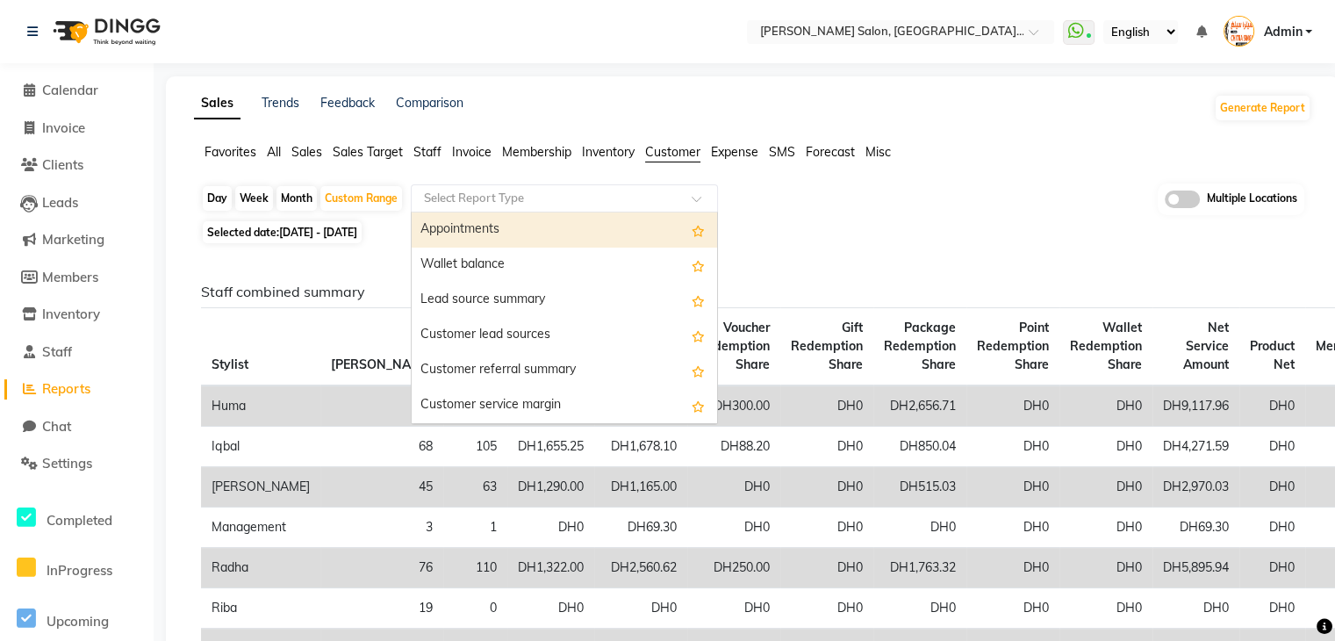
click at [695, 199] on span at bounding box center [703, 204] width 22 height 18
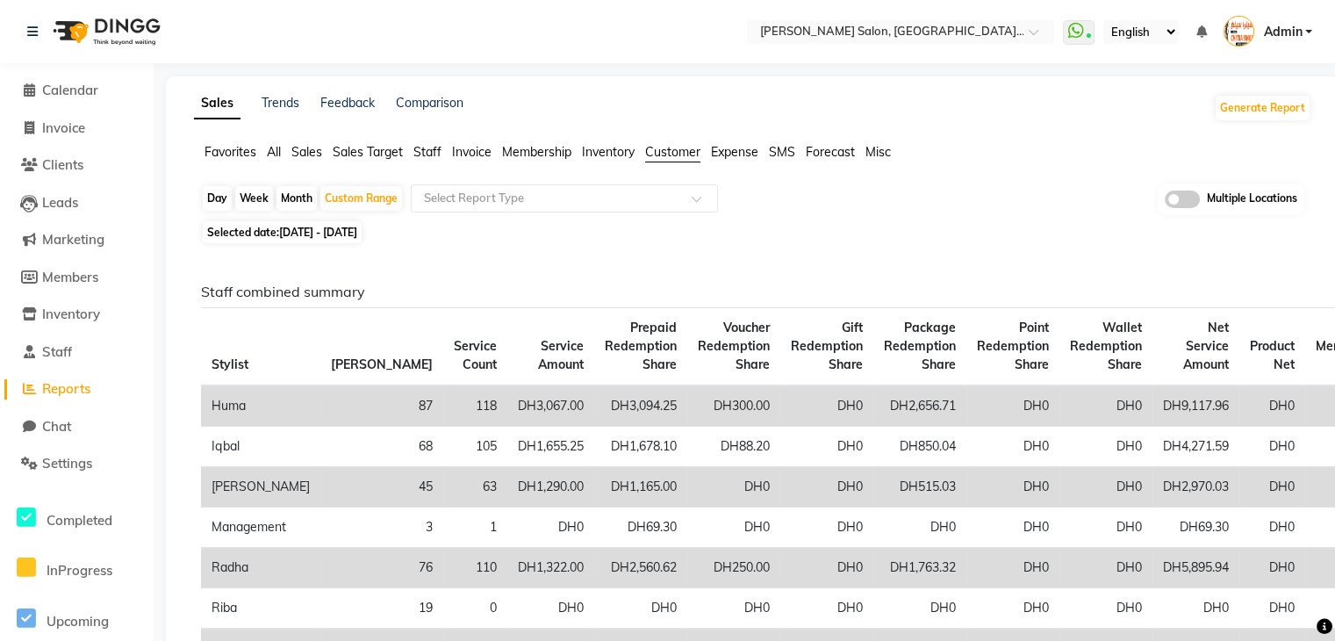
click at [835, 149] on span "Forecast" at bounding box center [830, 152] width 49 height 16
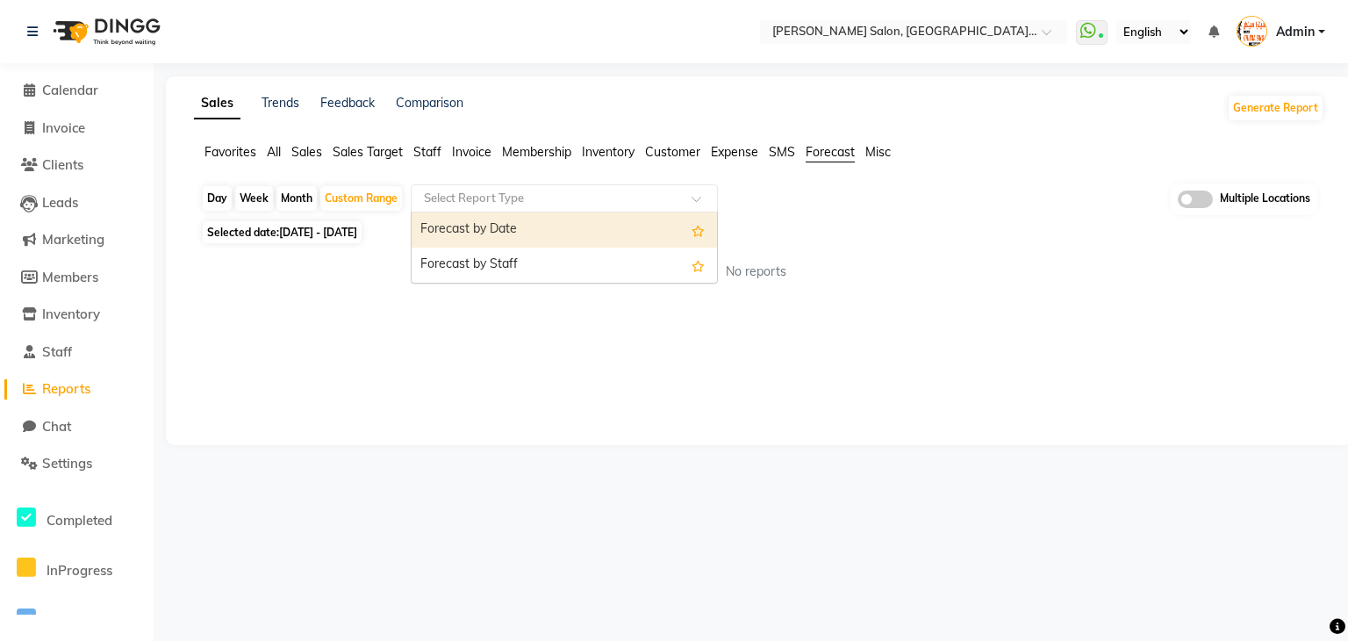
click at [689, 197] on div at bounding box center [564, 199] width 305 height 18
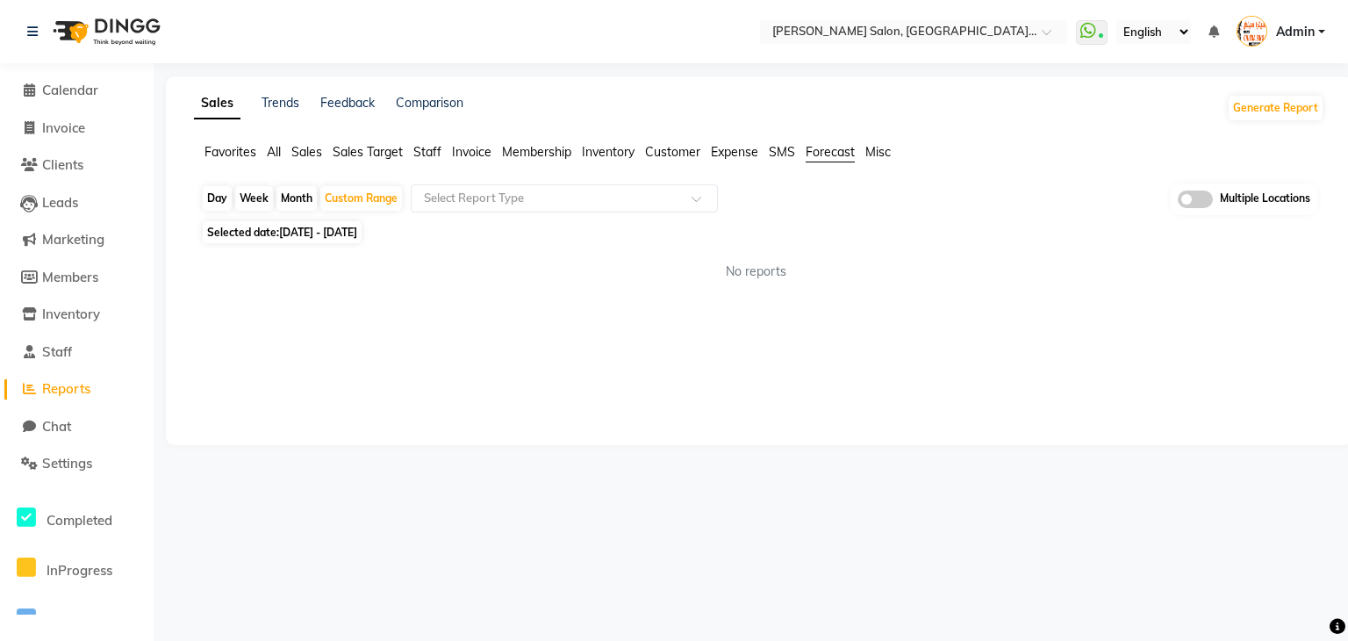
click at [882, 151] on span "Misc" at bounding box center [877, 152] width 25 height 16
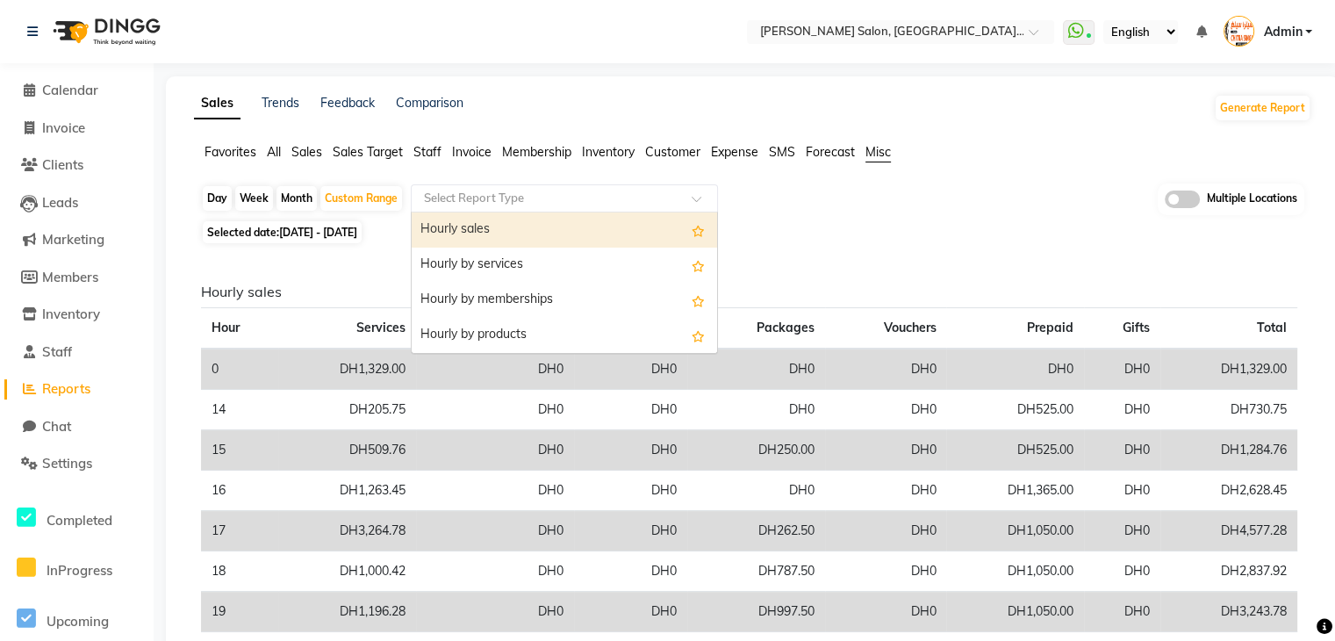
click at [684, 192] on div at bounding box center [564, 199] width 305 height 18
click at [584, 232] on div "Hourly sales" at bounding box center [564, 229] width 305 height 35
select select "filtered_report"
select select "csv"
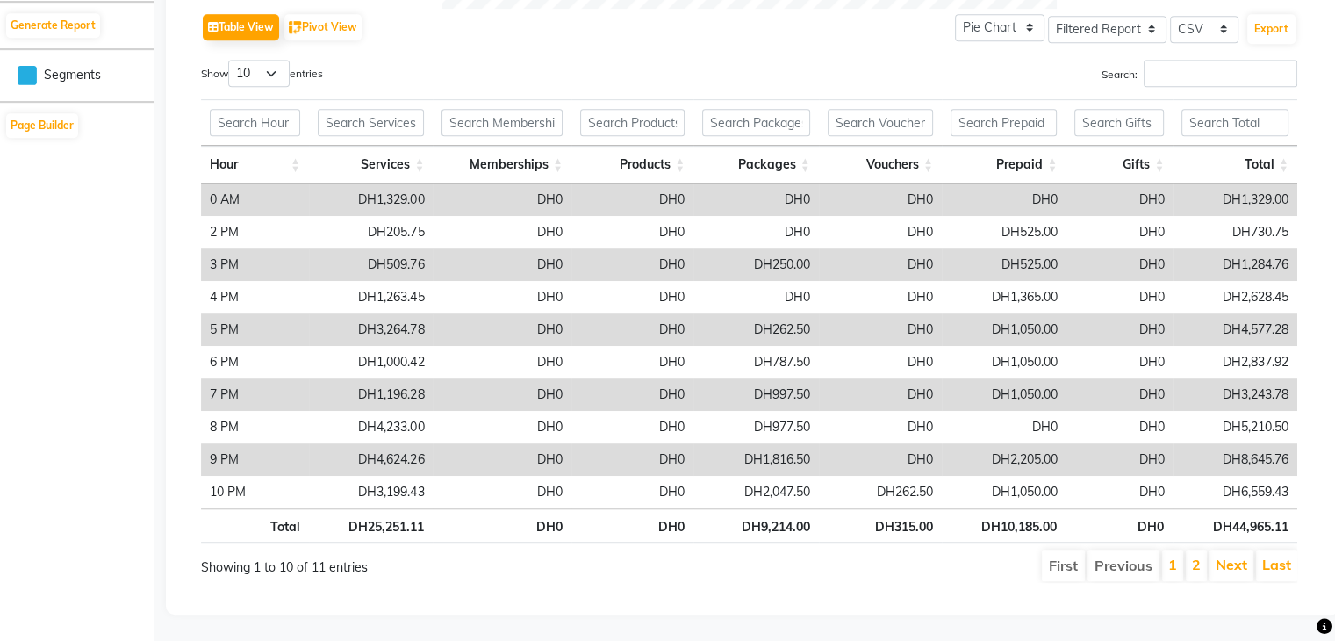
scroll to position [896, 0]
click at [1236, 555] on link "Next" at bounding box center [1231, 564] width 32 height 18
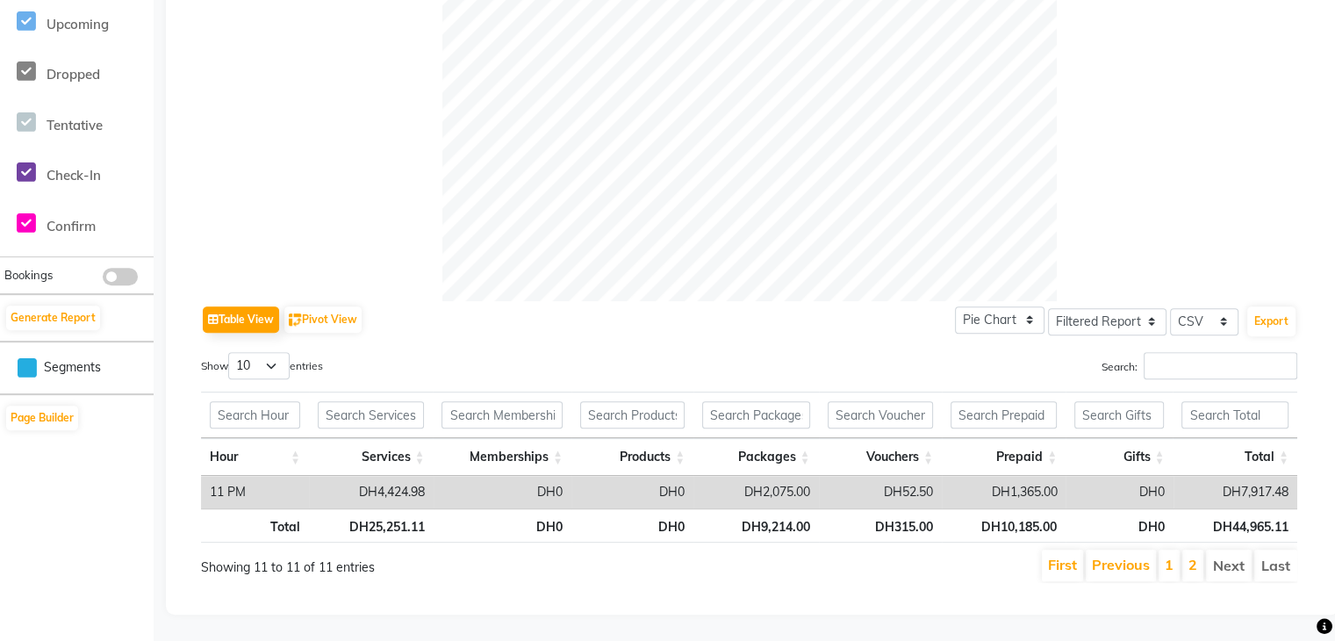
scroll to position [608, 0]
click at [1176, 549] on li "1" at bounding box center [1168, 565] width 21 height 32
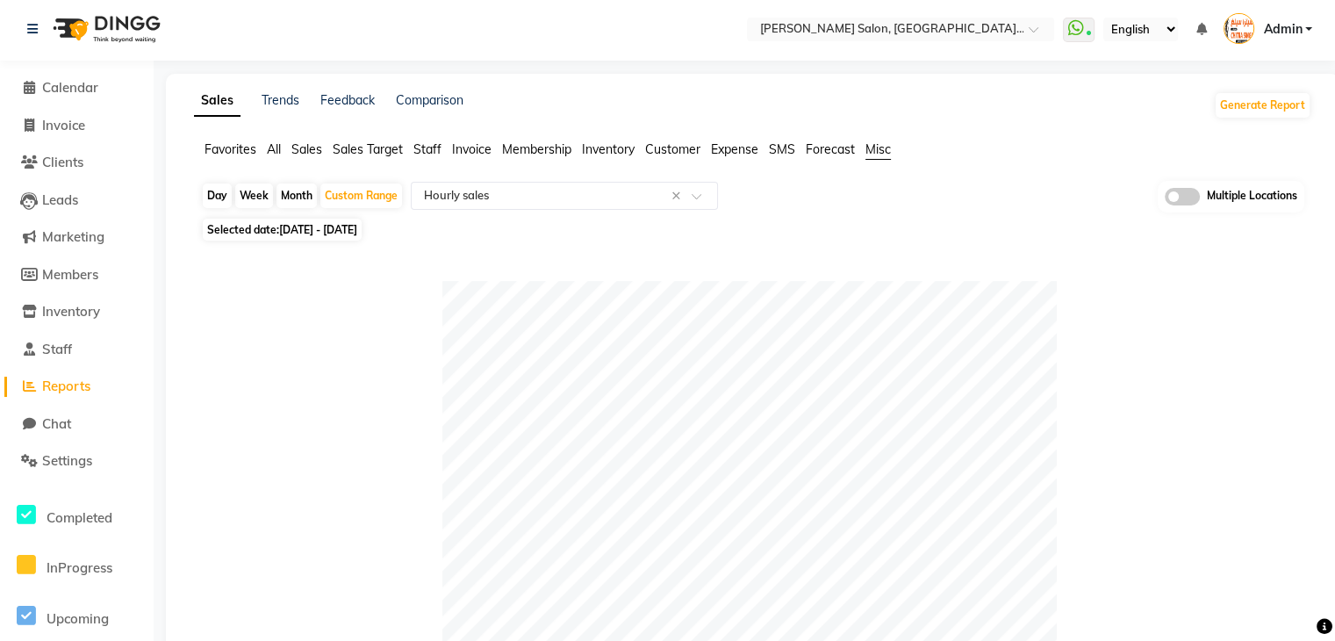
scroll to position [0, 0]
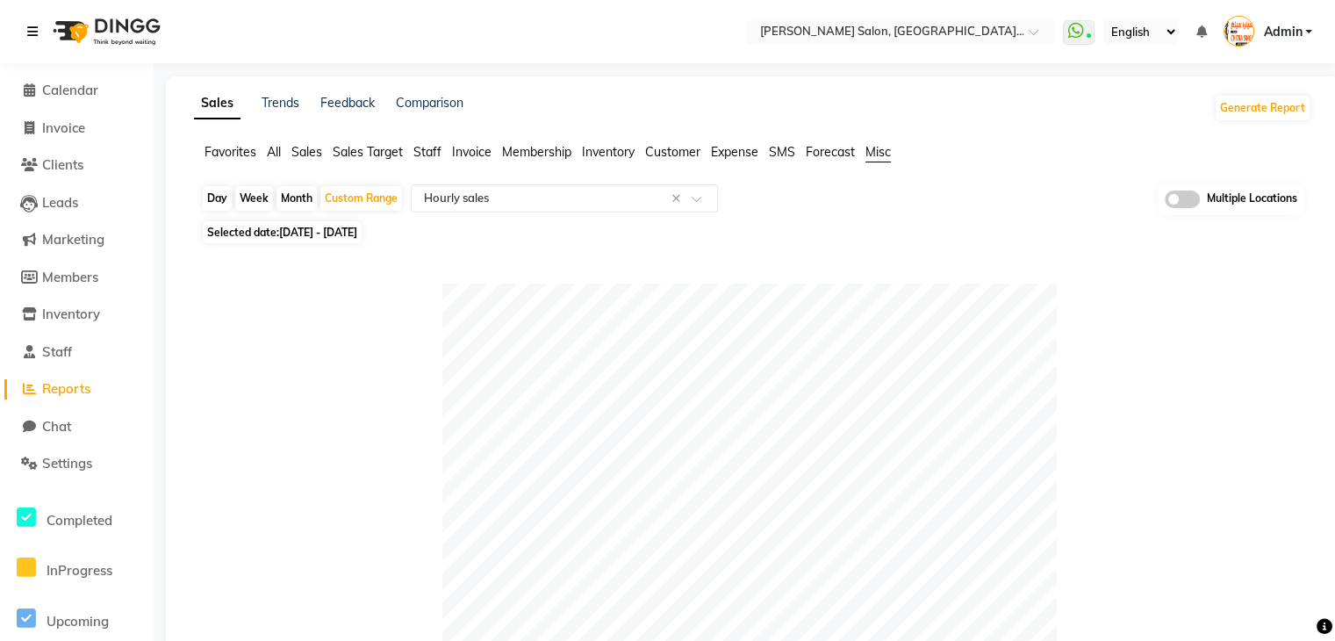
click at [35, 31] on icon at bounding box center [32, 31] width 11 height 12
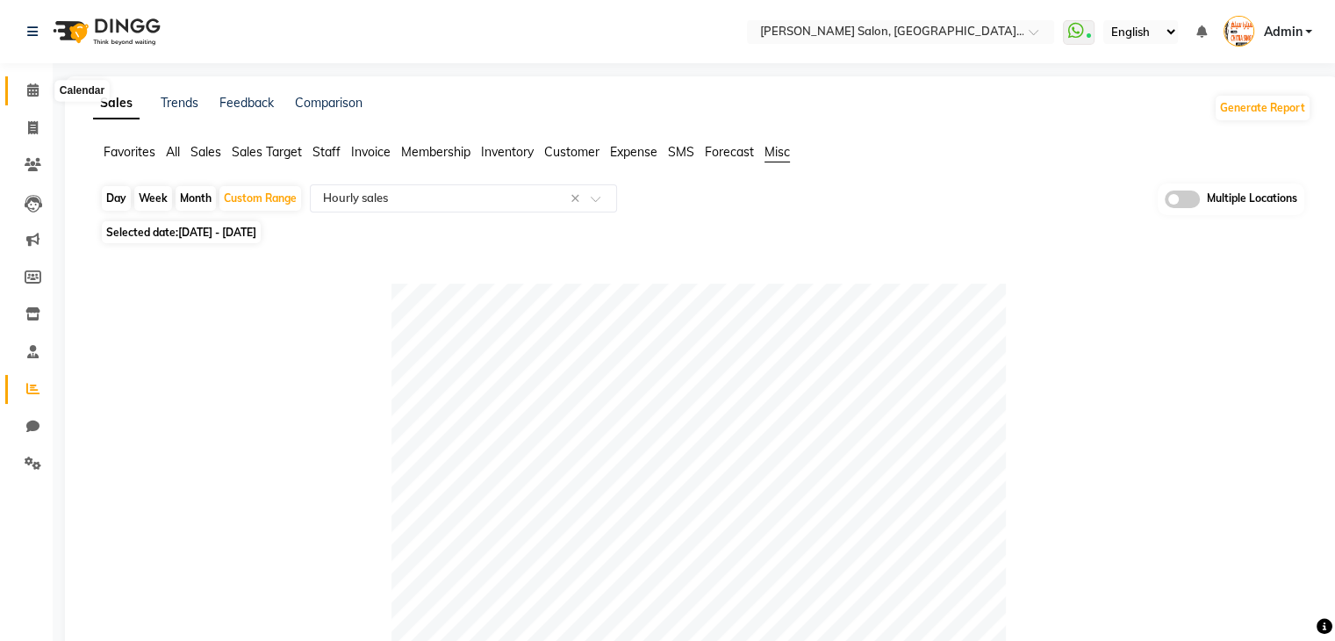
click at [35, 83] on icon at bounding box center [32, 89] width 11 height 13
